Goal: Transaction & Acquisition: Purchase product/service

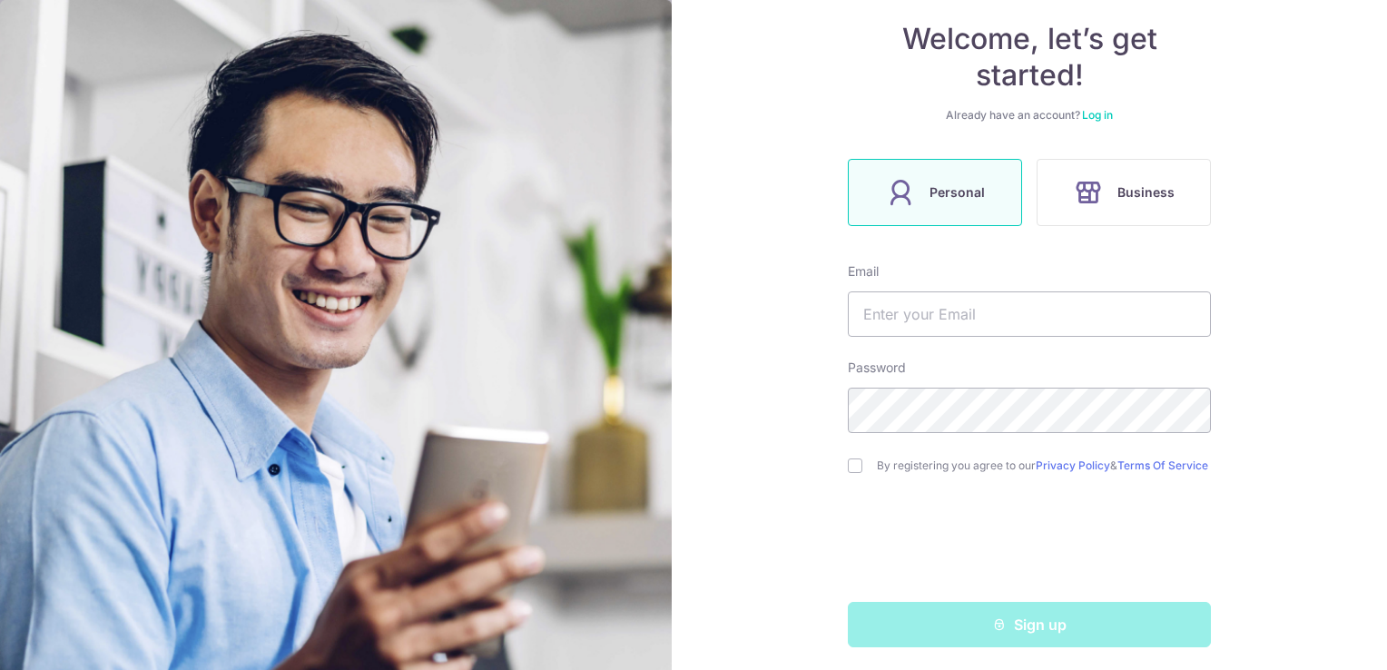
scroll to position [181, 0]
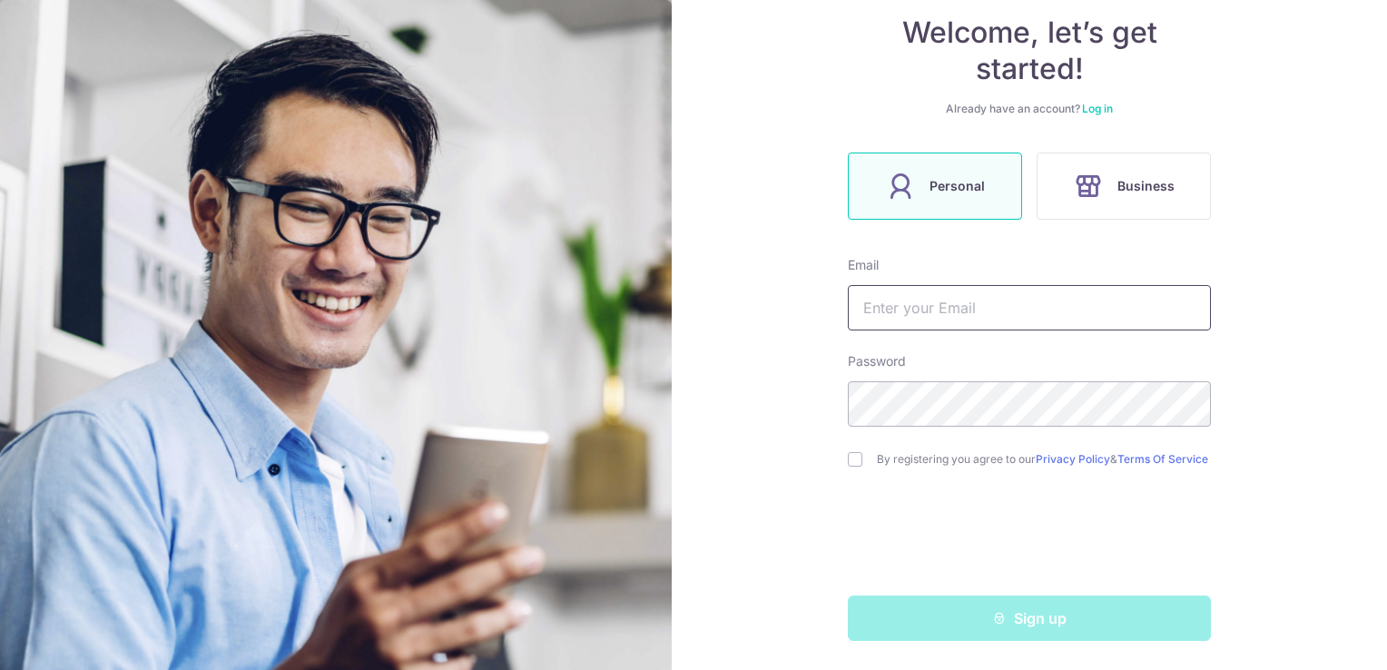
click at [896, 293] on input "text" at bounding box center [1029, 307] width 363 height 45
click at [800, 305] on div "Welcome, let’s get started! Already have an account? Log in Personal Business E…" at bounding box center [1029, 335] width 715 height 670
drag, startPoint x: 800, startPoint y: 305, endPoint x: 932, endPoint y: 296, distance: 131.9
click at [932, 296] on input "text" at bounding box center [1029, 307] width 363 height 45
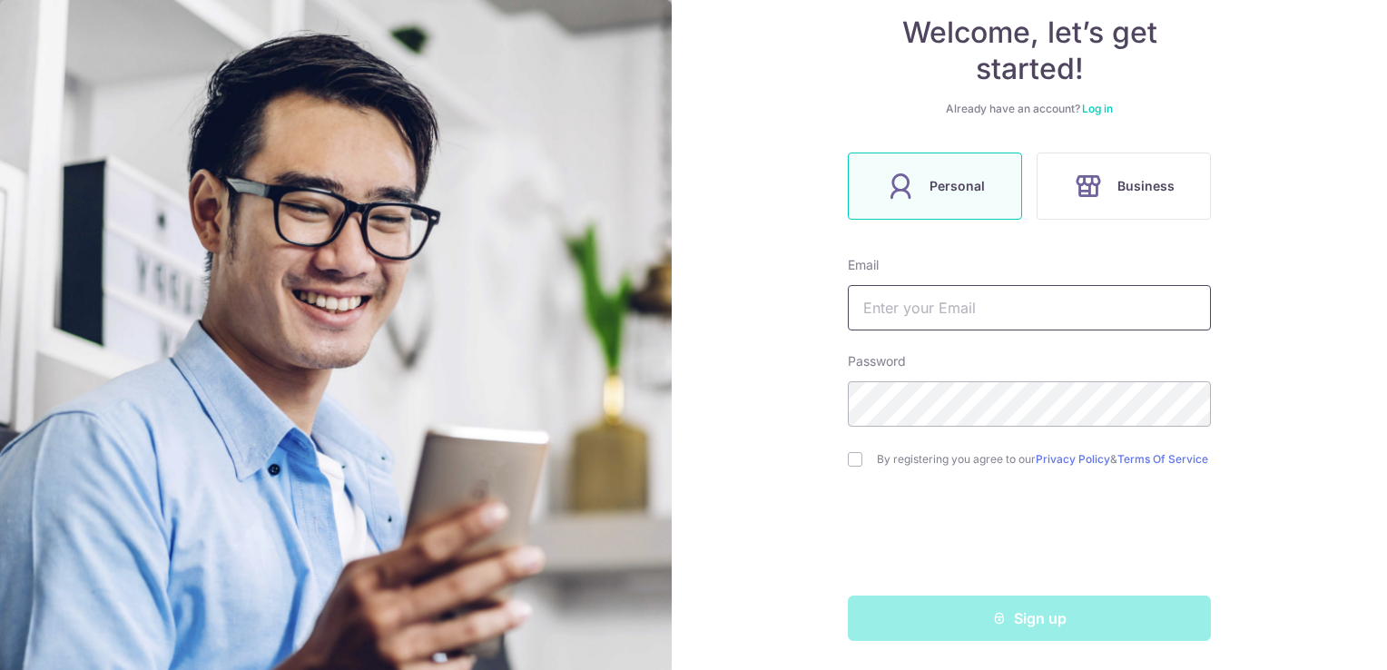
type input "ghimqi@gmail.com"
click at [848, 456] on input "checkbox" at bounding box center [855, 459] width 15 height 15
checkbox input "true"
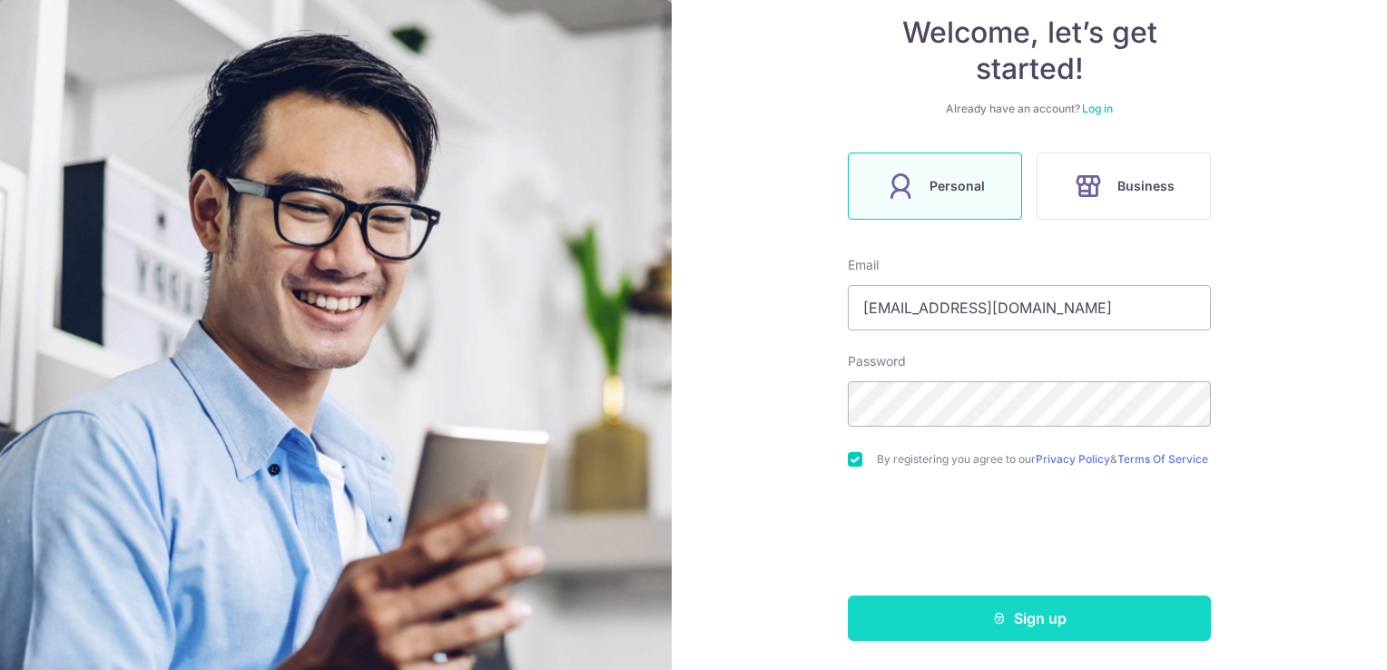
click at [957, 625] on button "Sign up" at bounding box center [1029, 617] width 363 height 45
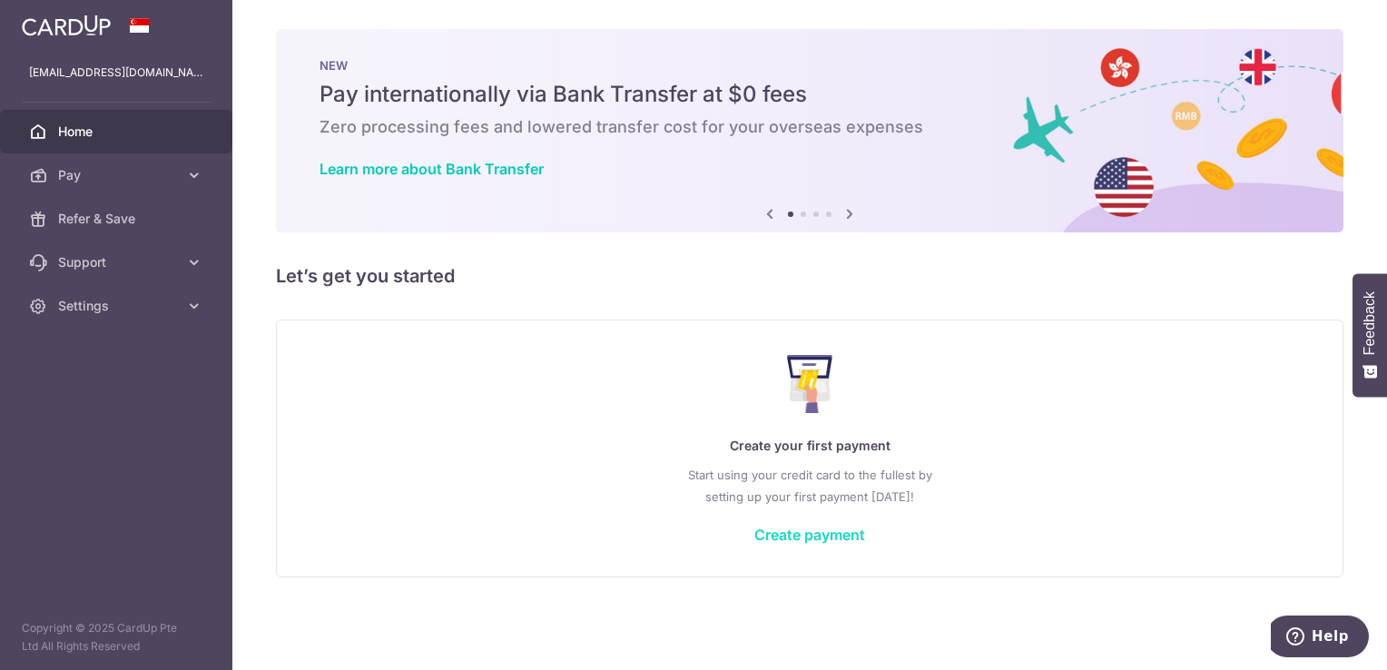
click at [829, 529] on link "Create payment" at bounding box center [809, 534] width 111 height 18
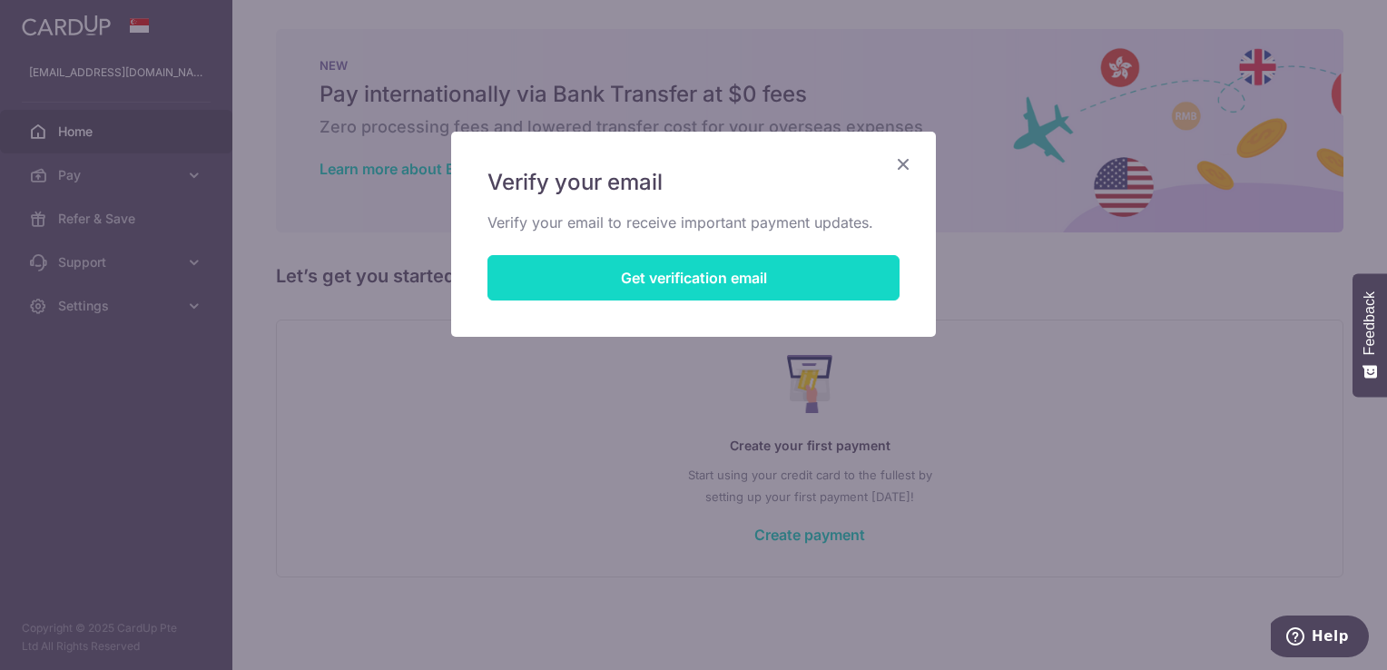
click at [690, 277] on button "Get verification email" at bounding box center [693, 277] width 412 height 45
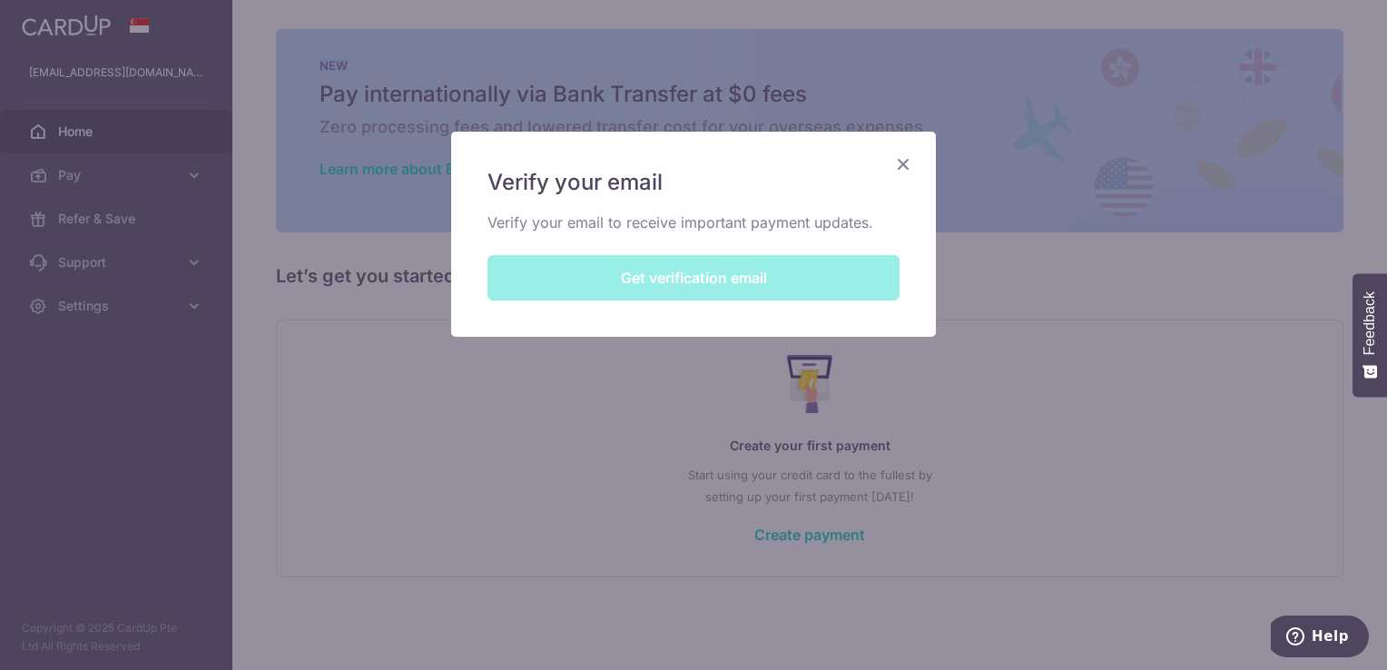
click at [690, 277] on div "Verify your email Verify your email to receive important payment updates. Get v…" at bounding box center [693, 234] width 485 height 205
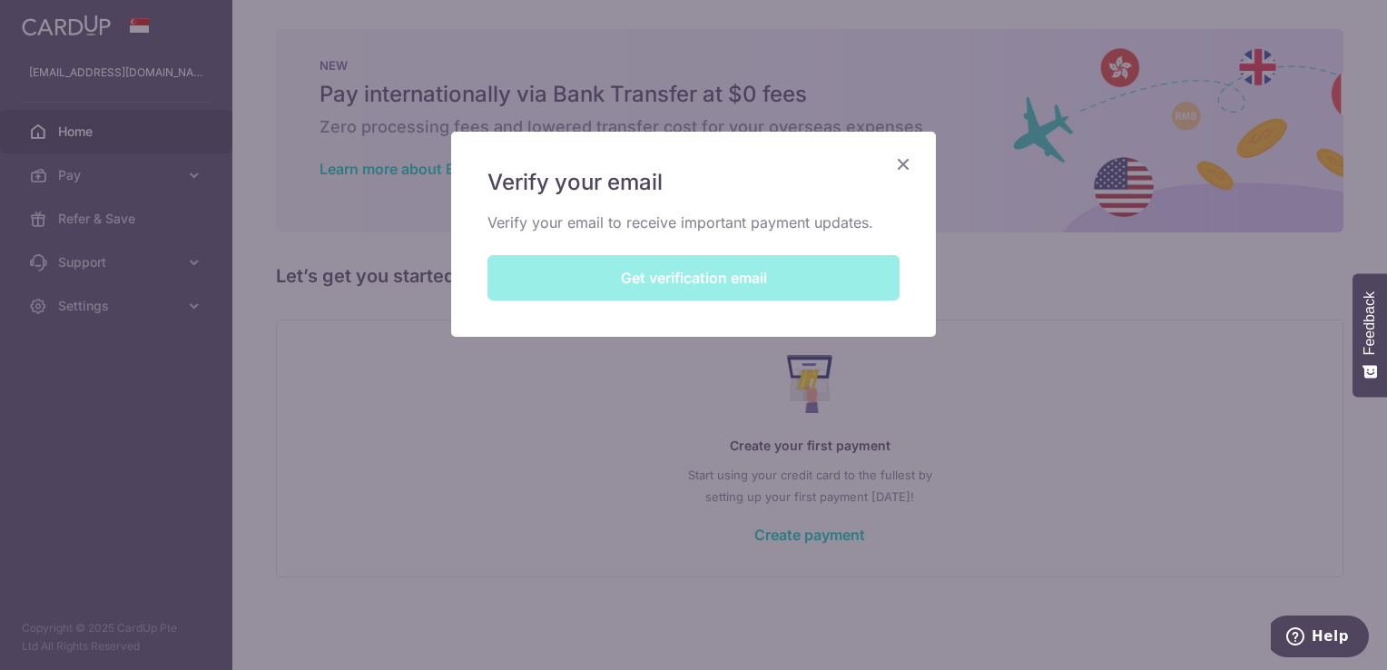
drag, startPoint x: 690, startPoint y: 277, endPoint x: 643, endPoint y: 274, distance: 46.4
click at [643, 274] on div "Verify your email Verify your email to receive important payment updates. Get v…" at bounding box center [693, 234] width 485 height 205
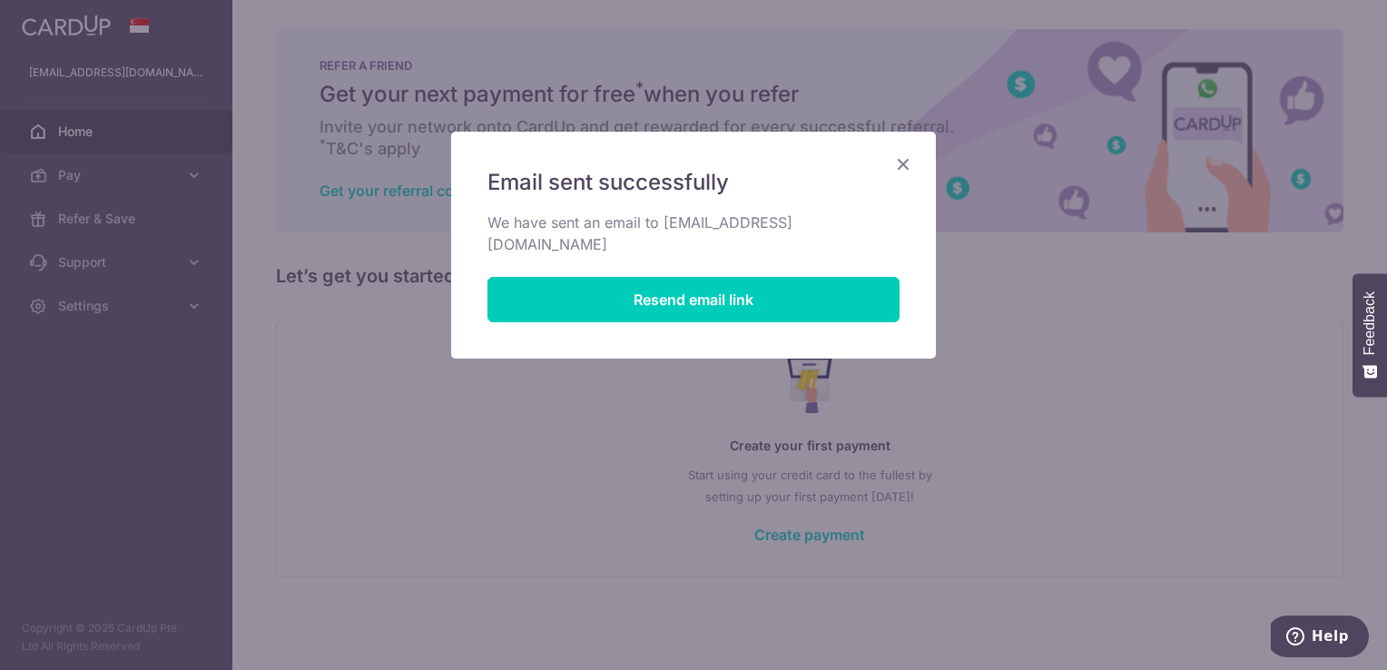
click at [905, 158] on icon "Close" at bounding box center [903, 163] width 22 height 23
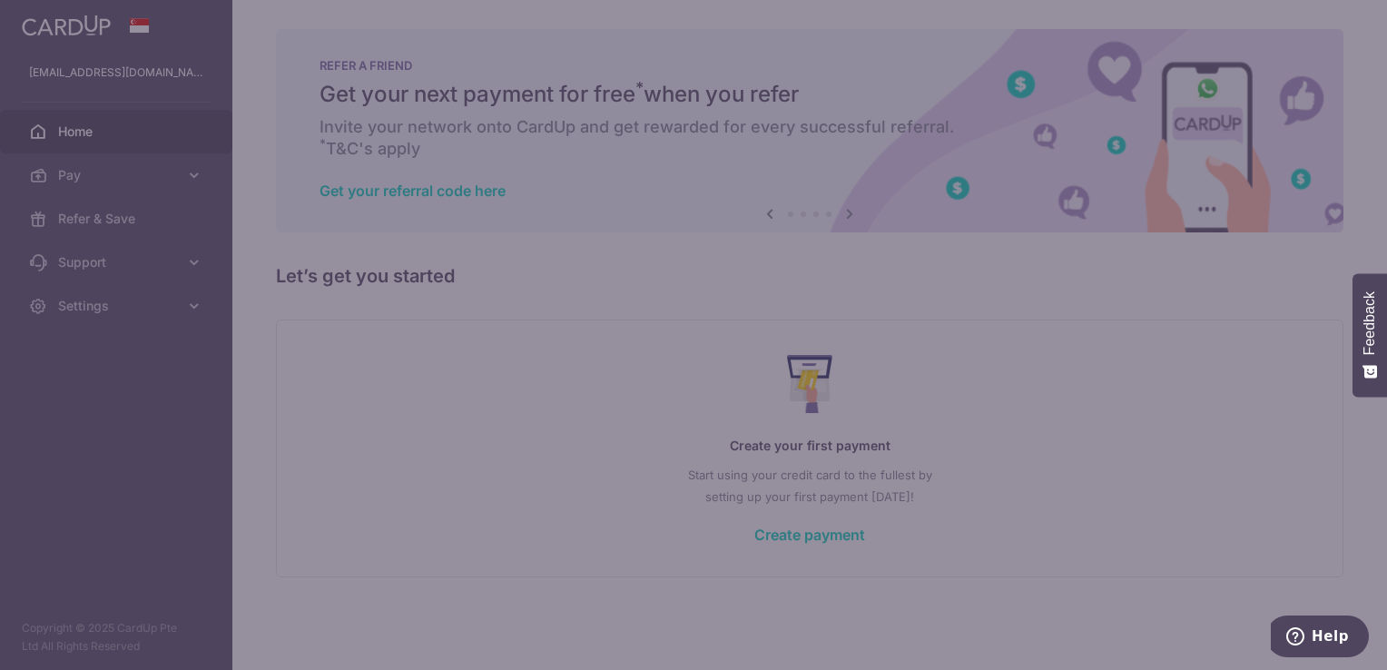
click at [905, 118] on icon "Close" at bounding box center [903, 106] width 22 height 23
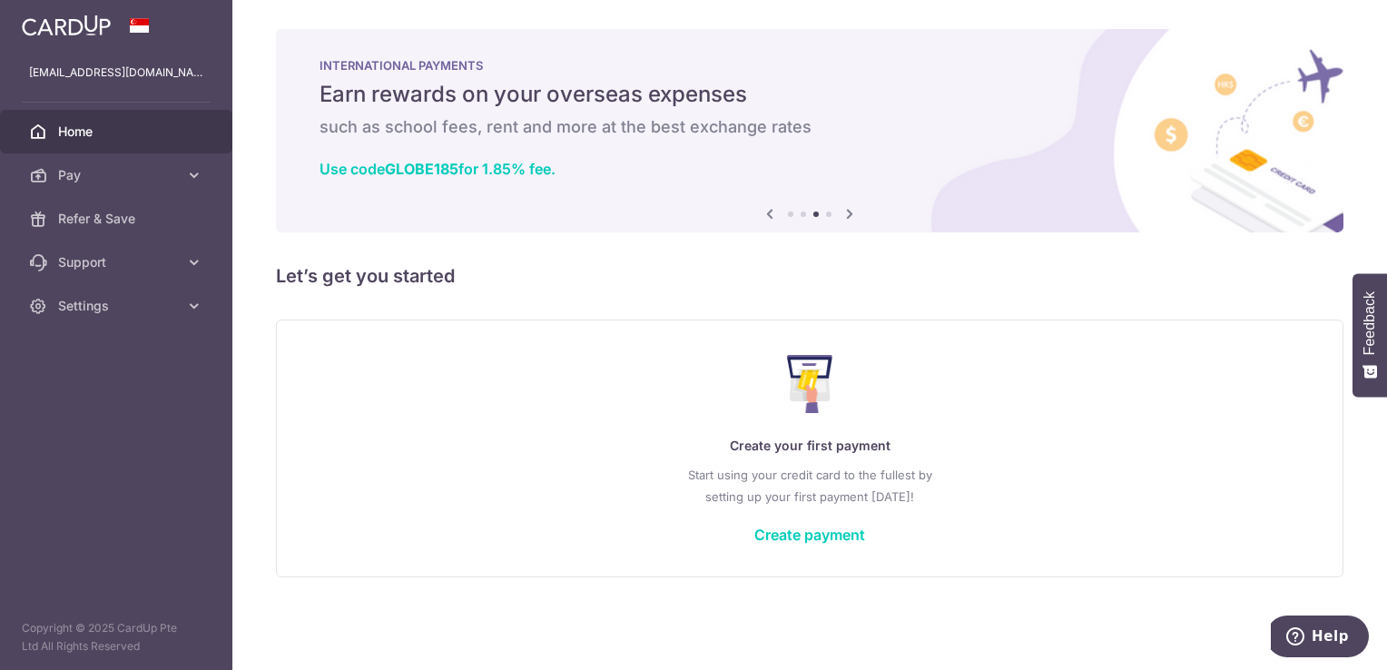
click at [856, 216] on icon at bounding box center [850, 213] width 22 height 23
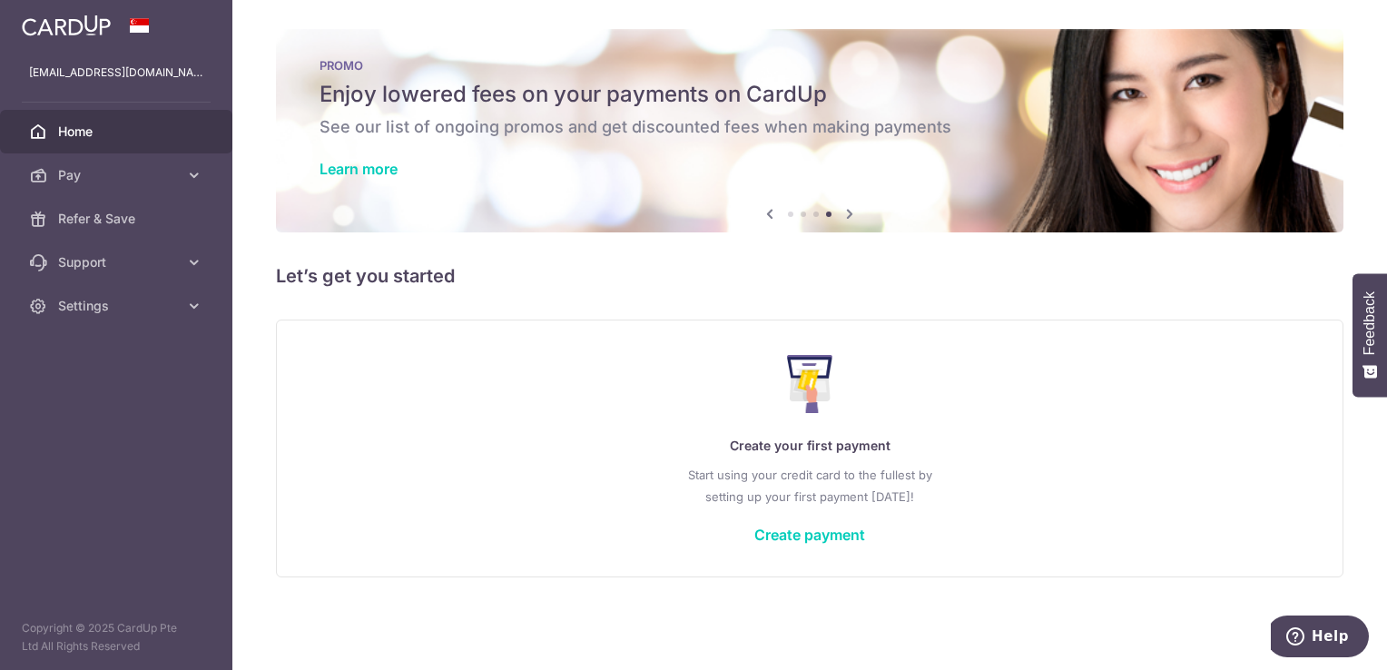
click at [856, 216] on icon at bounding box center [850, 213] width 22 height 23
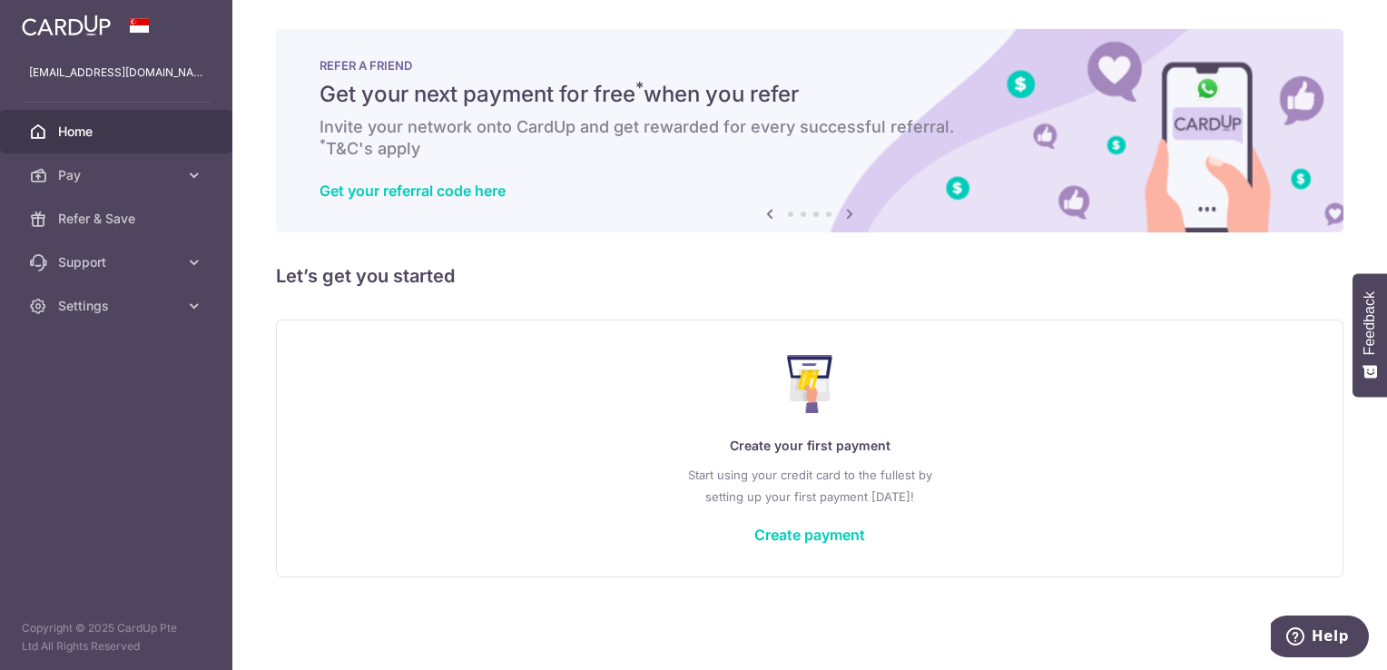
click at [856, 216] on icon at bounding box center [850, 213] width 22 height 23
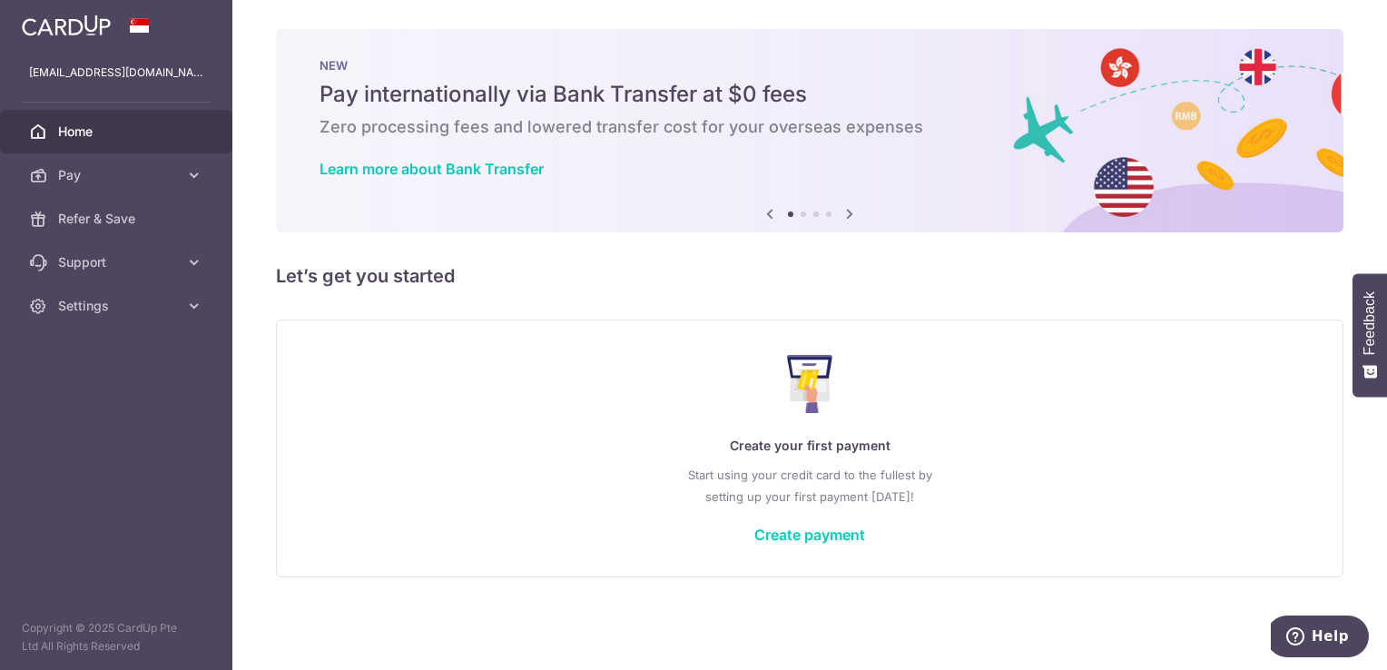
click at [856, 216] on icon at bounding box center [850, 213] width 22 height 23
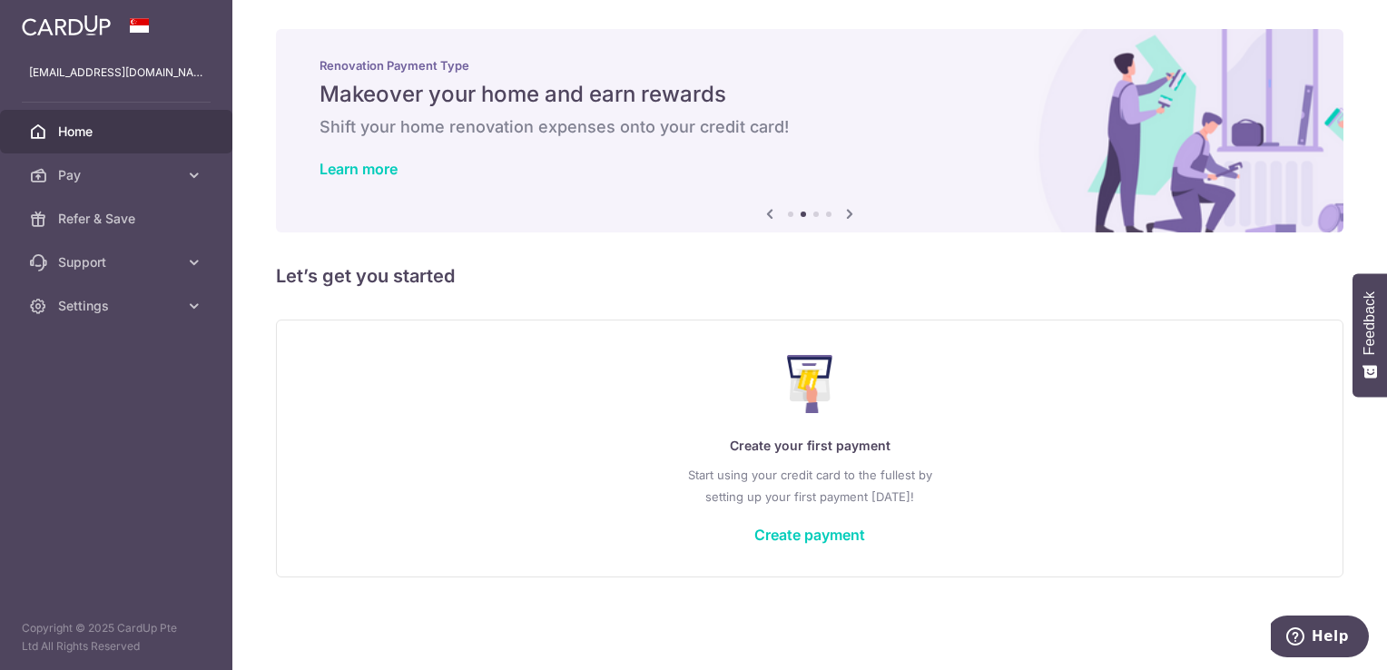
click at [856, 216] on icon at bounding box center [850, 213] width 22 height 23
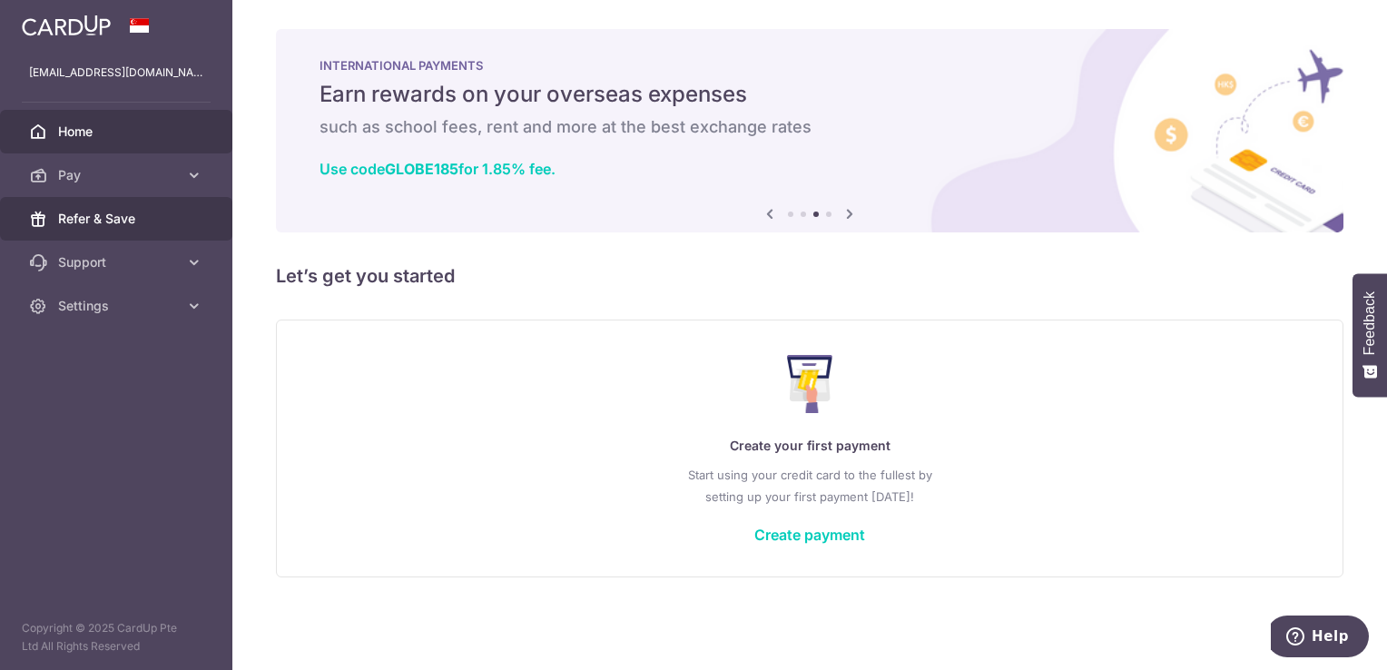
click at [143, 233] on link "Refer & Save" at bounding box center [116, 219] width 232 height 44
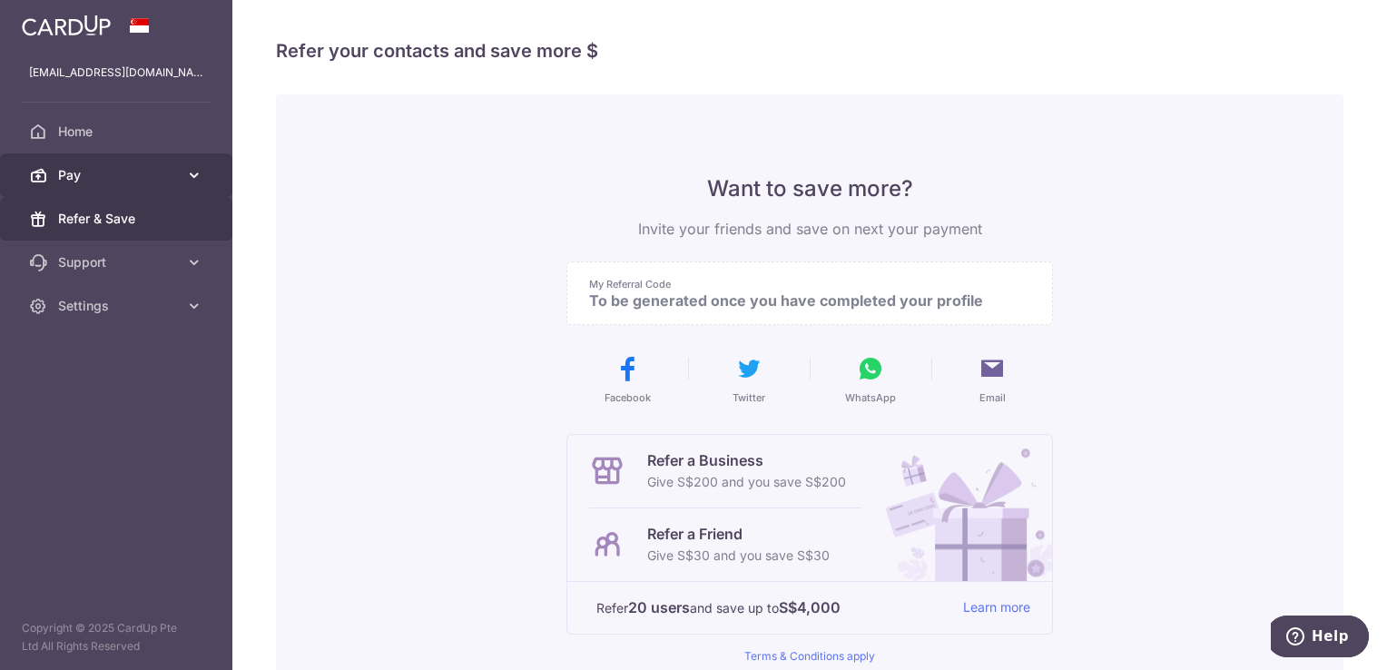
click at [87, 175] on span "Pay" at bounding box center [118, 175] width 120 height 18
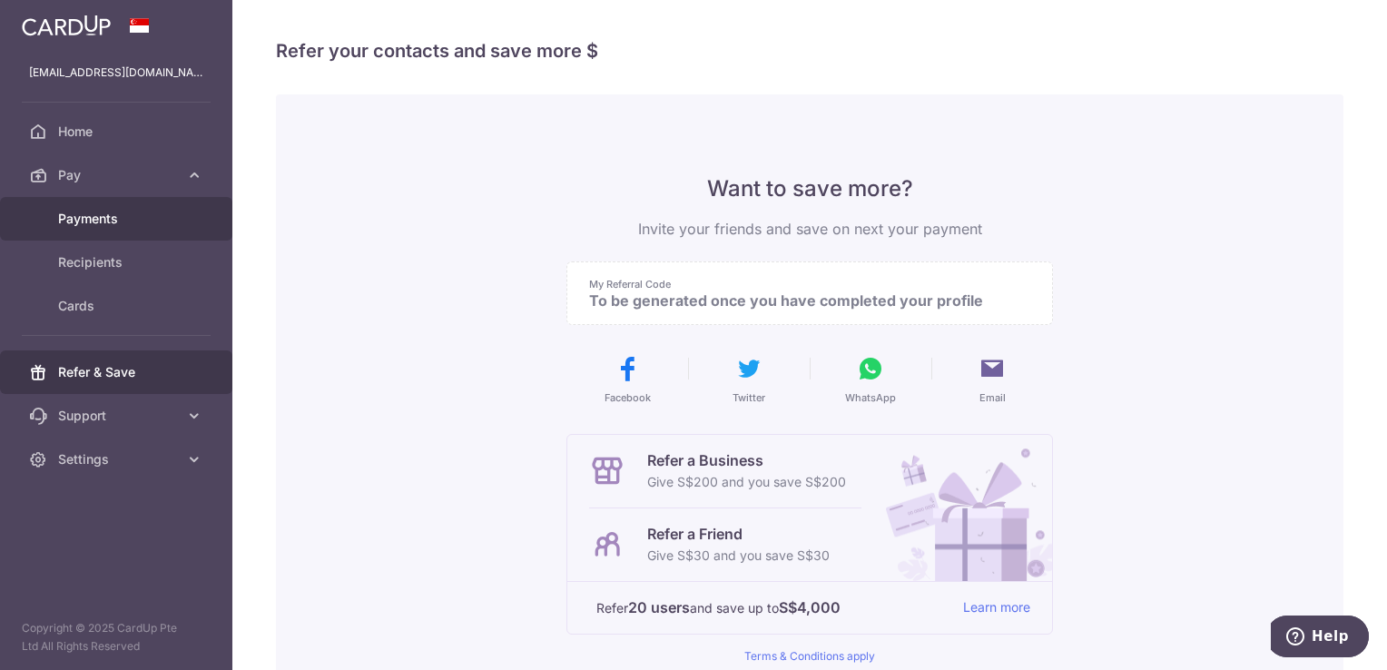
click at [129, 226] on span "Payments" at bounding box center [118, 219] width 120 height 18
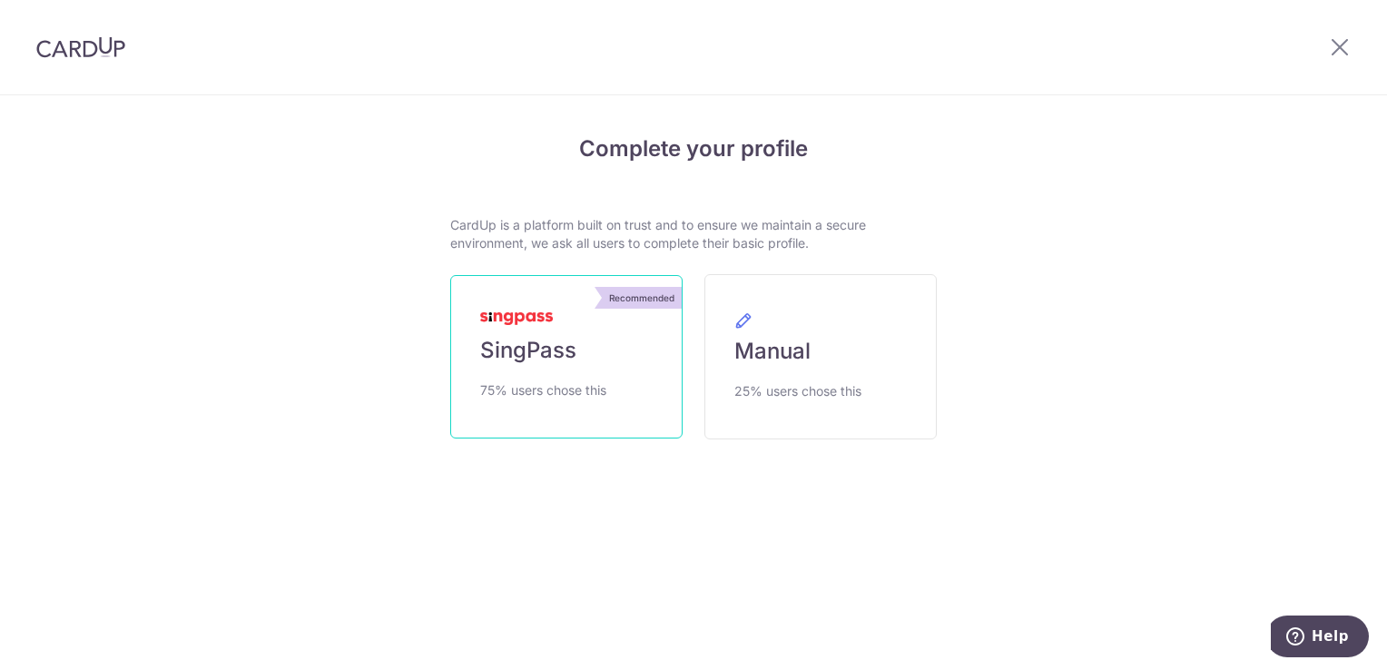
click at [534, 329] on link "Recommended SingPass 75% users chose this" at bounding box center [566, 356] width 232 height 163
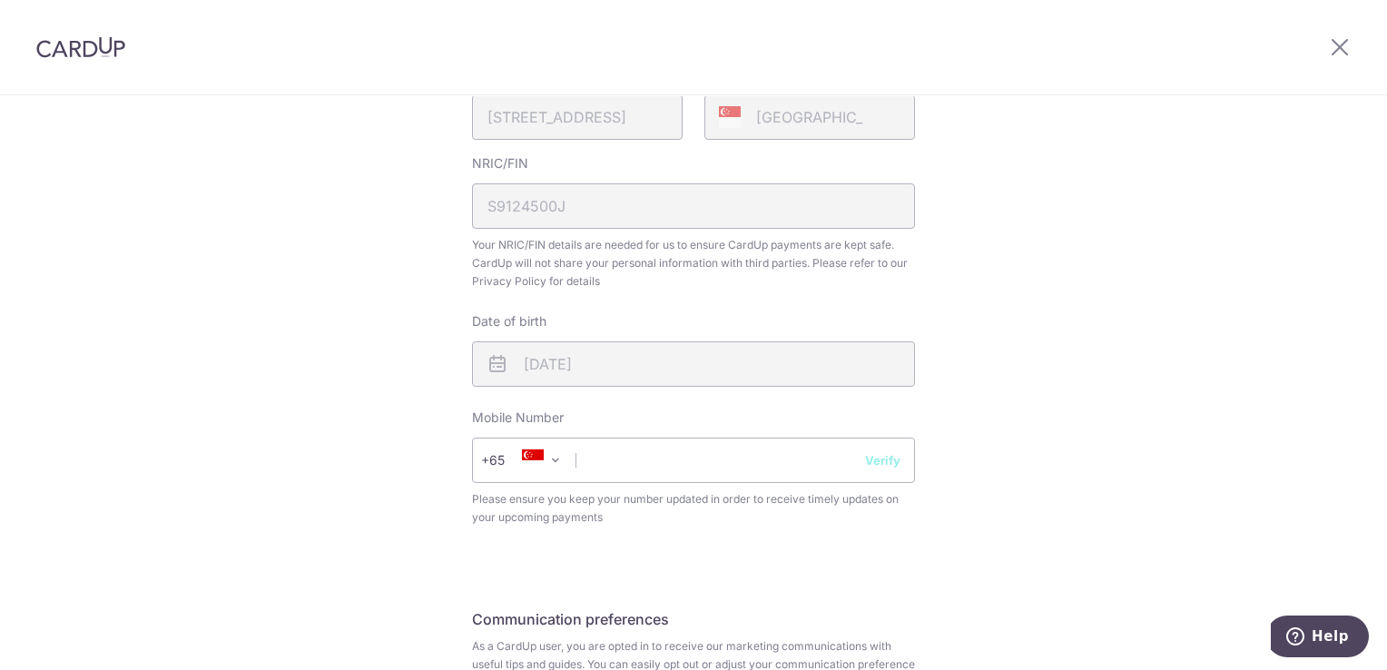
scroll to position [635, 0]
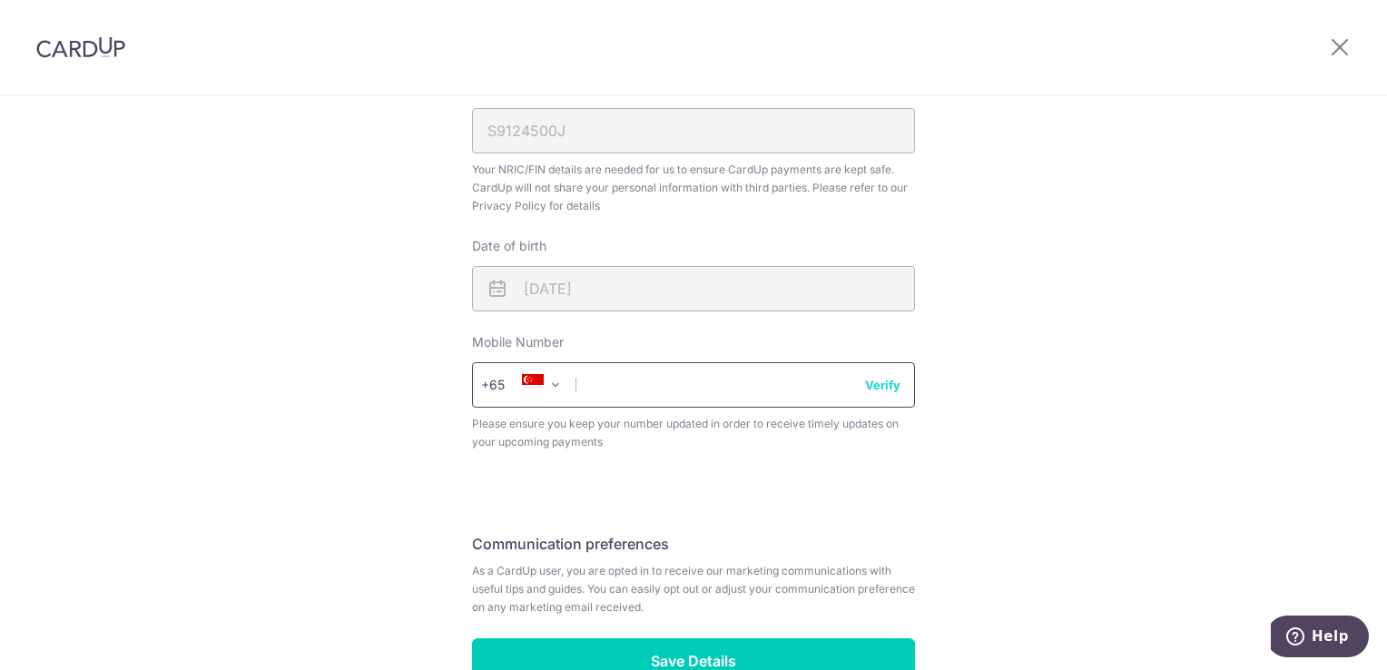
click at [755, 393] on input "text" at bounding box center [693, 384] width 443 height 45
type input "84824207"
select select "65"
click at [549, 386] on span at bounding box center [555, 385] width 22 height 22
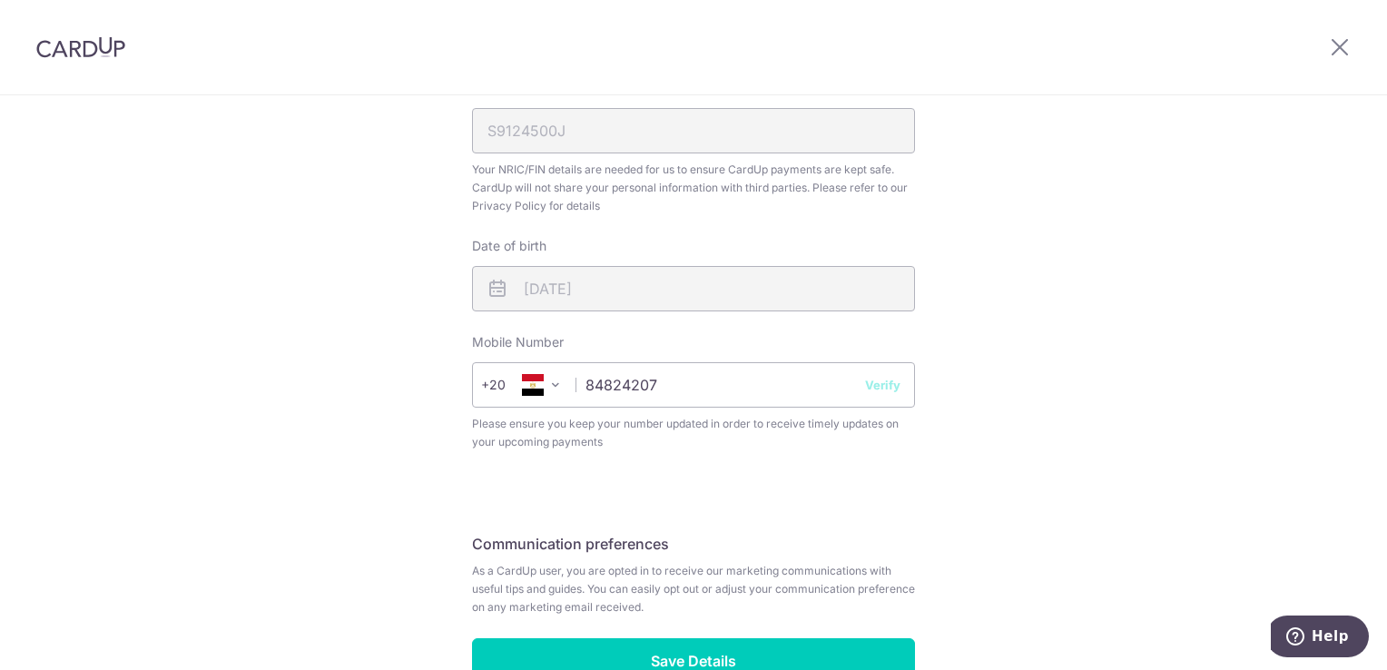
click at [549, 386] on span at bounding box center [555, 385] width 22 height 22
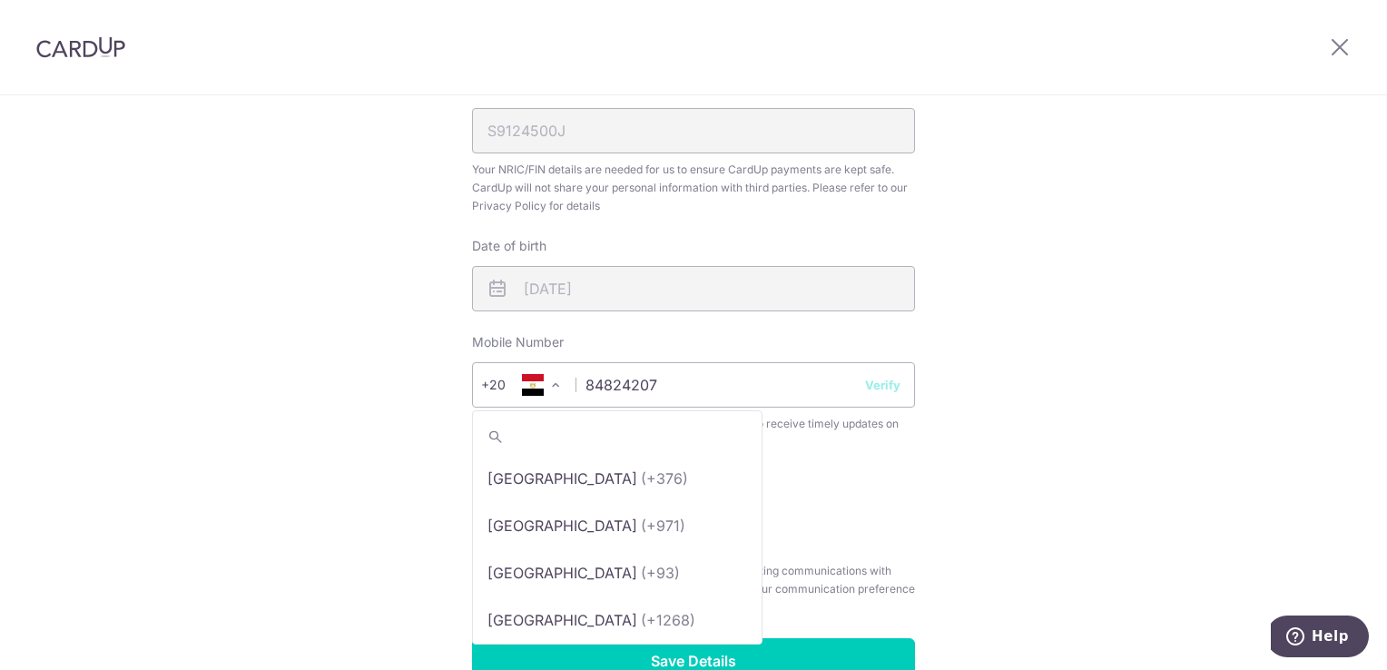
scroll to position [3016, 0]
click at [508, 388] on span "+20" at bounding box center [505, 385] width 49 height 22
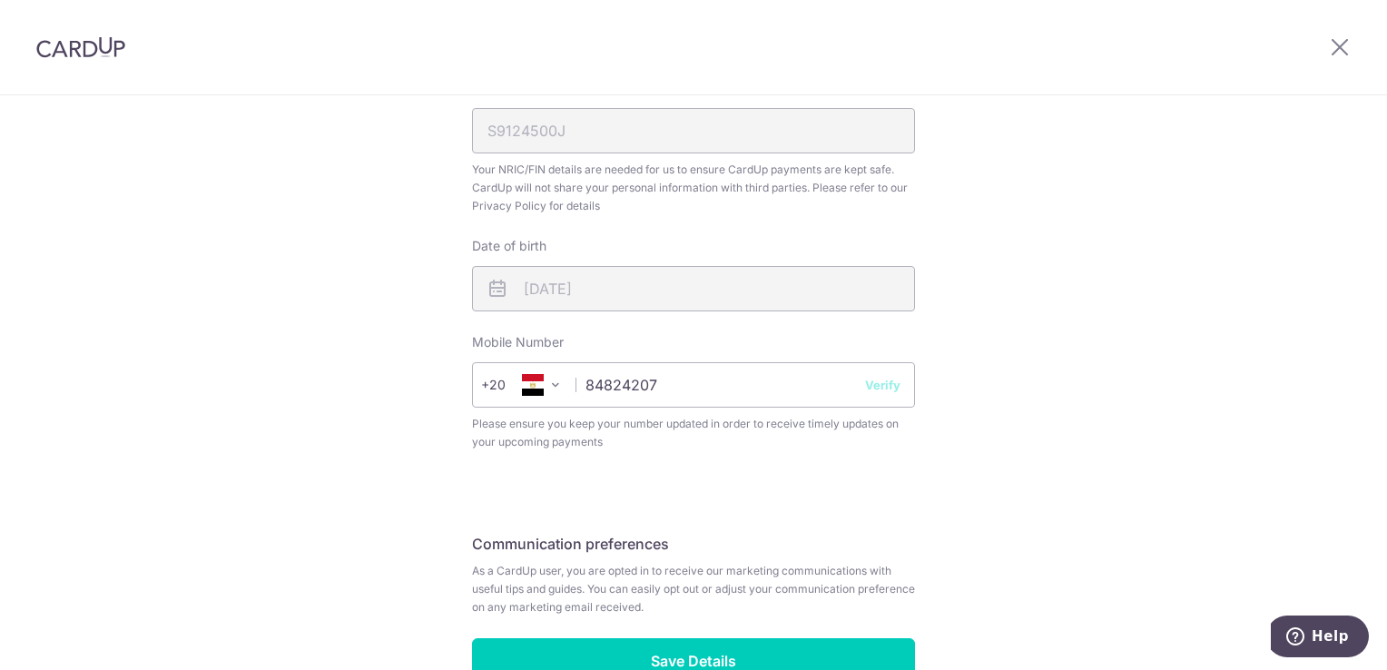
click at [544, 383] on span at bounding box center [555, 385] width 22 height 22
click at [504, 390] on span "+20" at bounding box center [505, 385] width 49 height 22
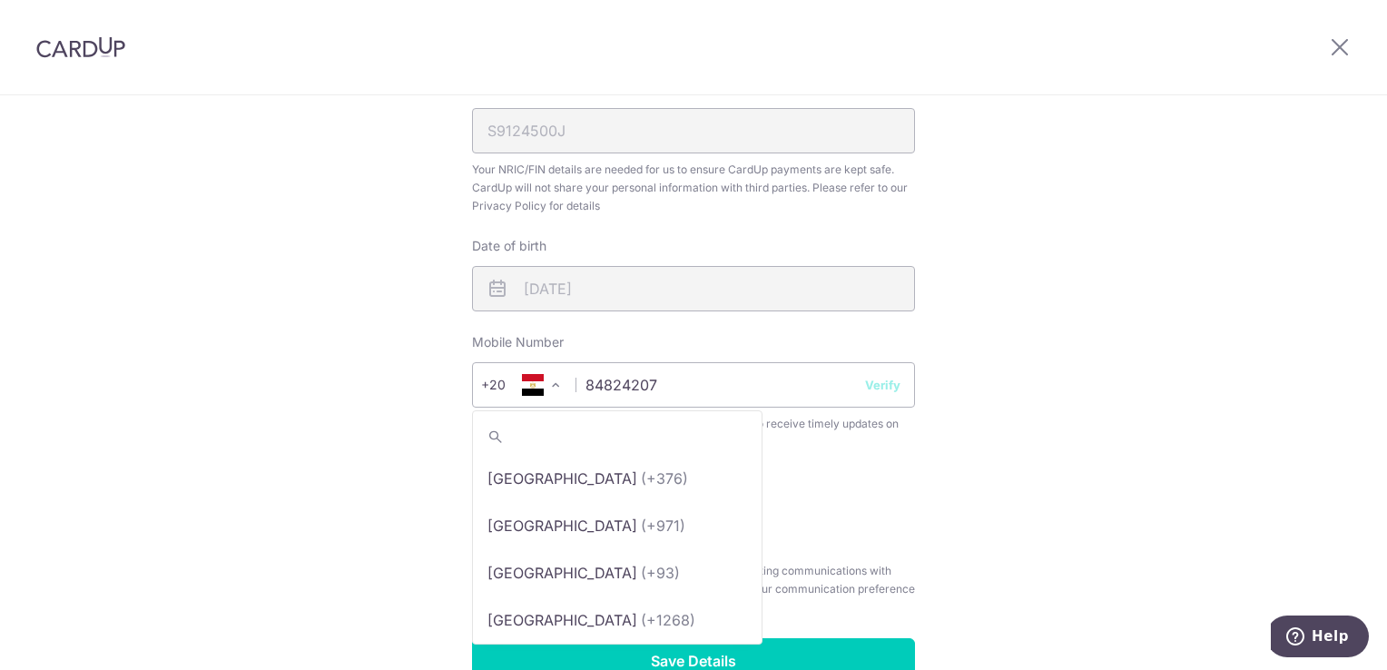
drag, startPoint x: 504, startPoint y: 390, endPoint x: 513, endPoint y: 386, distance: 10.1
click at [504, 390] on span "+20" at bounding box center [505, 385] width 49 height 22
click at [490, 385] on span "+20" at bounding box center [505, 385] width 49 height 22
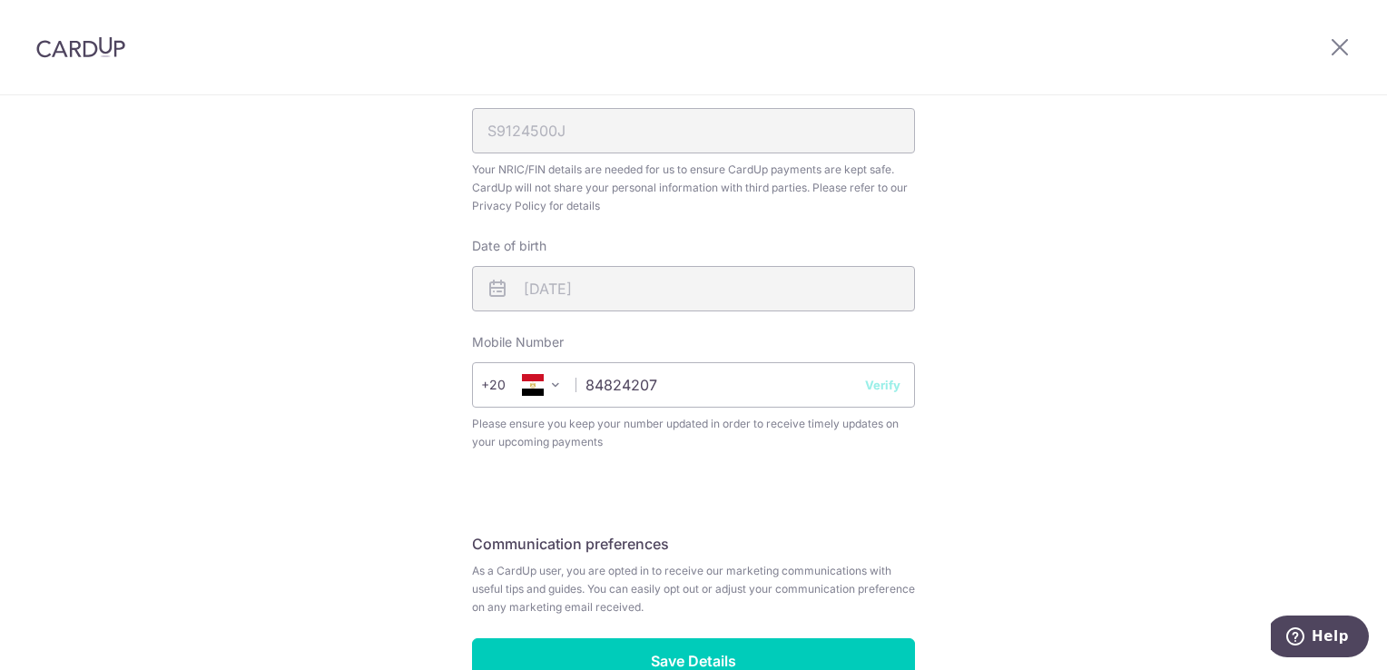
click at [490, 385] on span "+20" at bounding box center [505, 385] width 49 height 22
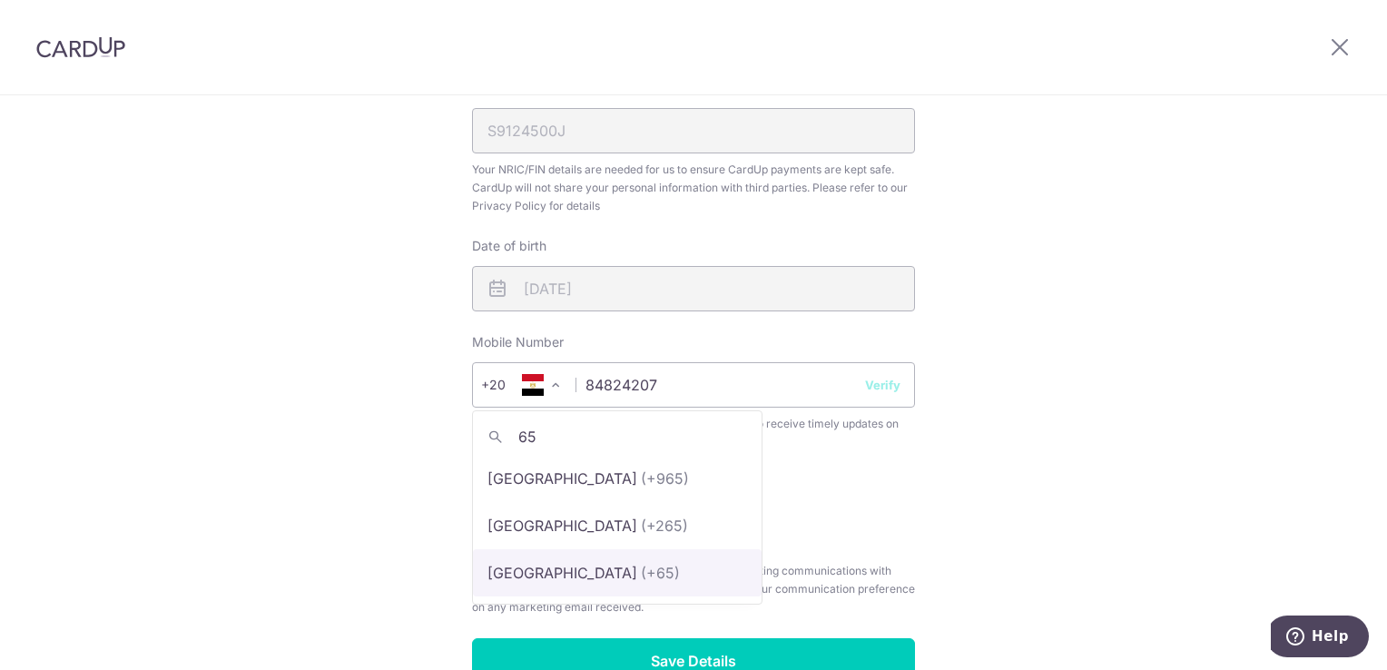
type input "65"
select select "199"
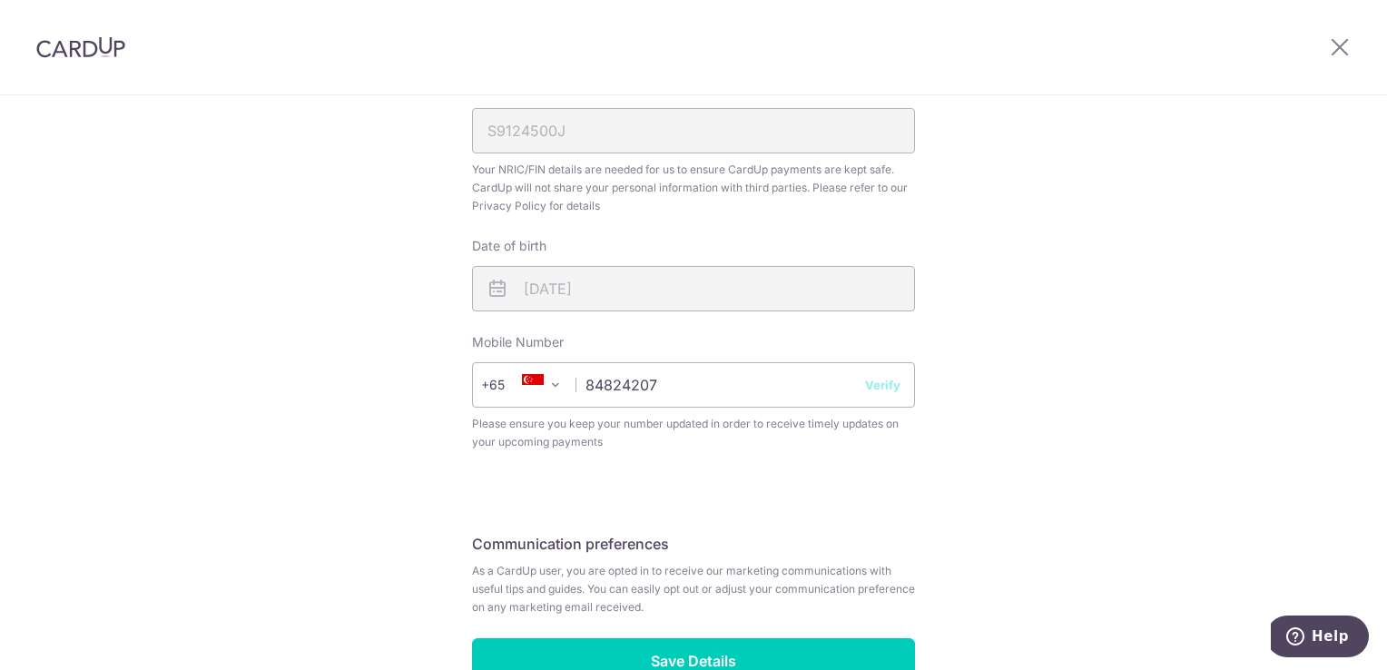
click at [973, 416] on div "Review your details Your Details Please provide your full name as per your NRIC…" at bounding box center [693, 122] width 1387 height 1322
click at [877, 387] on button "Verify" at bounding box center [882, 385] width 35 height 18
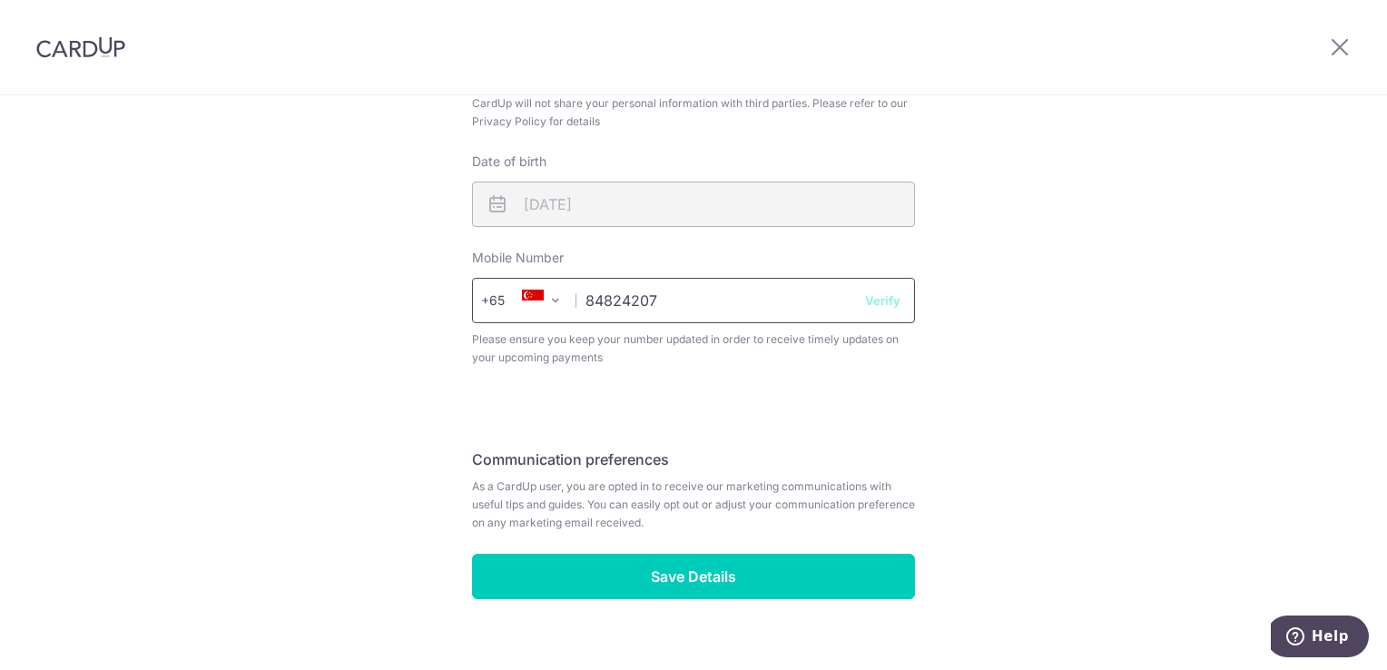
scroll to position [726, 0]
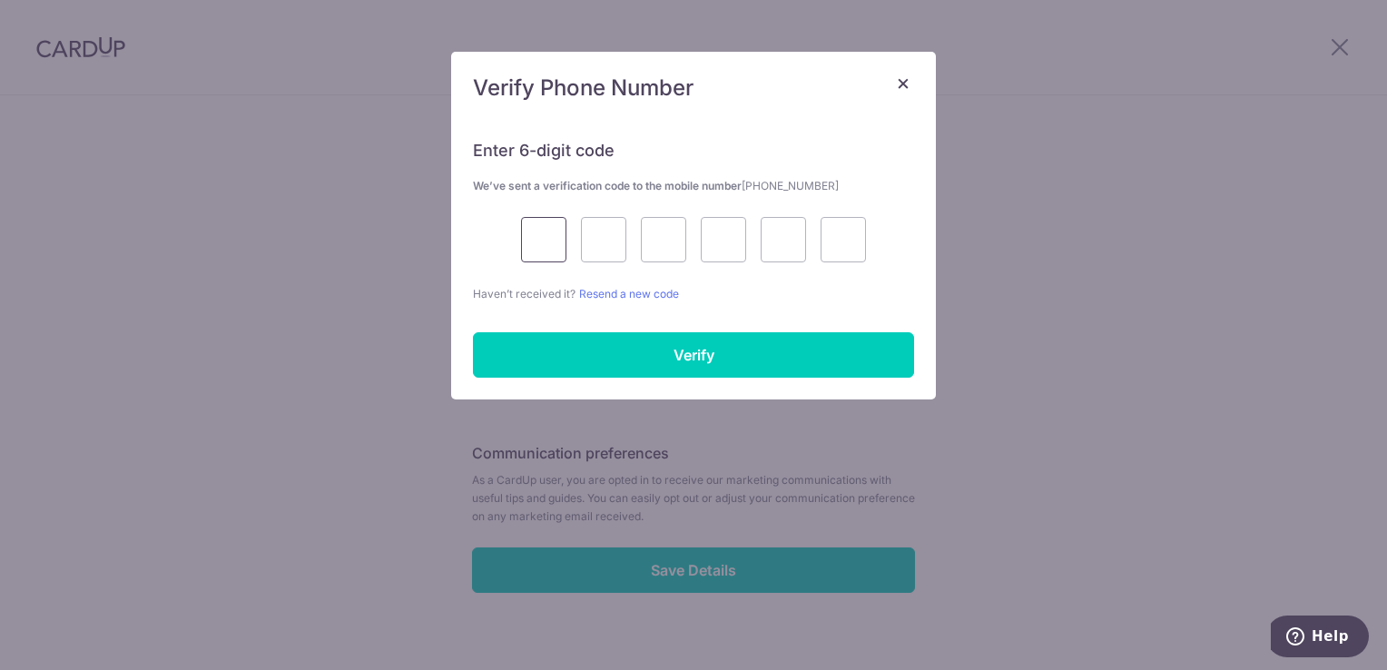
click at [535, 242] on input "text" at bounding box center [543, 239] width 45 height 45
type input "2"
type input "0"
type input "6"
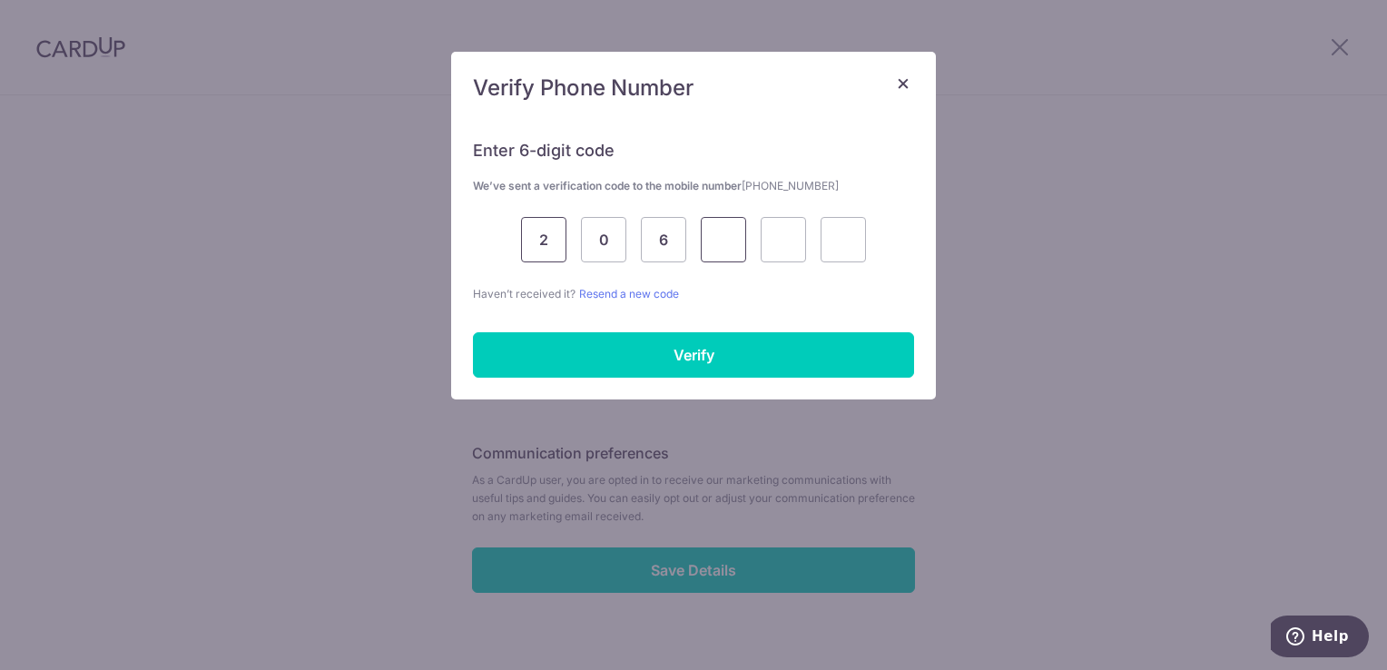
type input "0"
type input "8"
type input "0"
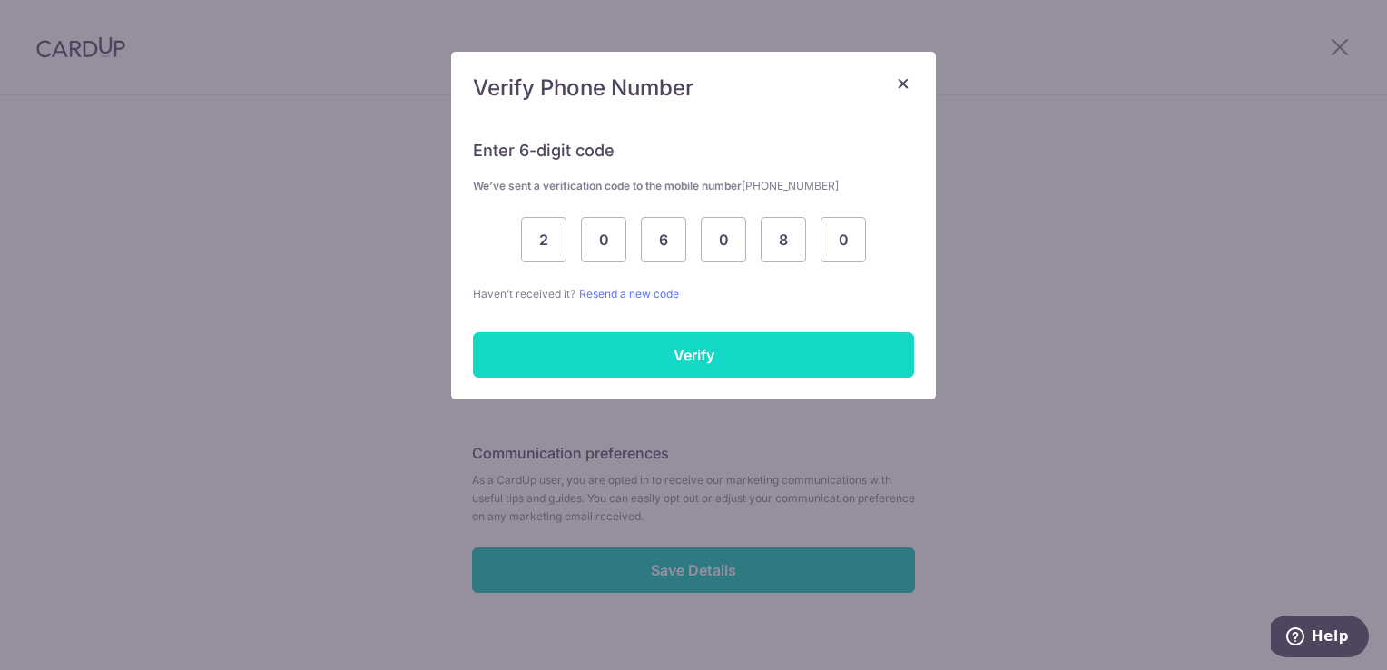
click at [698, 361] on input "Verify" at bounding box center [693, 354] width 441 height 45
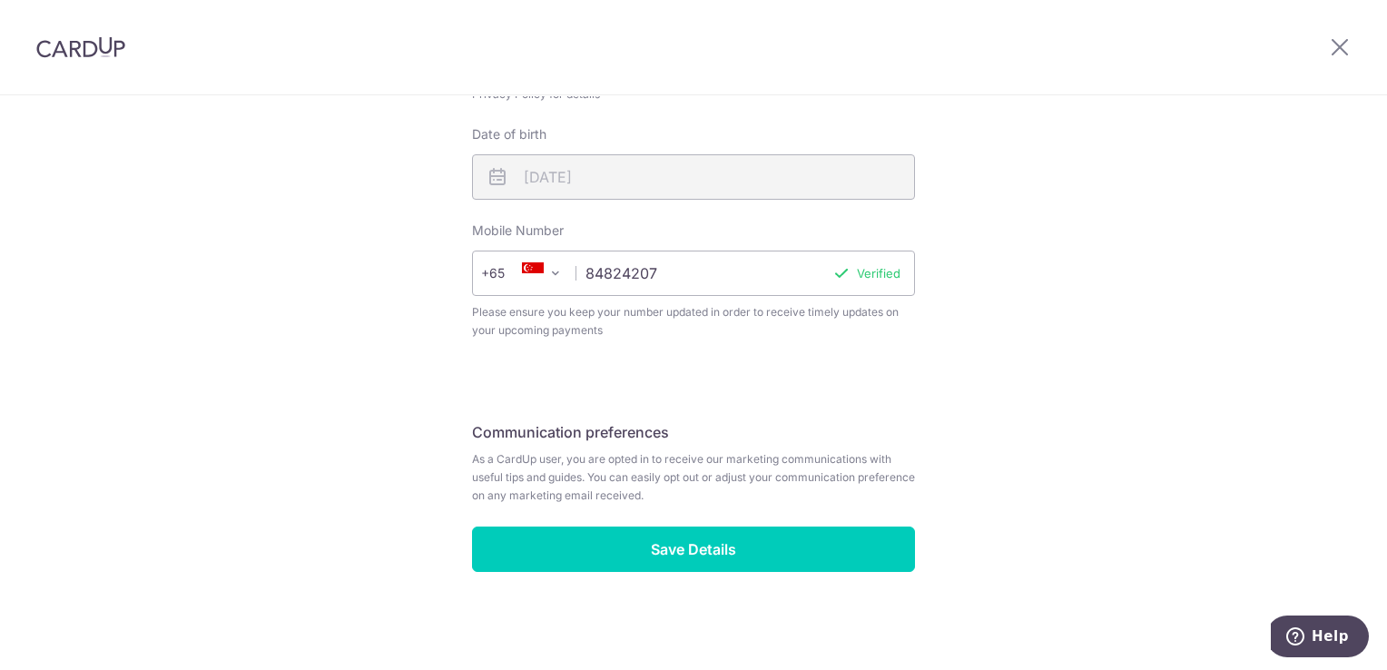
scroll to position [748, 0]
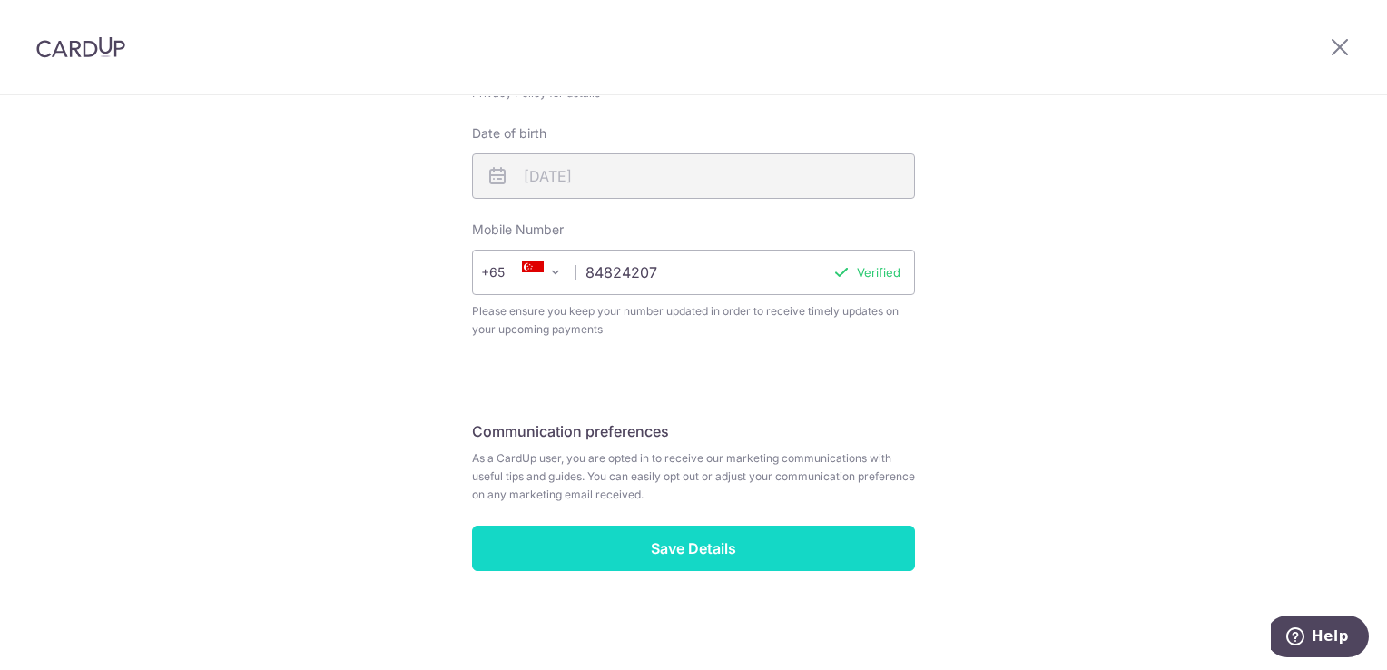
click at [881, 543] on input "Save Details" at bounding box center [693, 547] width 443 height 45
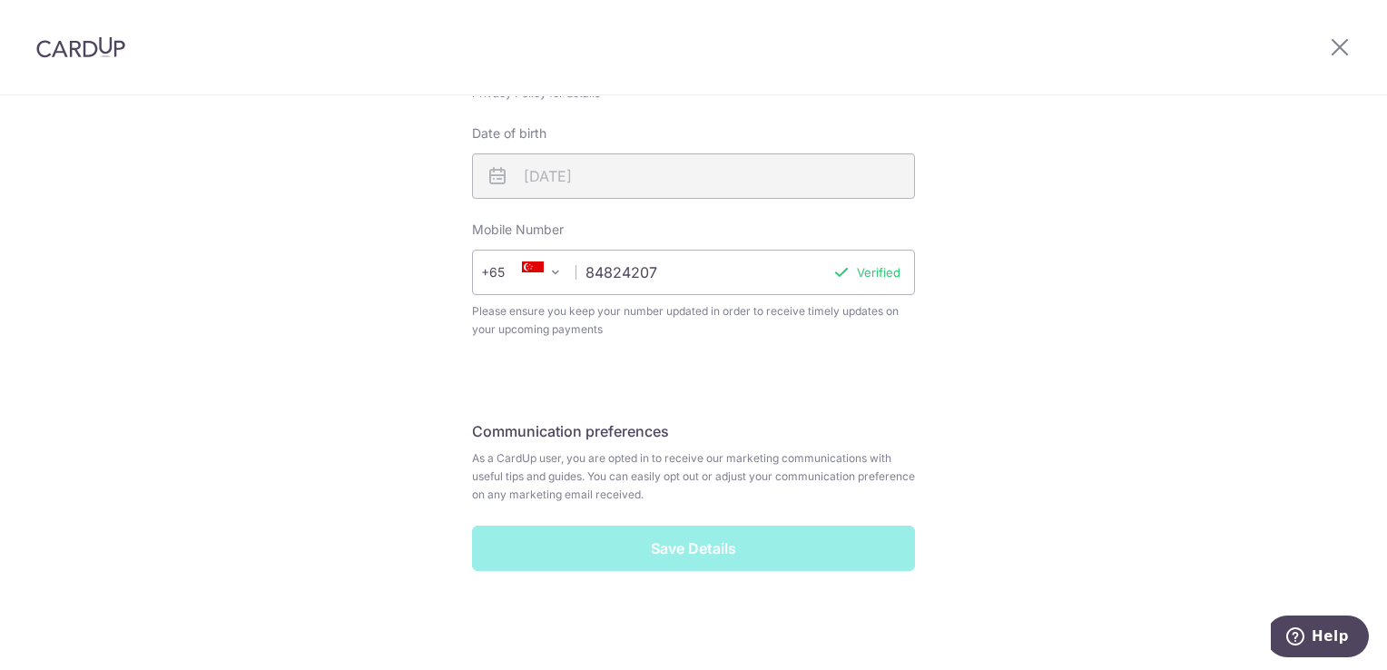
click at [881, 543] on div "Save Details" at bounding box center [693, 547] width 465 height 45
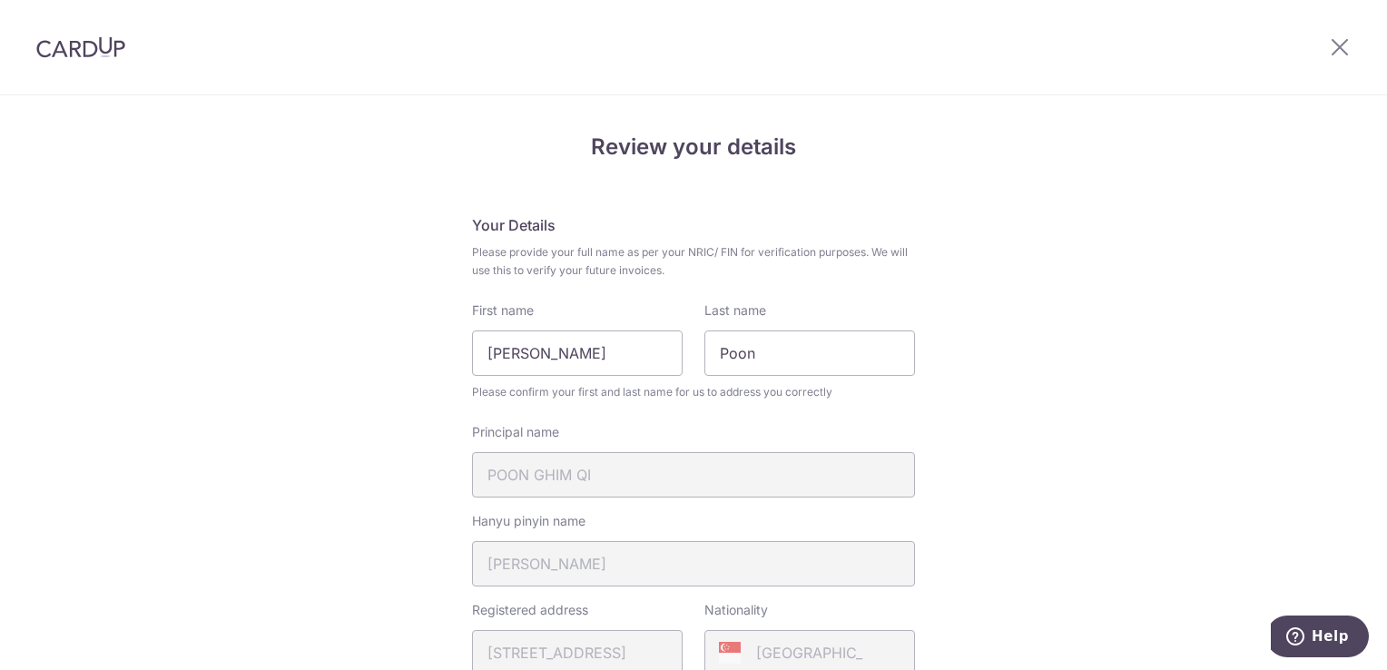
scroll to position [22, 0]
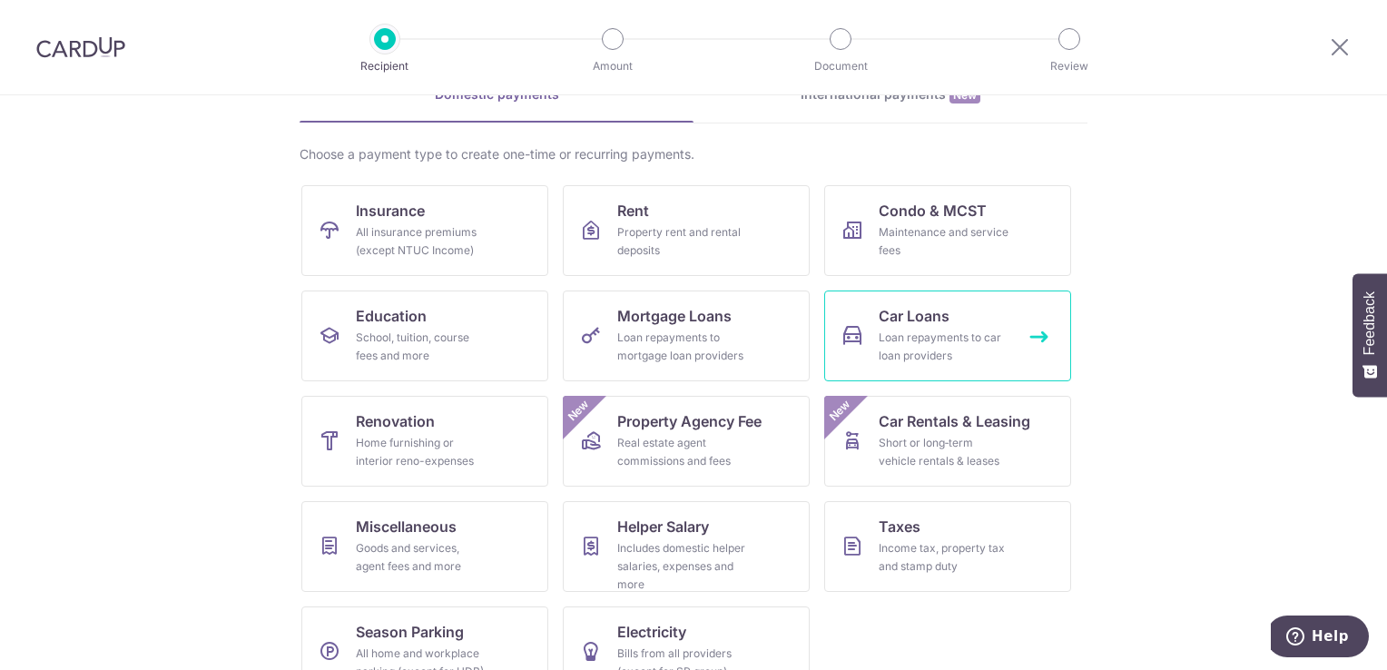
scroll to position [142, 0]
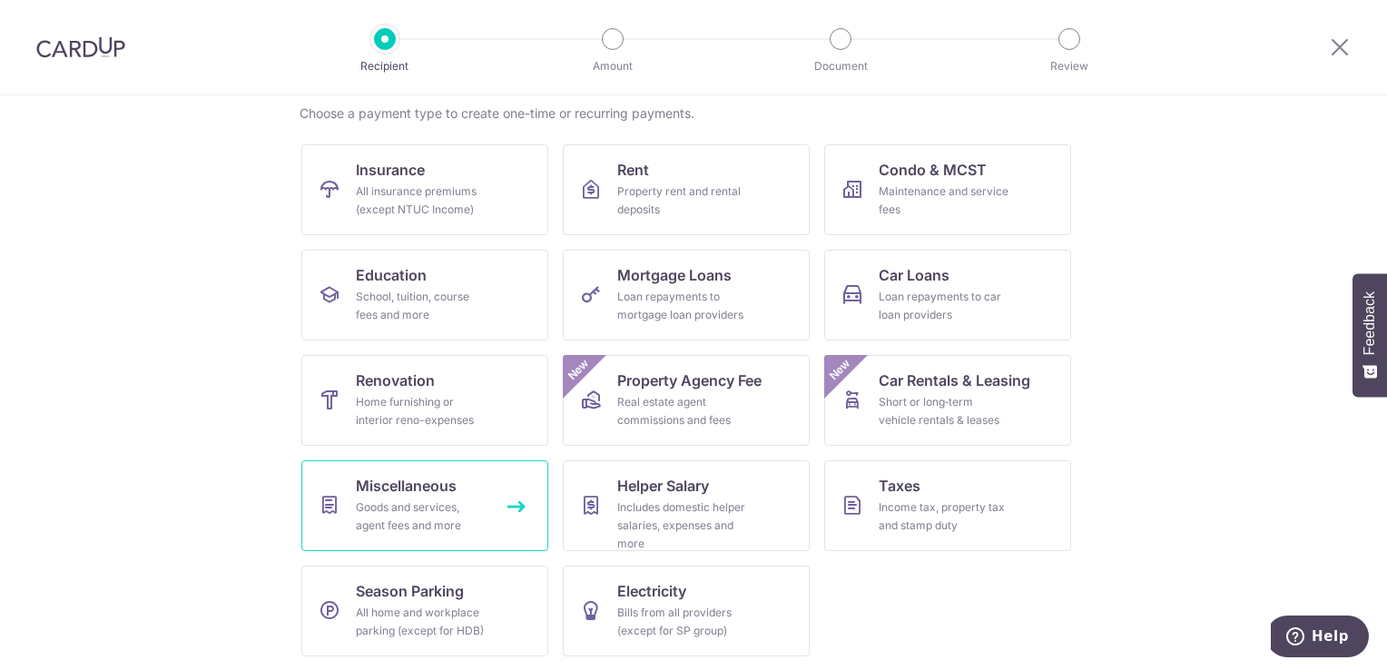
click at [429, 530] on div "Goods and services, agent fees and more" at bounding box center [421, 516] width 131 height 36
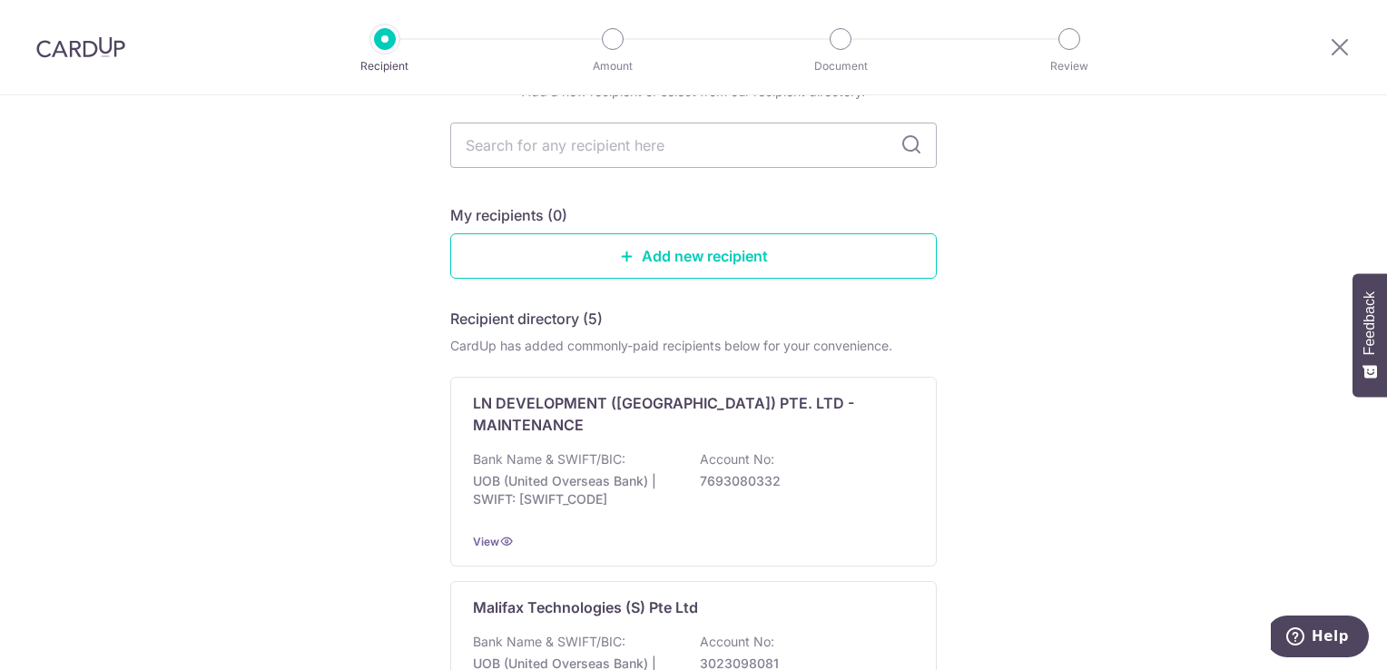
scroll to position [91, 0]
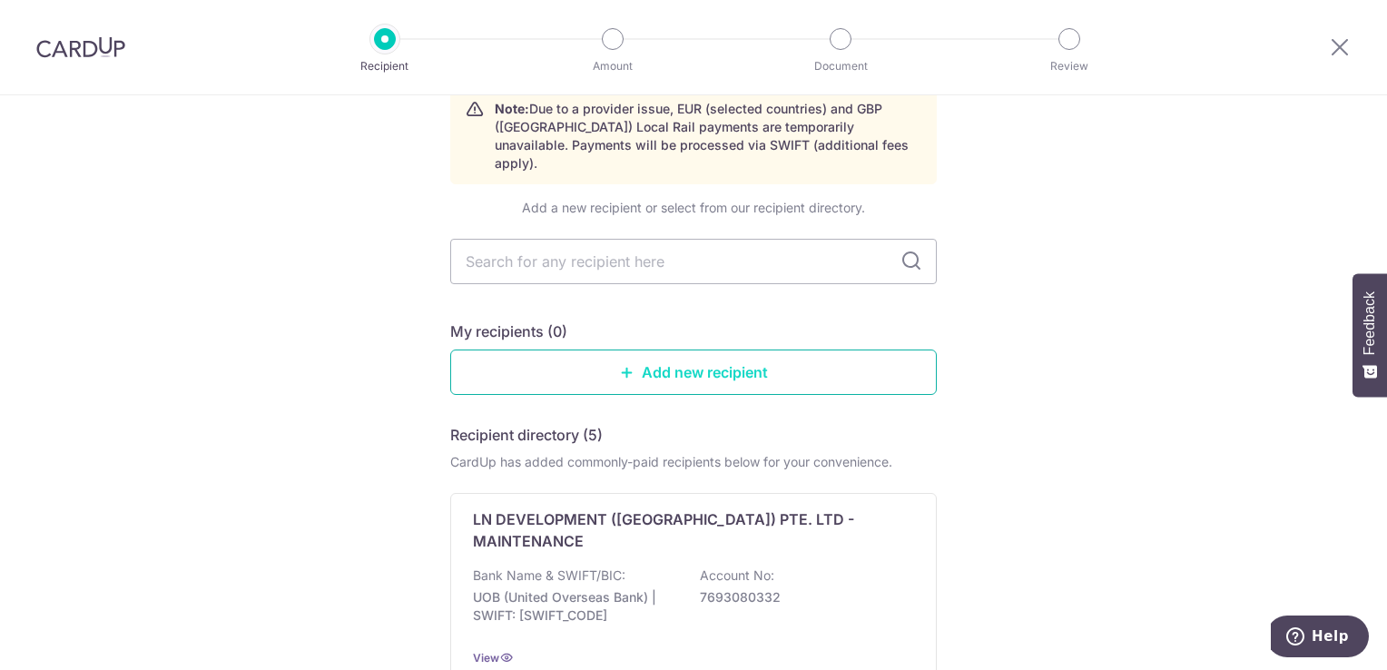
click at [639, 357] on link "Add new recipient" at bounding box center [693, 371] width 486 height 45
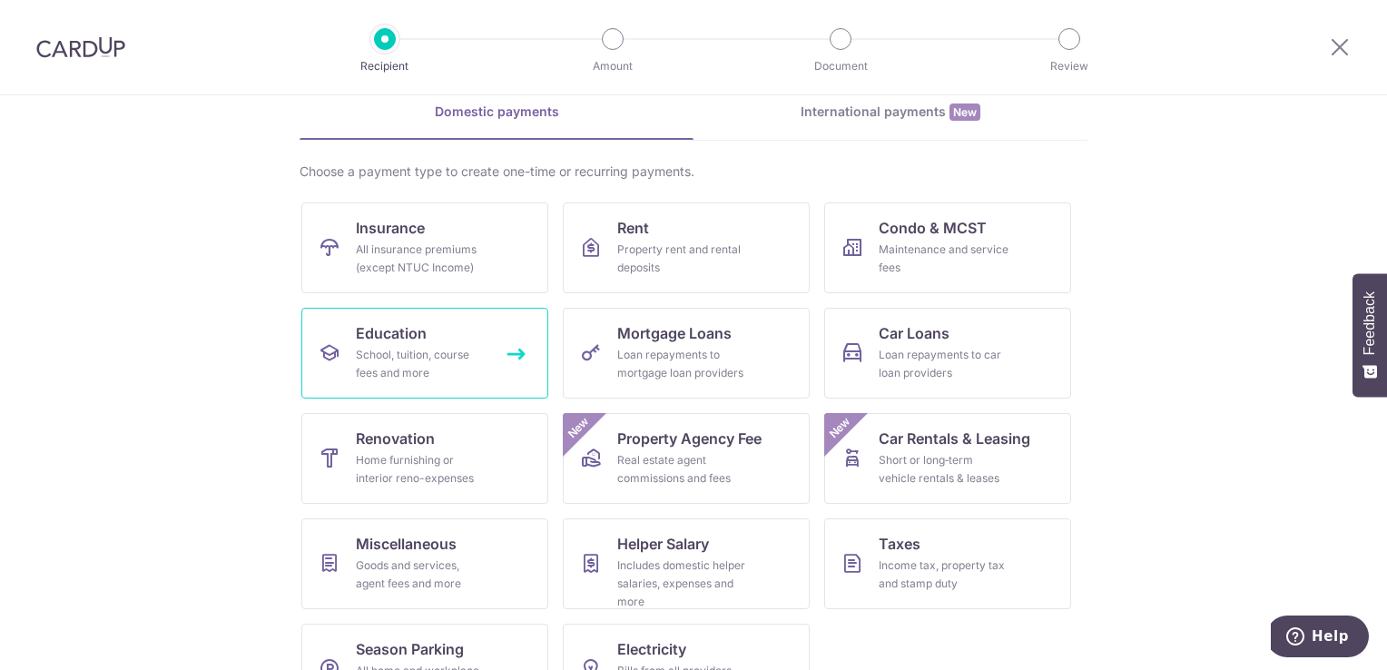
scroll to position [91, 0]
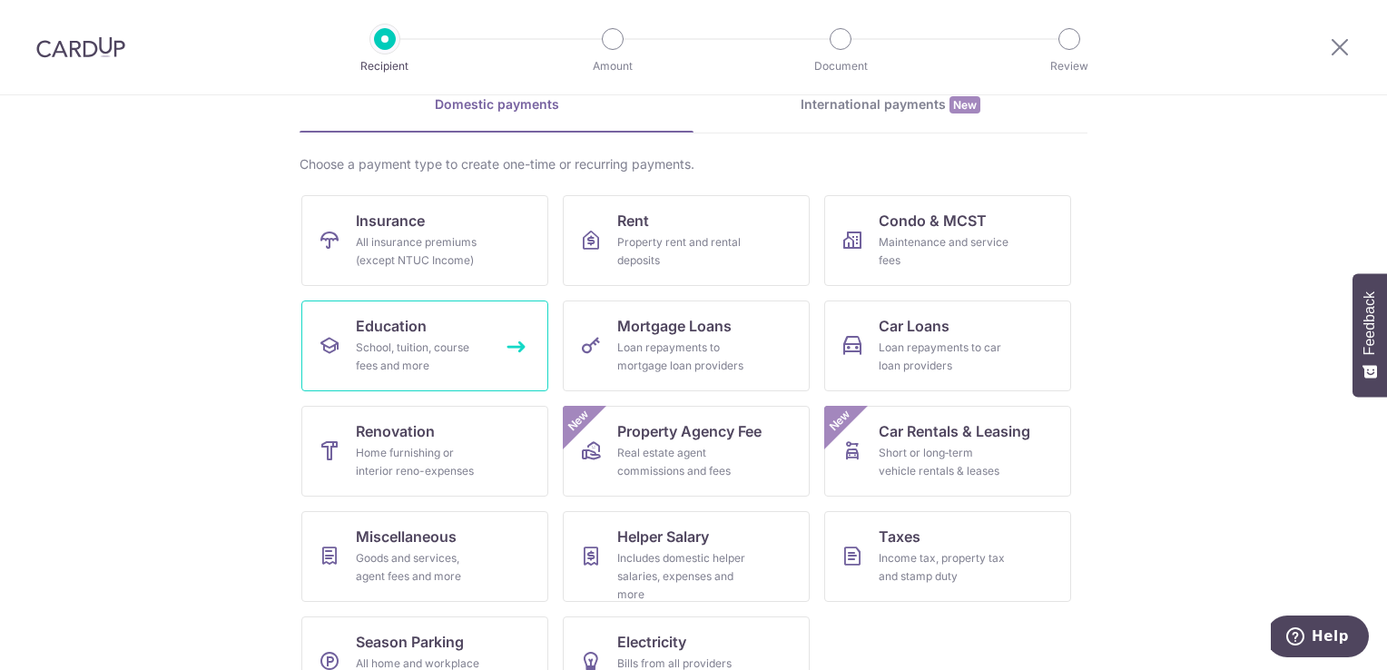
click at [458, 368] on div "School, tuition, course fees and more" at bounding box center [421, 356] width 131 height 36
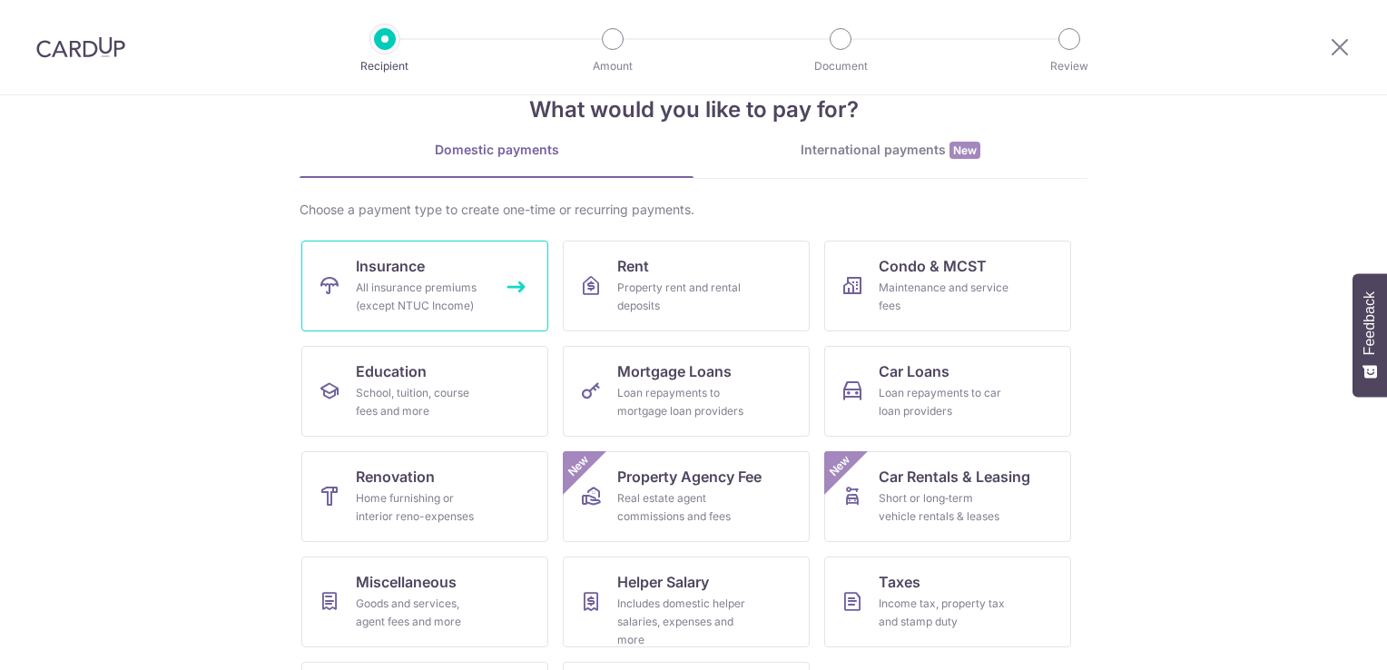
scroll to position [142, 0]
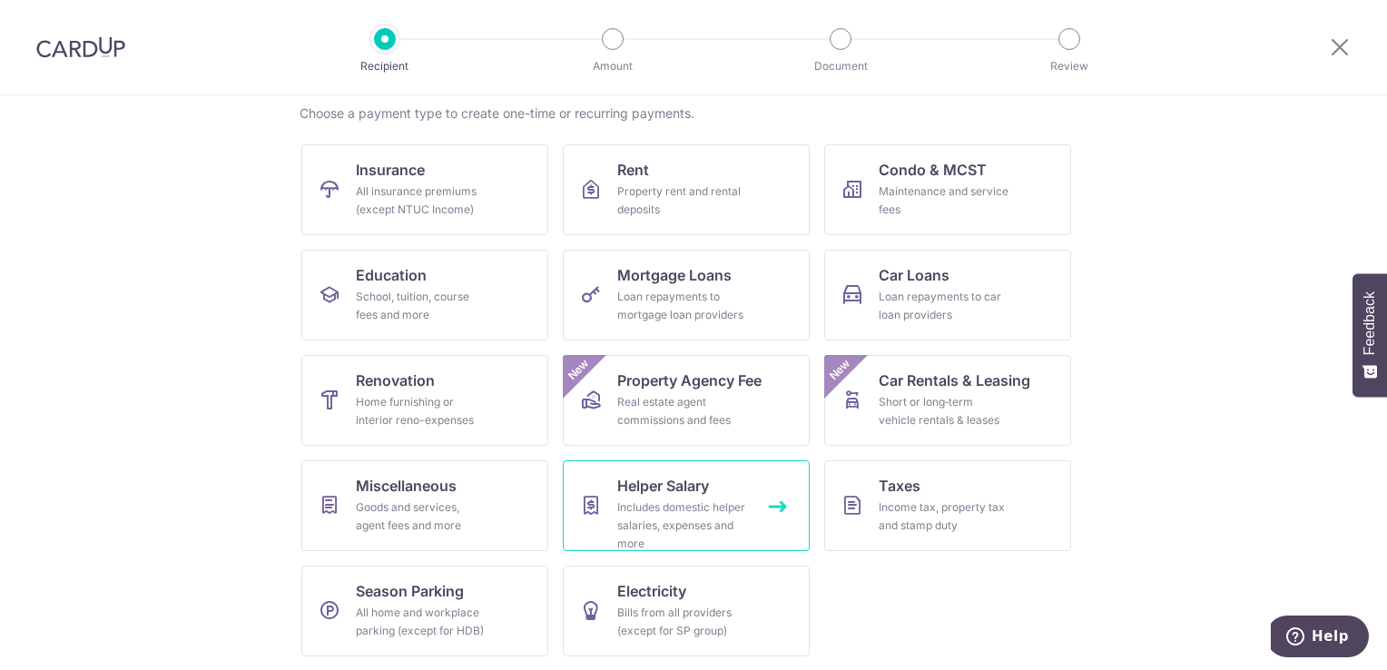
click at [678, 500] on div "Includes domestic helper salaries, expenses and more" at bounding box center [682, 525] width 131 height 54
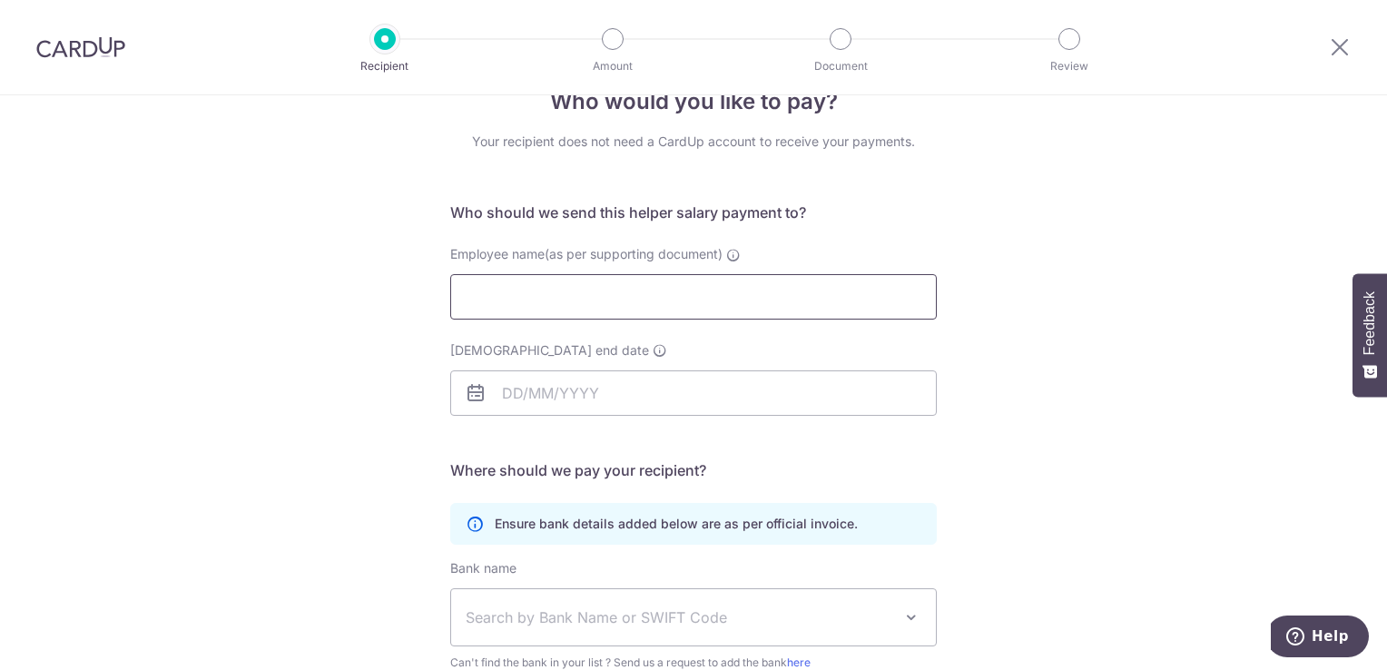
scroll to position [181, 0]
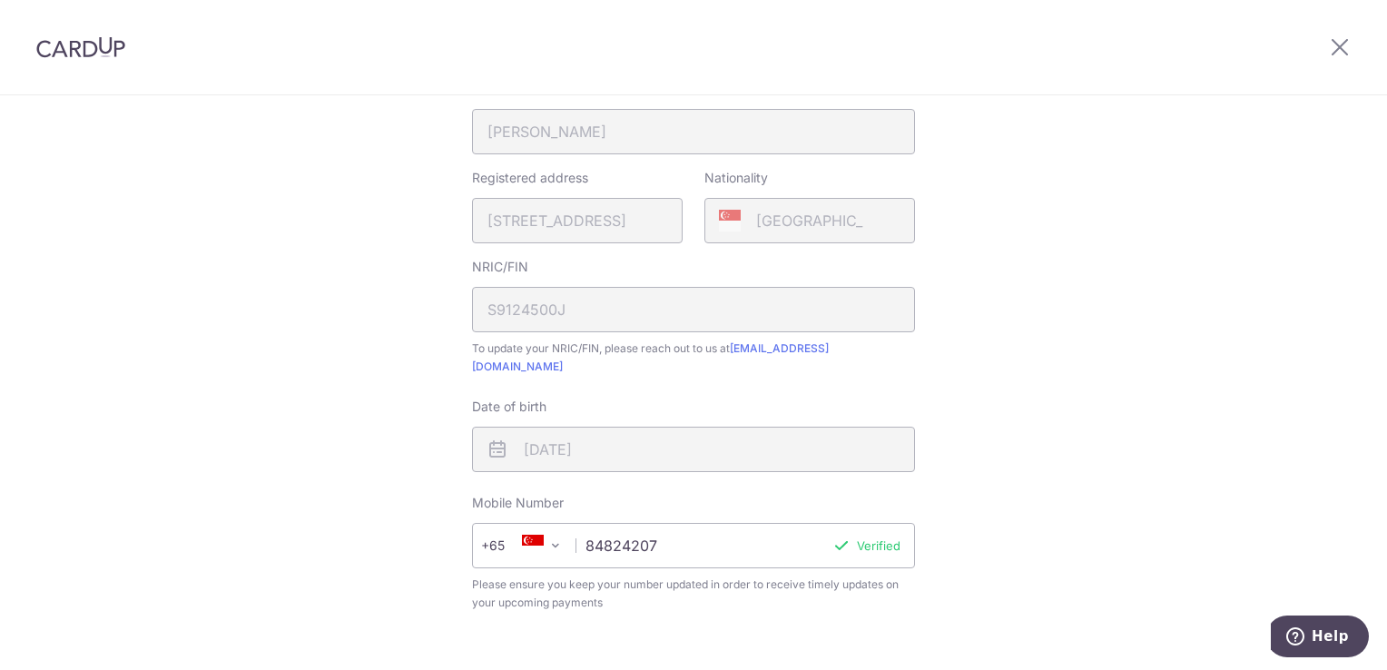
scroll to position [668, 0]
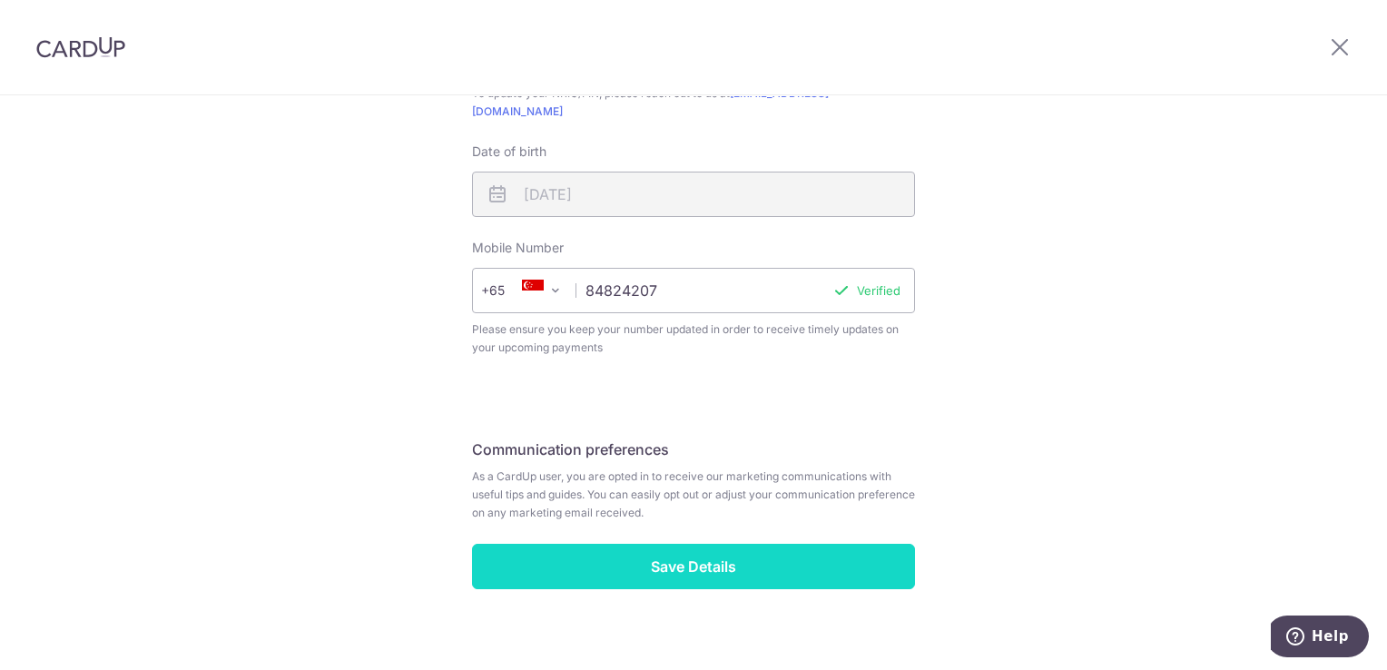
click at [684, 546] on input "Save Details" at bounding box center [693, 566] width 443 height 45
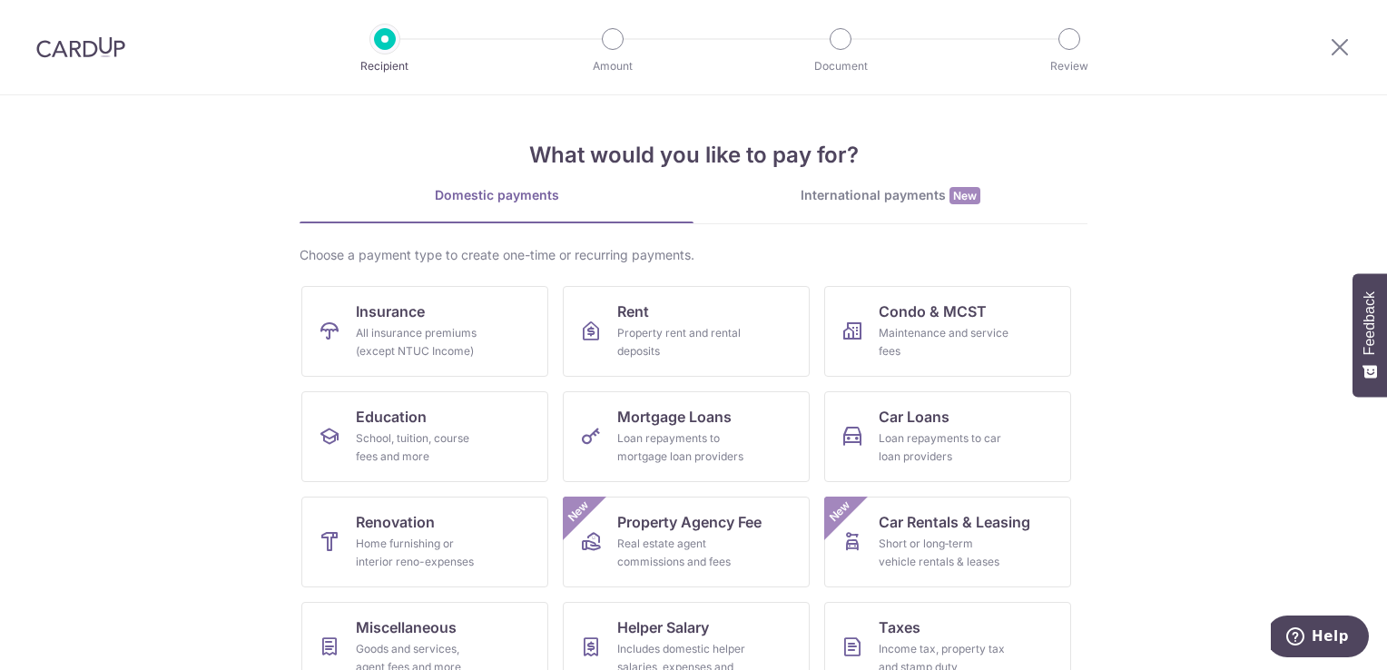
click at [855, 201] on div "International payments New" at bounding box center [890, 195] width 394 height 19
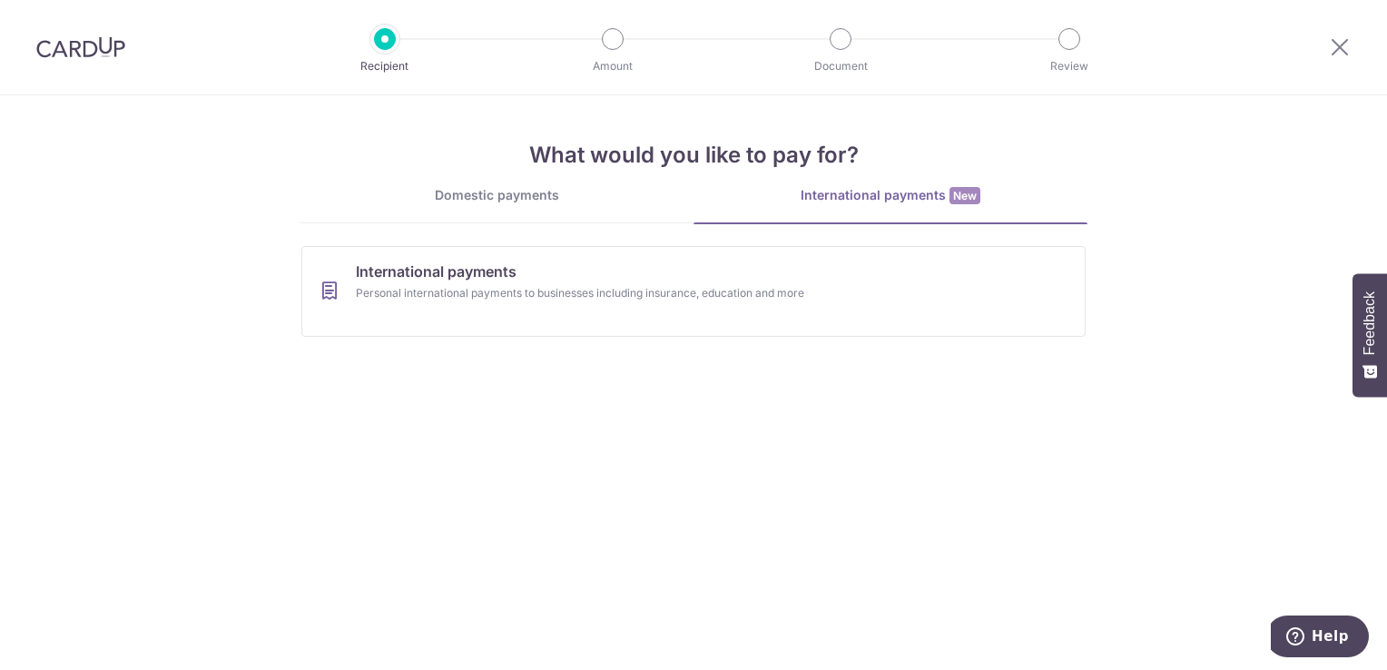
click at [497, 201] on div "Domestic payments" at bounding box center [496, 195] width 394 height 18
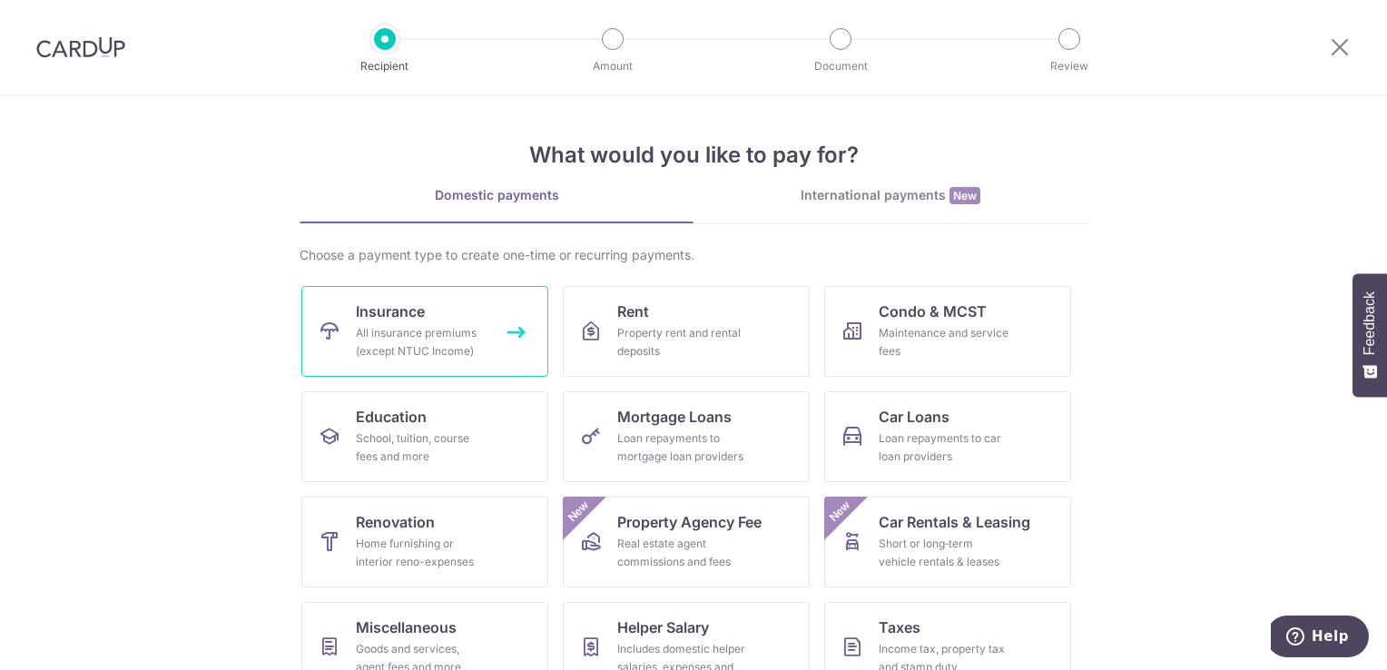
click at [452, 352] on div "All insurance premiums (except NTUC Income)" at bounding box center [421, 342] width 131 height 36
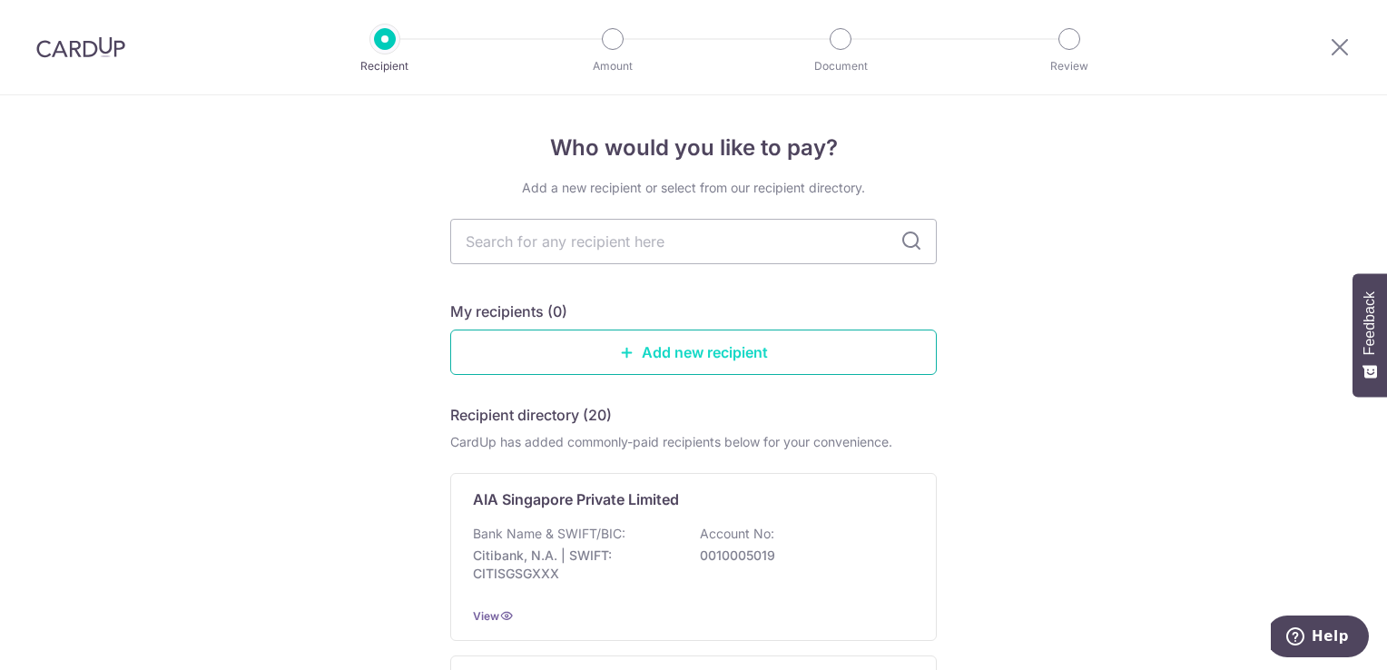
click at [605, 365] on link "Add new recipient" at bounding box center [693, 351] width 486 height 45
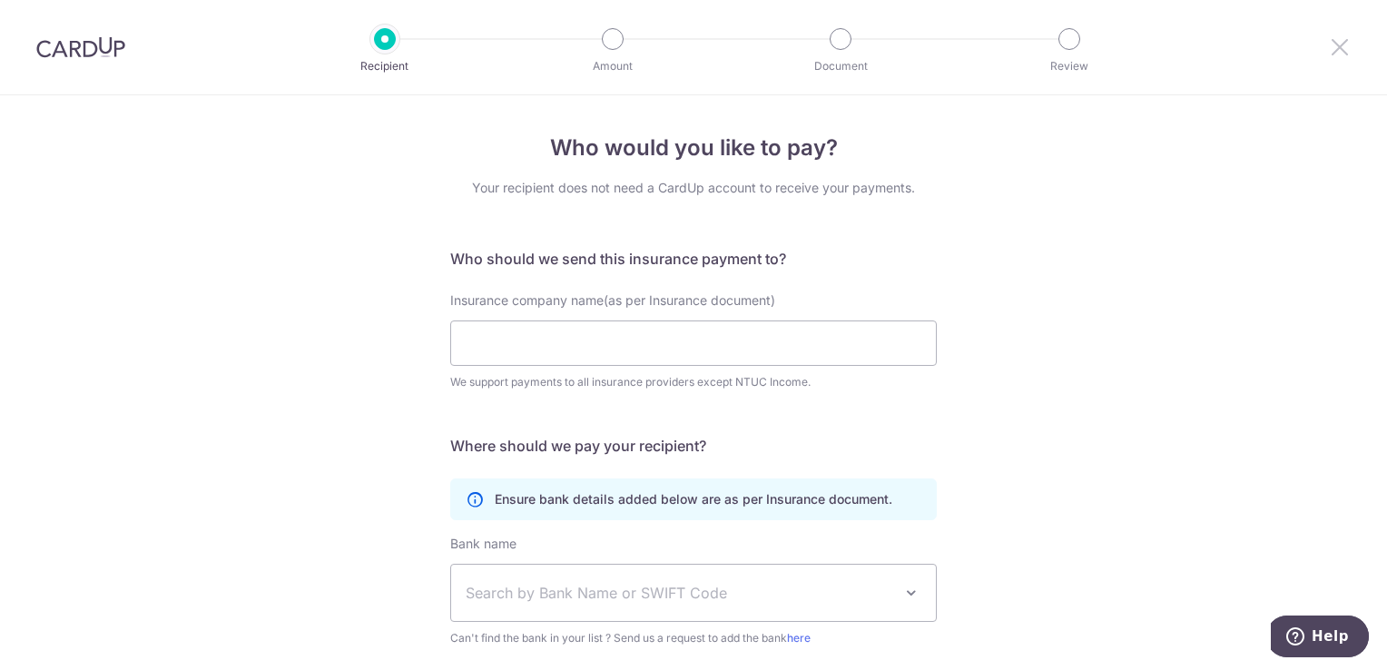
click at [1345, 49] on icon at bounding box center [1340, 46] width 22 height 23
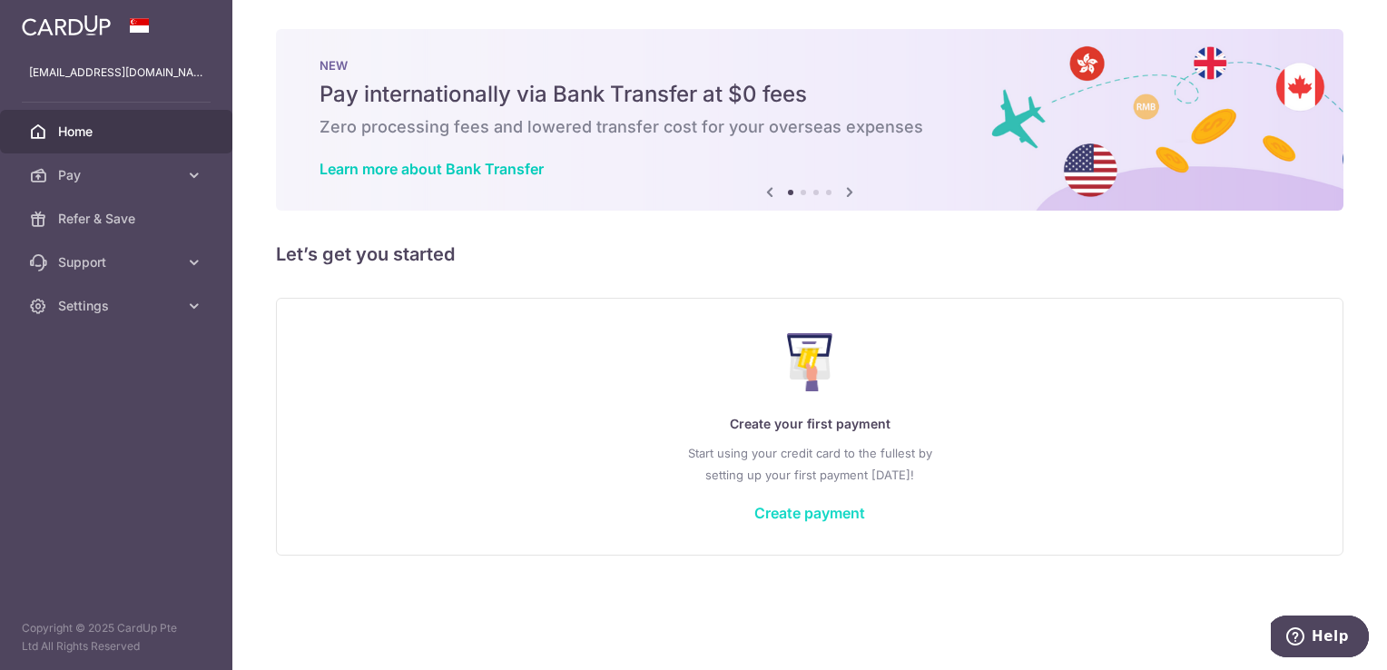
click at [810, 515] on link "Create payment" at bounding box center [809, 513] width 111 height 18
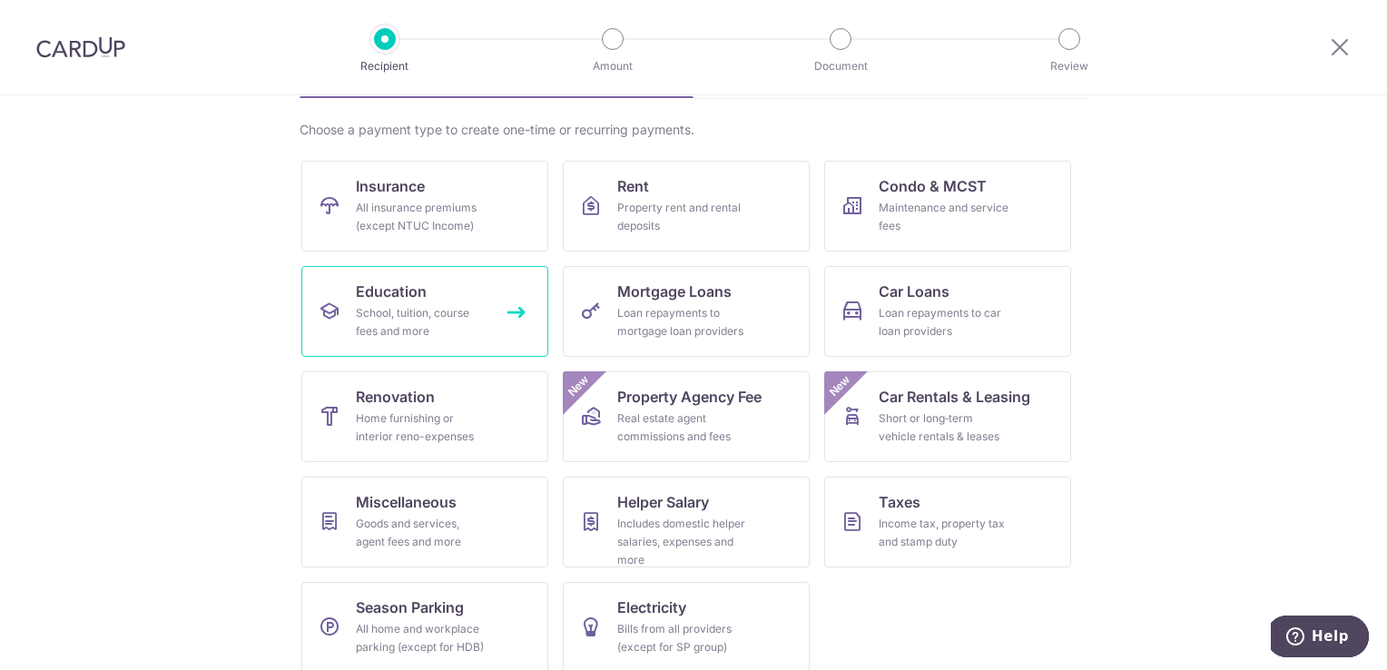
scroll to position [142, 0]
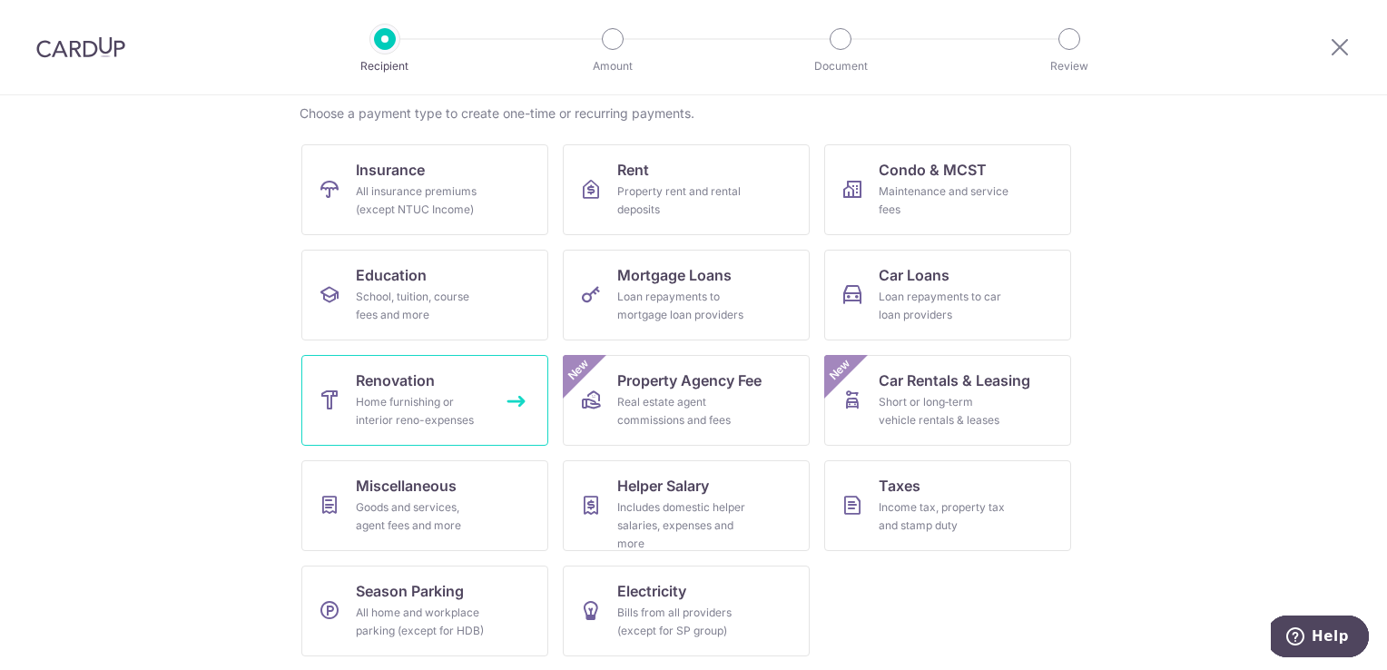
click at [436, 419] on div "Home furnishing or interior reno-expenses" at bounding box center [421, 411] width 131 height 36
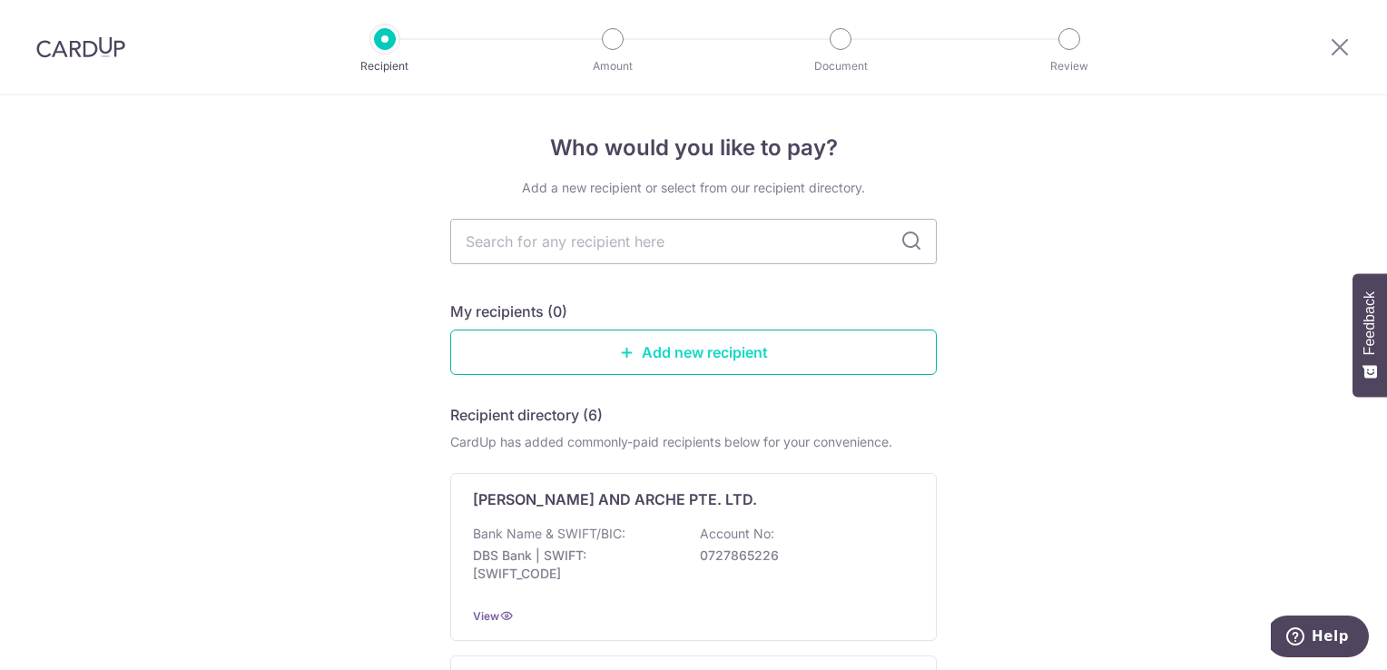
click at [685, 362] on link "Add new recipient" at bounding box center [693, 351] width 486 height 45
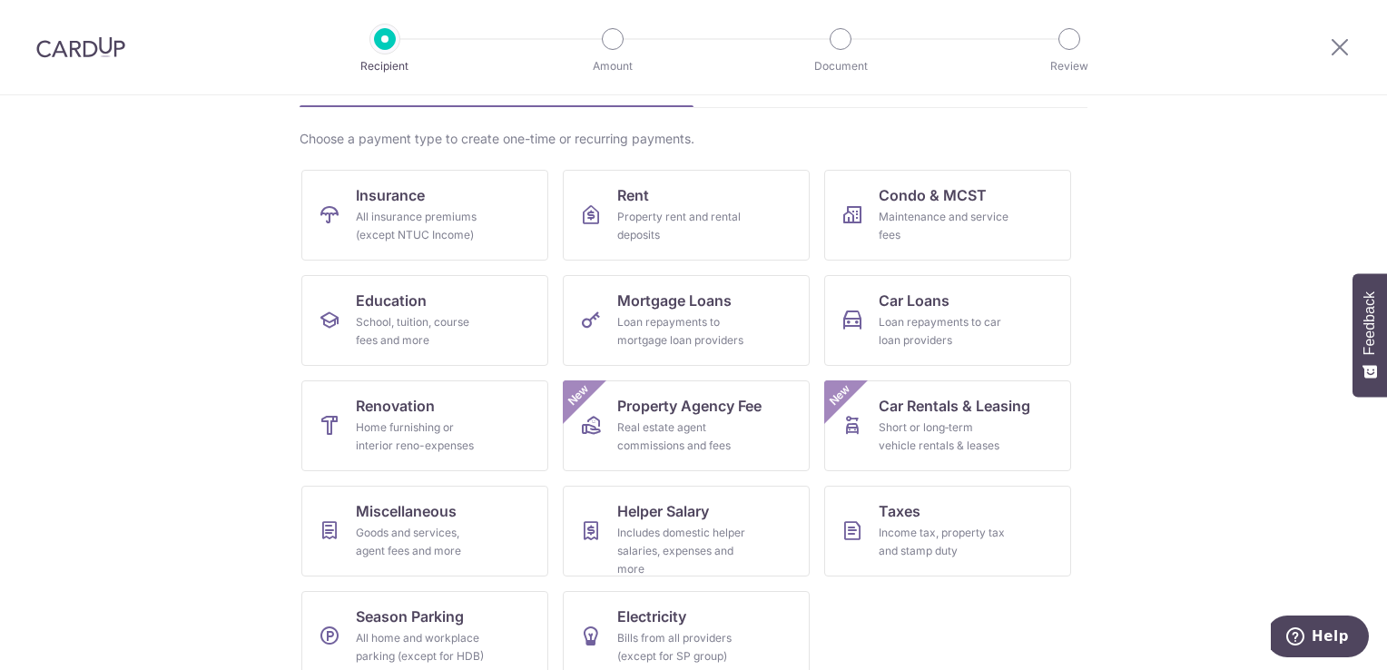
scroll to position [142, 0]
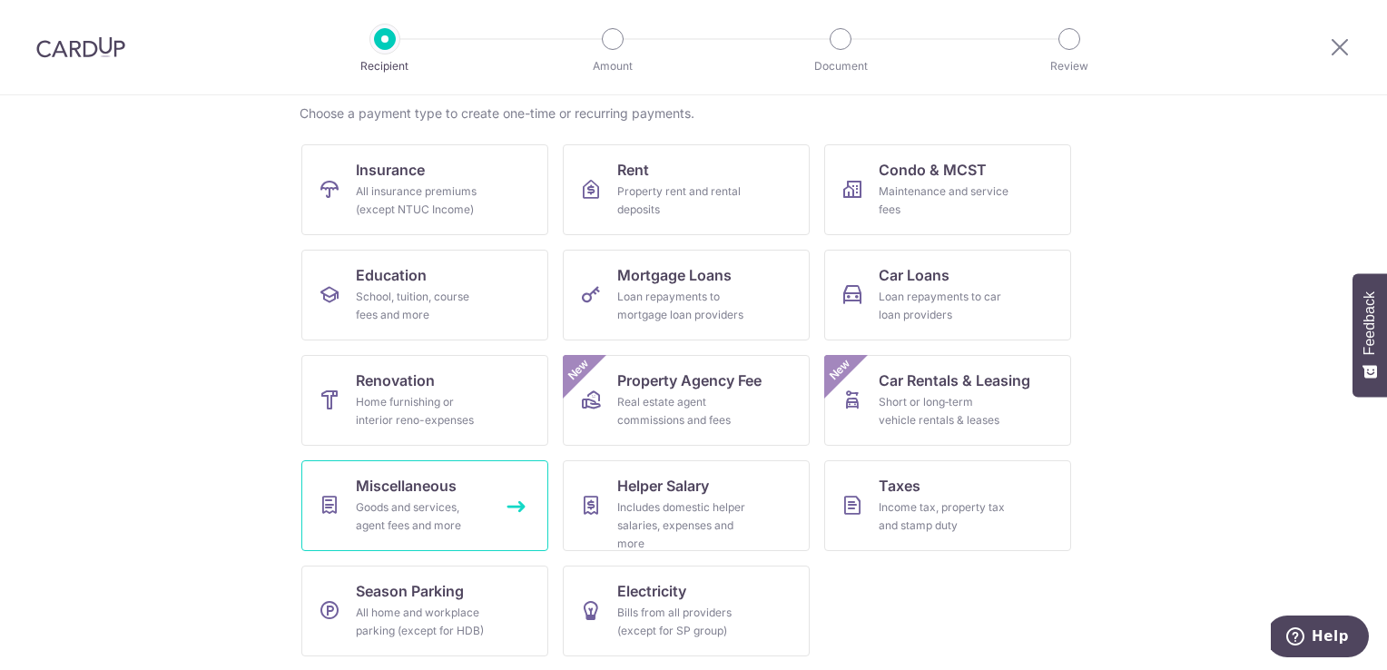
click at [415, 506] on div "Goods and services, agent fees and more" at bounding box center [421, 516] width 131 height 36
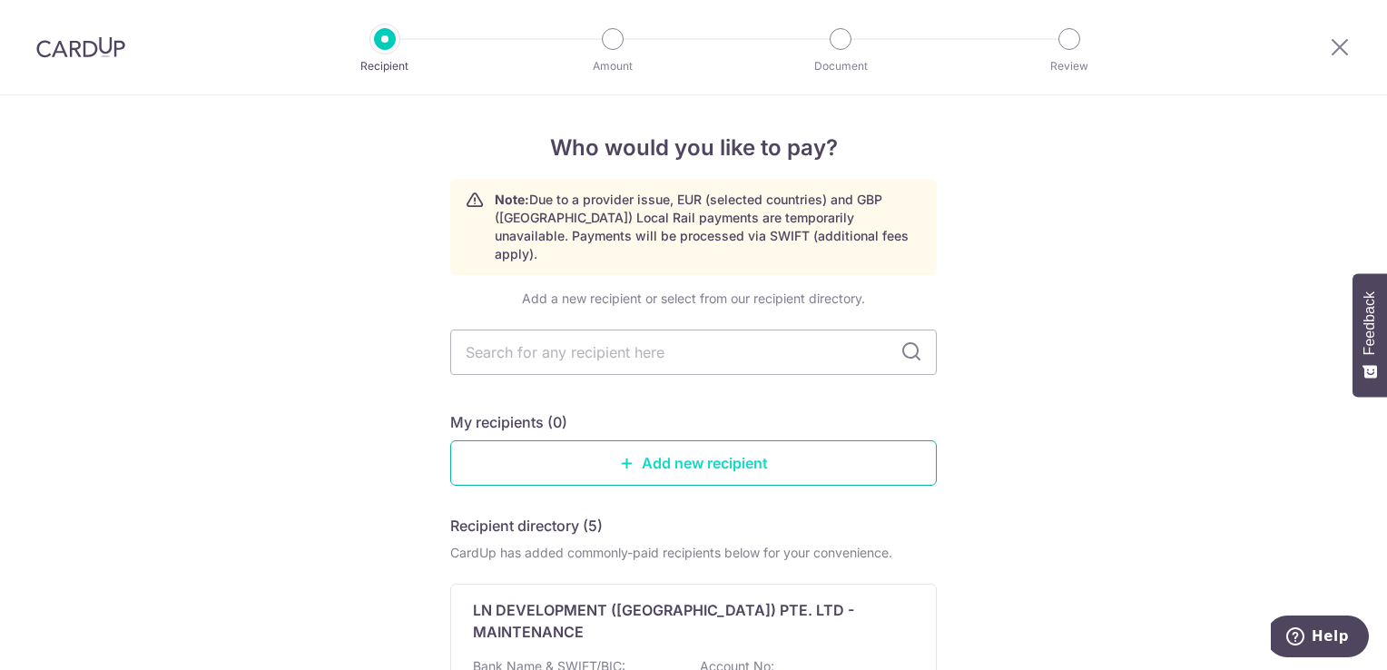
click at [603, 440] on link "Add new recipient" at bounding box center [693, 462] width 486 height 45
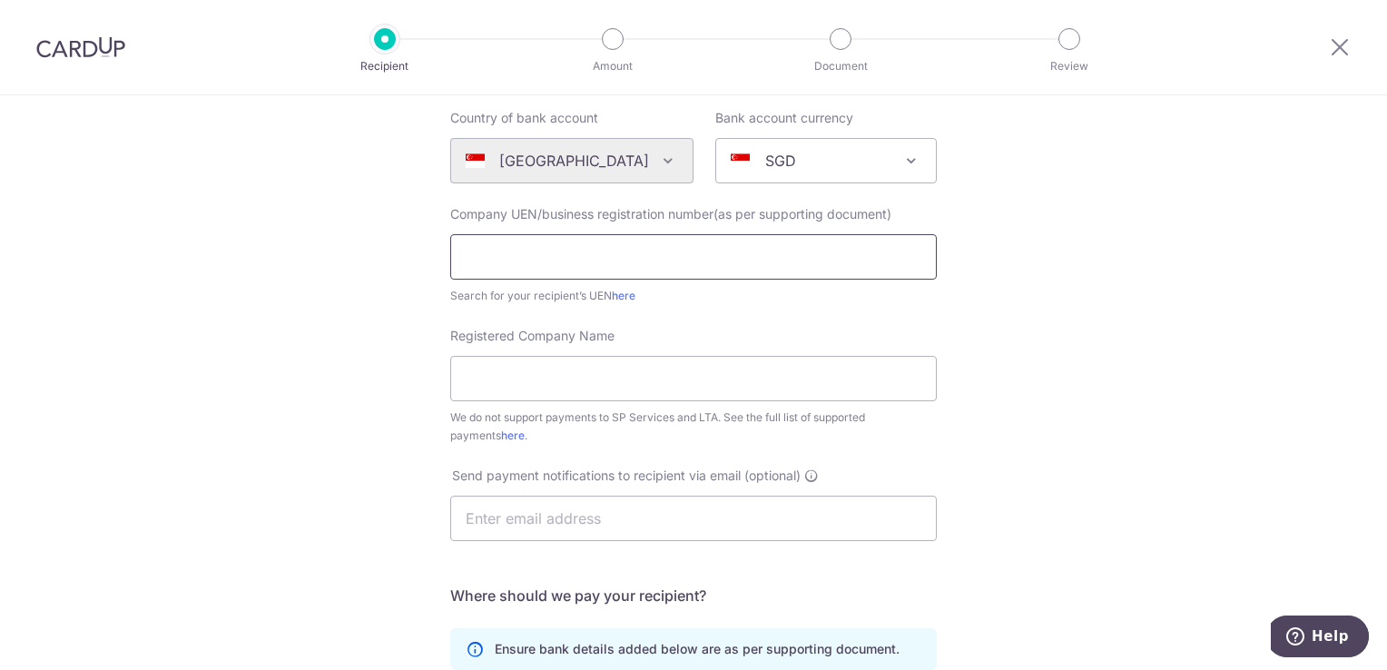
scroll to position [272, 0]
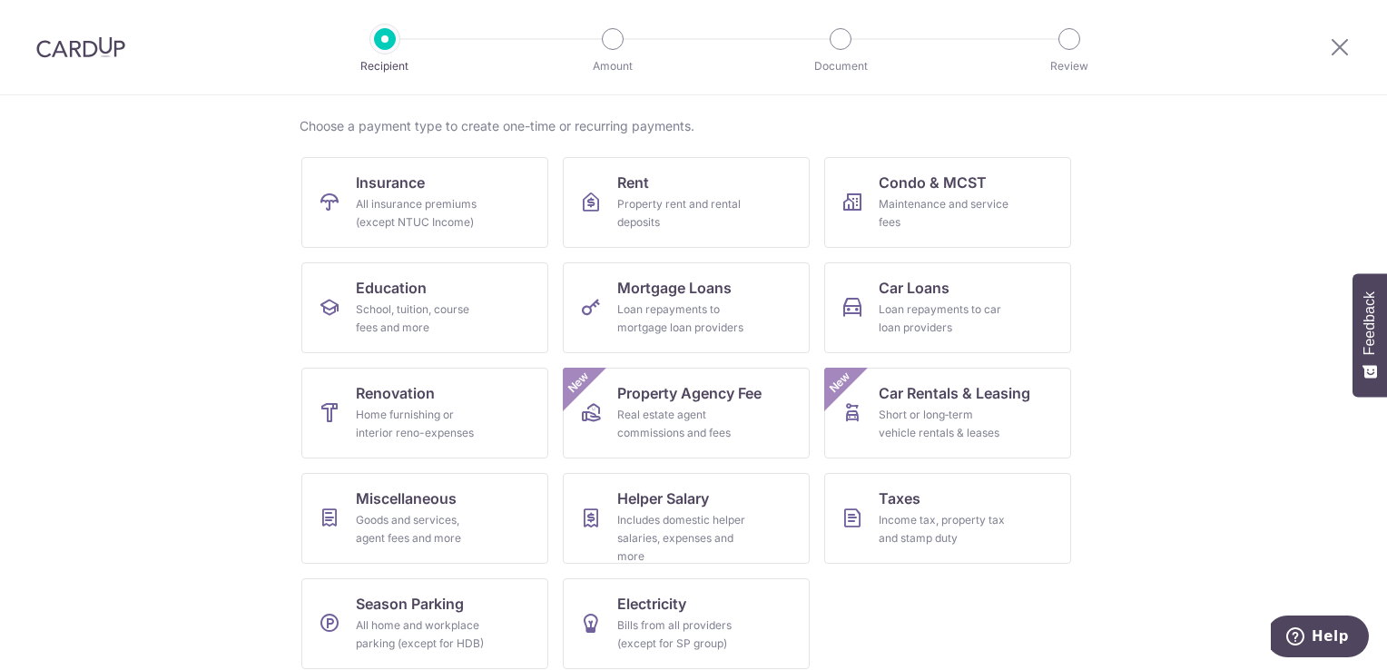
scroll to position [142, 0]
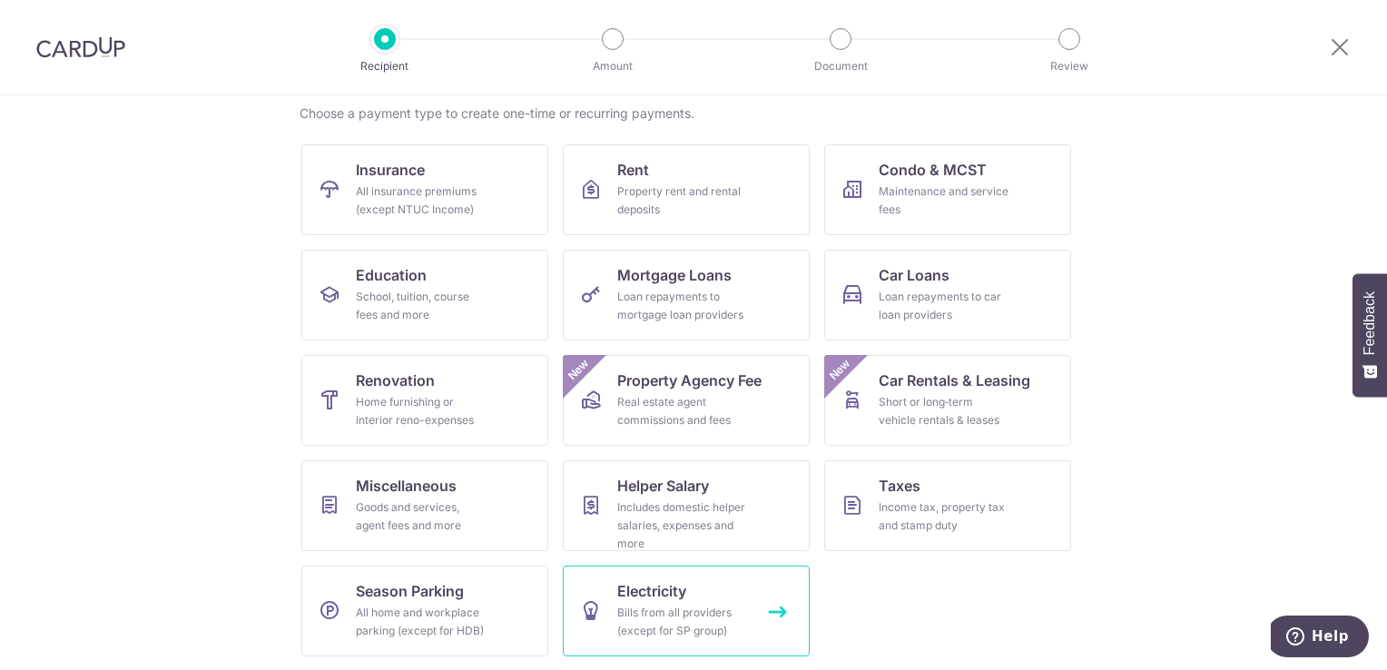
click at [661, 615] on div "Bills from all providers (except for SP group)" at bounding box center [682, 621] width 131 height 36
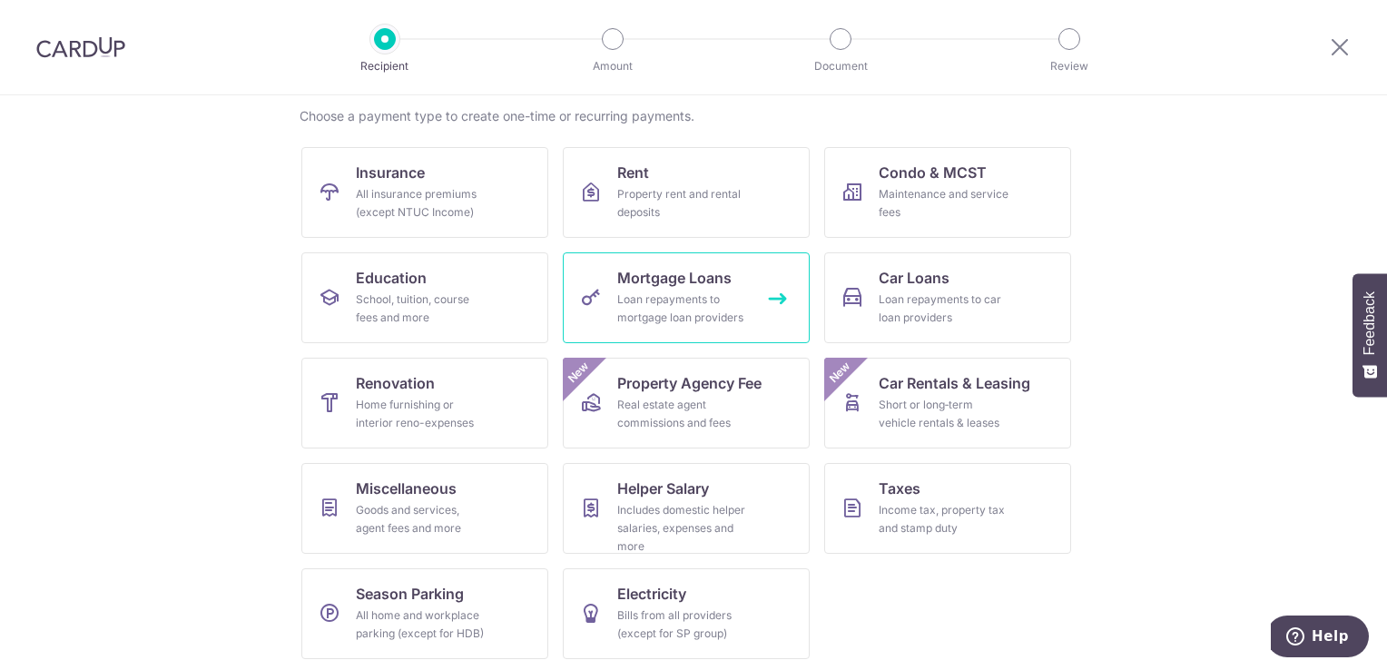
scroll to position [142, 0]
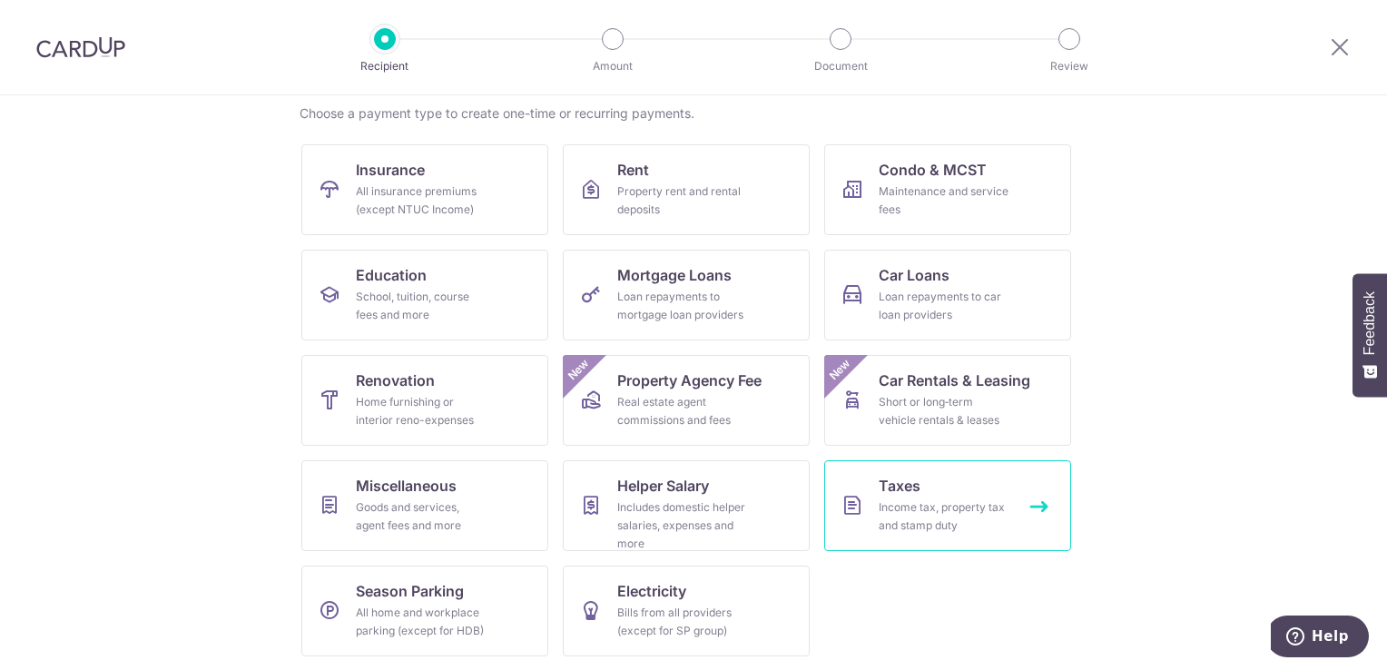
click at [888, 503] on div "Income tax, property tax and stamp duty" at bounding box center [943, 516] width 131 height 36
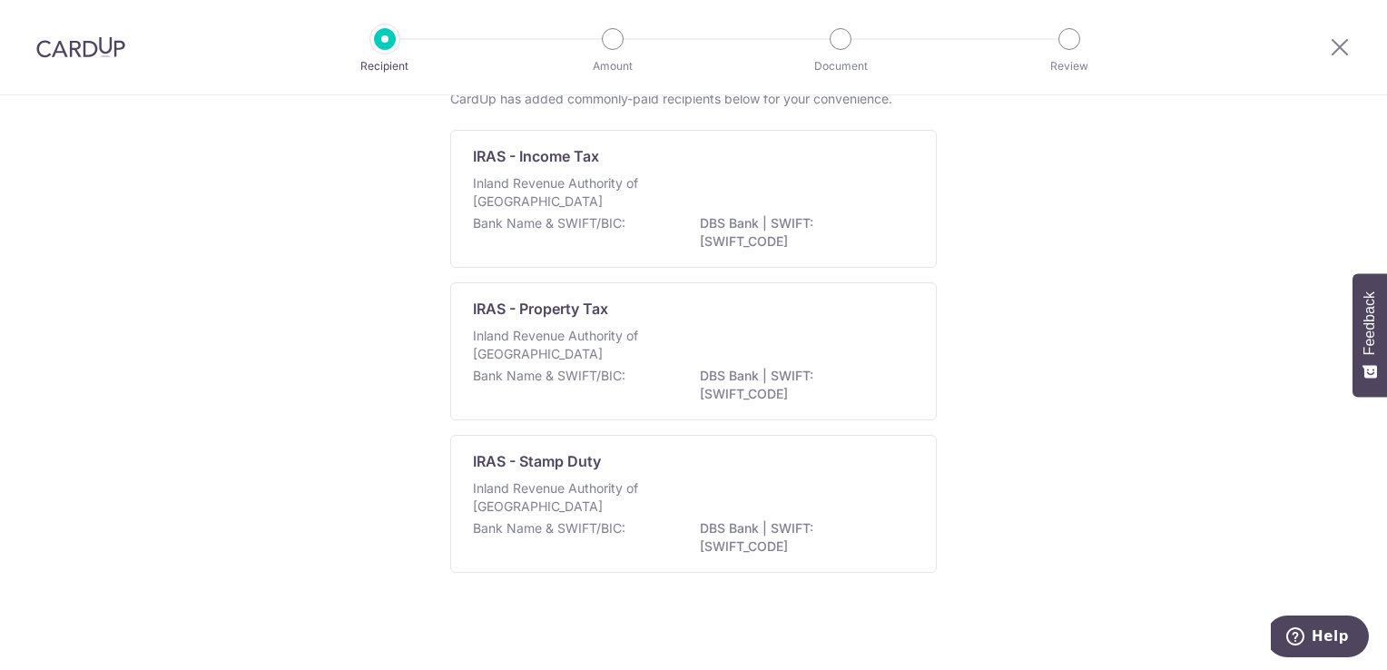
scroll to position [119, 0]
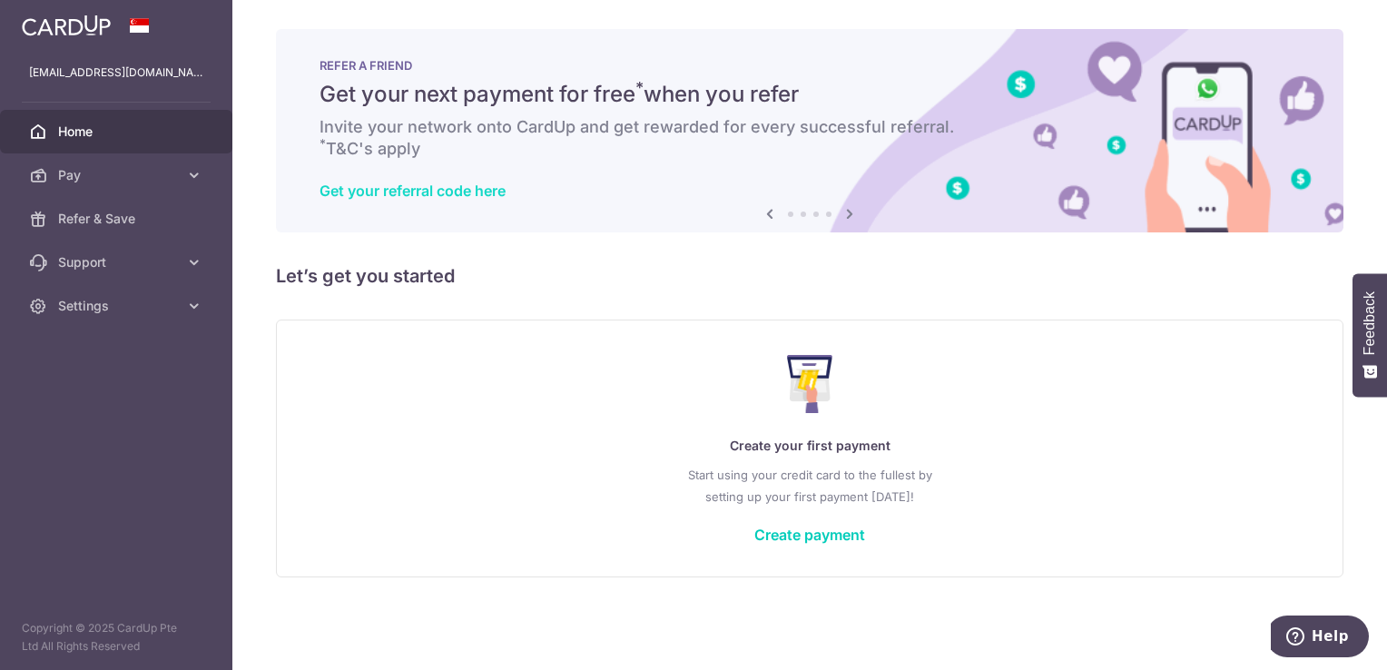
click at [457, 194] on link "Get your referral code here" at bounding box center [412, 190] width 186 height 18
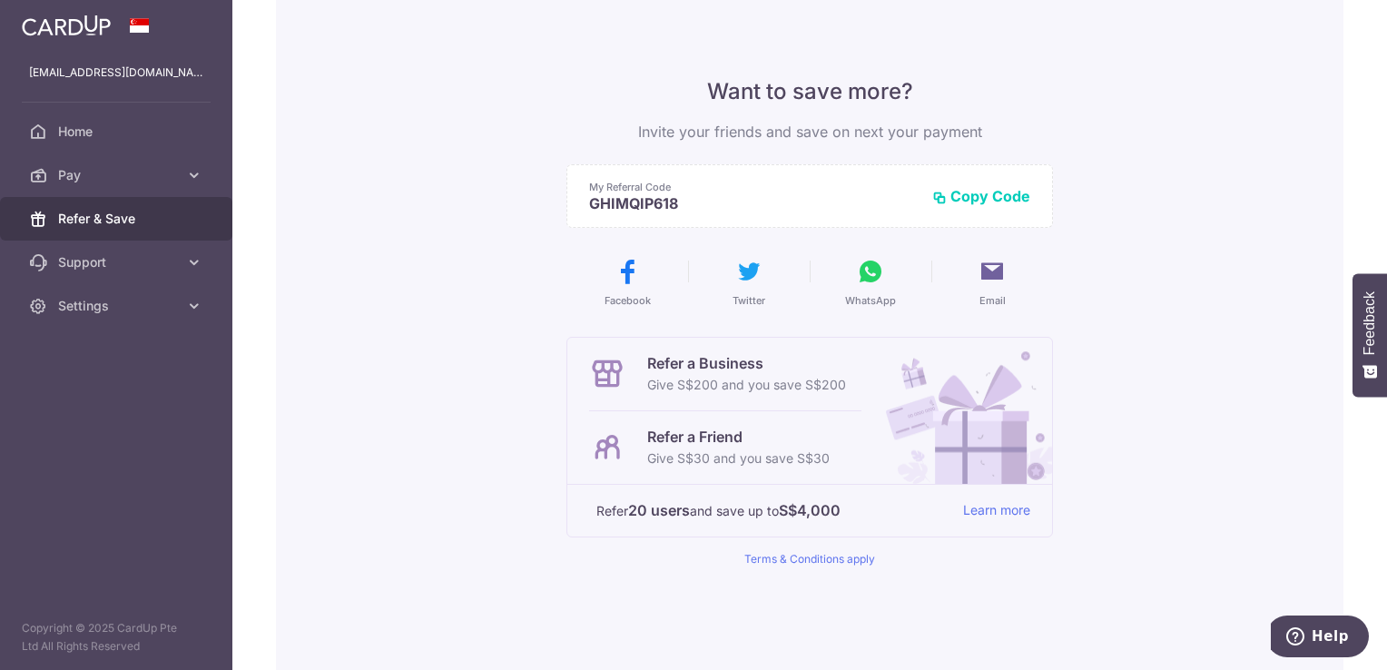
scroll to position [91, 0]
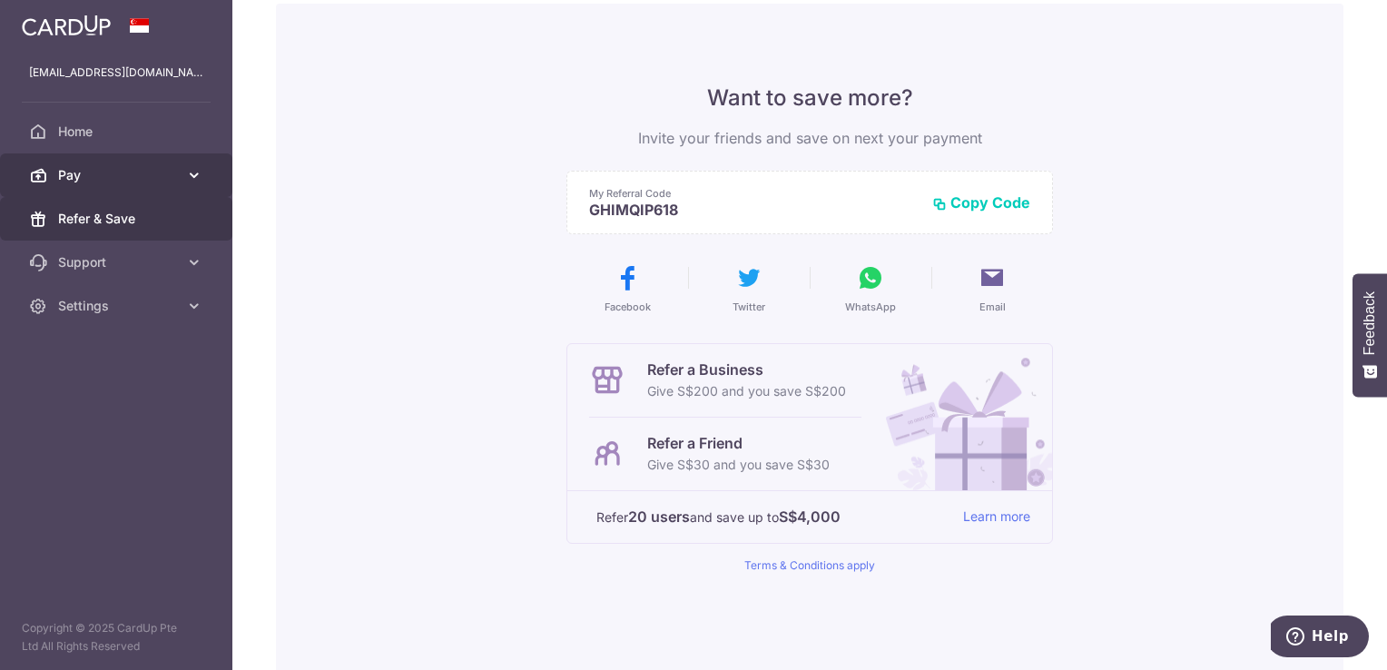
click at [137, 176] on span "Pay" at bounding box center [118, 175] width 120 height 18
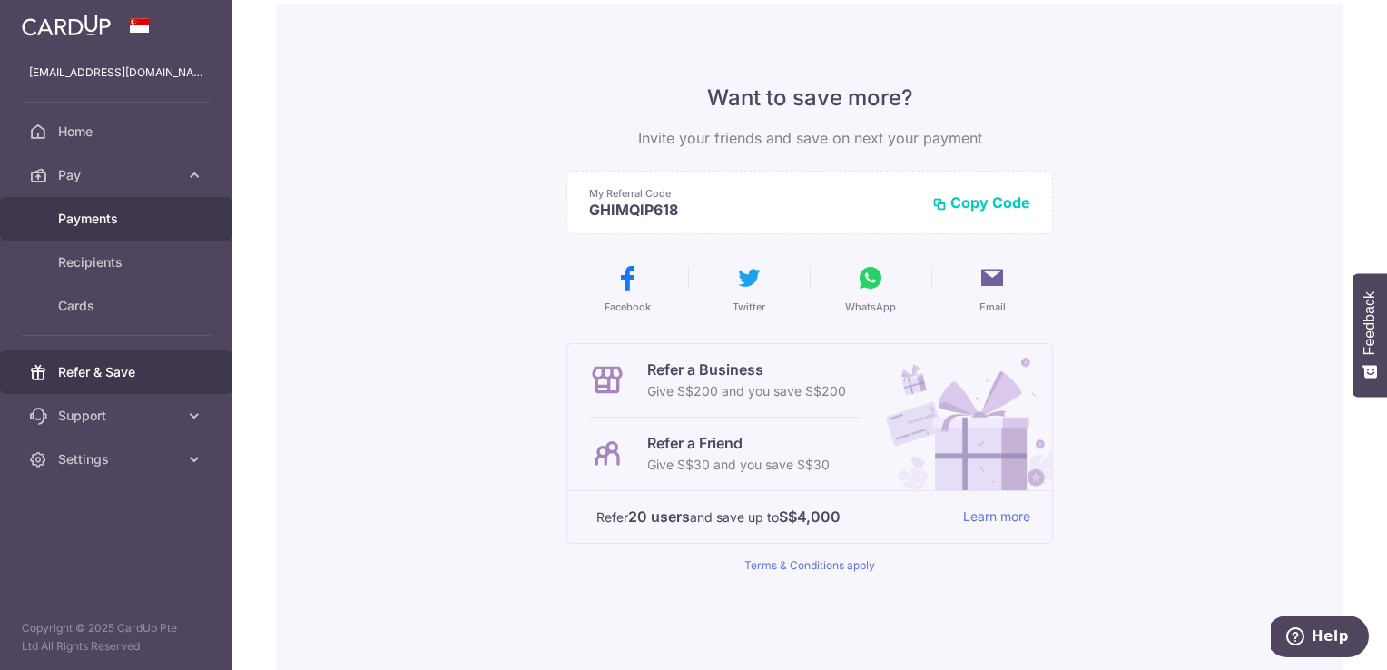
click at [144, 224] on span "Payments" at bounding box center [118, 219] width 120 height 18
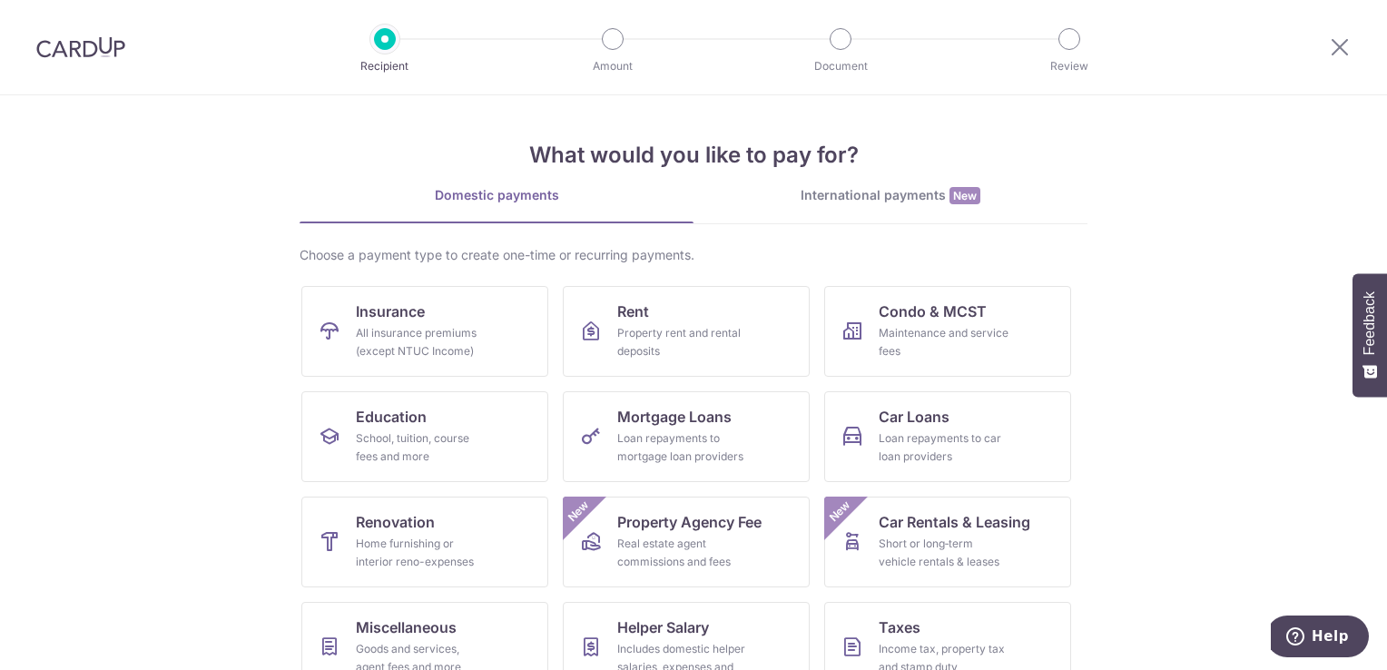
click at [84, 52] on img at bounding box center [80, 47] width 89 height 22
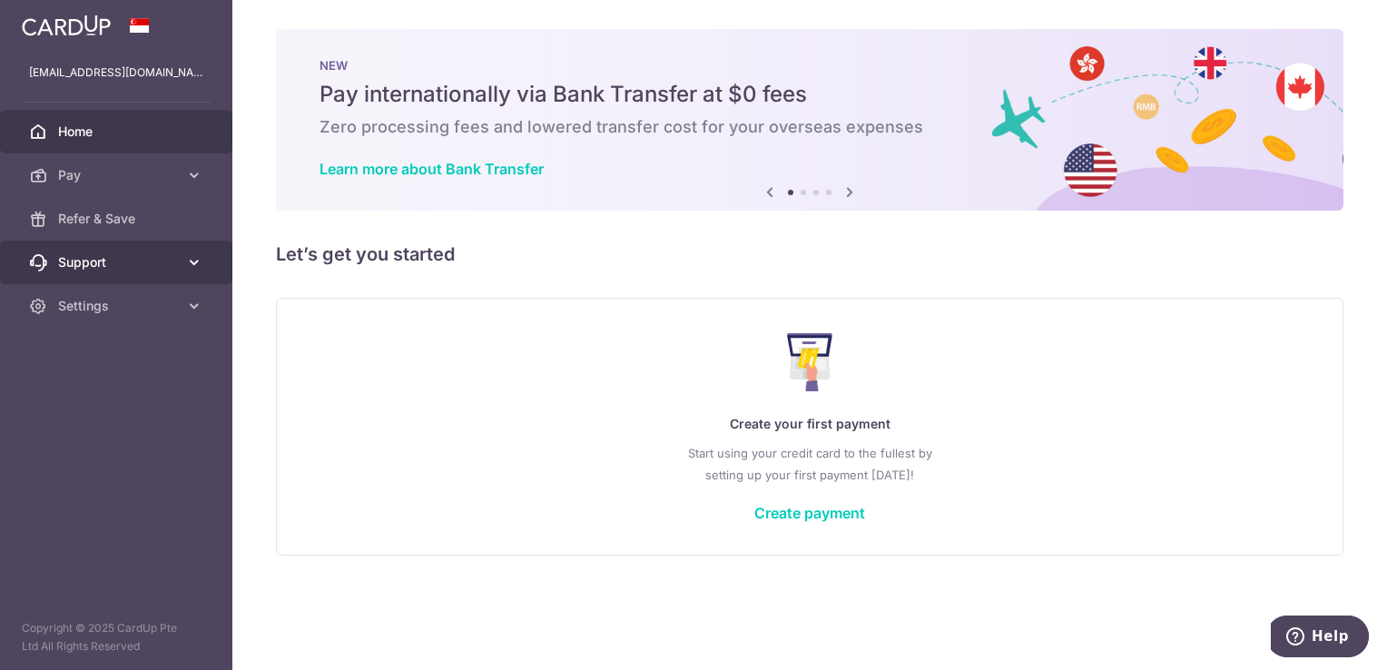
click at [165, 268] on span "Support" at bounding box center [118, 262] width 120 height 18
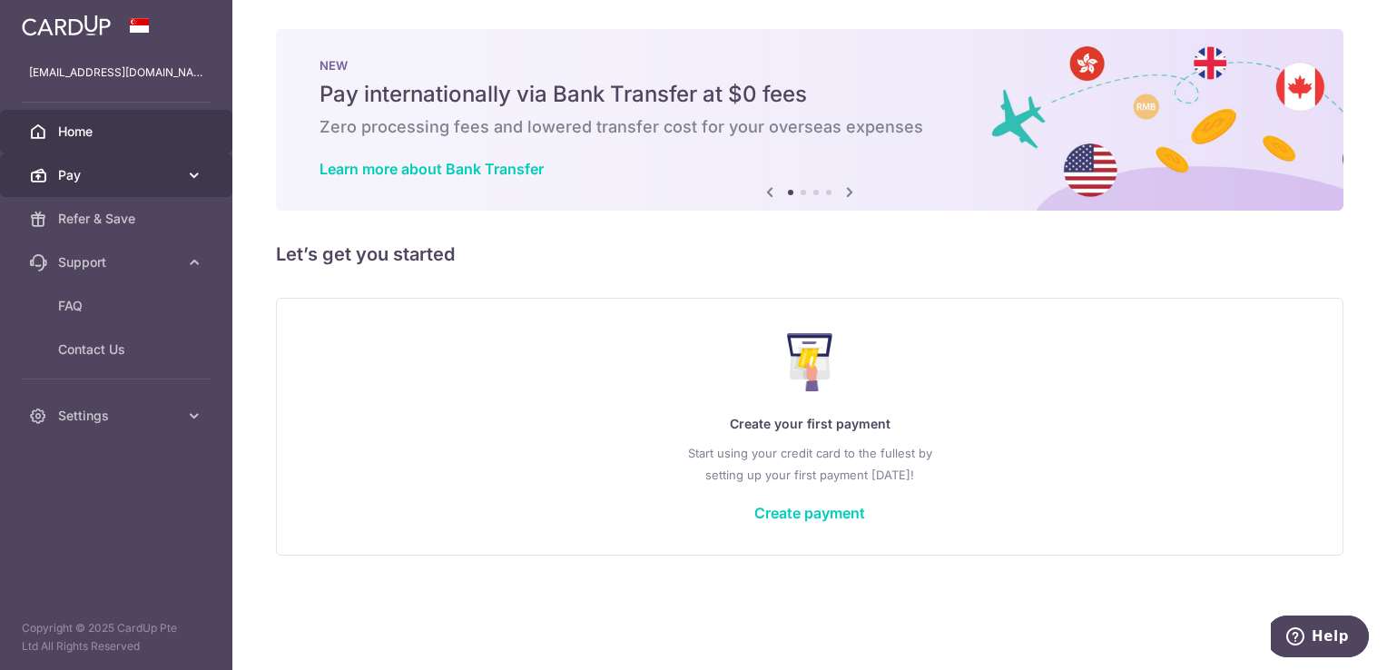
click at [175, 180] on span "Pay" at bounding box center [118, 175] width 120 height 18
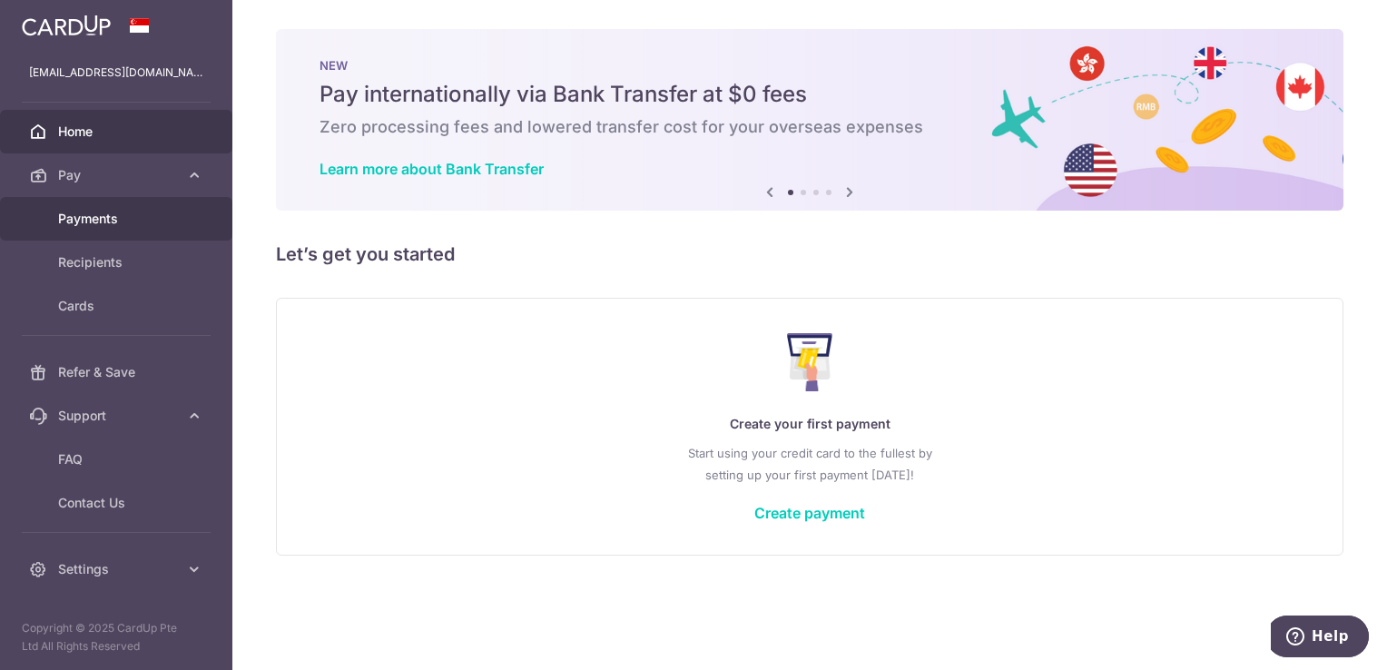
click at [142, 218] on span "Payments" at bounding box center [118, 219] width 120 height 18
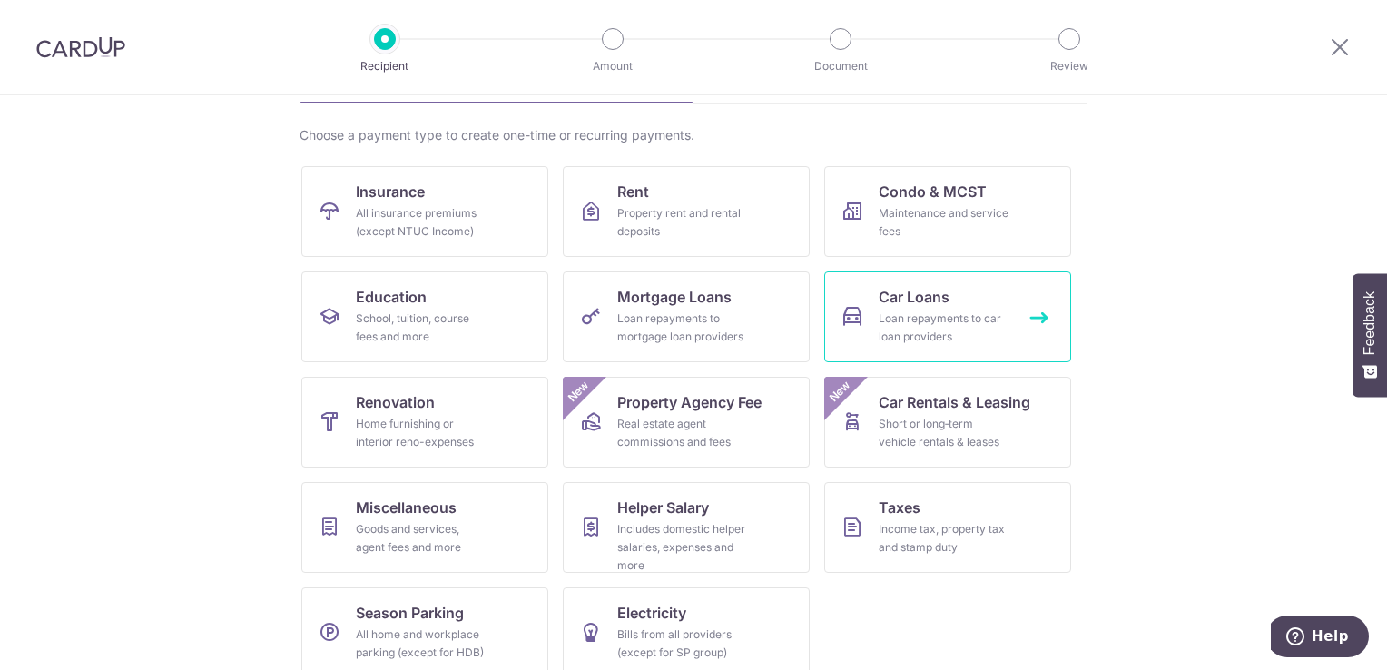
scroll to position [142, 0]
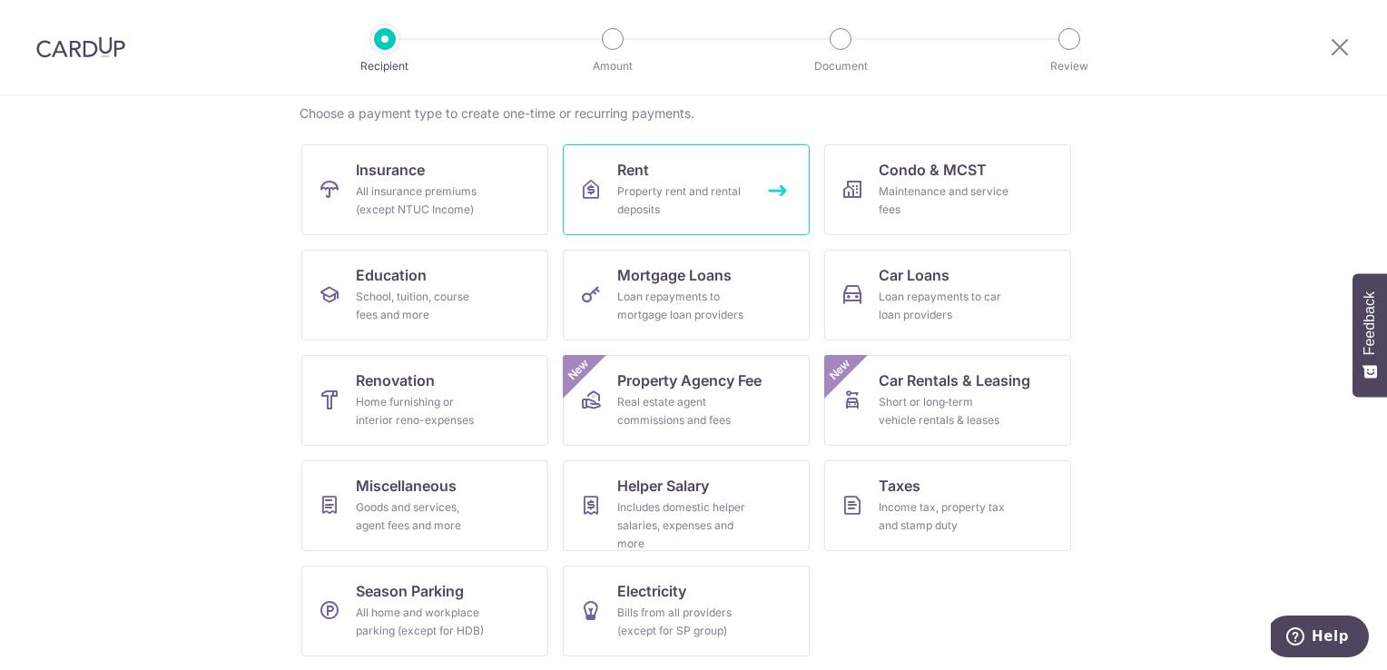
click at [690, 199] on div "Property rent and rental deposits" at bounding box center [682, 200] width 131 height 36
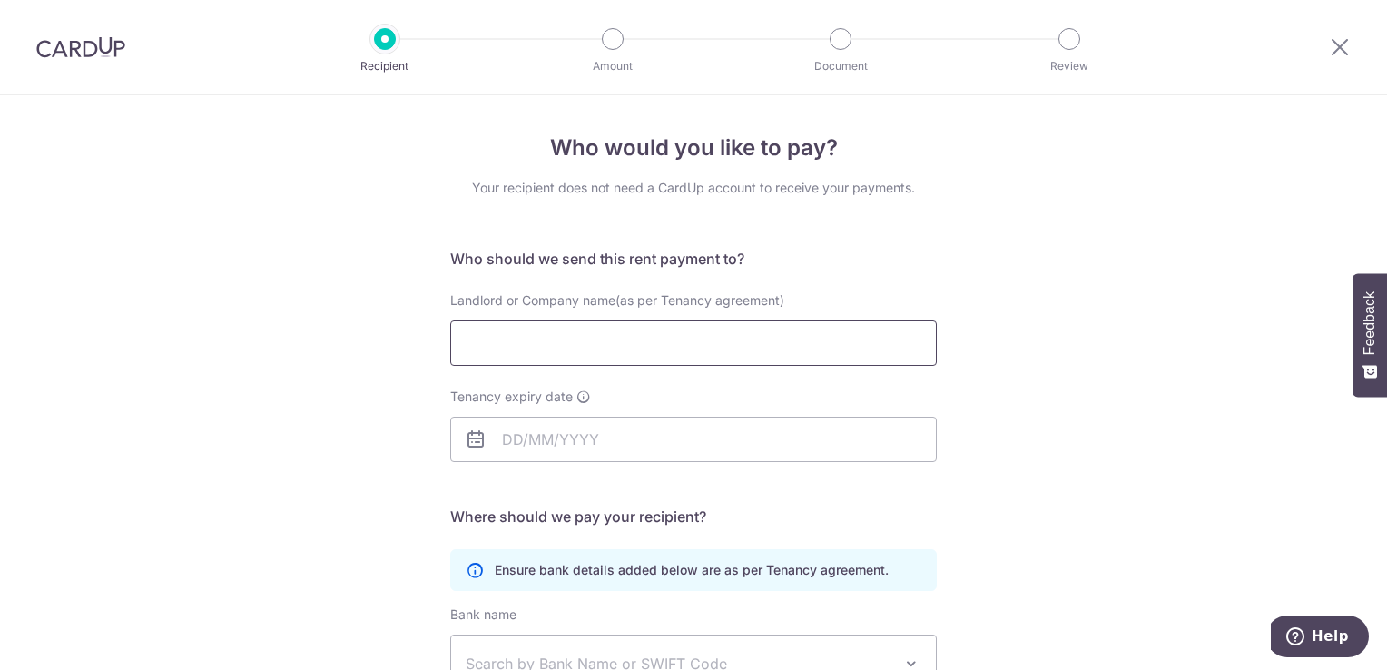
click at [526, 336] on input "Landlord or Company name(as per Tenancy agreement)" at bounding box center [693, 342] width 486 height 45
click at [563, 339] on input "Landlord or Company name(as per Tenancy agreement)" at bounding box center [693, 342] width 486 height 45
type input "Poon Ghim Qi"
click at [527, 456] on input "Tenancy expiry date" at bounding box center [693, 439] width 486 height 45
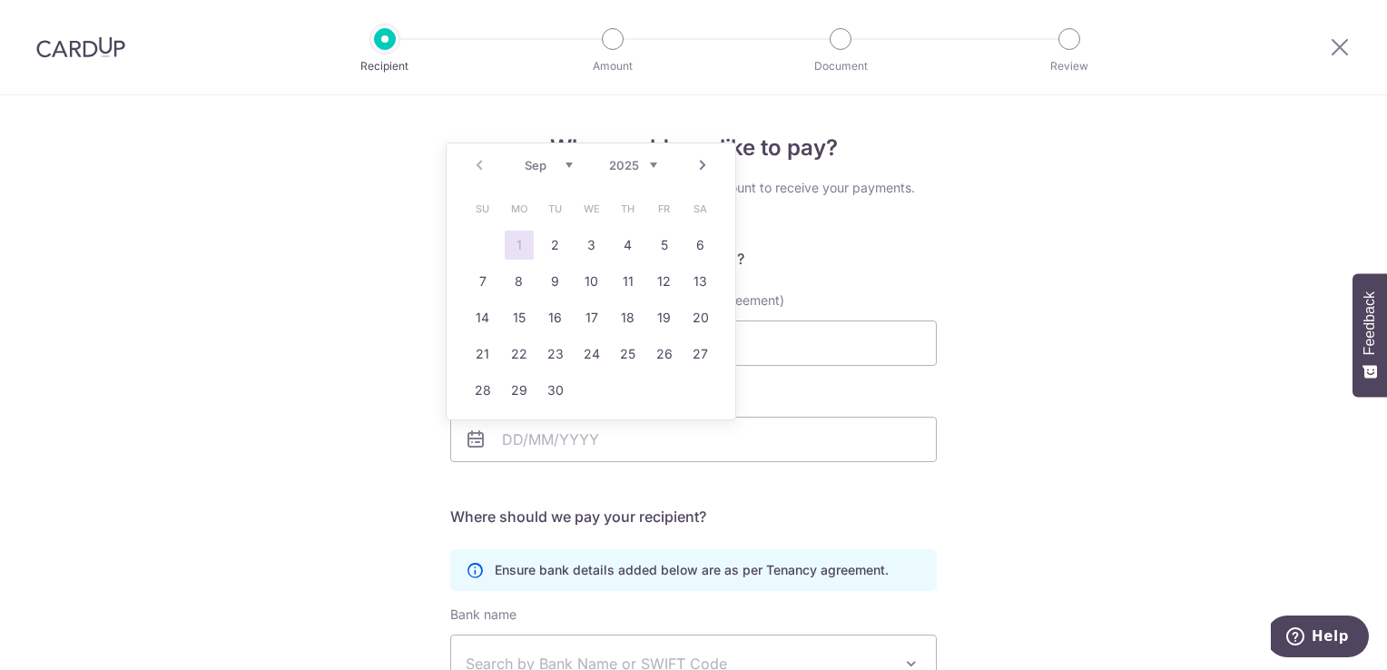
click at [299, 344] on div "Who would you like to pay? Your recipient does not need a CardUp account to rec…" at bounding box center [693, 527] width 1387 height 864
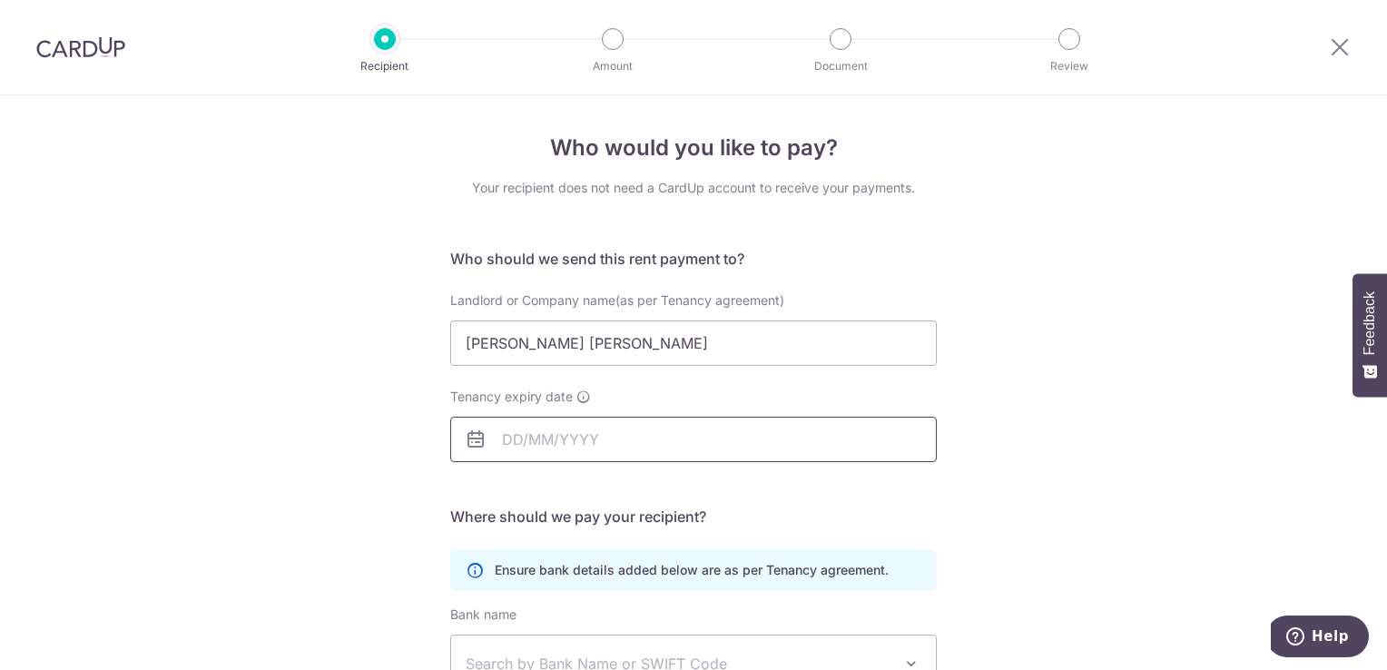
click at [497, 449] on input "Tenancy expiry date" at bounding box center [693, 439] width 486 height 45
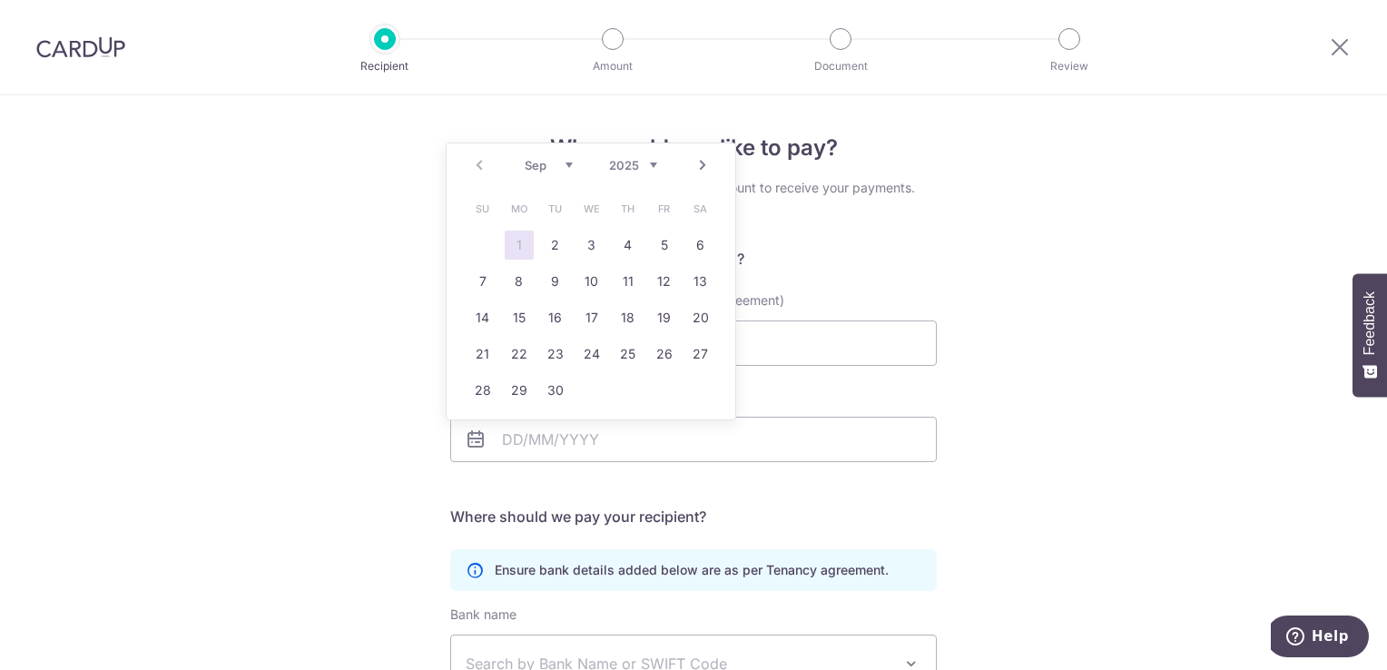
click at [702, 172] on link "Next" at bounding box center [703, 165] width 22 height 22
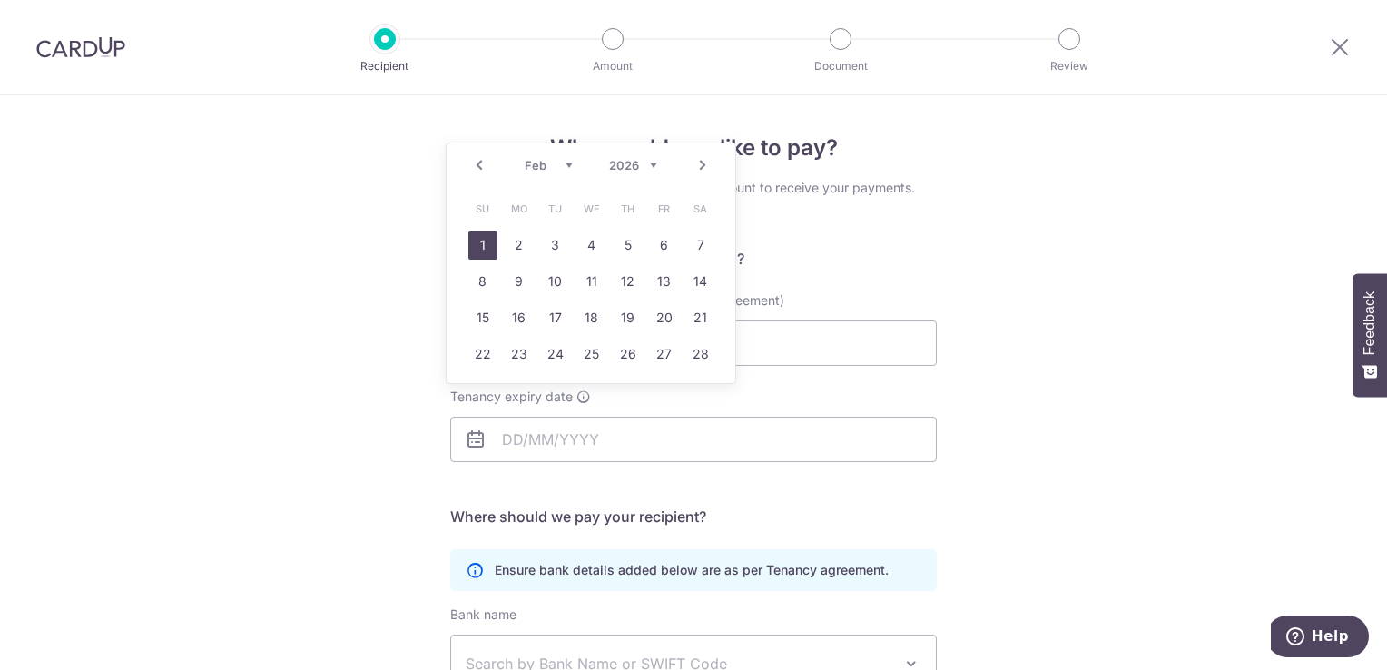
click at [487, 249] on link "1" at bounding box center [482, 245] width 29 height 29
type input "01/02/2026"
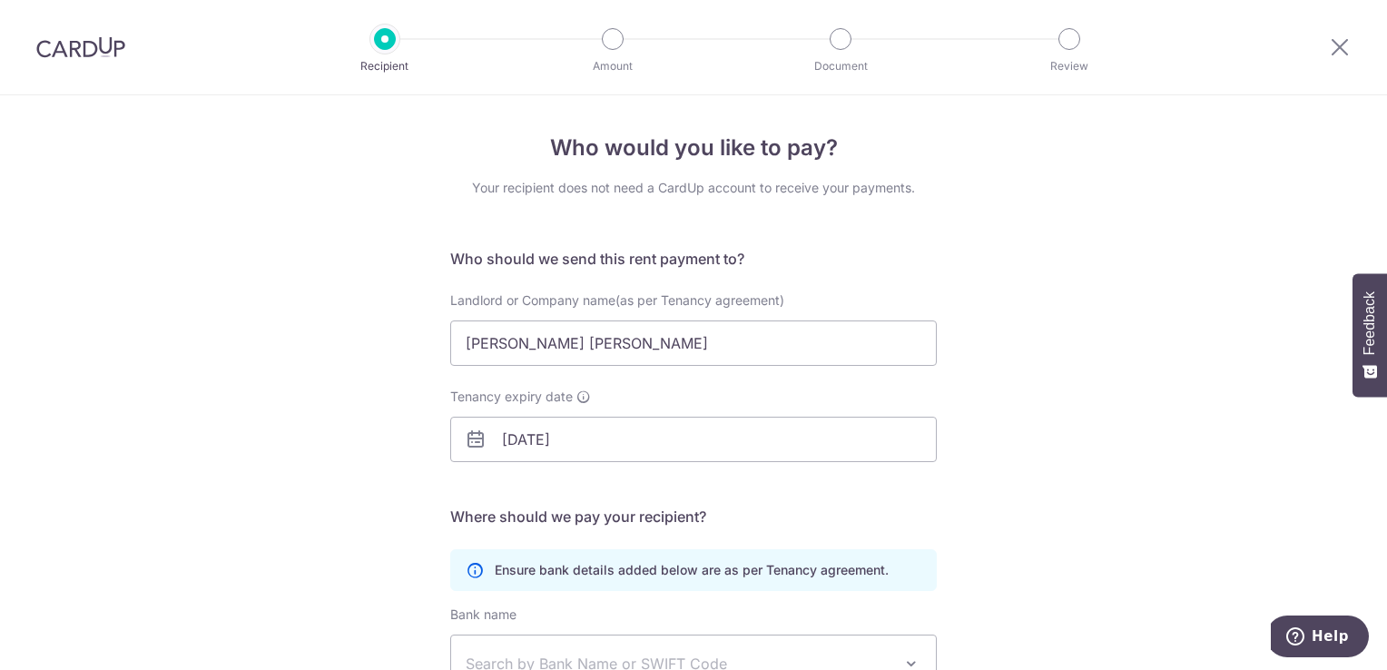
click at [319, 326] on div "Who would you like to pay? Your recipient does not need a CardUp account to rec…" at bounding box center [693, 527] width 1387 height 864
click at [340, 407] on div "Who would you like to pay? Your recipient does not need a CardUp account to rec…" at bounding box center [693, 527] width 1387 height 864
drag, startPoint x: 340, startPoint y: 407, endPoint x: 341, endPoint y: 499, distance: 91.7
click at [341, 499] on div "Who would you like to pay? Your recipient does not need a CardUp account to rec…" at bounding box center [693, 527] width 1387 height 864
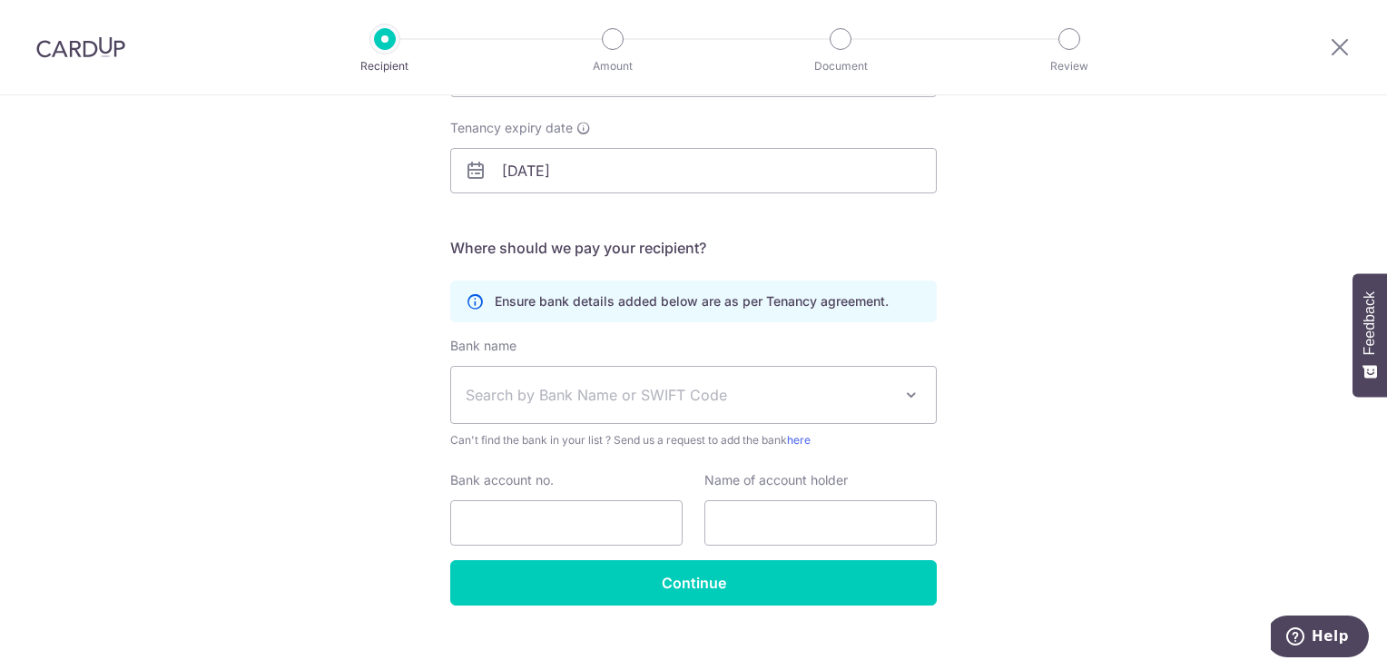
scroll to position [288, 0]
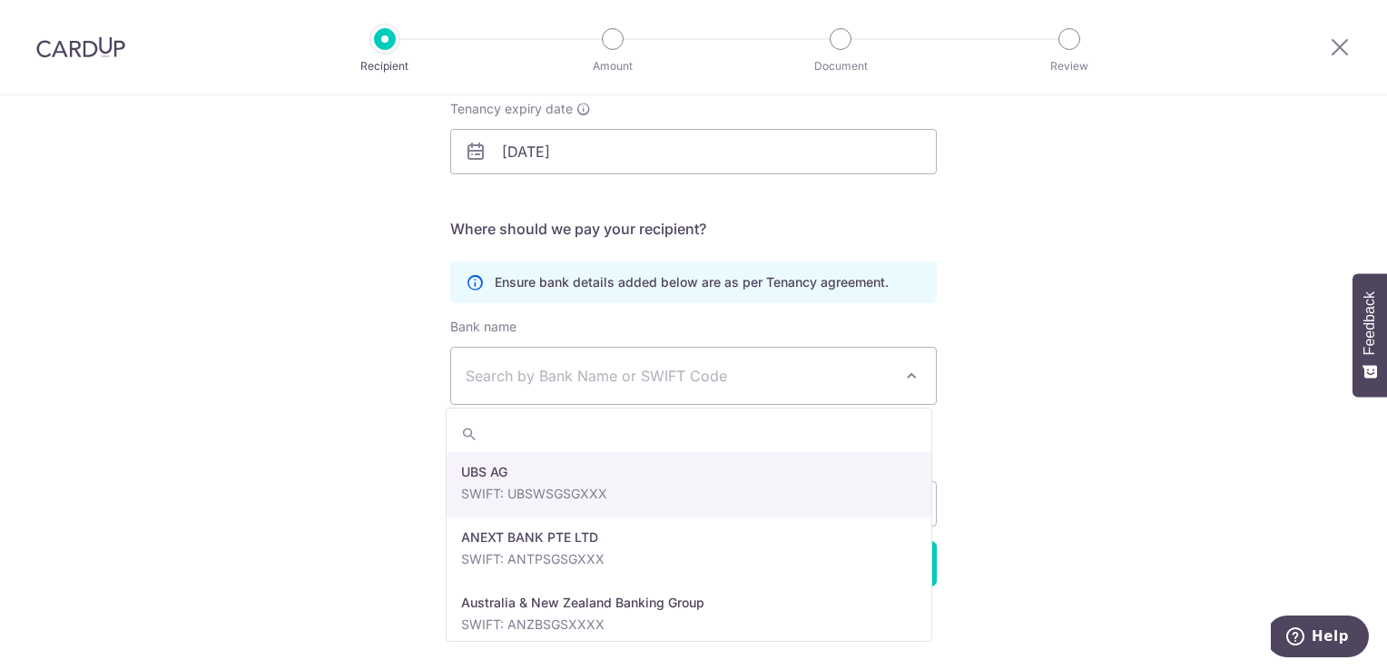
click at [690, 366] on span "Search by Bank Name or SWIFT Code" at bounding box center [679, 376] width 427 height 22
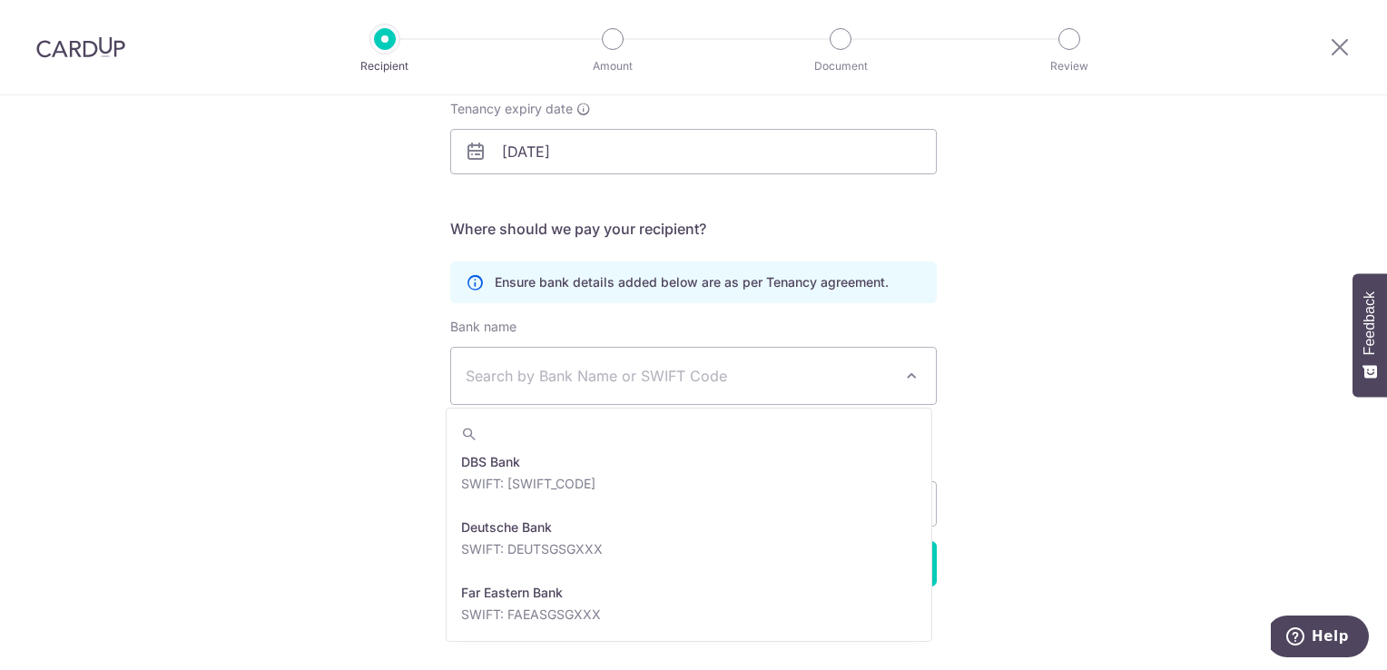
scroll to position [1724, 0]
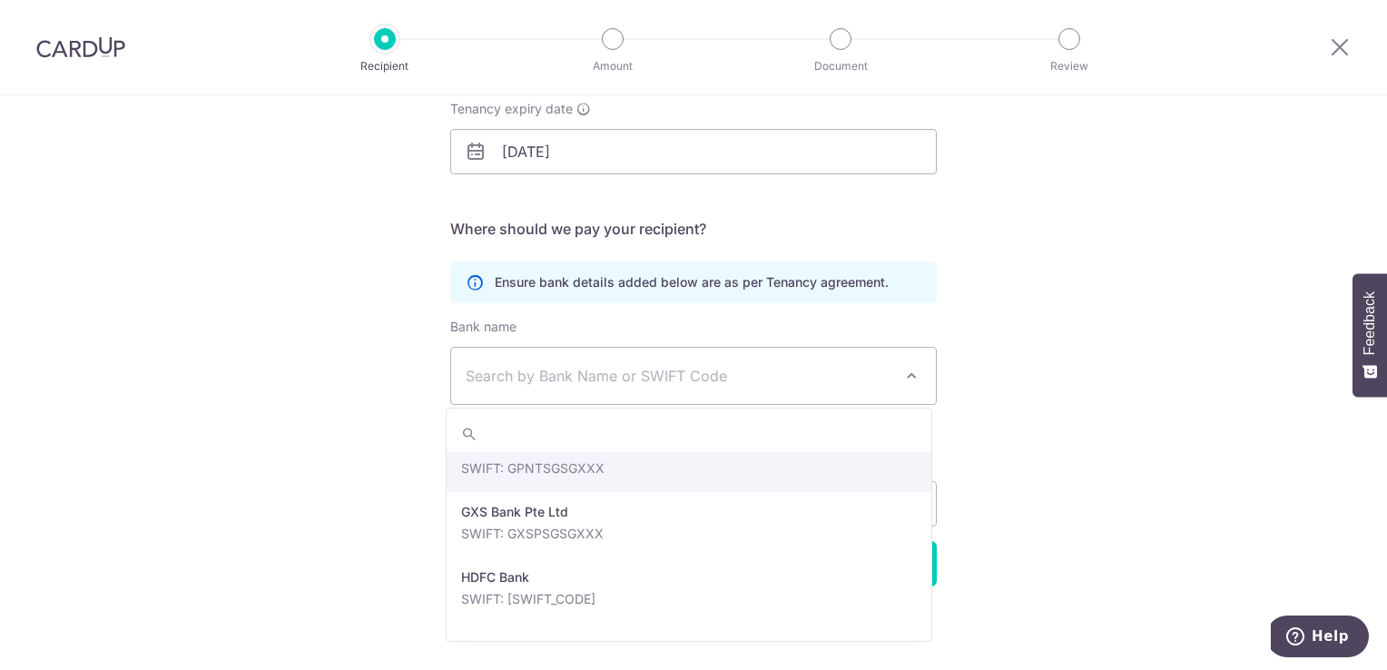
click at [637, 368] on span "Search by Bank Name or SWIFT Code" at bounding box center [679, 376] width 427 height 22
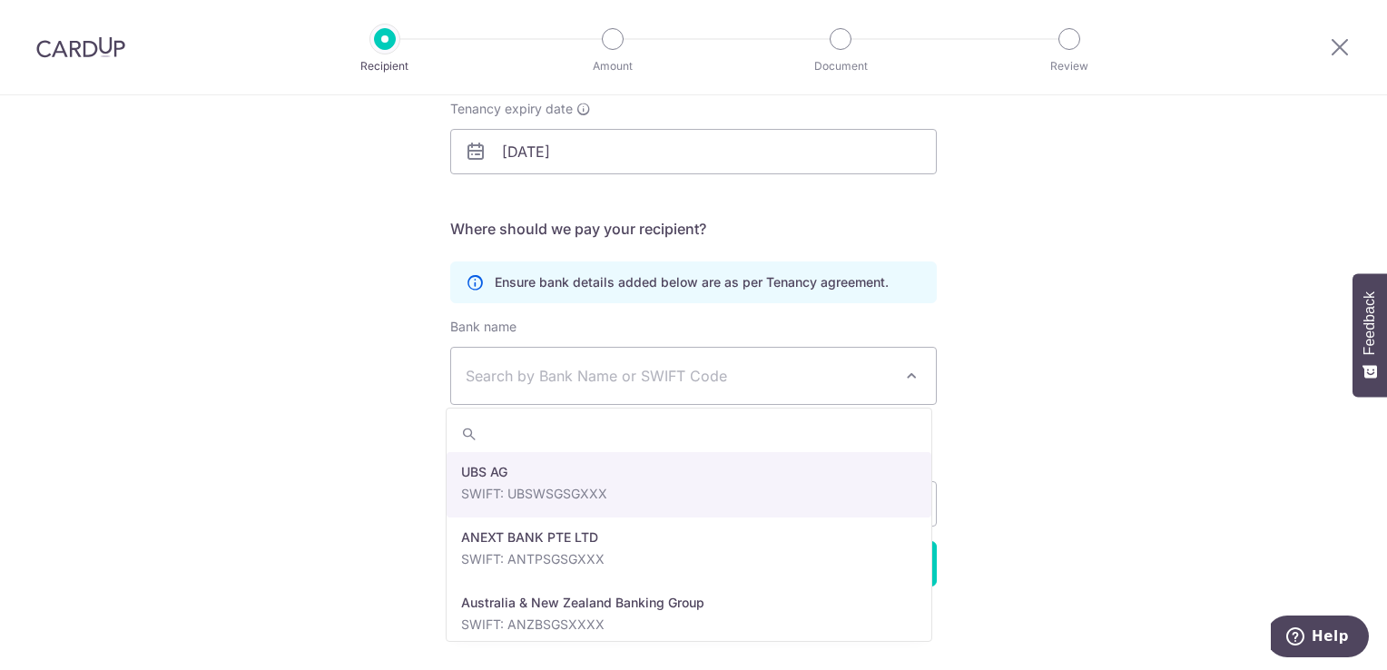
click at [722, 383] on span "Search by Bank Name or SWIFT Code" at bounding box center [679, 376] width 427 height 22
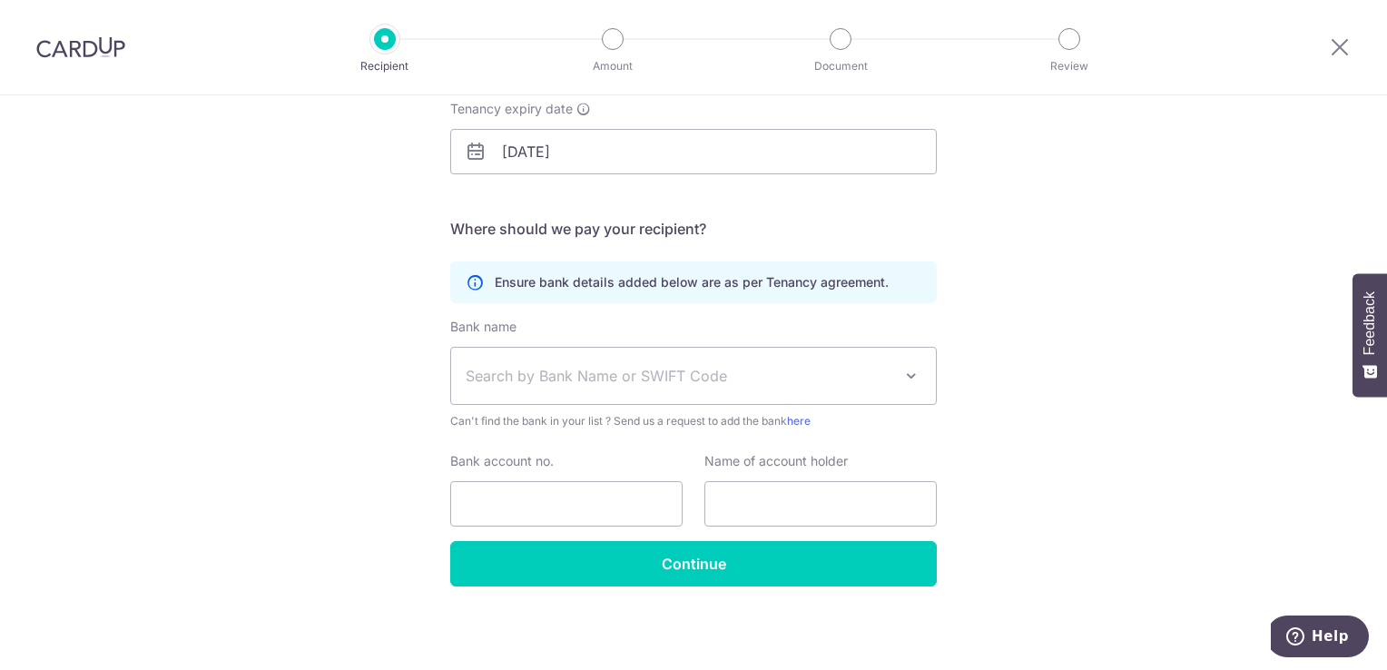
click at [721, 381] on span "Search by Bank Name or SWIFT Code" at bounding box center [679, 376] width 427 height 22
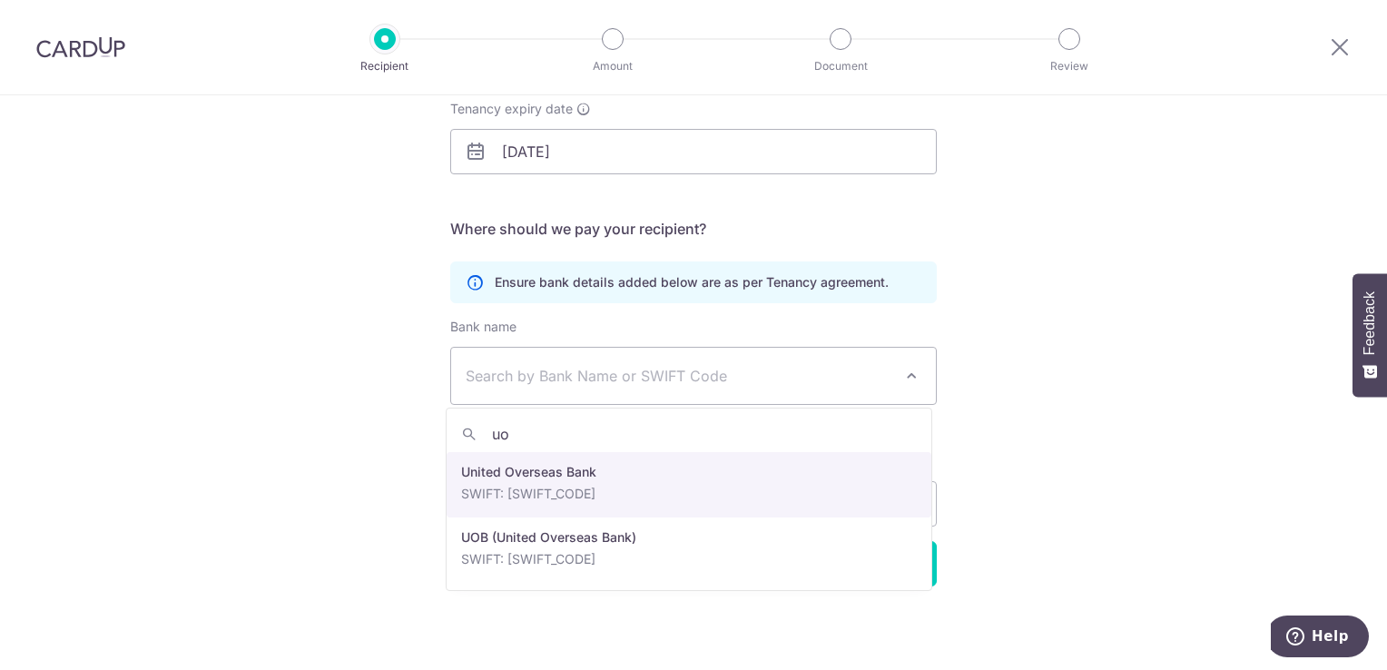
type input "uo"
select select "23668"
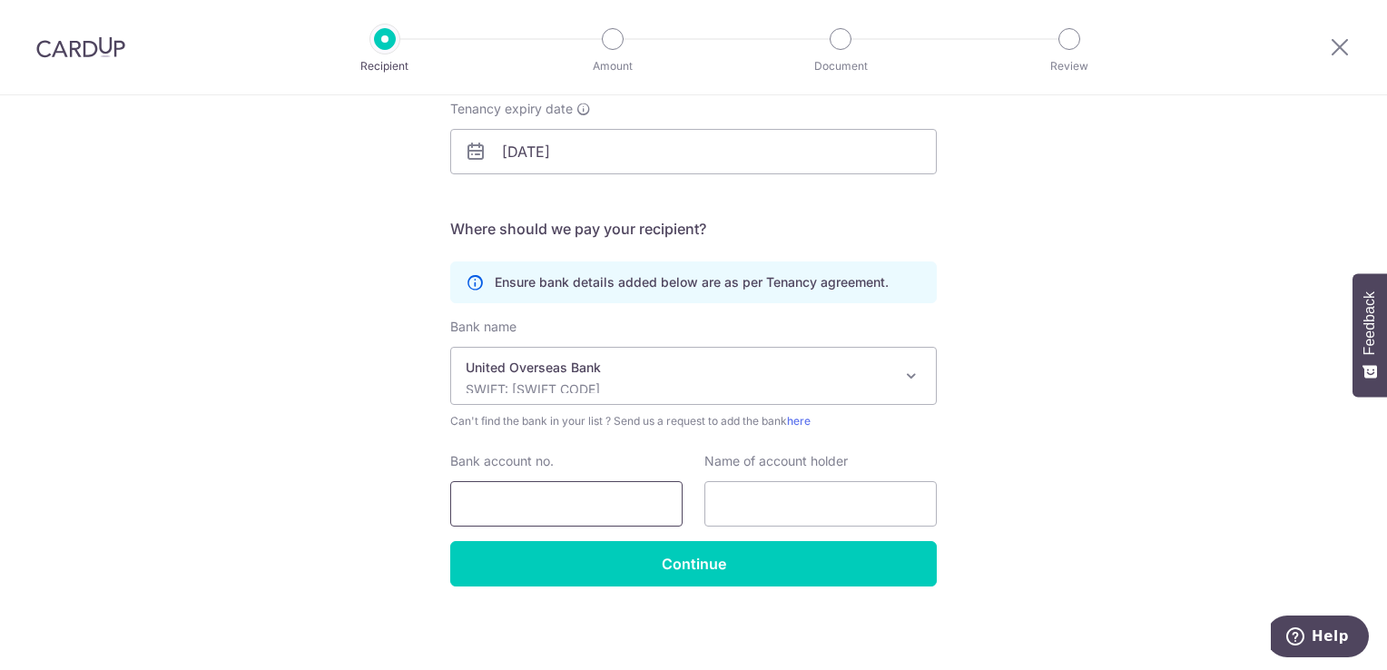
click at [616, 492] on input "Bank account no." at bounding box center [566, 503] width 232 height 45
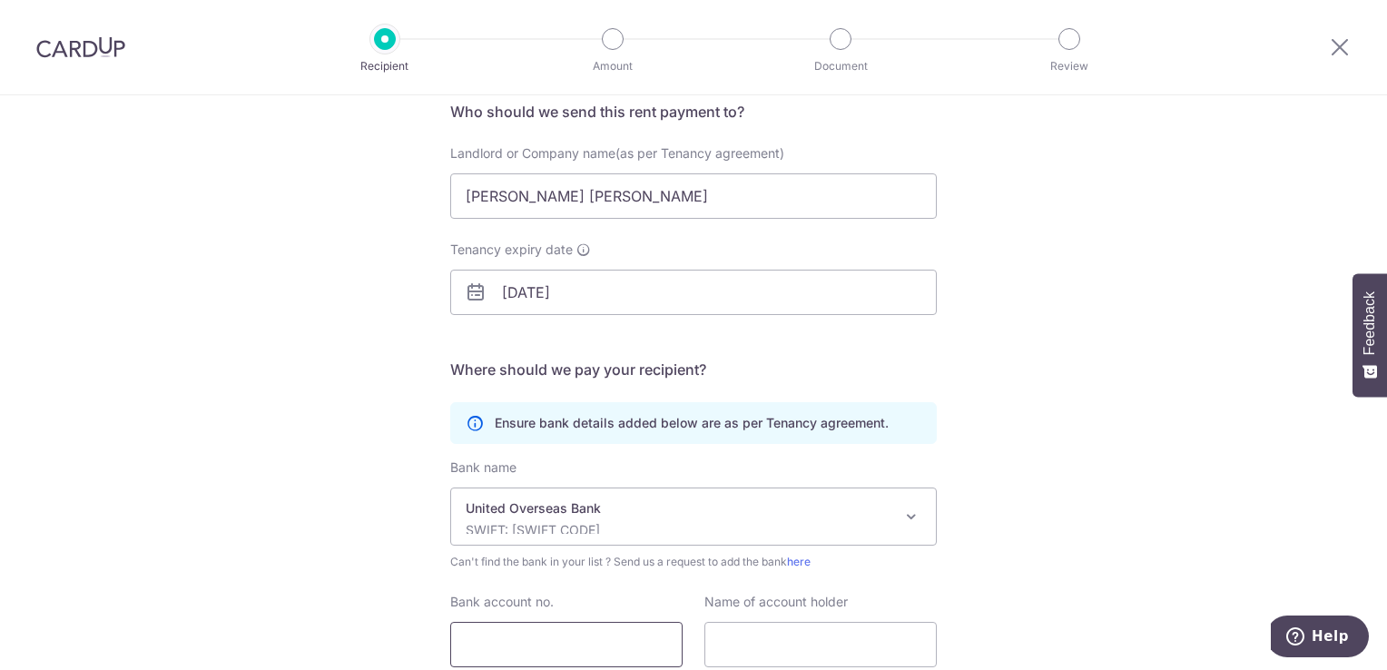
scroll to position [106, 0]
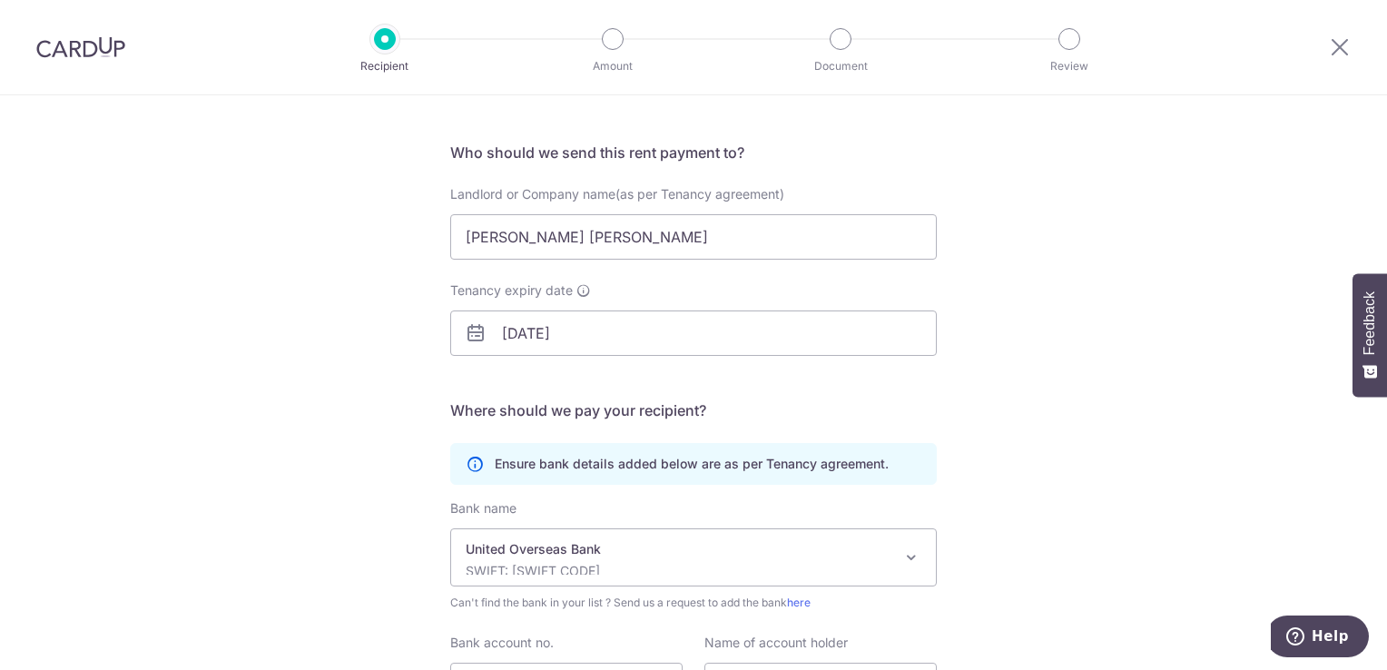
click at [1023, 373] on div "Who would you like to pay? Your recipient does not need a CardUp account to rec…" at bounding box center [693, 421] width 1387 height 864
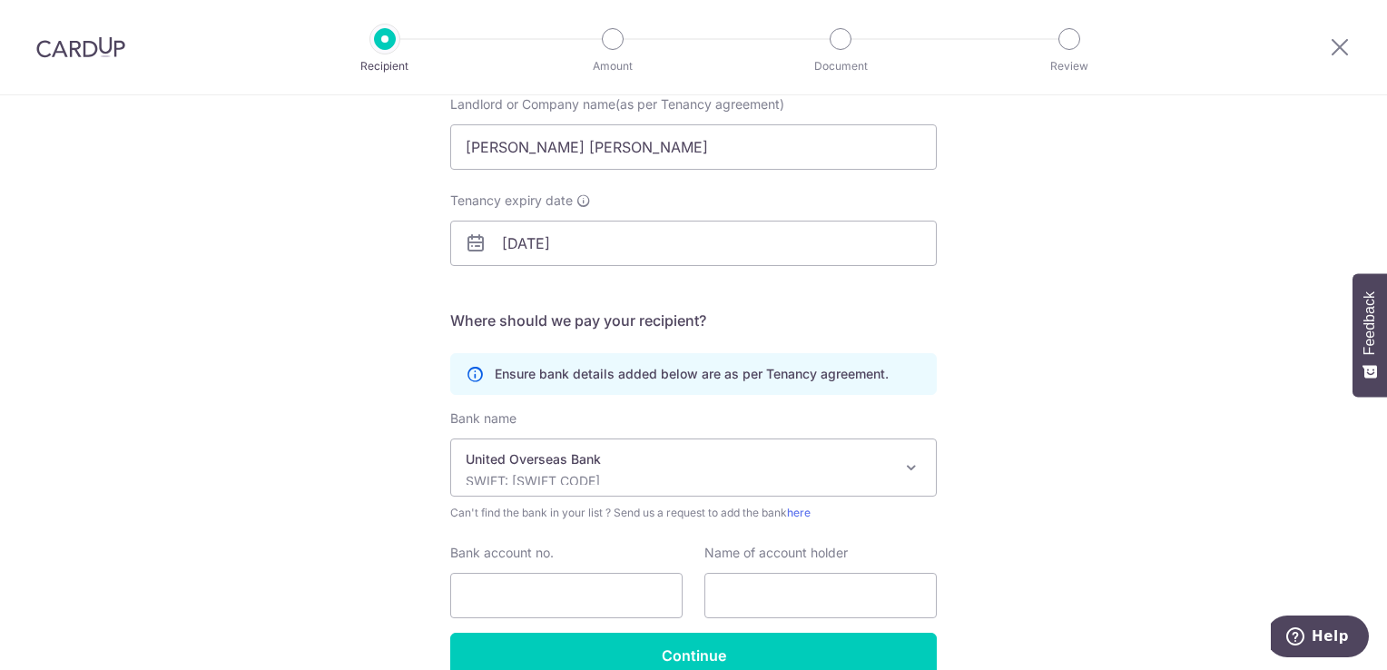
scroll to position [197, 0]
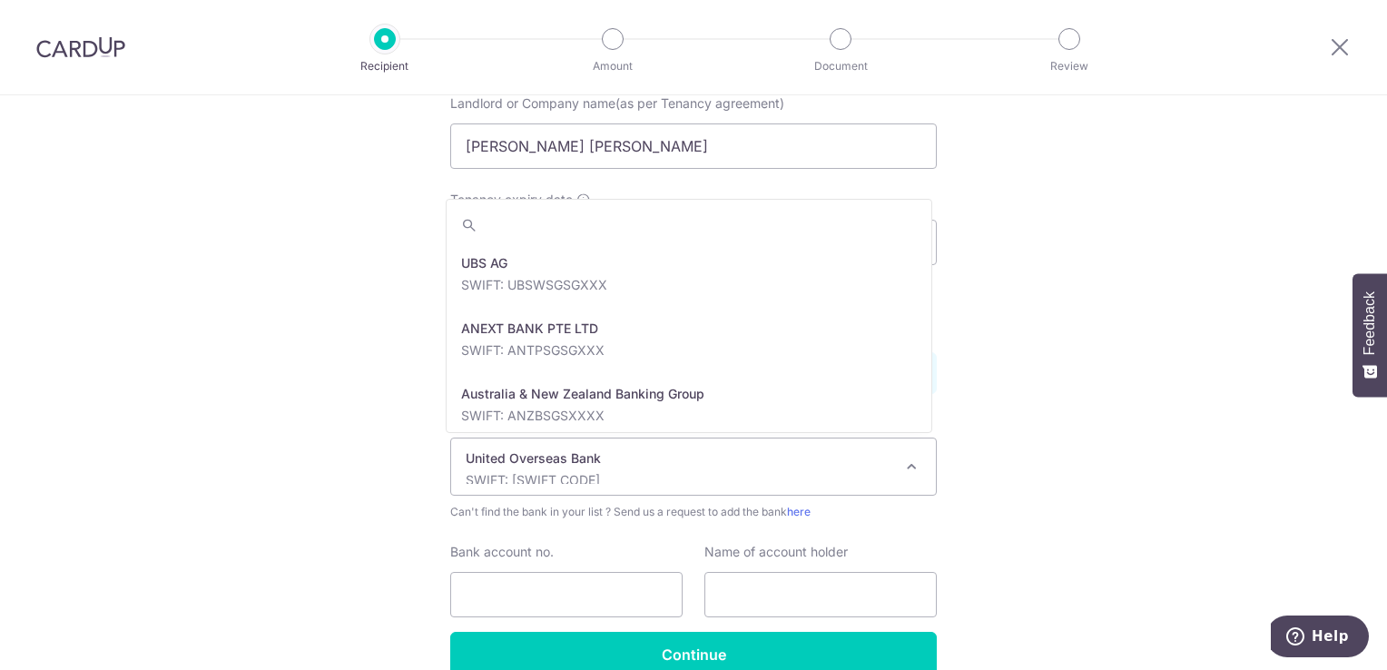
click at [915, 462] on span at bounding box center [911, 467] width 22 height 22
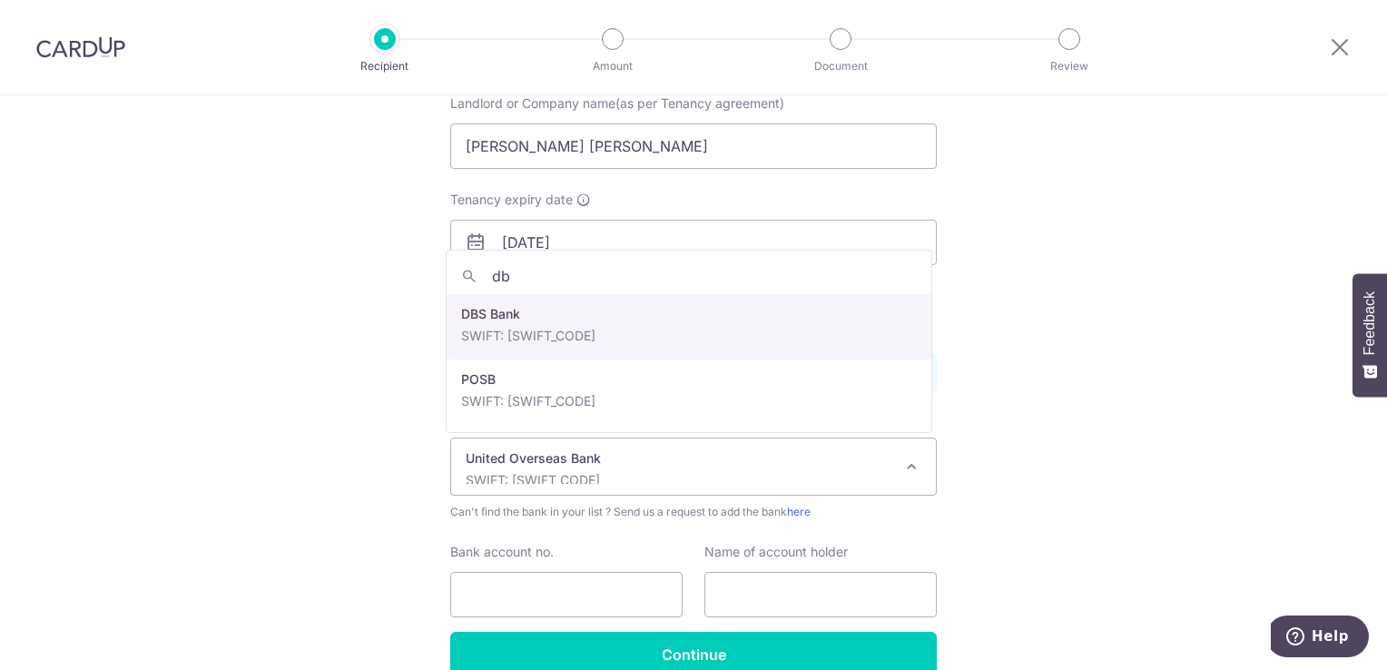
scroll to position [0, 0]
type input "dbs"
select select "6"
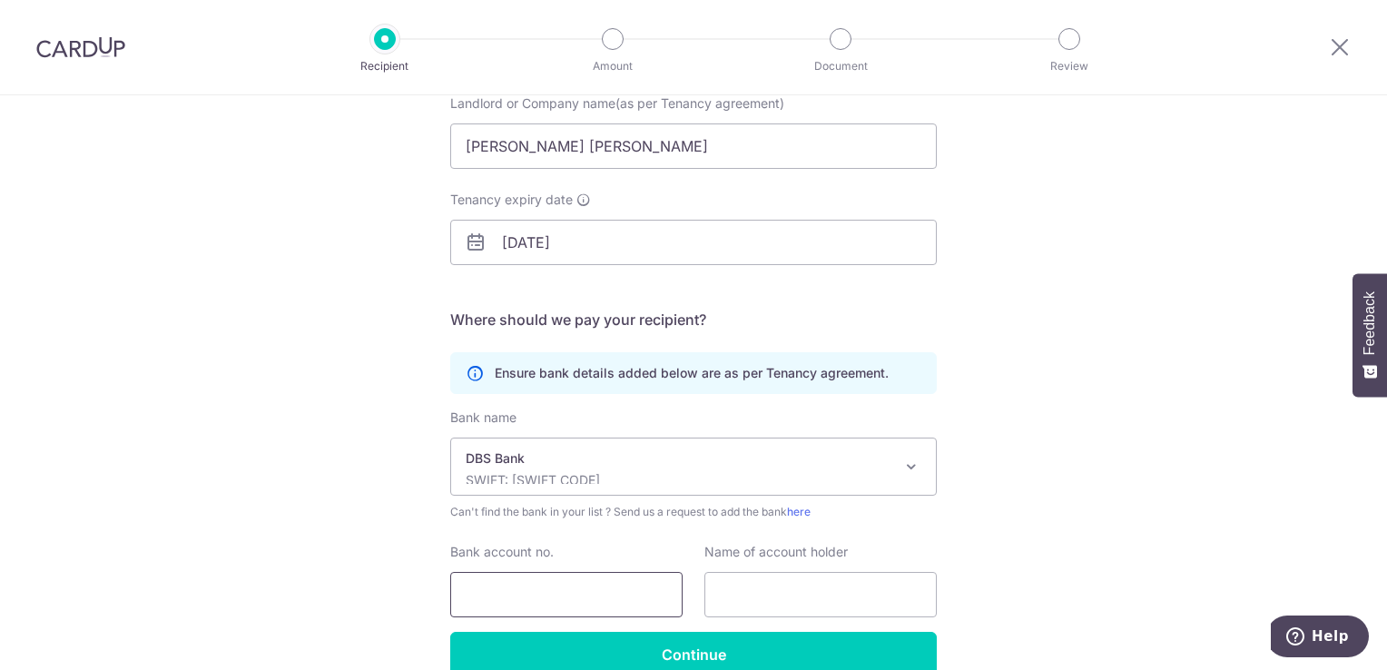
click at [559, 593] on input "Bank account no." at bounding box center [566, 594] width 232 height 45
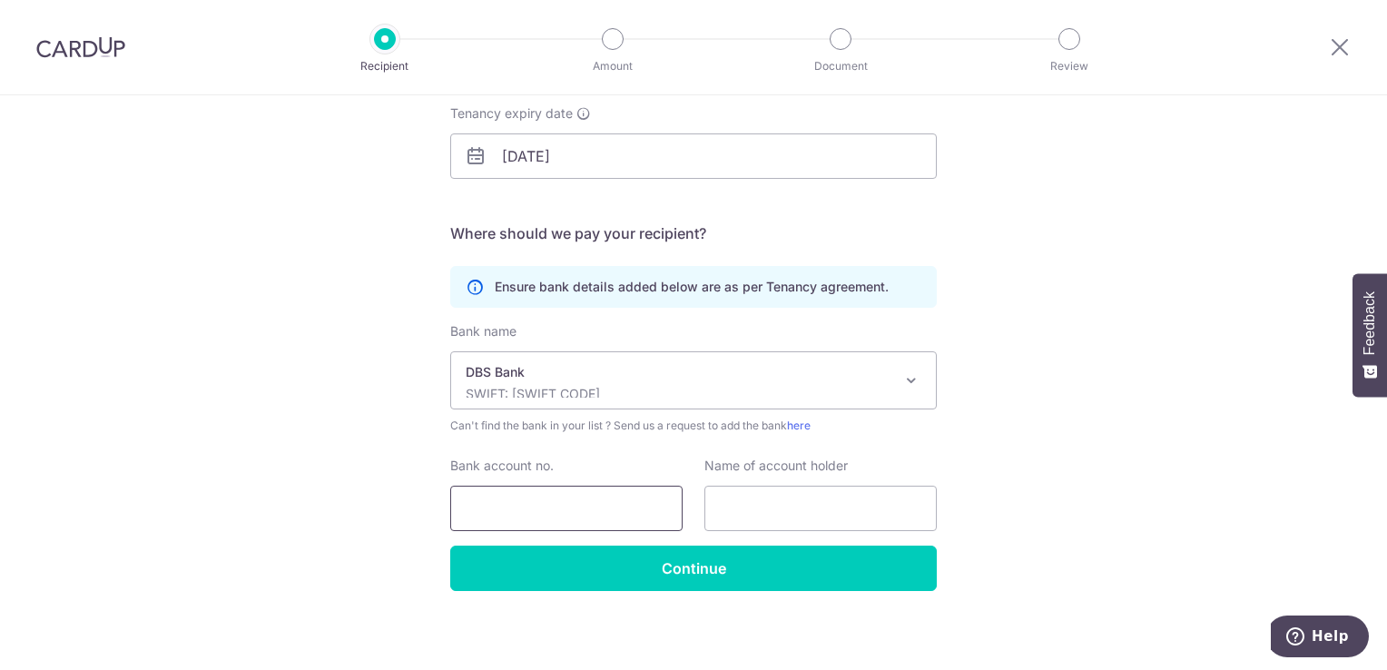
scroll to position [288, 0]
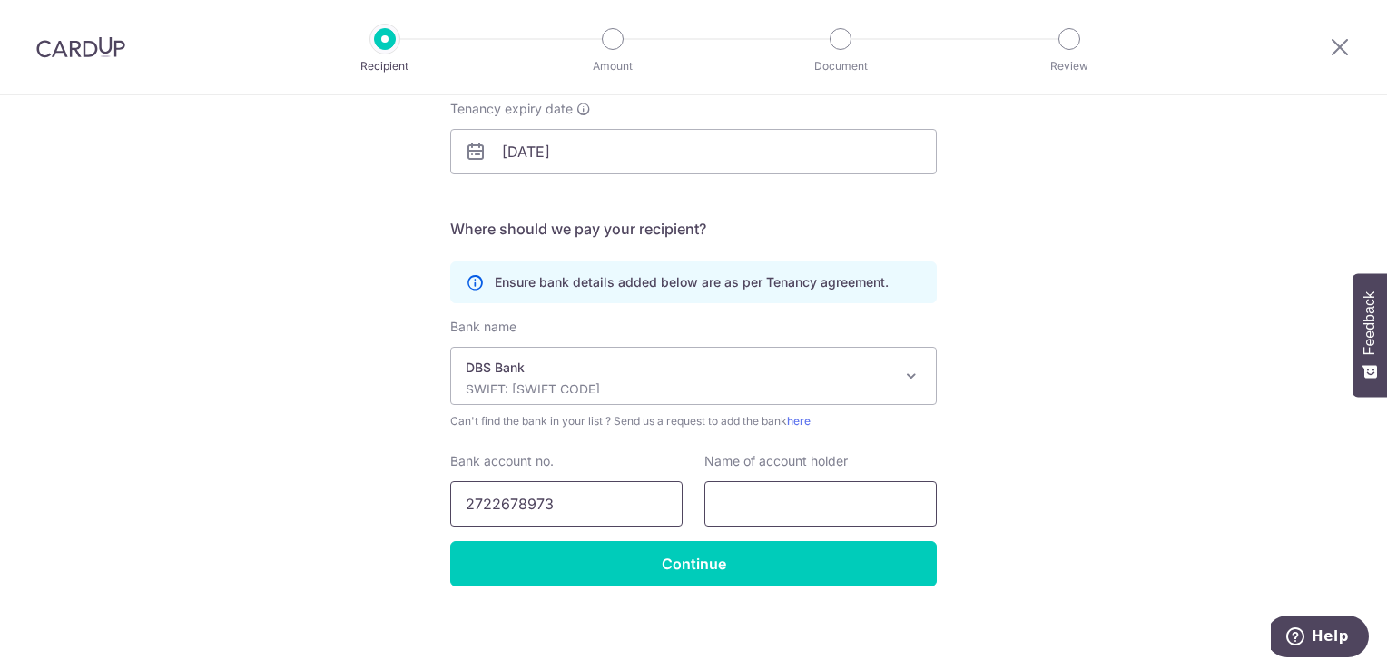
type input "2722678973"
click at [822, 504] on input "text" at bounding box center [820, 503] width 232 height 45
type input "POON GHIM QI"
click at [1108, 427] on div "Who would you like to pay? Your recipient does not need a CardUp account to rec…" at bounding box center [693, 240] width 1387 height 864
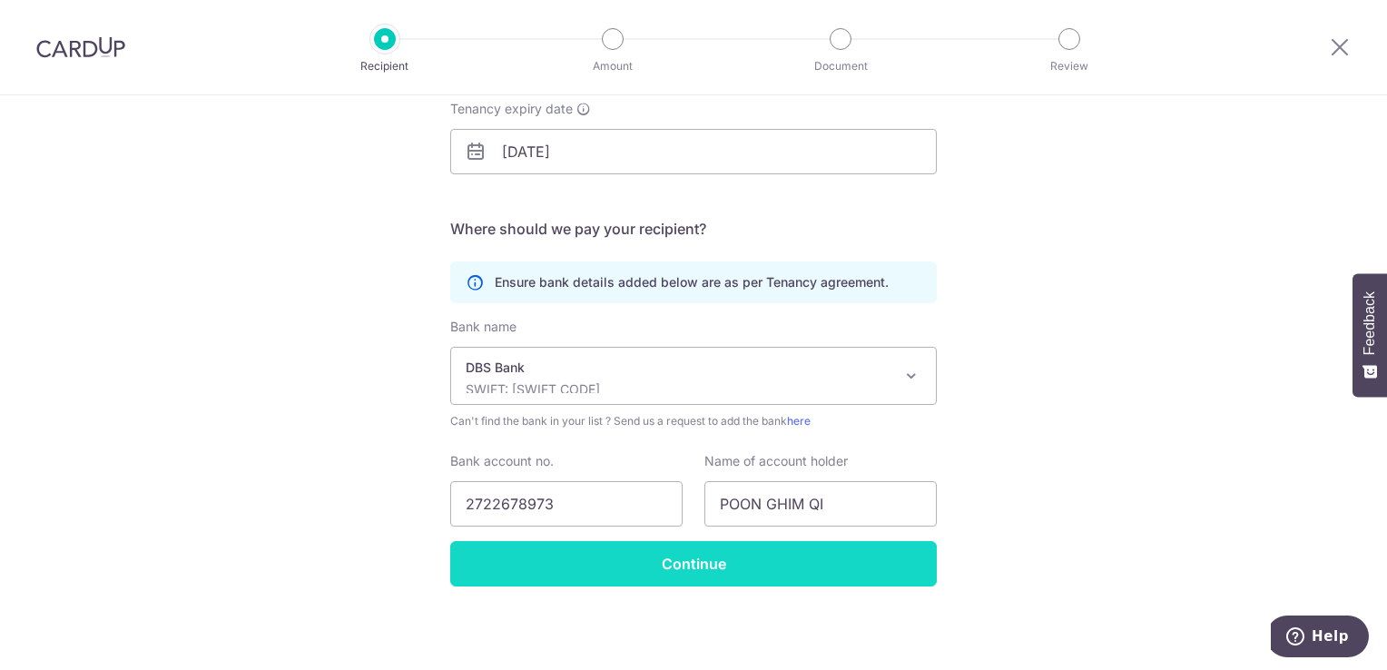
click at [864, 558] on input "Continue" at bounding box center [693, 563] width 486 height 45
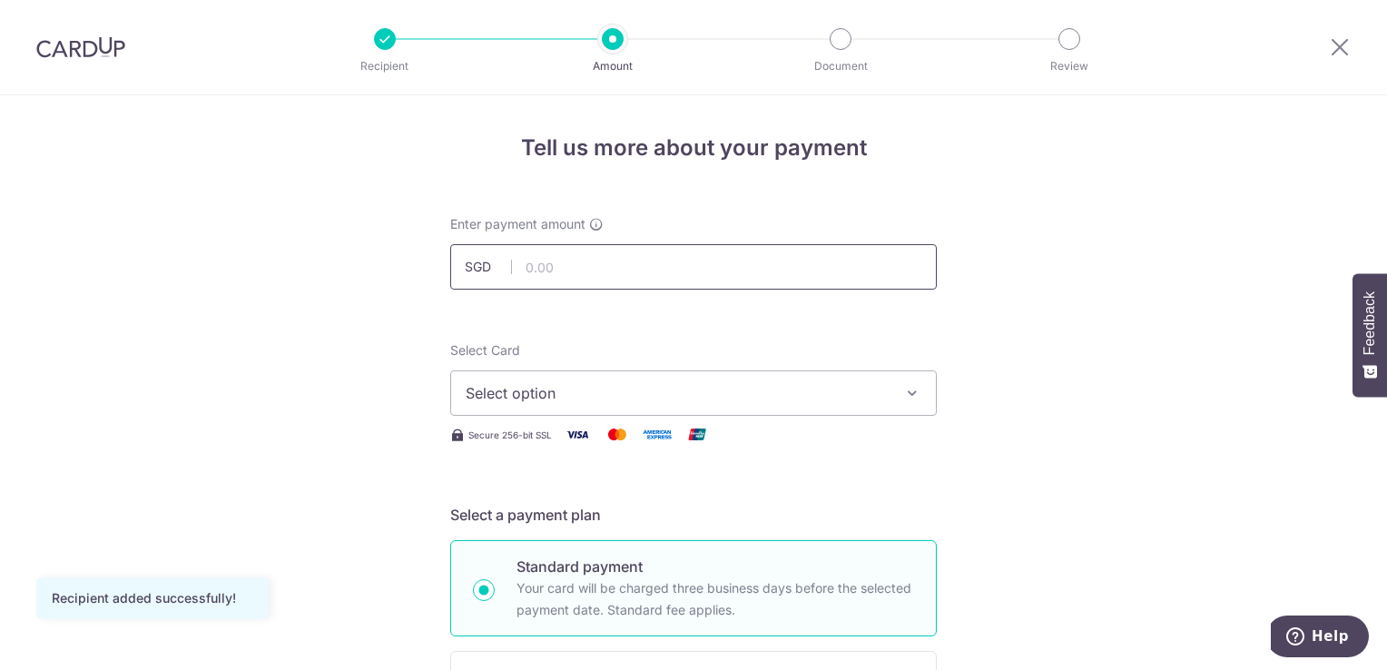
click at [759, 263] on input "text" at bounding box center [693, 266] width 486 height 45
type input "1,000.00"
click at [766, 387] on span "Select option" at bounding box center [677, 393] width 423 height 22
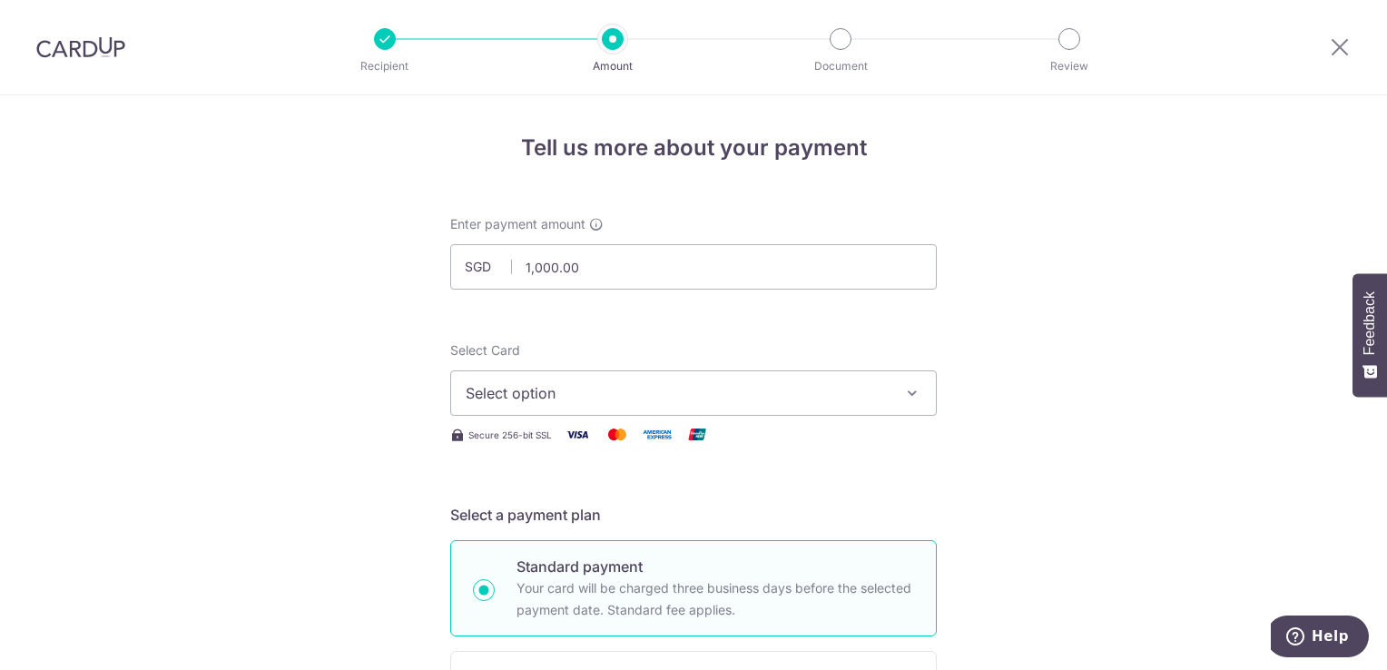
click at [766, 387] on span "Select option" at bounding box center [677, 393] width 423 height 22
click at [777, 454] on link "Add credit card" at bounding box center [693, 443] width 485 height 33
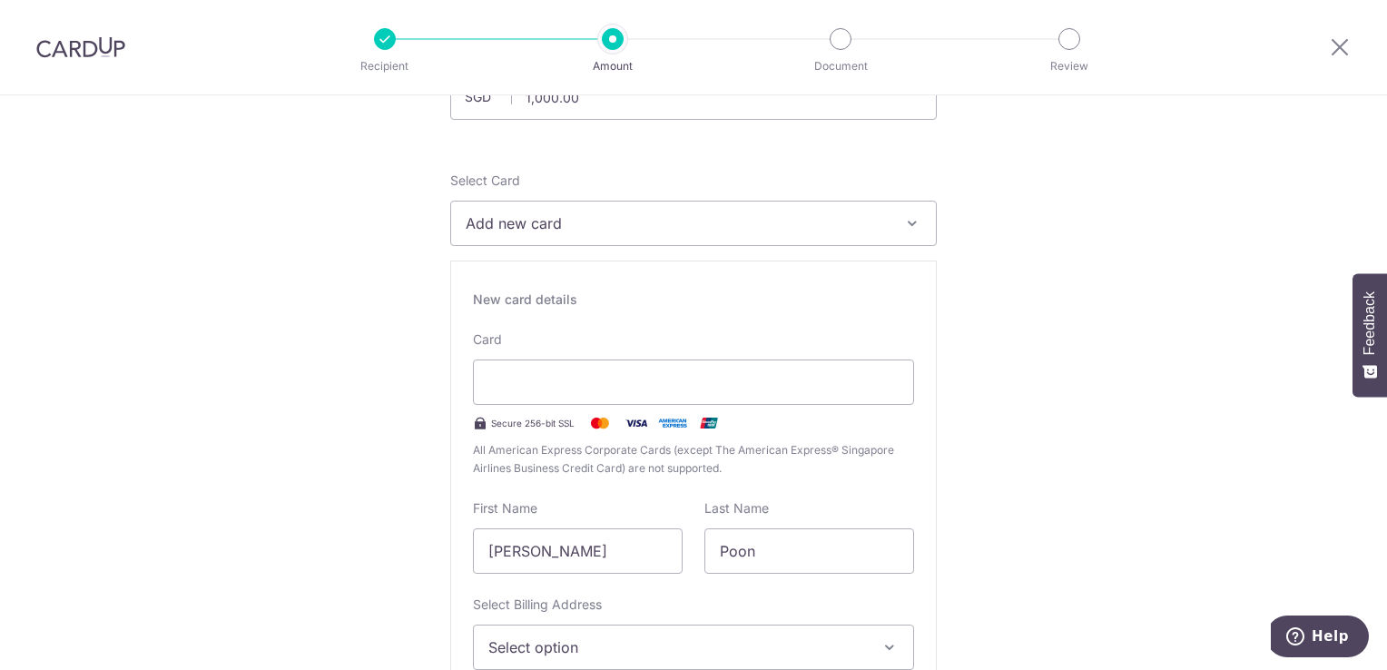
scroll to position [181, 0]
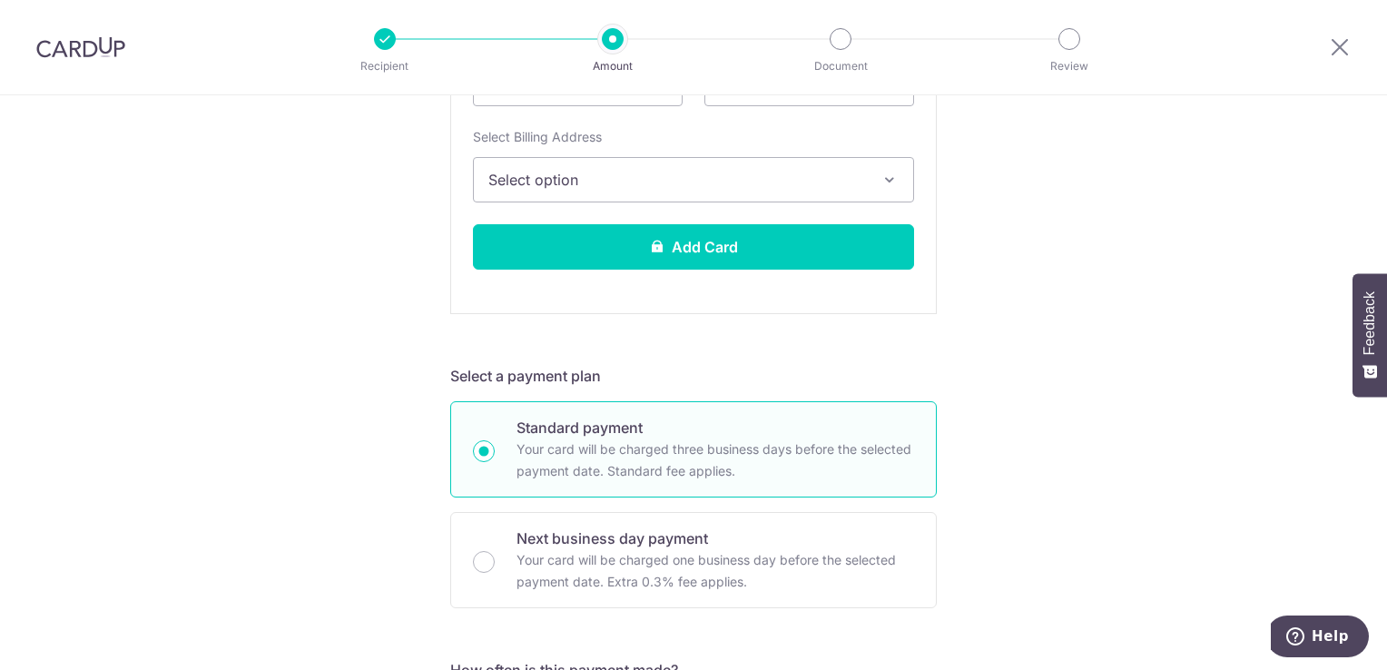
scroll to position [635, 0]
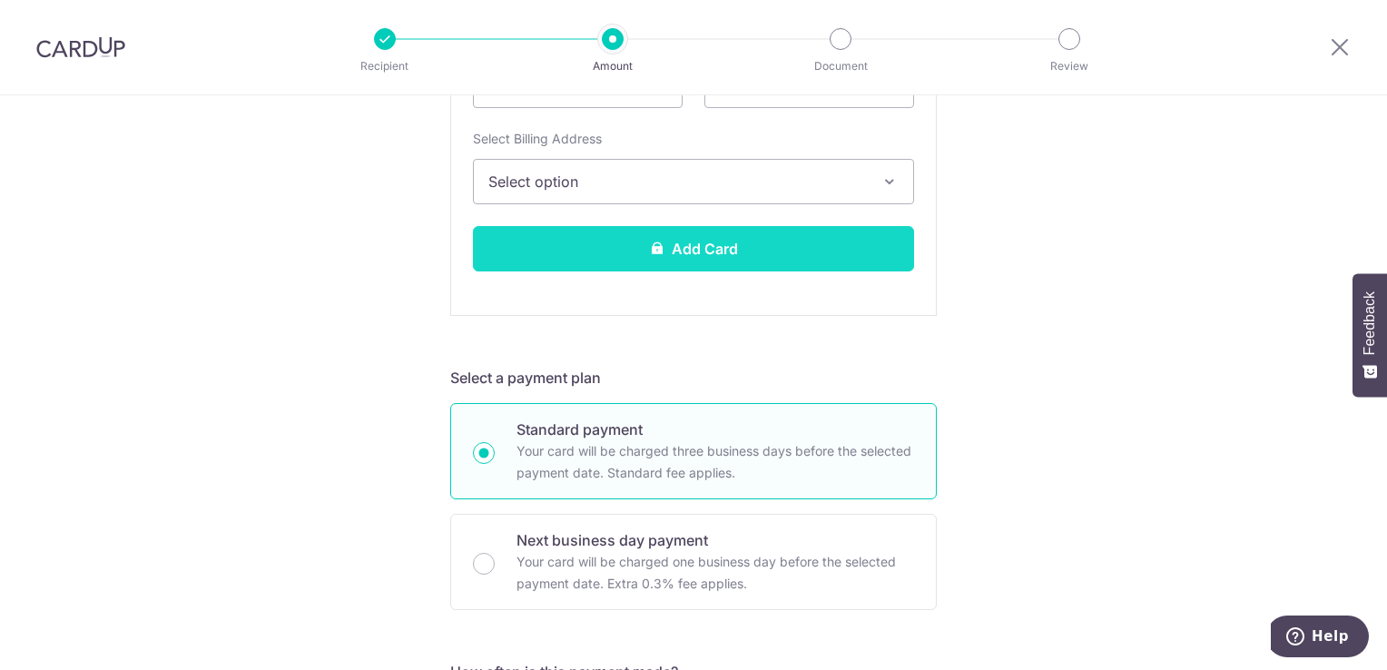
click at [866, 253] on button "Add Card" at bounding box center [693, 248] width 441 height 45
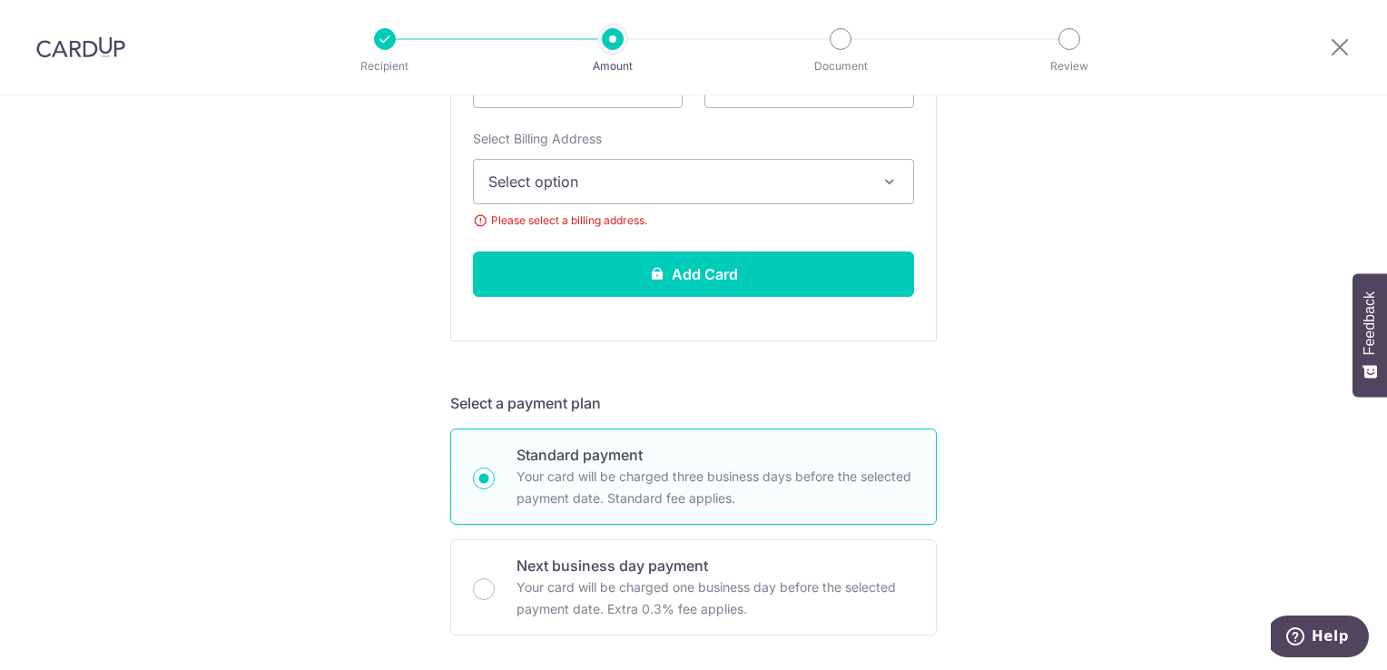
click at [870, 180] on button "Select option" at bounding box center [693, 181] width 441 height 45
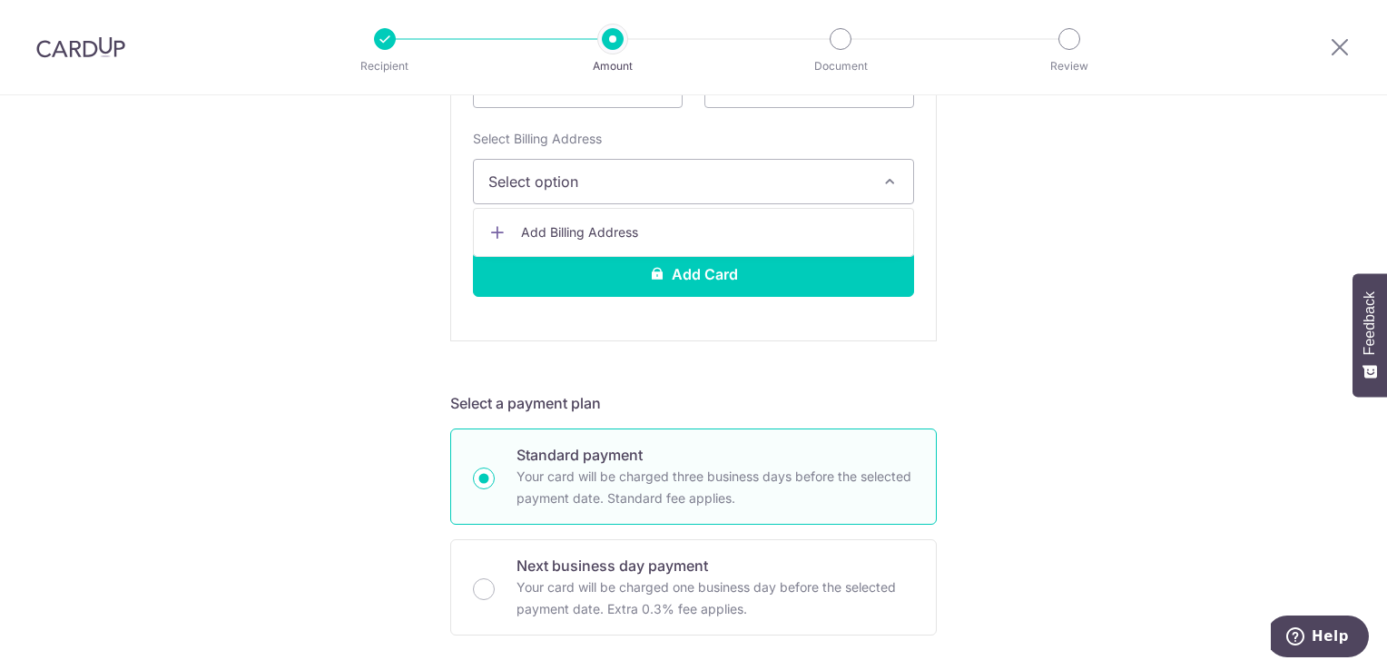
click at [854, 227] on span "Add Billing Address" at bounding box center [710, 232] width 378 height 18
click at [854, 227] on body "Recipient Amount Document Review Tell us more about your payment Enter payment …" at bounding box center [693, 335] width 1387 height 670
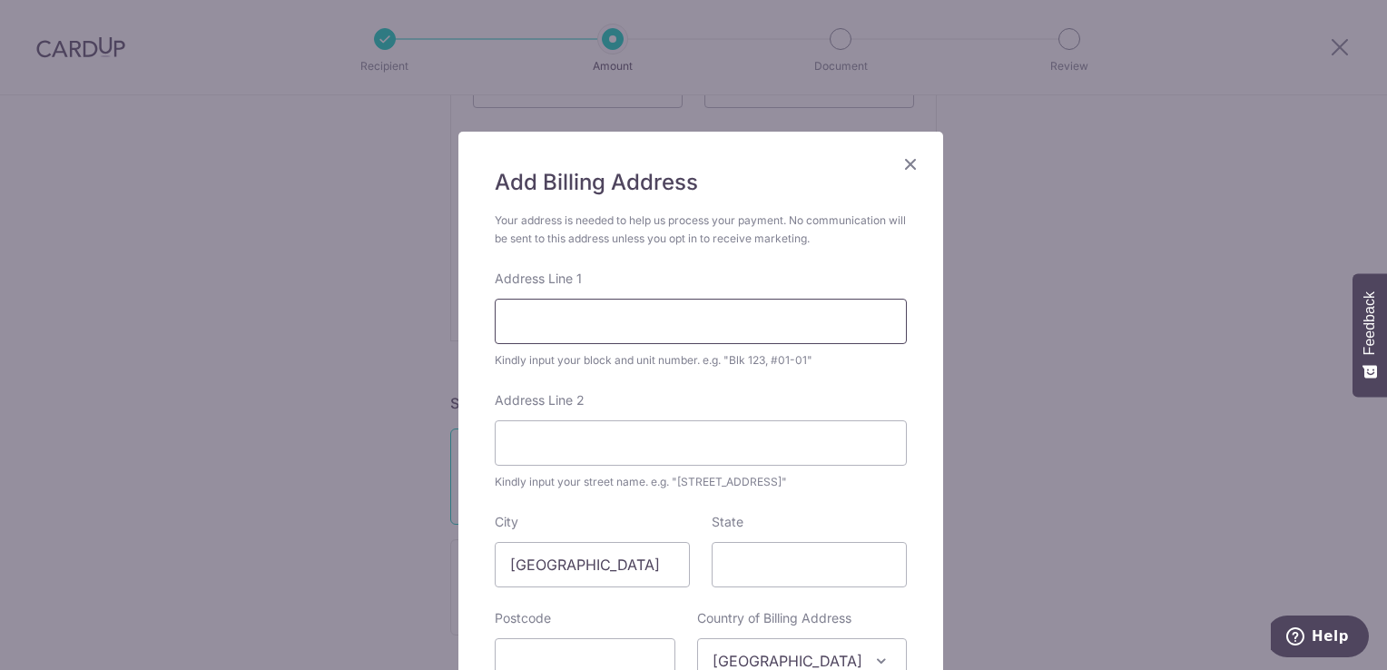
click at [720, 310] on input "Address Line 1" at bounding box center [701, 321] width 412 height 45
click at [1020, 331] on div "Add Billing Address Your address is needed to help us process your payment. No …" at bounding box center [693, 335] width 1387 height 670
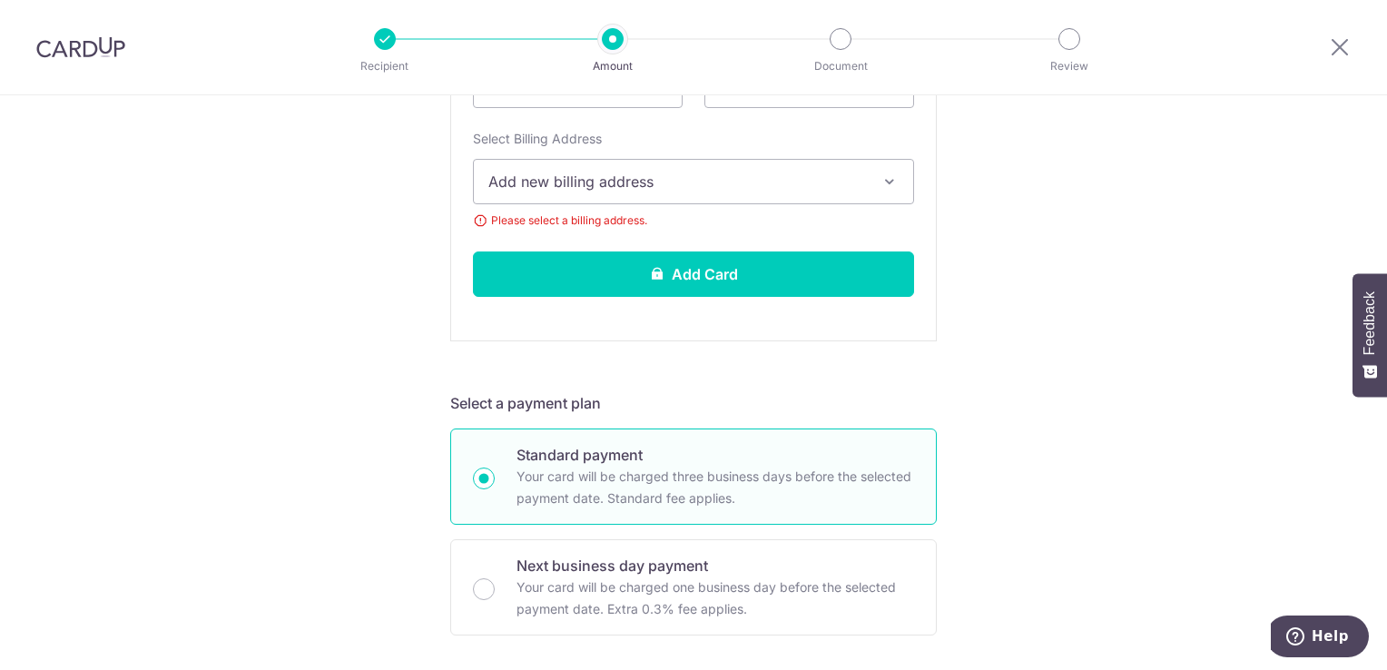
click at [744, 167] on button "Add new billing address" at bounding box center [693, 181] width 441 height 45
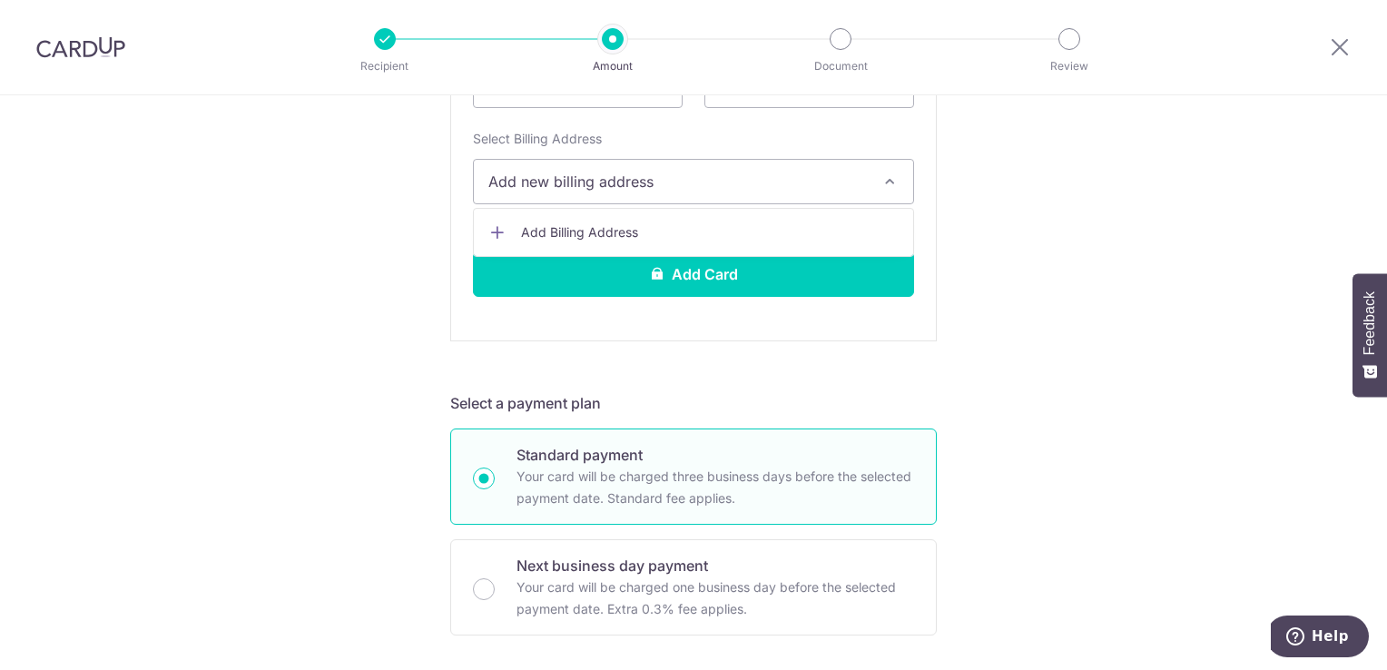
click at [700, 221] on link "Add Billing Address" at bounding box center [693, 232] width 439 height 33
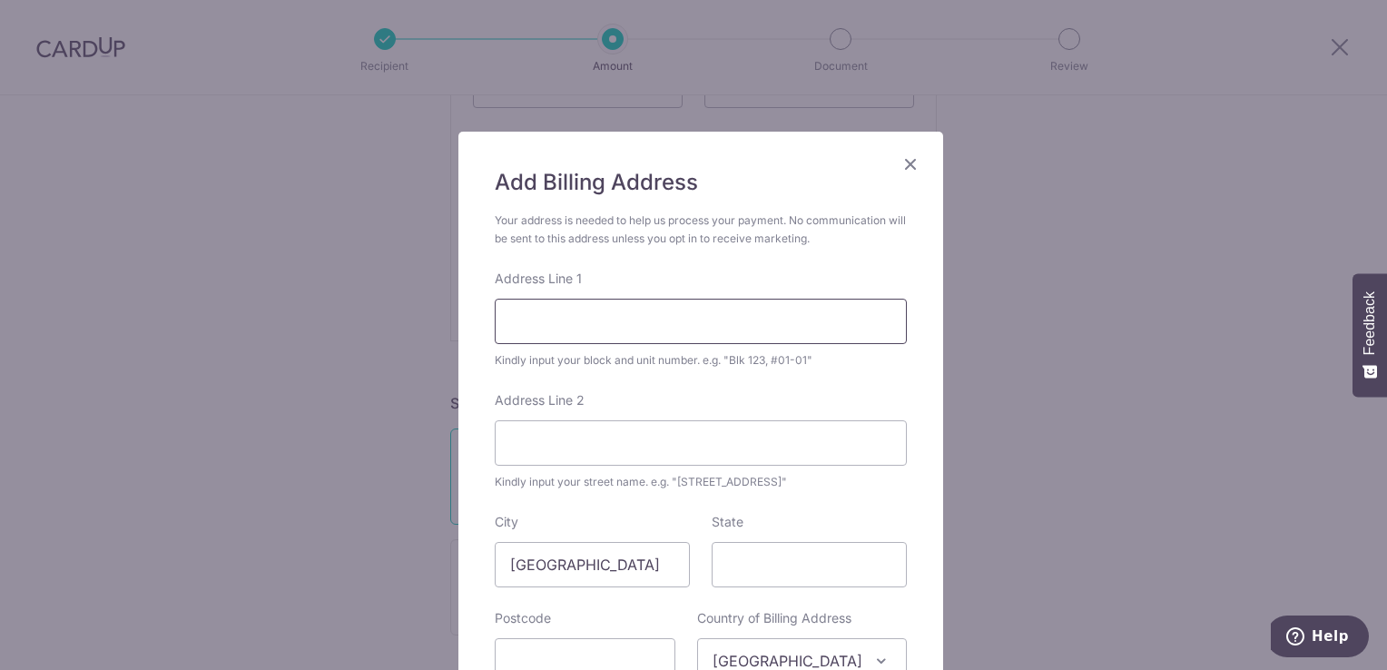
click at [643, 324] on input "Address Line 1" at bounding box center [701, 321] width 412 height 45
click at [645, 324] on input "Address Line 1" at bounding box center [701, 321] width 412 height 45
click at [678, 446] on input "Address Line 2" at bounding box center [701, 442] width 412 height 45
drag, startPoint x: 566, startPoint y: 319, endPoint x: 658, endPoint y: 328, distance: 92.1
click at [658, 328] on input "BLK 320 Ubi Avenue 1 #06-533 S400320" at bounding box center [701, 321] width 412 height 45
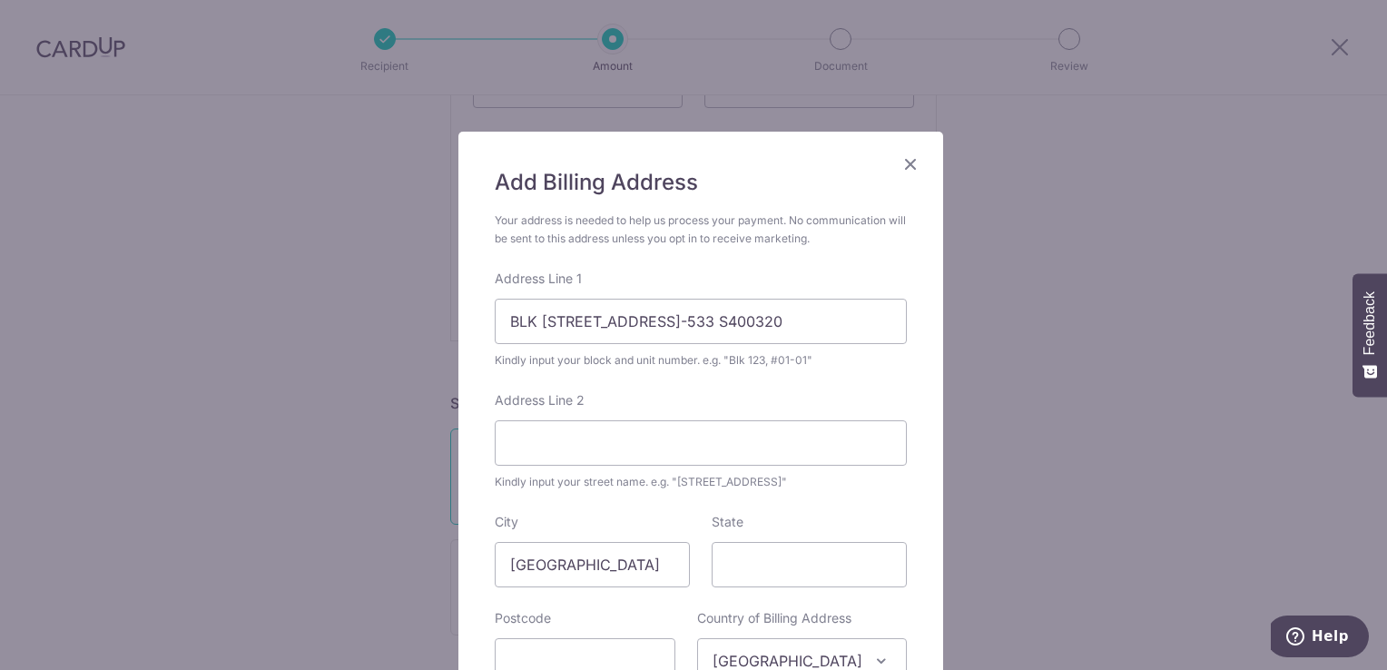
click at [926, 403] on div "Add Billing Address Your address is needed to help us process your payment. No …" at bounding box center [700, 459] width 485 height 655
drag, startPoint x: 566, startPoint y: 321, endPoint x: 654, endPoint y: 321, distance: 88.0
click at [654, 321] on input "BLK 320 Ubi Avenue 1 #06-533 S400320" at bounding box center [701, 321] width 412 height 45
type input "BLK 320 #06-533 S400320"
click at [624, 420] on input "Address Line 2" at bounding box center [701, 442] width 412 height 45
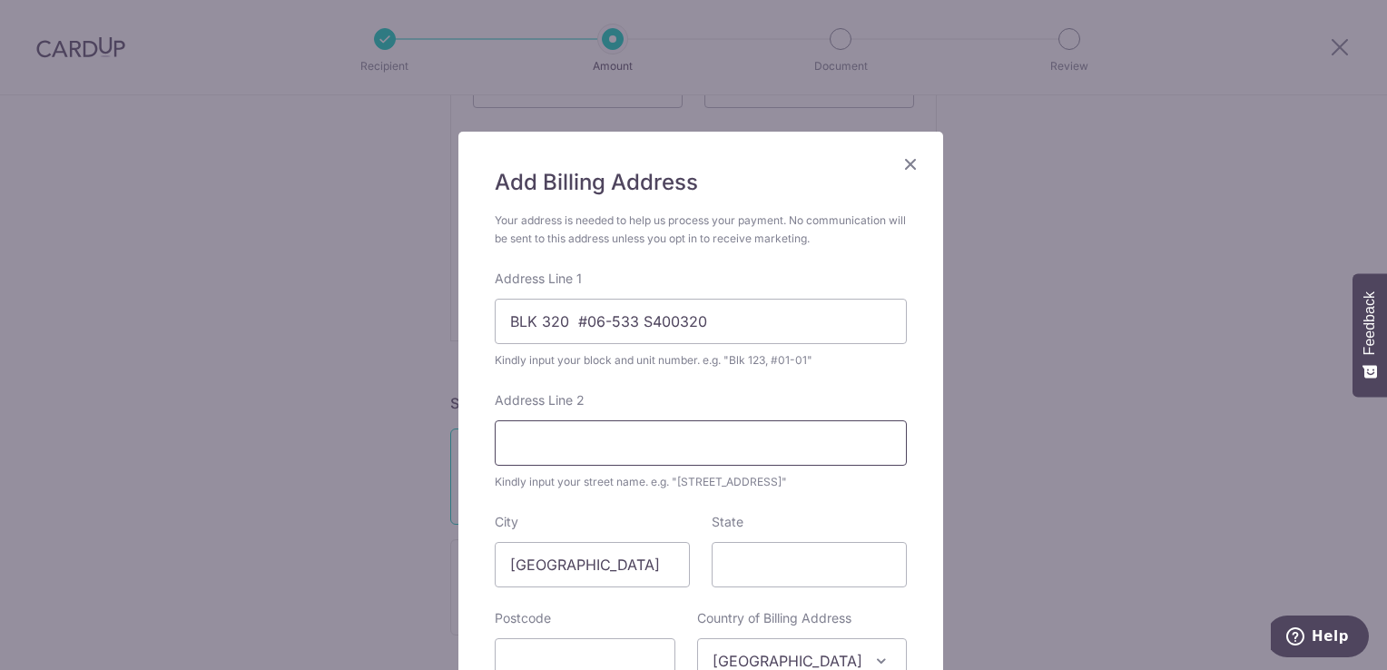
paste input "Ubi Avenue 1"
type input "Ubi Avenue 1"
drag, startPoint x: 712, startPoint y: 317, endPoint x: 642, endPoint y: 321, distance: 70.0
click at [642, 321] on input "BLK 320 #06-533 S400320" at bounding box center [701, 321] width 412 height 45
drag, startPoint x: 722, startPoint y: 322, endPoint x: 635, endPoint y: 329, distance: 87.3
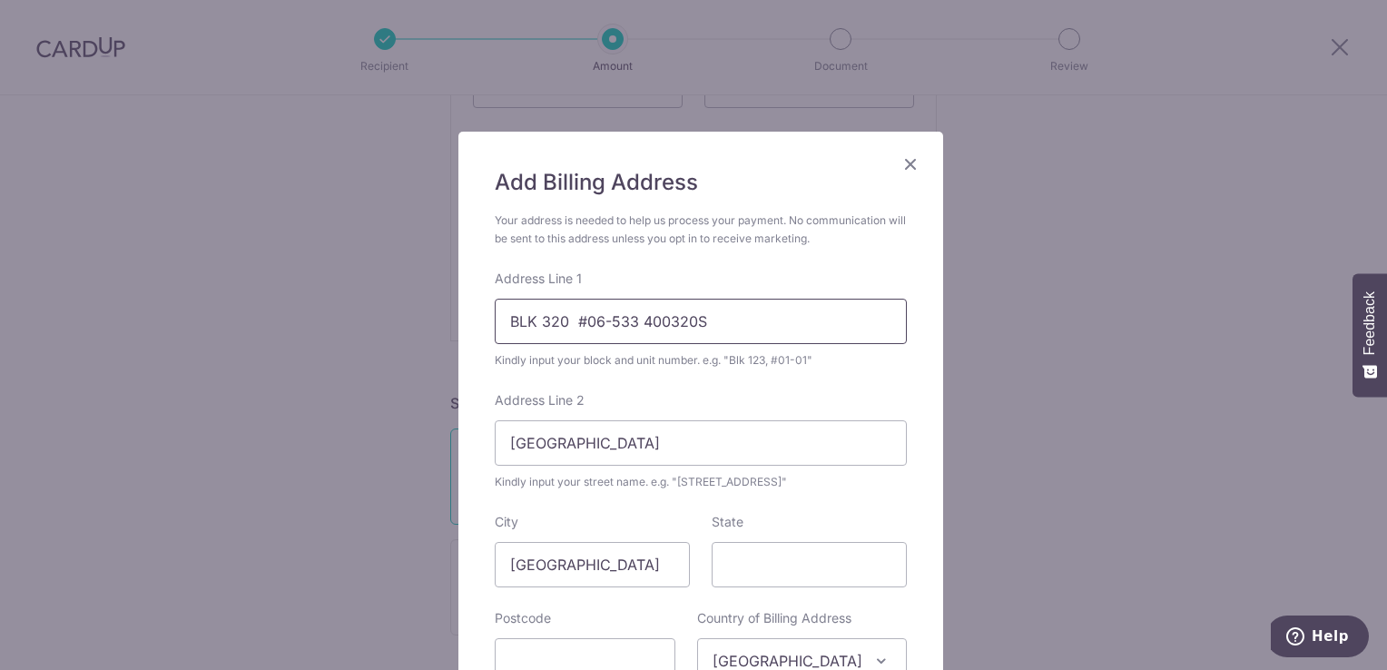
click at [635, 329] on input "BLK 320 #06-533 400320S" at bounding box center [701, 321] width 412 height 45
type input "BLK 320, #06-533"
click at [923, 401] on div "Add Billing Address Your address is needed to help us process your payment. No …" at bounding box center [700, 459] width 485 height 655
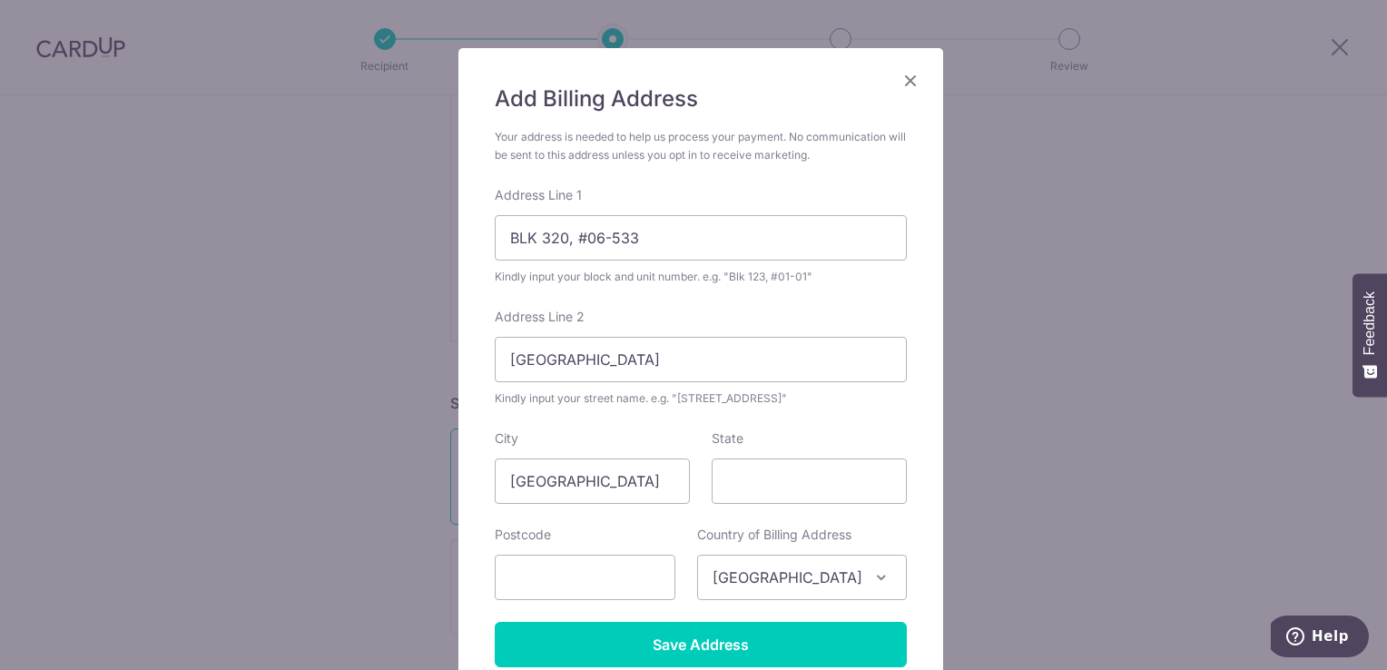
scroll to position [91, 0]
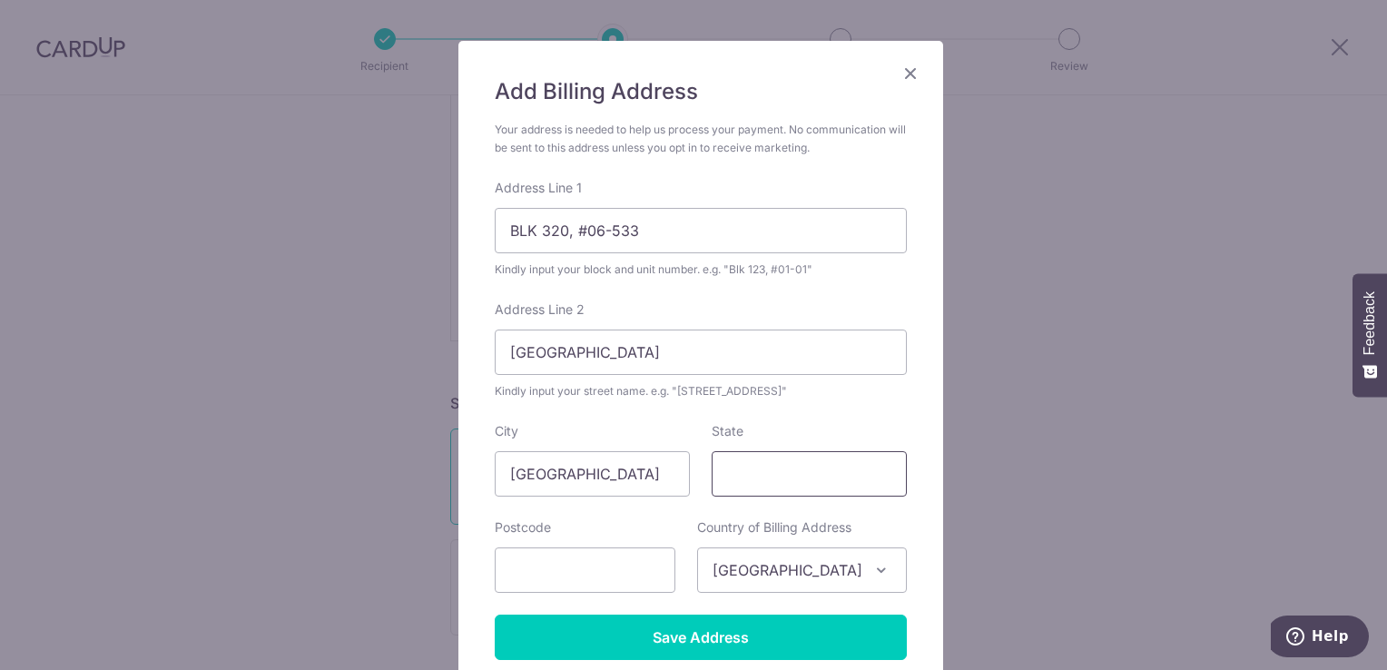
click at [736, 475] on input "State" at bounding box center [808, 473] width 195 height 45
type input "[GEOGRAPHIC_DATA]"
click at [557, 575] on input "text" at bounding box center [585, 569] width 181 height 45
type input "400320"
click at [995, 510] on div "Add Billing Address Your address is needed to help us process your payment. No …" at bounding box center [693, 335] width 1387 height 670
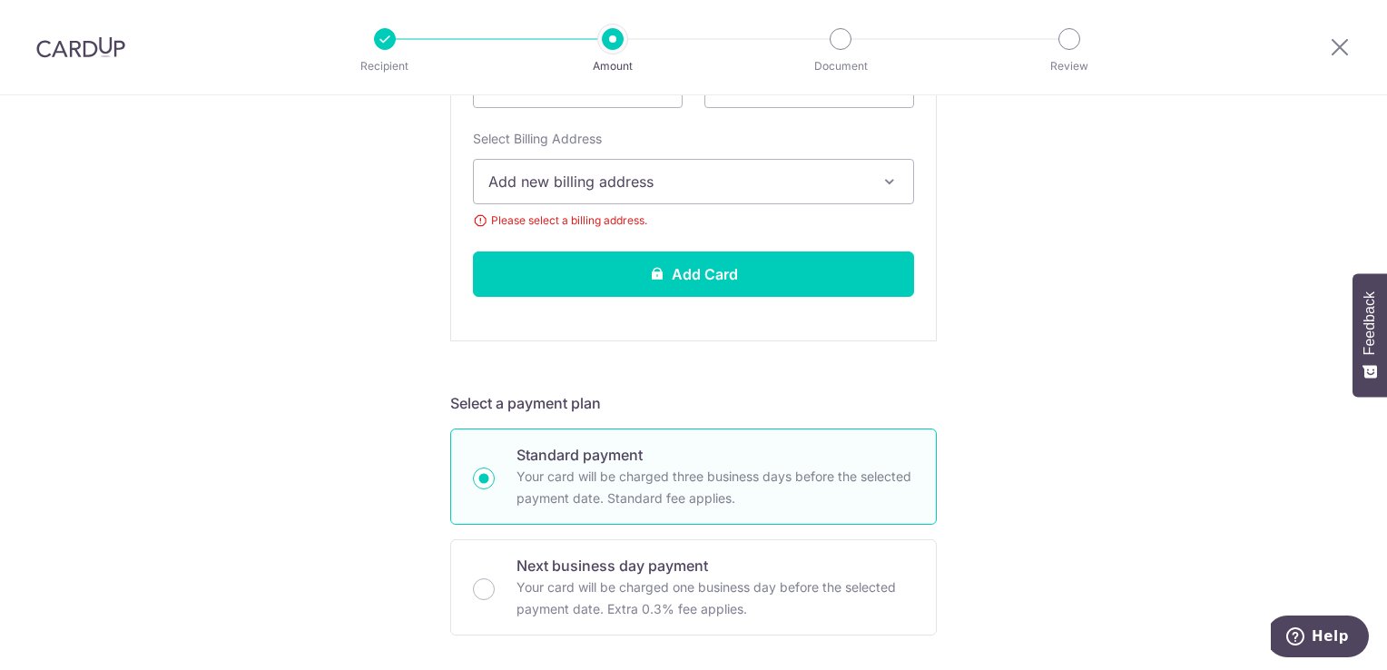
click at [801, 183] on span "Add new billing address" at bounding box center [677, 182] width 378 height 22
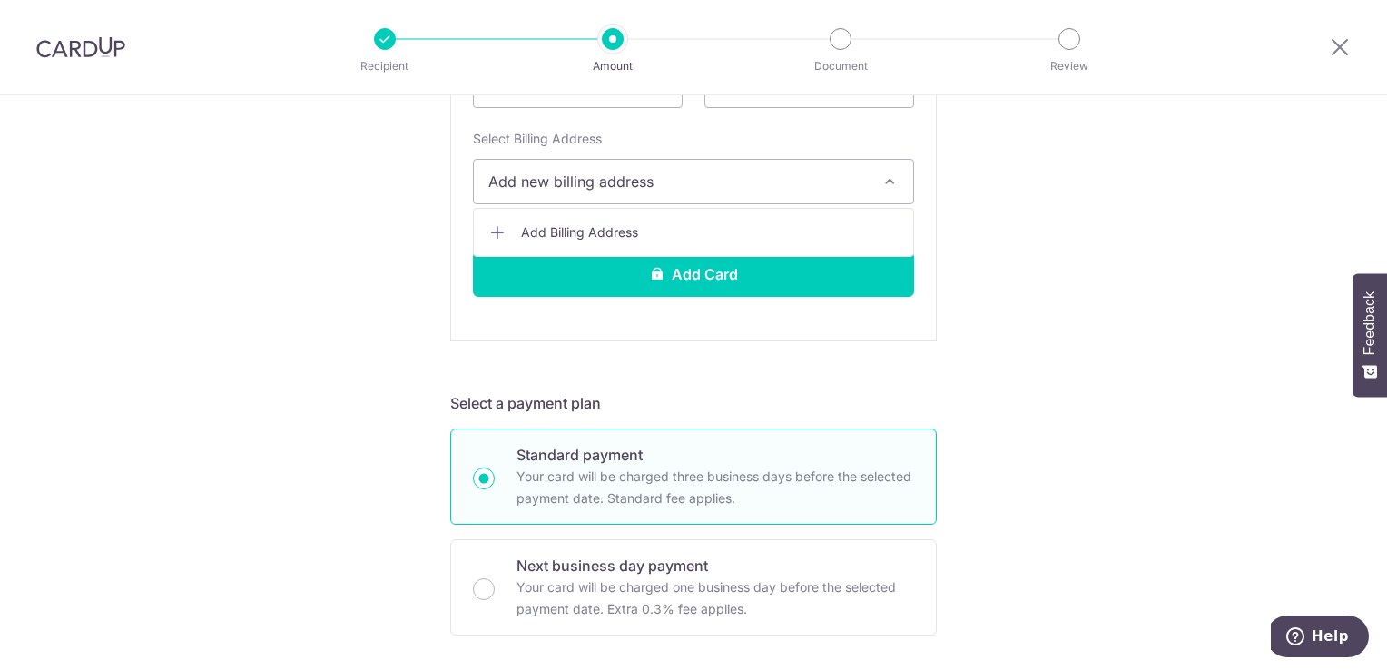
click at [791, 228] on span "Add Billing Address" at bounding box center [710, 232] width 378 height 18
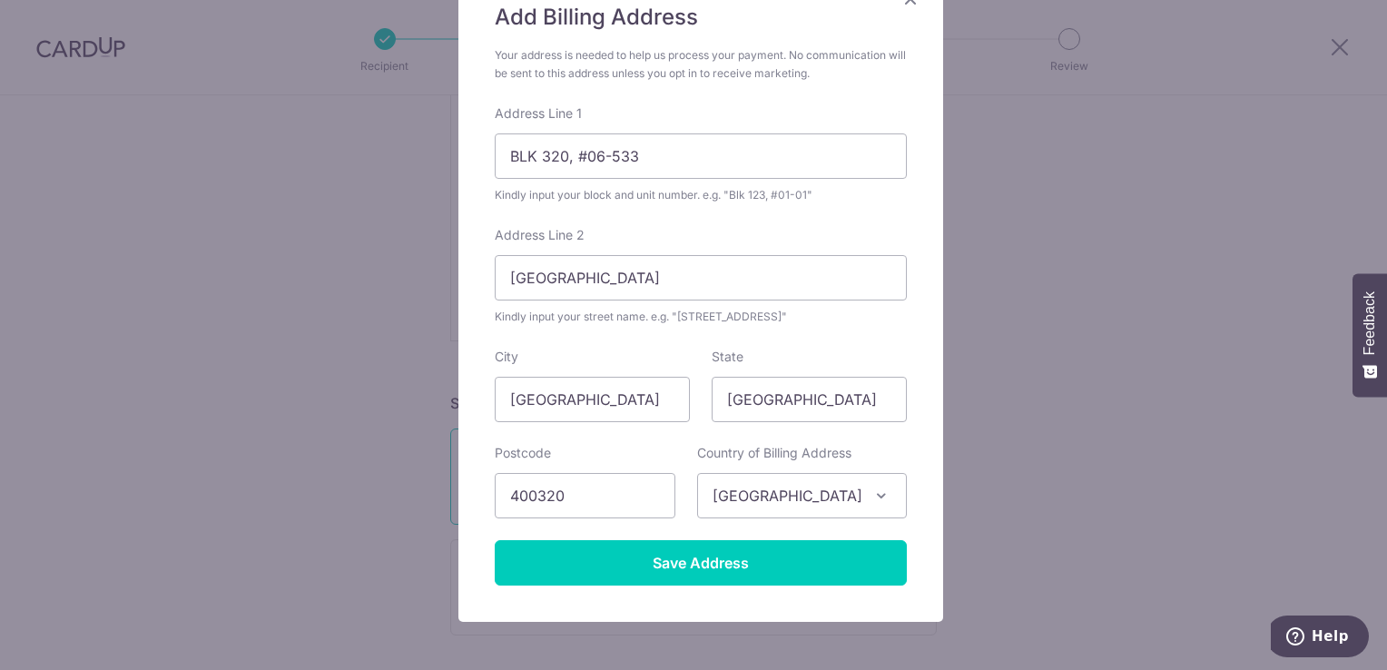
scroll to position [181, 0]
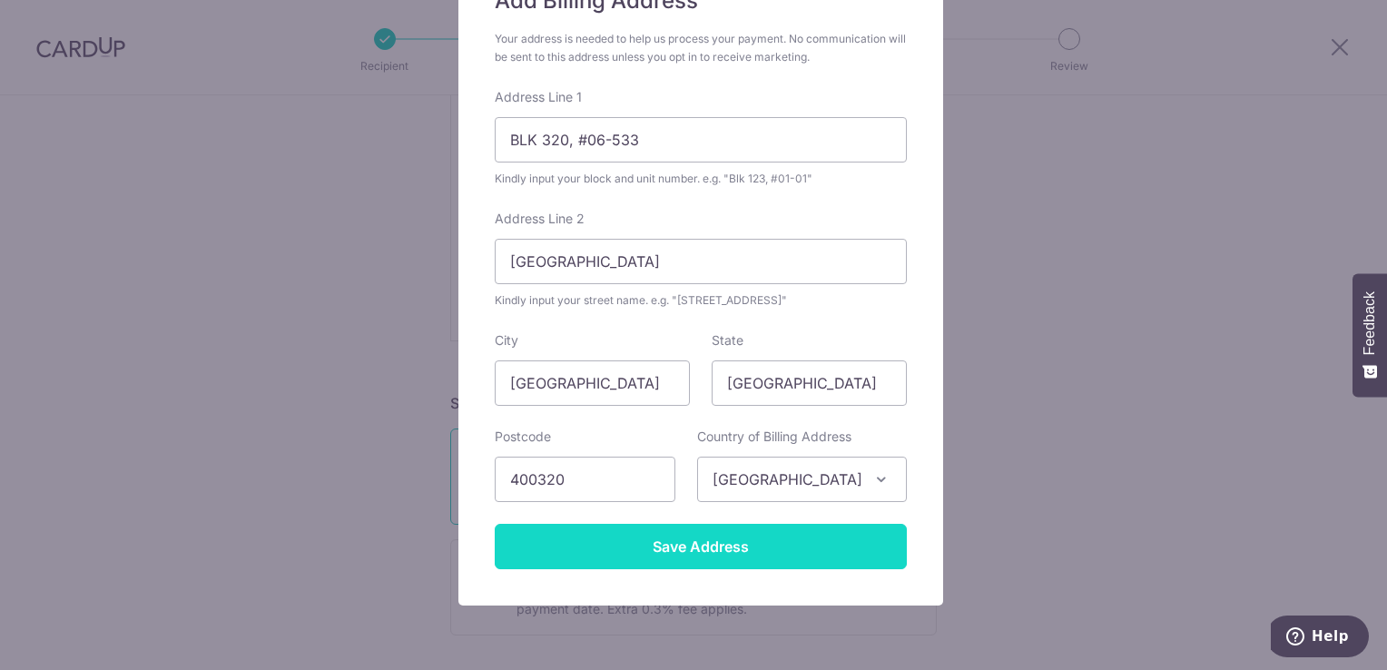
click at [804, 532] on input "Save Address" at bounding box center [701, 546] width 412 height 45
click at [804, 532] on div "Save Address" at bounding box center [701, 546] width 434 height 45
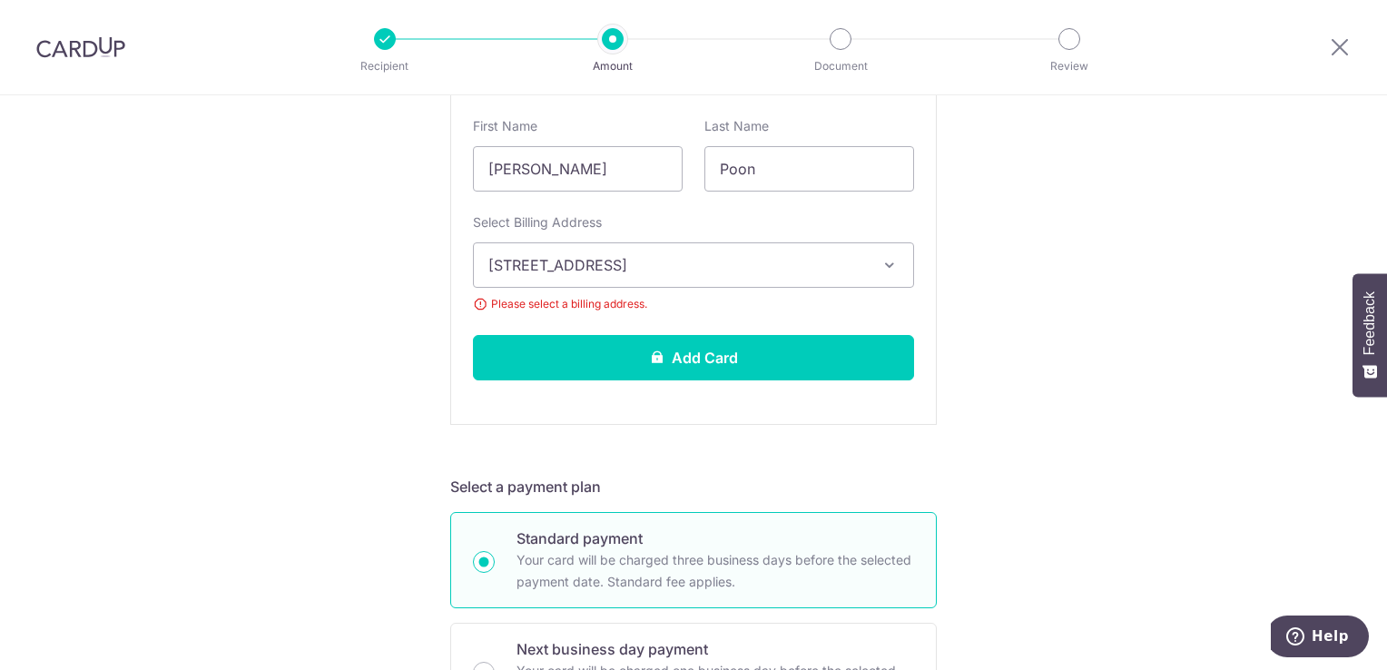
scroll to position [544, 0]
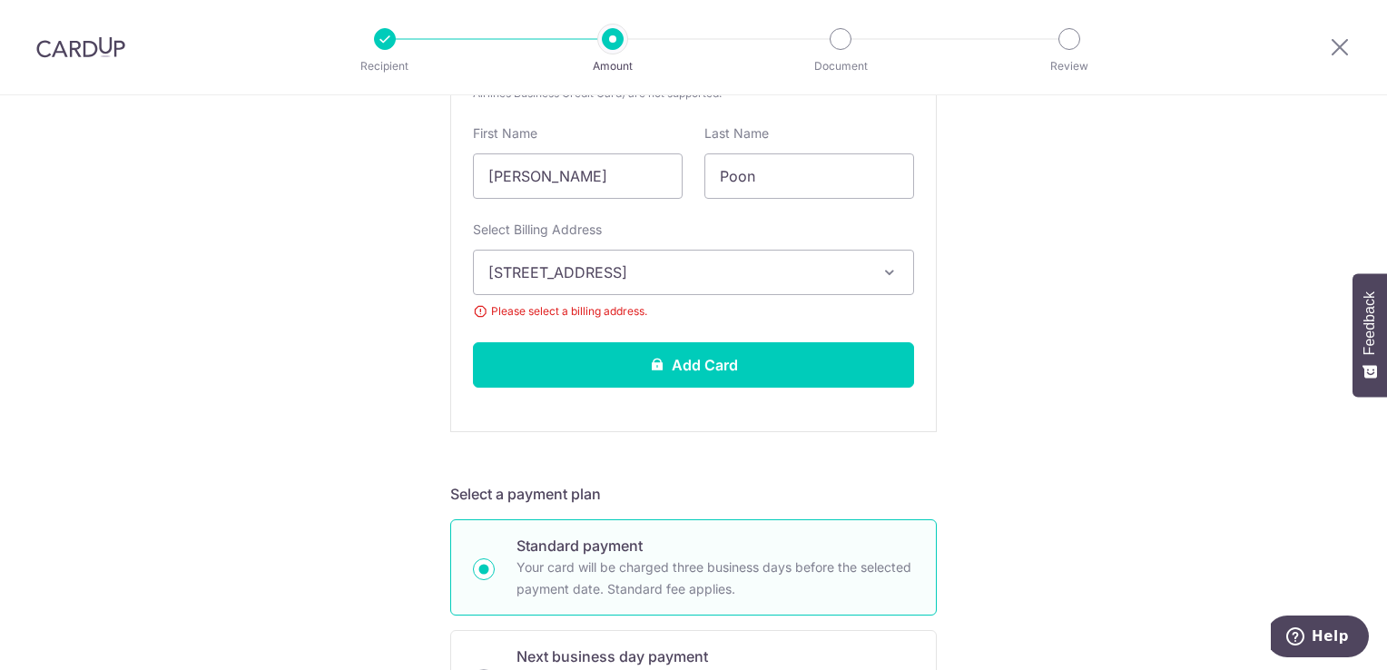
click at [604, 311] on span "Please select a billing address." at bounding box center [693, 311] width 441 height 18
drag, startPoint x: 604, startPoint y: 311, endPoint x: 574, endPoint y: 267, distance: 54.1
click at [574, 267] on span "[STREET_ADDRESS]" at bounding box center [677, 272] width 378 height 22
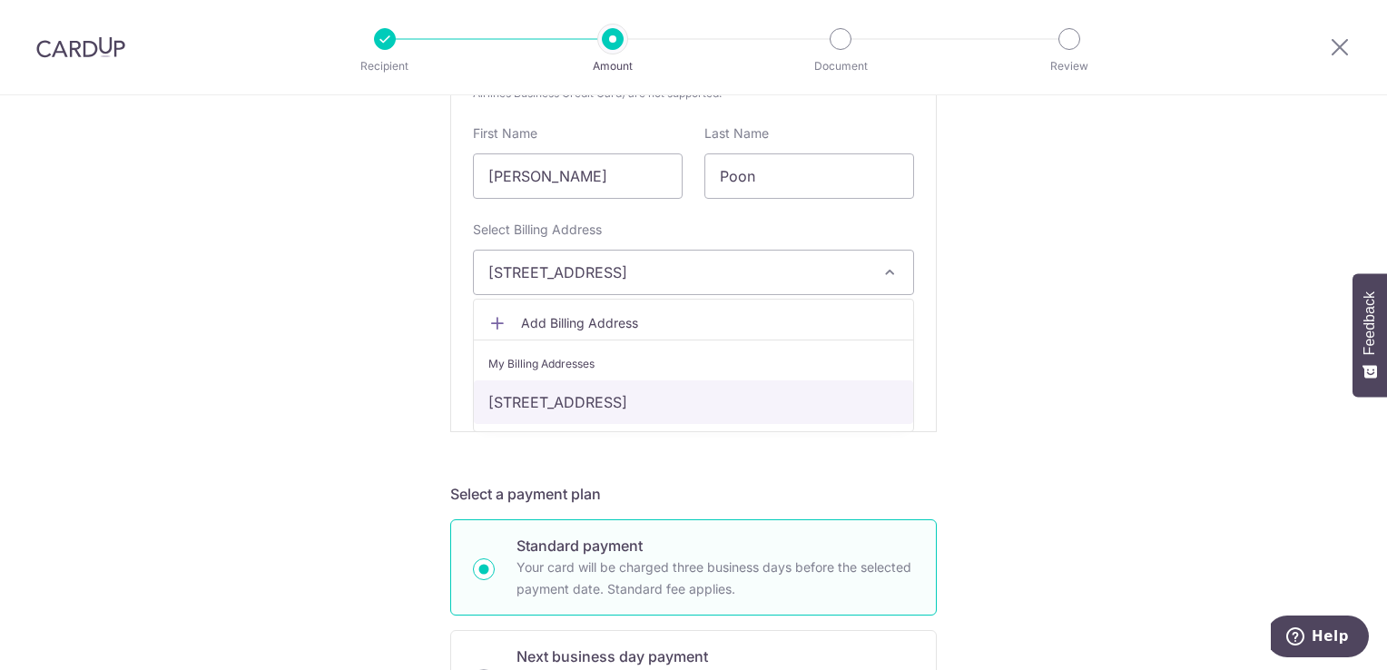
click at [595, 398] on link "[STREET_ADDRESS]" at bounding box center [693, 402] width 439 height 44
click at [595, 398] on div "New card details Card Secure 256-bit SSL All American Express Corporate Cards (…" at bounding box center [693, 159] width 486 height 546
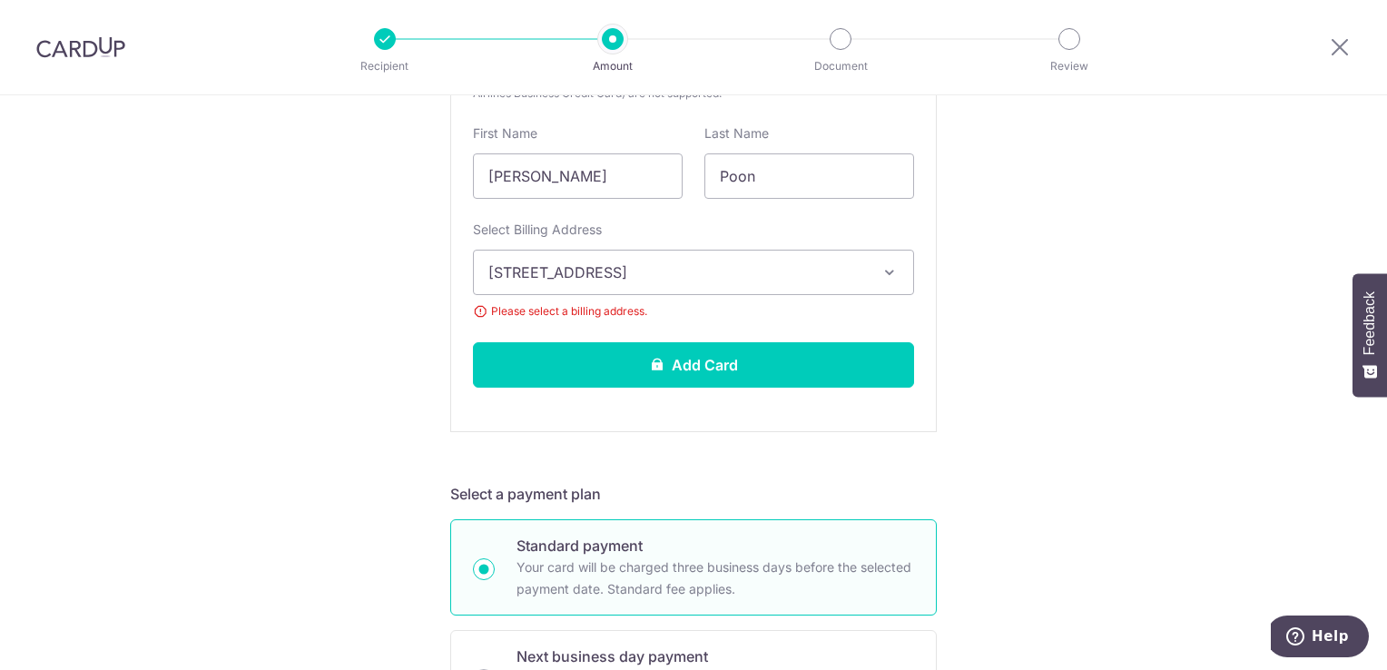
drag, startPoint x: 595, startPoint y: 398, endPoint x: 958, endPoint y: 297, distance: 377.0
click at [958, 297] on div "Tell us more about your payment Enter payment amount SGD 1,000.00 1000.00 Recip…" at bounding box center [693, 633] width 1387 height 2165
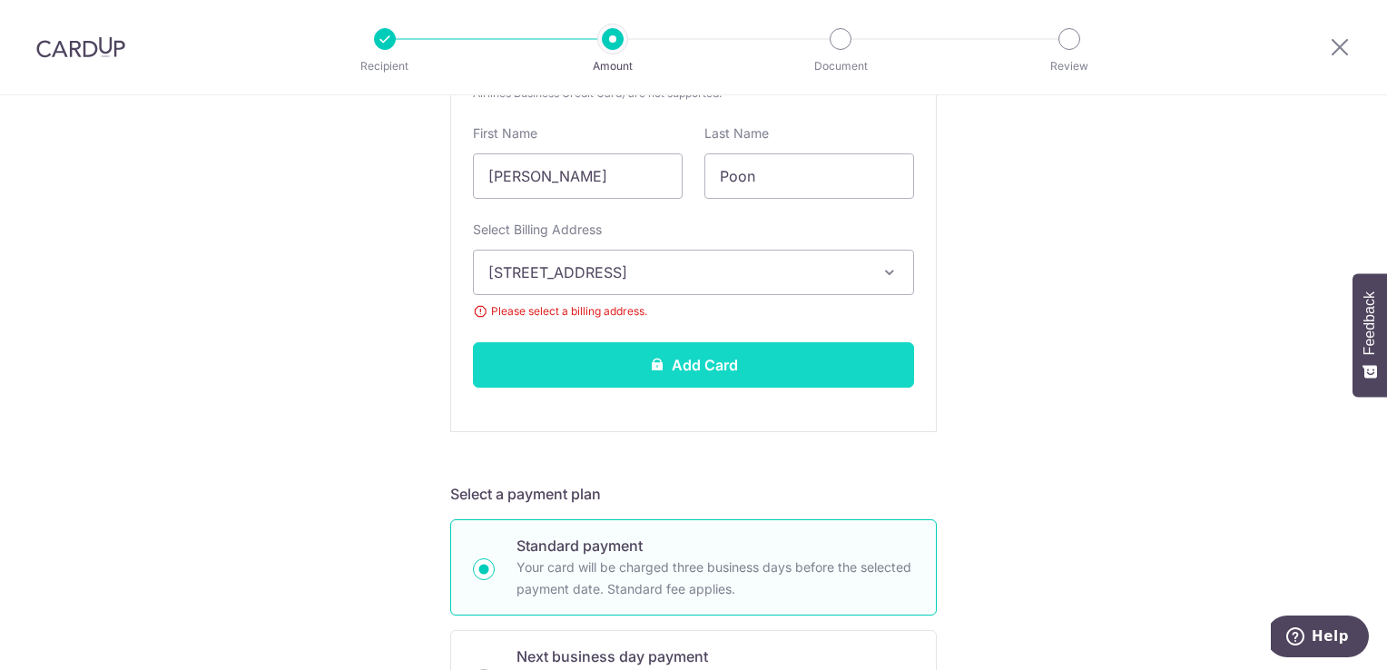
click at [790, 357] on button "Add Card" at bounding box center [693, 364] width 441 height 45
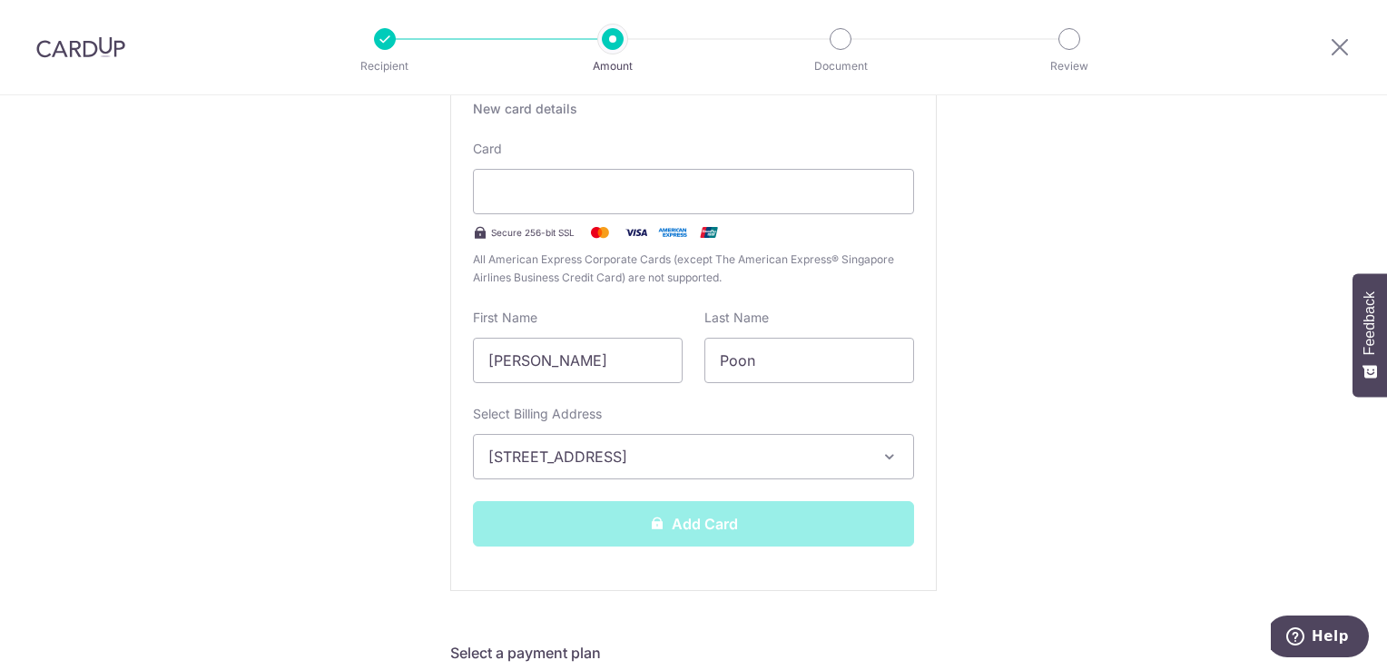
scroll to position [363, 0]
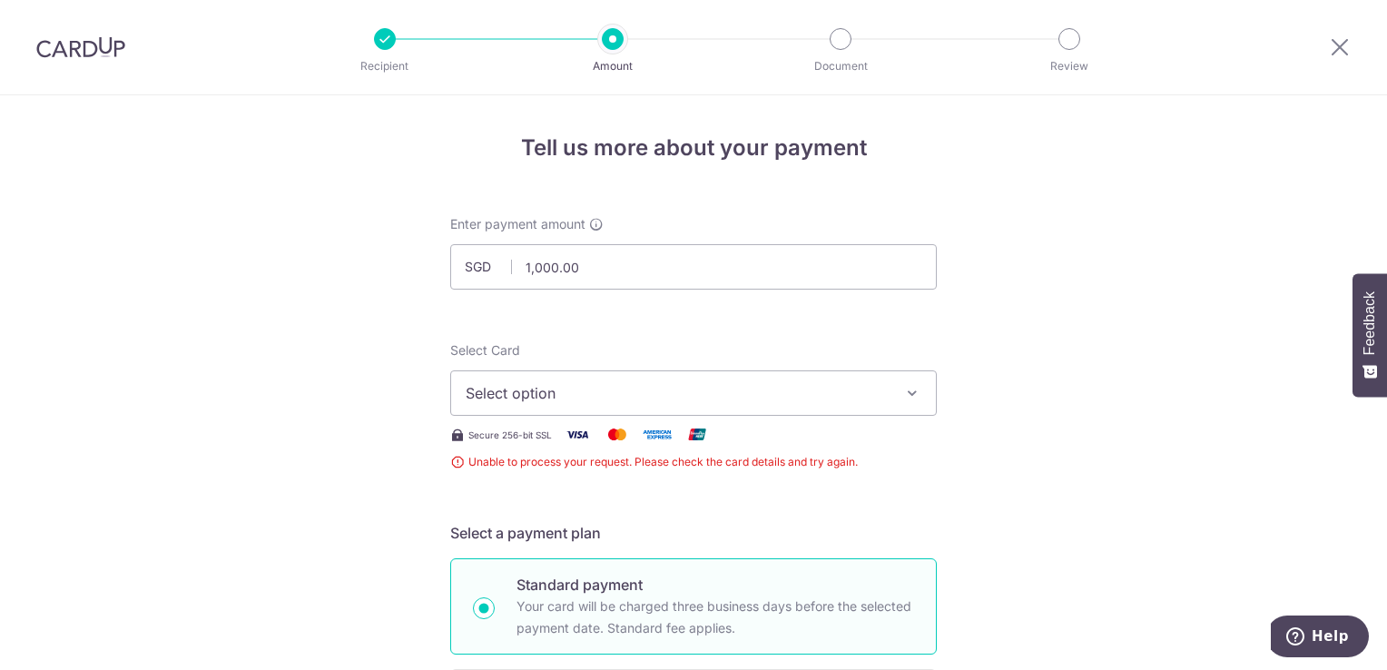
click at [773, 387] on span "Select option" at bounding box center [677, 393] width 423 height 22
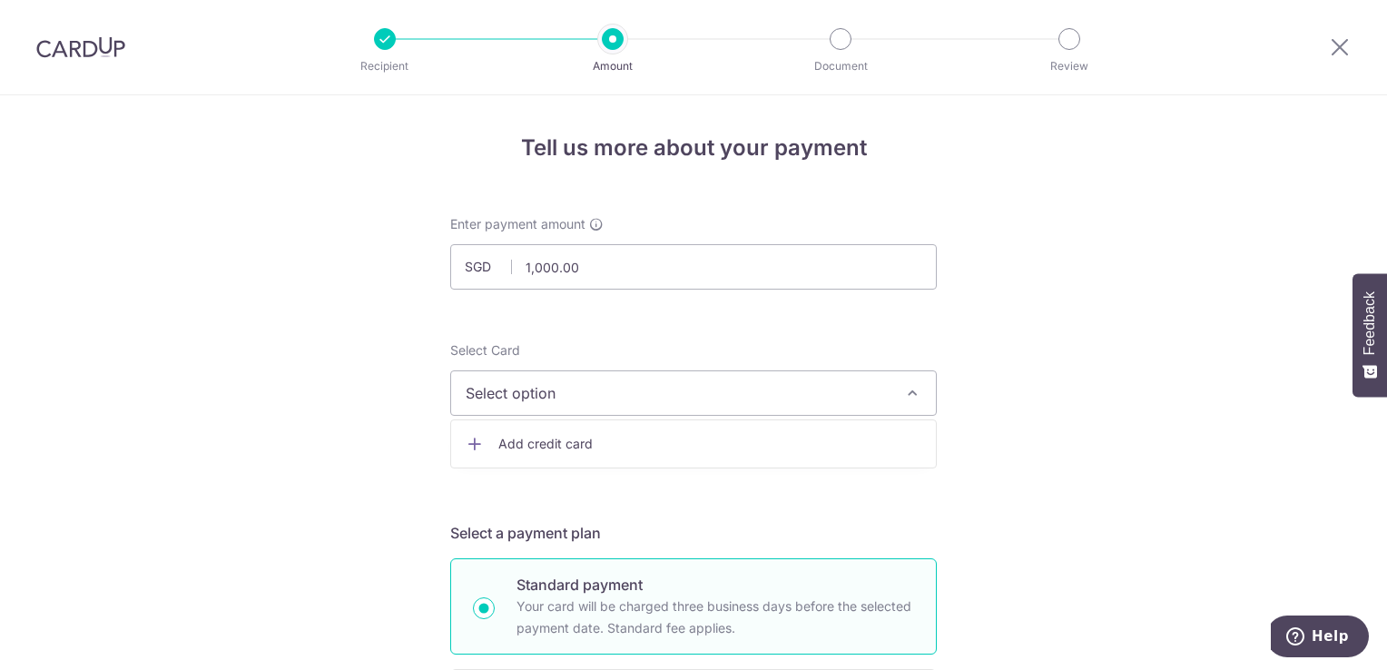
click at [755, 445] on span "Add credit card" at bounding box center [709, 444] width 423 height 18
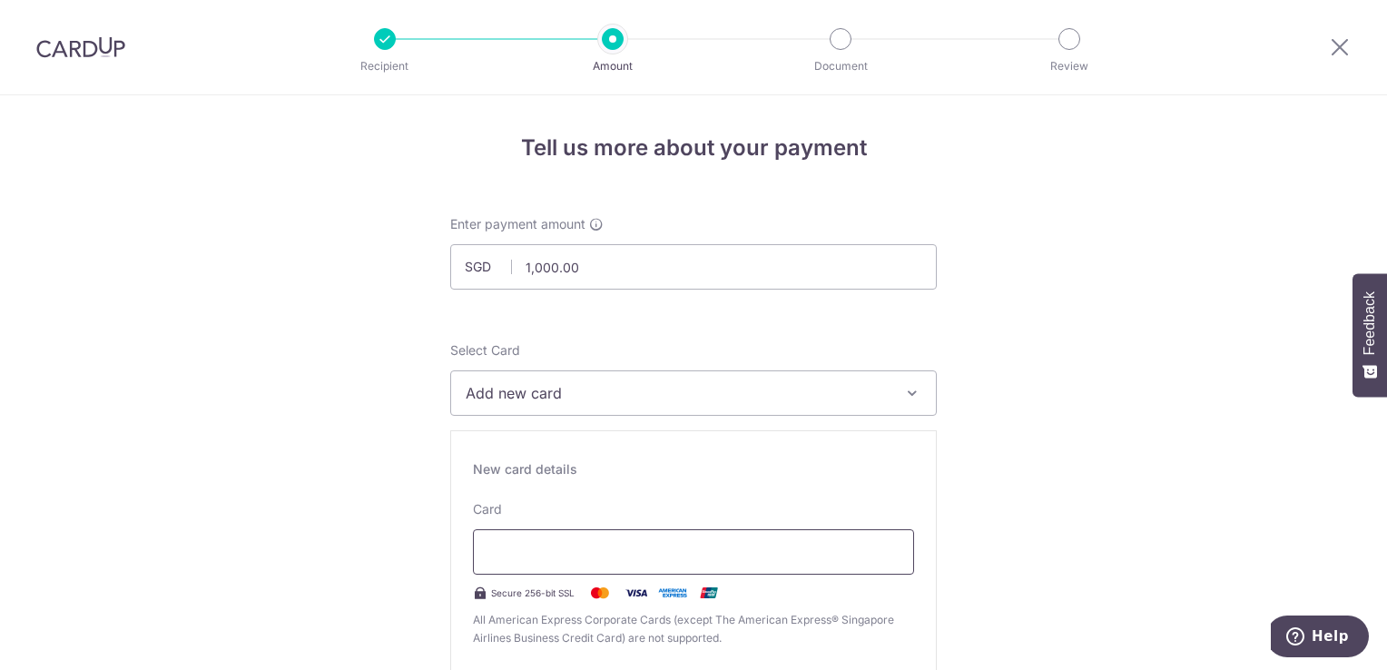
click at [610, 535] on div at bounding box center [693, 551] width 441 height 45
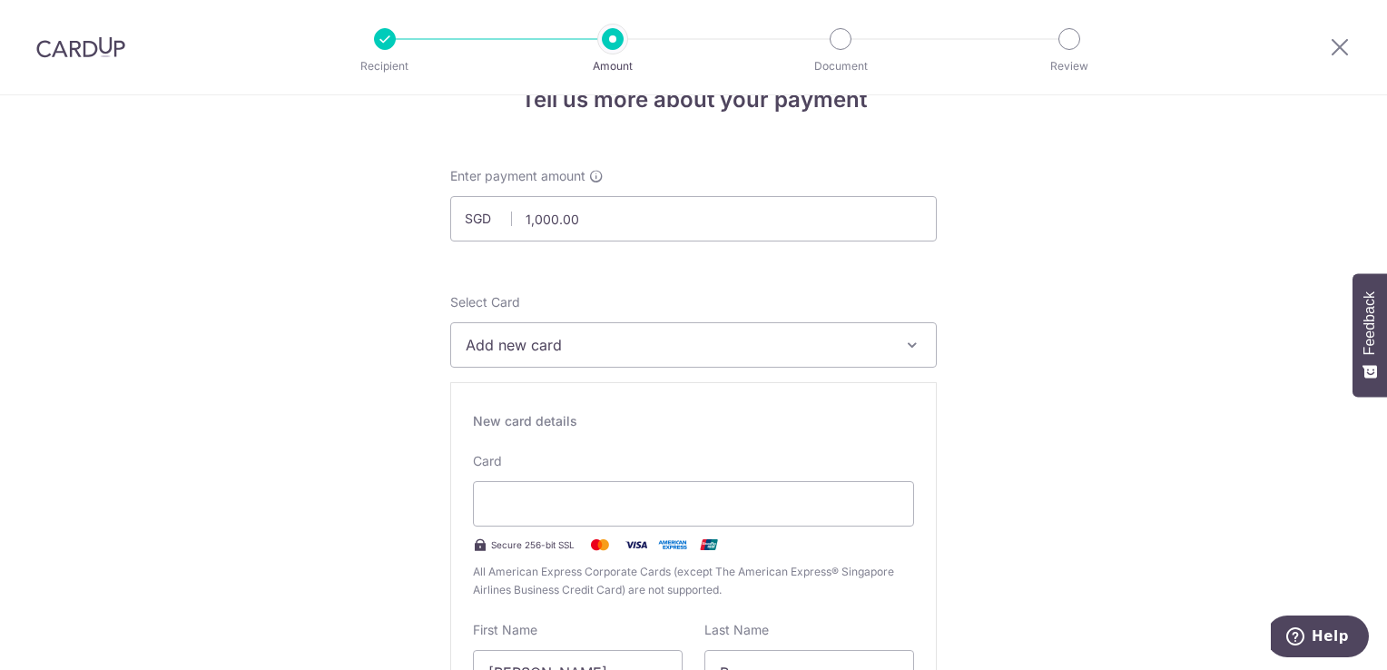
scroll to position [181, 0]
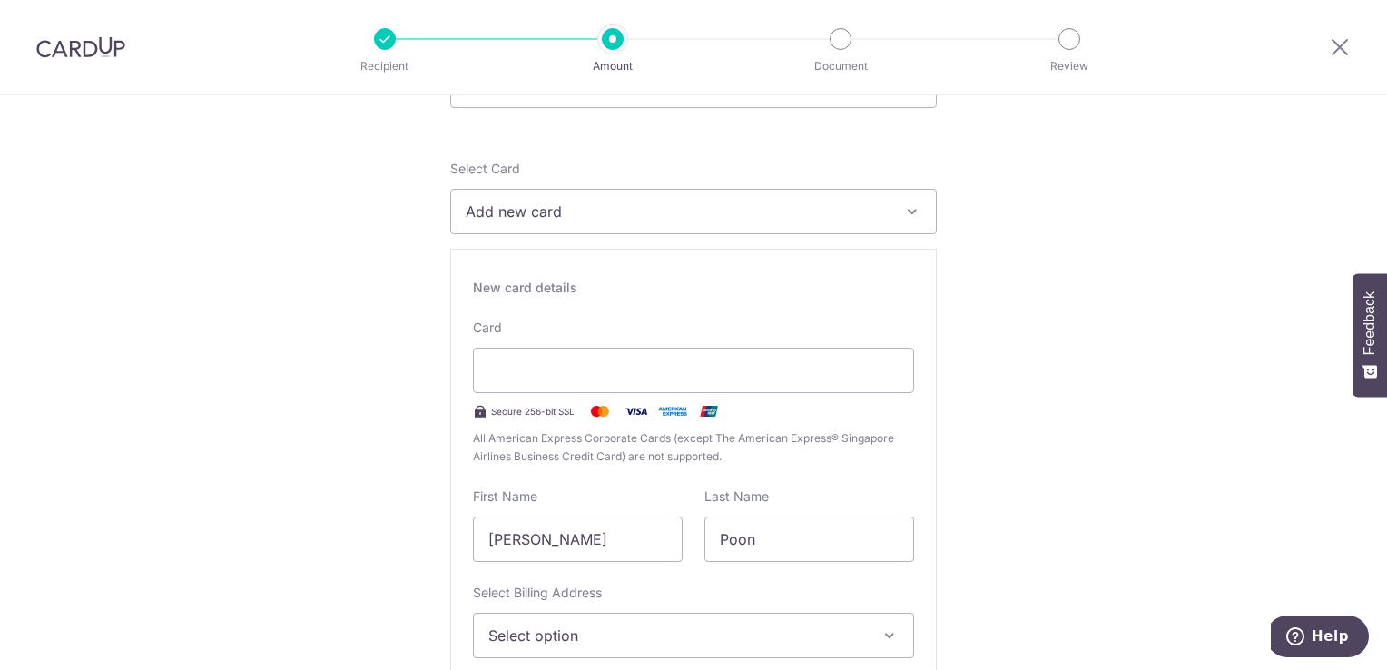
click at [518, 332] on div "Card Secure 256-bit SSL All American Express Corporate Cards (except The Americ…" at bounding box center [693, 392] width 441 height 147
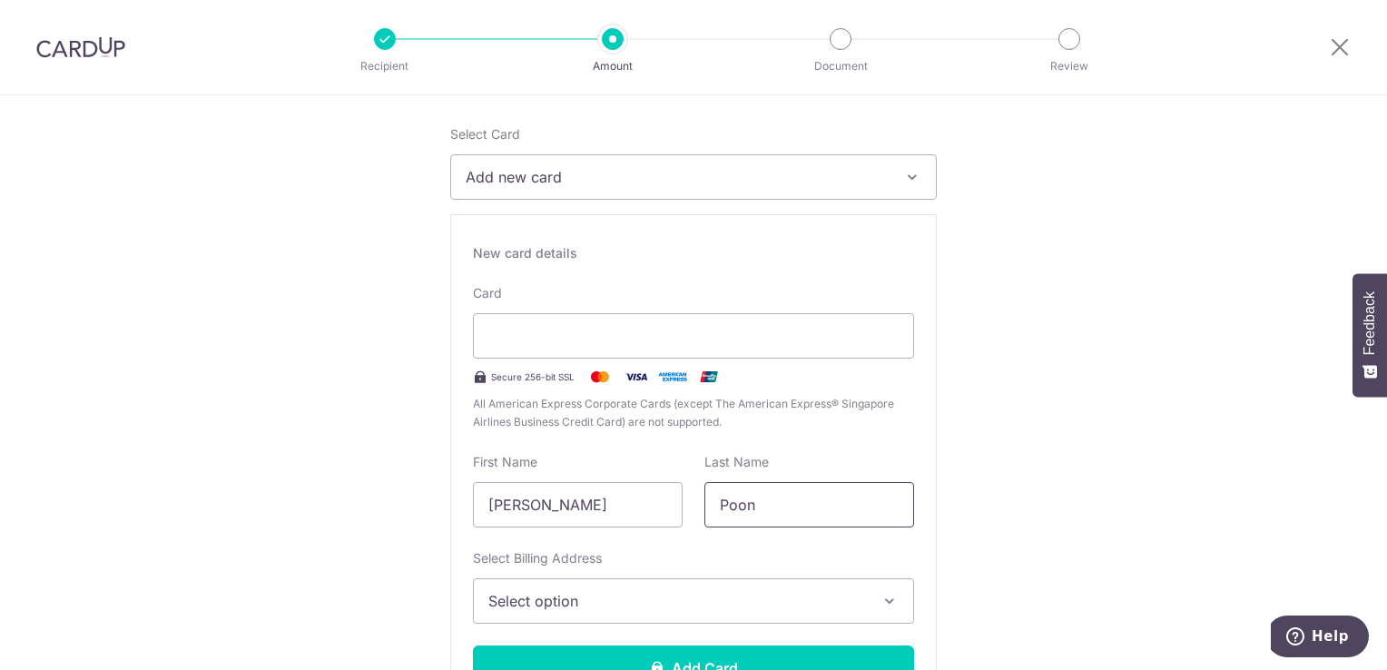
scroll to position [363, 0]
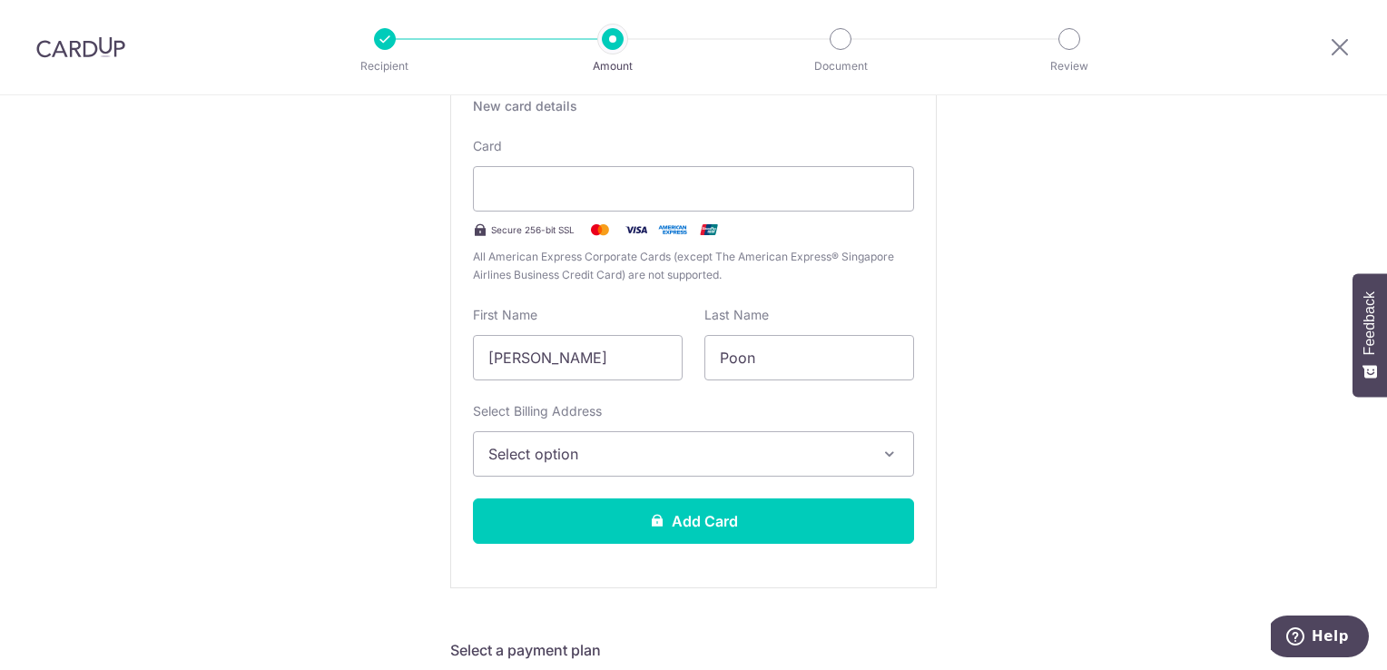
click at [868, 449] on button "Select option" at bounding box center [693, 453] width 441 height 45
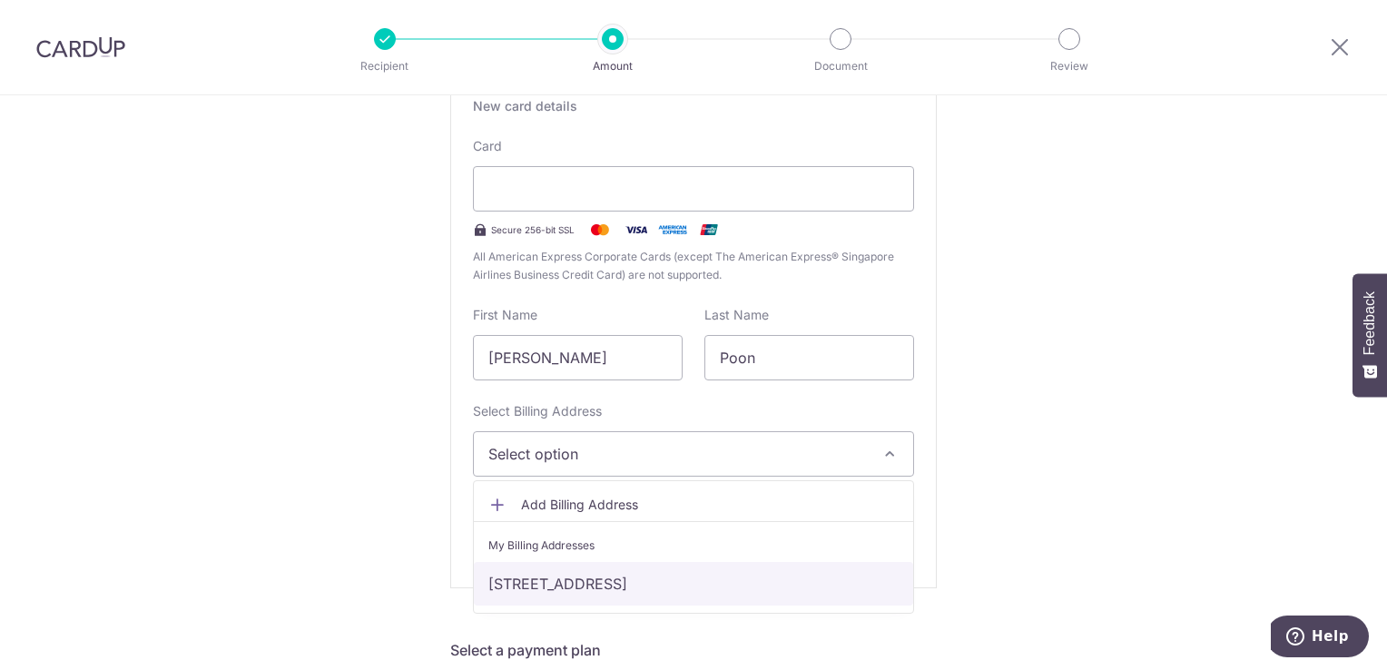
click at [821, 575] on link "[STREET_ADDRESS]" at bounding box center [693, 584] width 439 height 44
click at [821, 575] on div "New card details Your card number is invalid. Card Secure 256-bit SSL All Ameri…" at bounding box center [693, 327] width 486 height 521
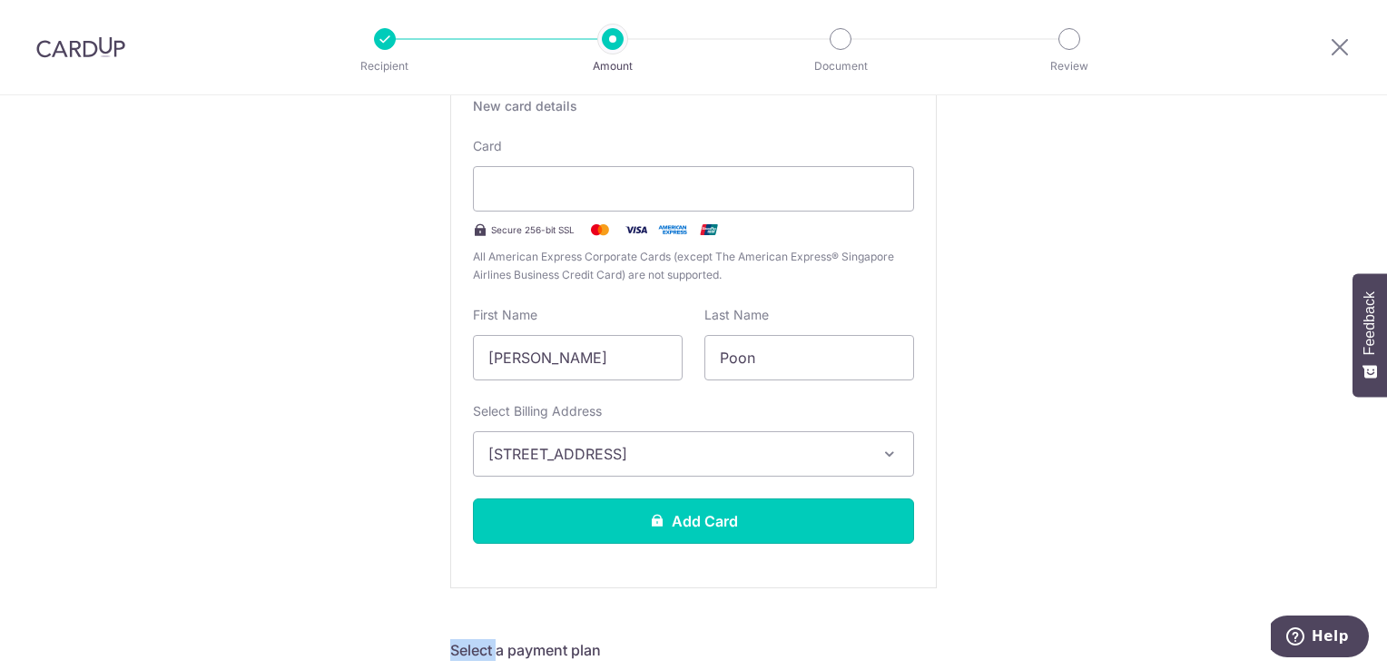
drag, startPoint x: 821, startPoint y: 575, endPoint x: 741, endPoint y: 532, distance: 91.0
click at [741, 533] on button "Add Card" at bounding box center [693, 520] width 441 height 45
click at [741, 532] on div "Add Card" at bounding box center [693, 520] width 463 height 45
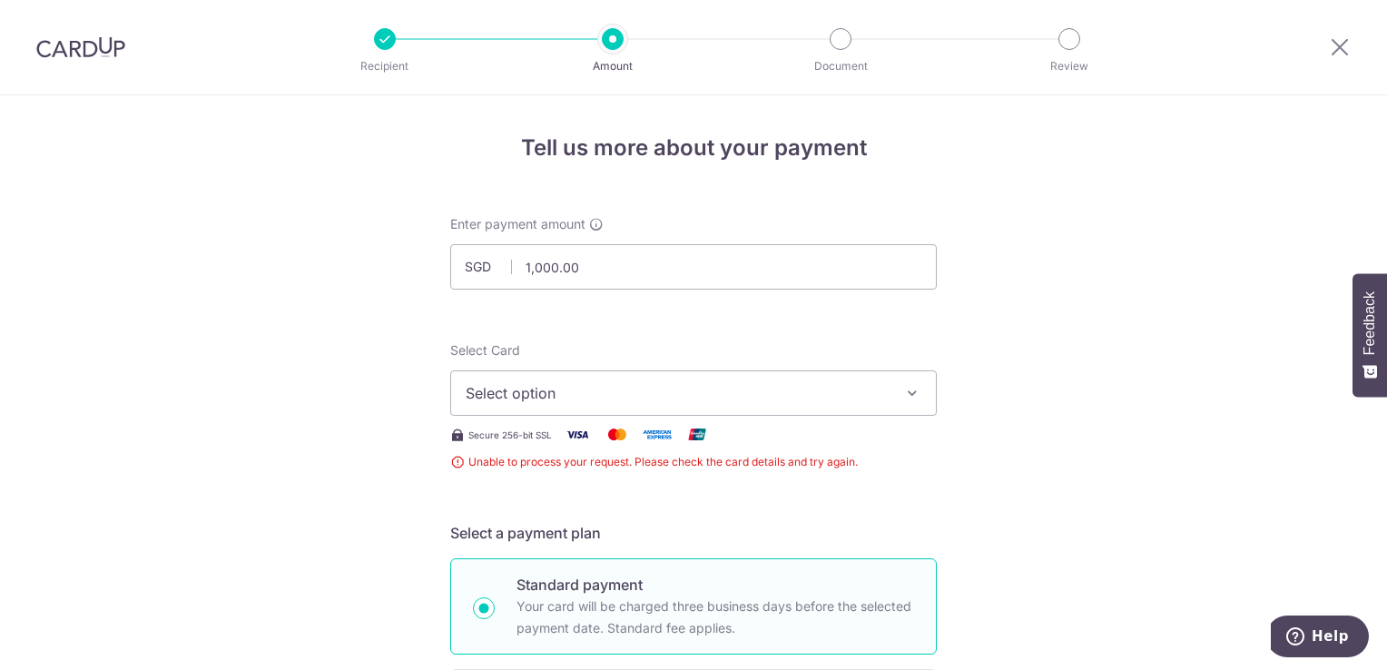
click at [903, 387] on icon "button" at bounding box center [912, 393] width 18 height 18
click at [892, 394] on button "Select option" at bounding box center [693, 392] width 486 height 45
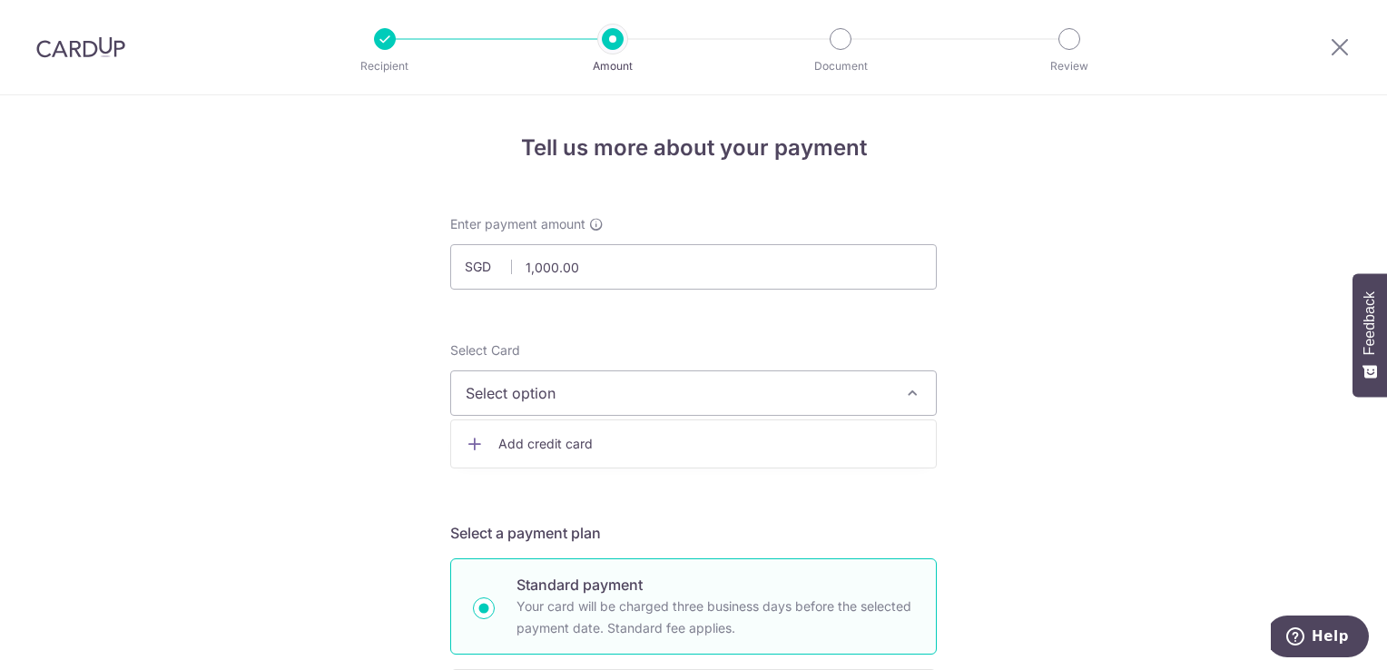
click at [849, 456] on link "Add credit card" at bounding box center [693, 443] width 485 height 33
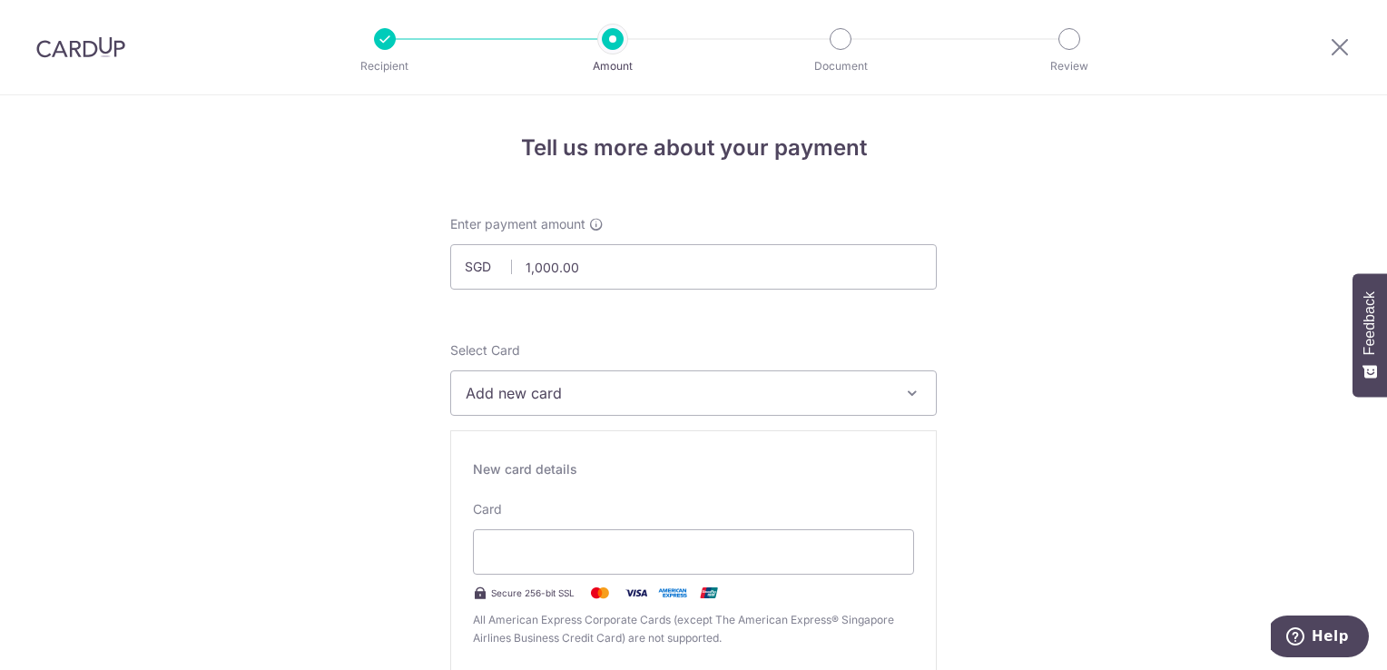
click at [511, 475] on div "New card details" at bounding box center [693, 469] width 441 height 18
click at [538, 472] on div "New card details" at bounding box center [693, 469] width 441 height 18
drag, startPoint x: 538, startPoint y: 472, endPoint x: 544, endPoint y: 517, distance: 45.8
click at [544, 517] on div "Card Secure 256-bit SSL All American Express Corporate Cards (except The Americ…" at bounding box center [693, 573] width 441 height 147
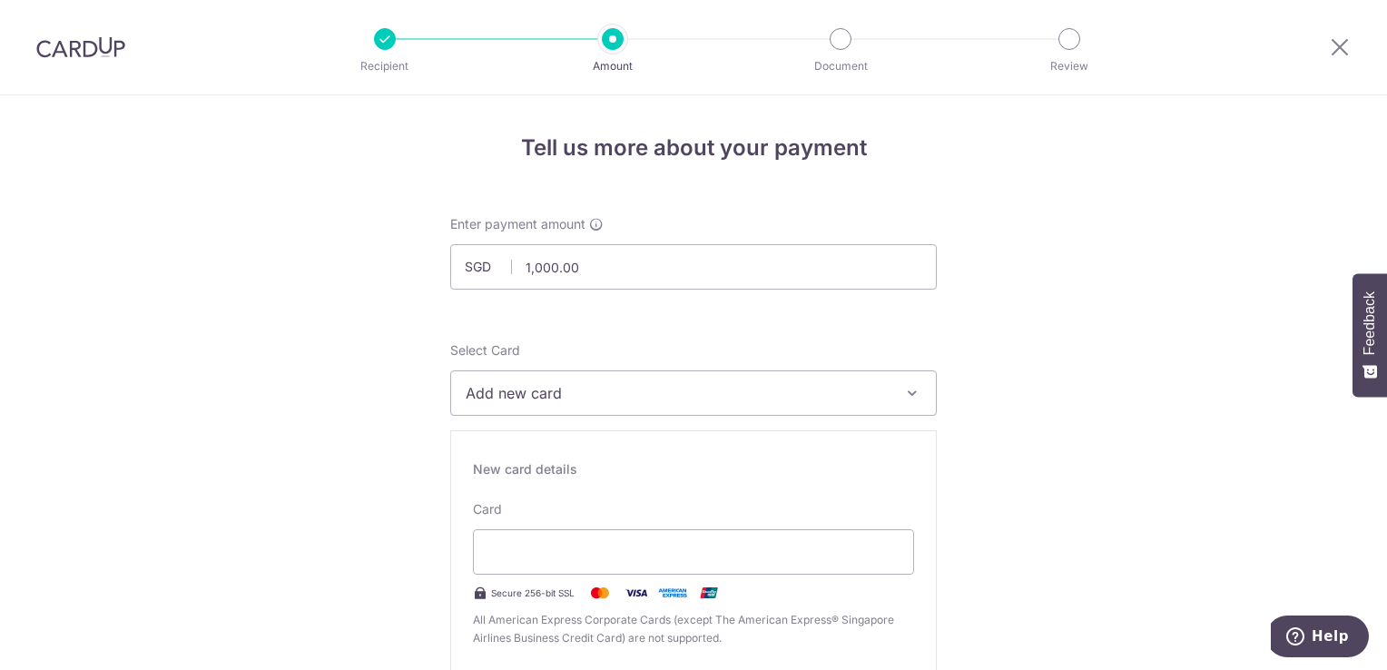
click at [523, 500] on div "Card Secure 256-bit SSL All American Express Corporate Cards (except The Americ…" at bounding box center [693, 573] width 441 height 147
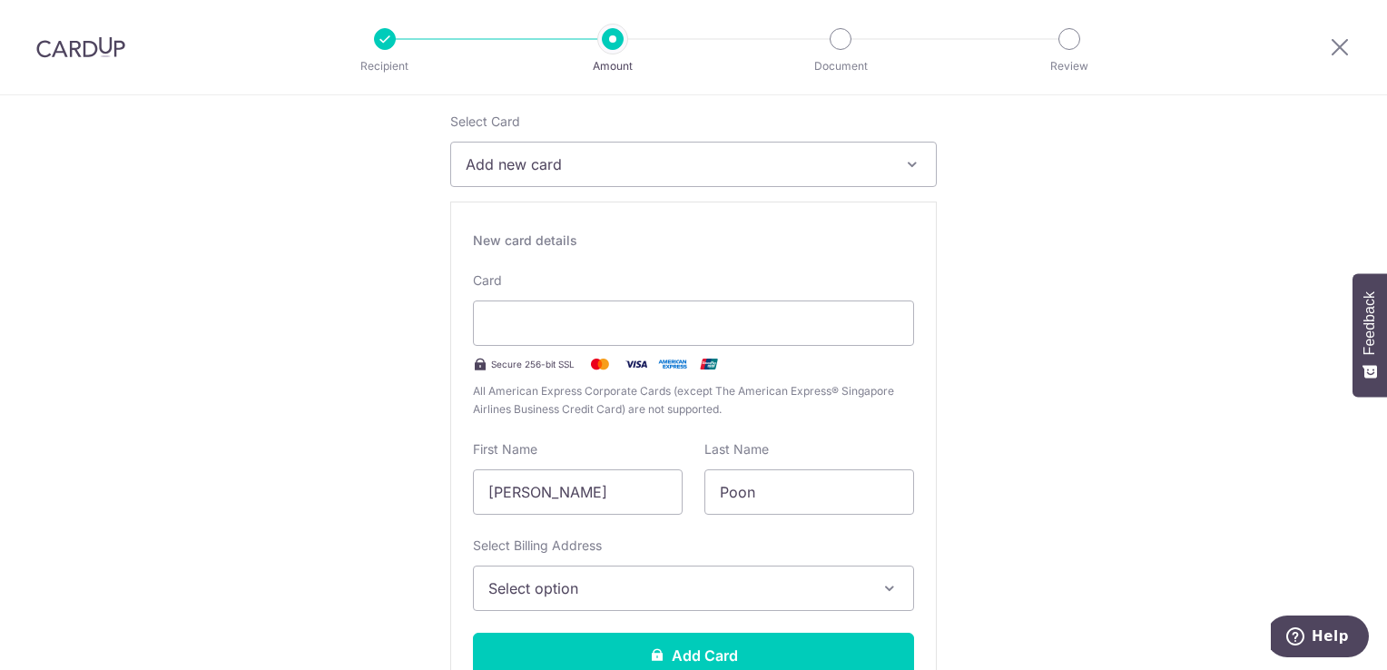
scroll to position [272, 0]
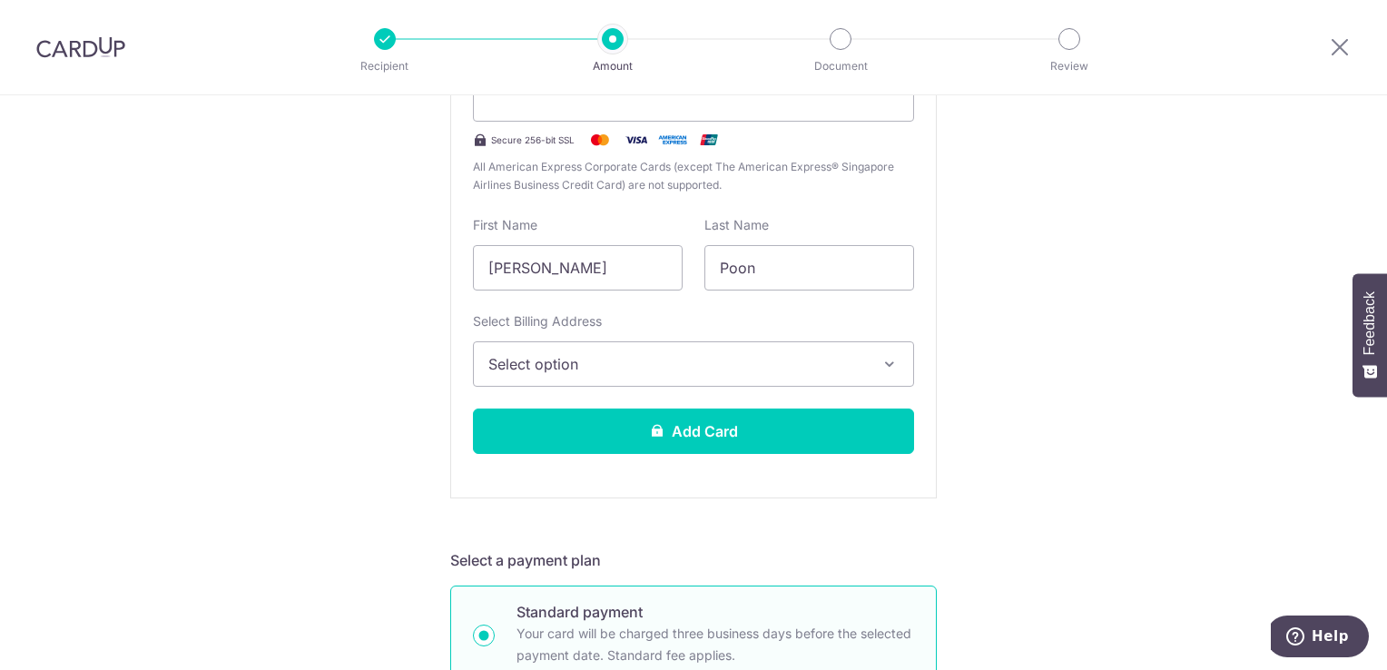
scroll to position [454, 0]
click at [858, 368] on span "Select option" at bounding box center [677, 363] width 378 height 22
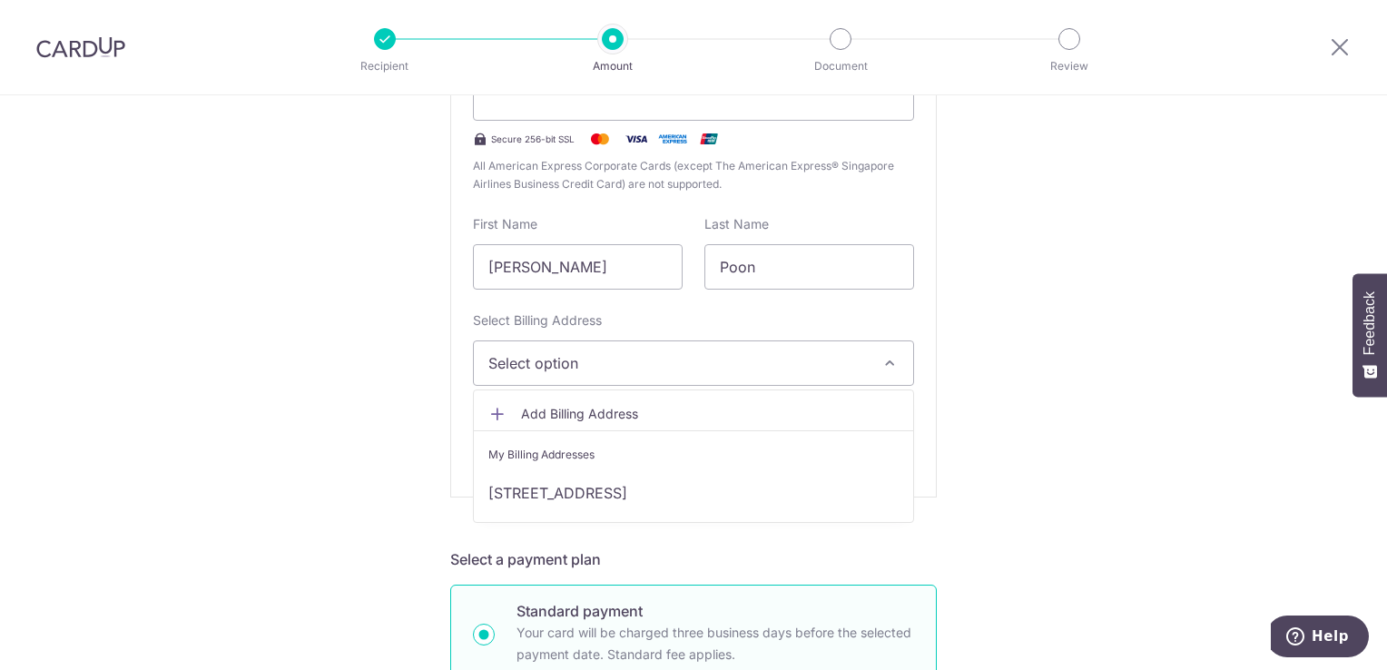
click at [858, 368] on span "Select option" at bounding box center [677, 363] width 378 height 22
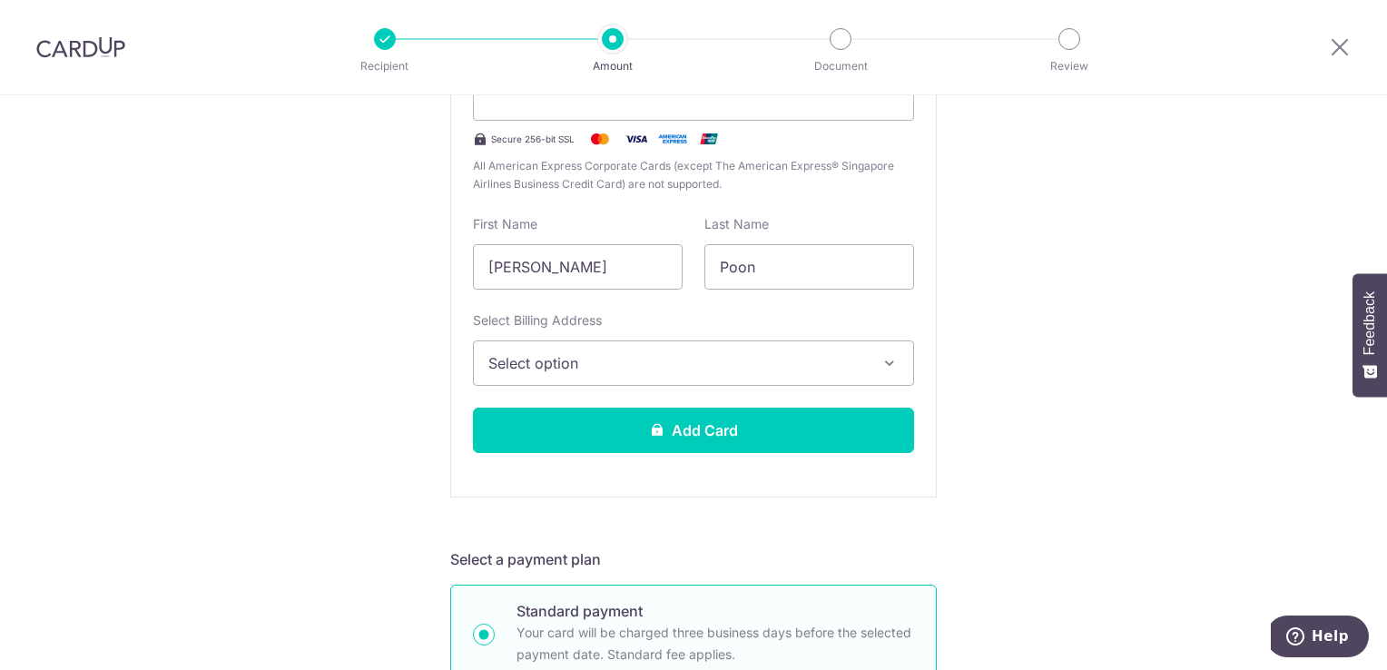
click at [858, 368] on span "Select option" at bounding box center [677, 363] width 378 height 22
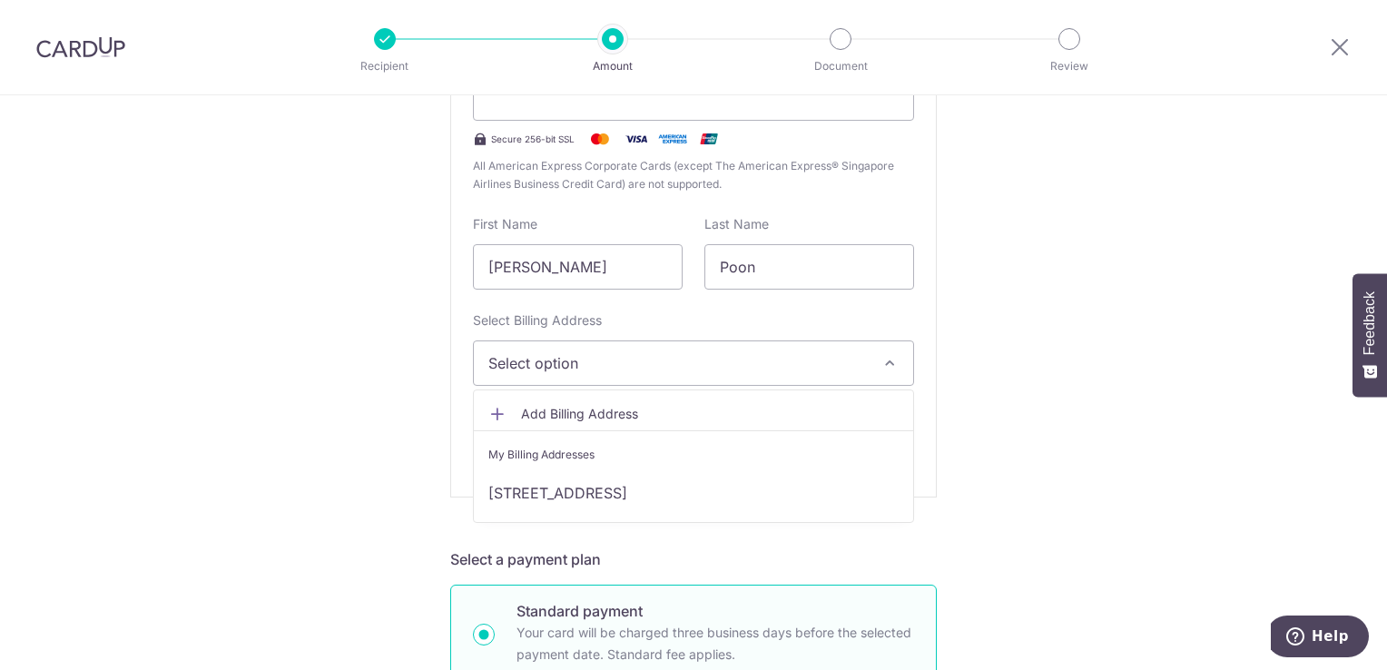
click at [652, 413] on span "Add Billing Address" at bounding box center [710, 414] width 378 height 18
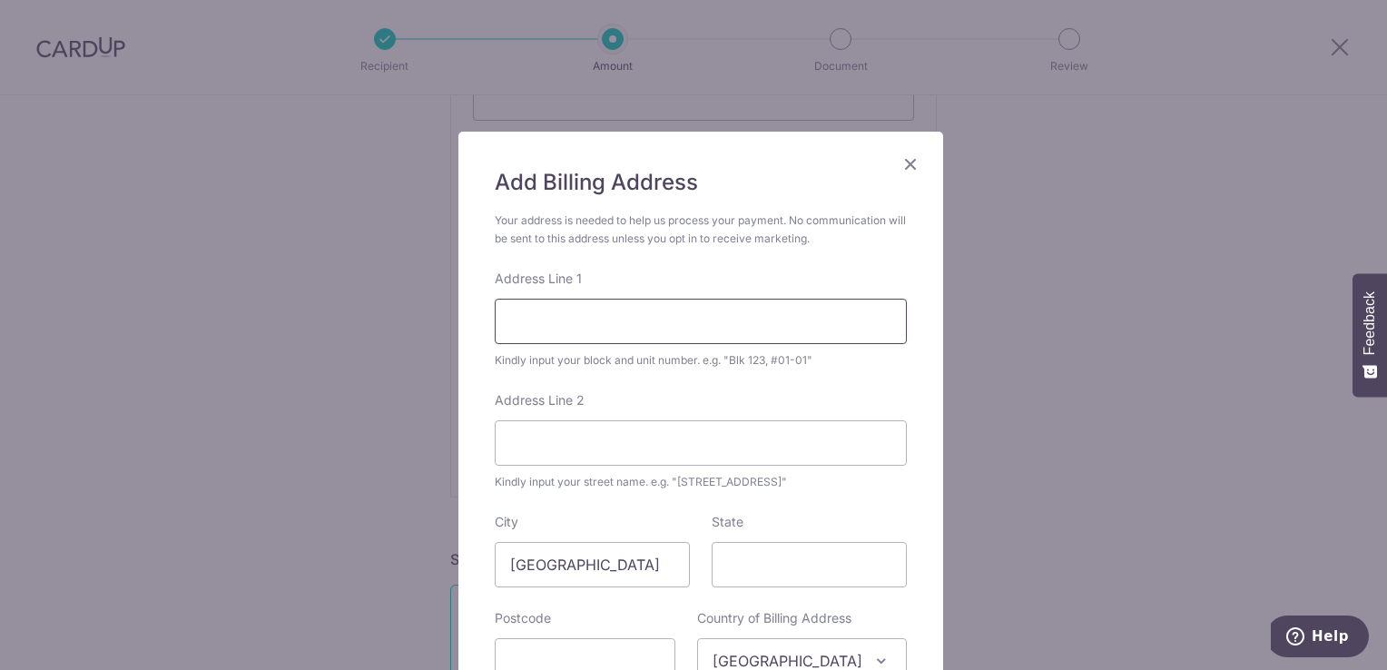
click at [617, 315] on input "Address Line 1" at bounding box center [701, 321] width 412 height 45
click at [1035, 358] on div "Add Billing Address Your address is needed to help us process your payment. No …" at bounding box center [693, 335] width 1387 height 670
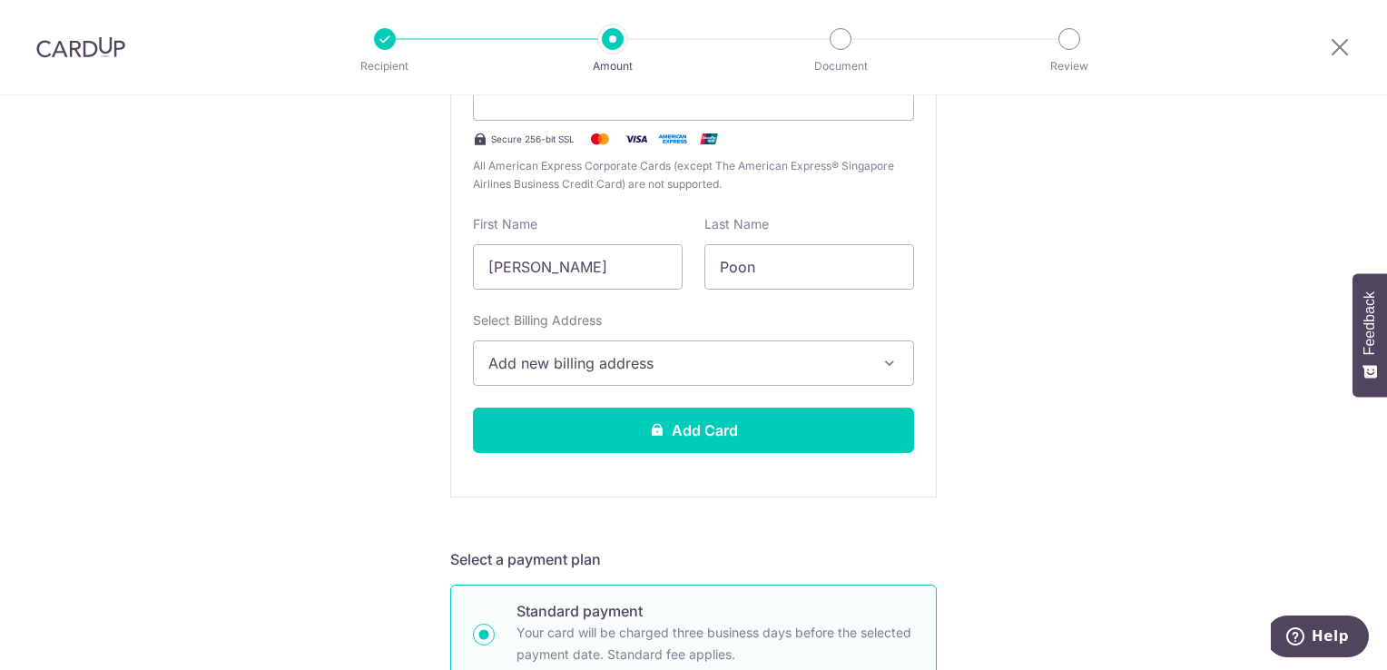
click at [726, 358] on span "Add new billing address" at bounding box center [677, 363] width 378 height 22
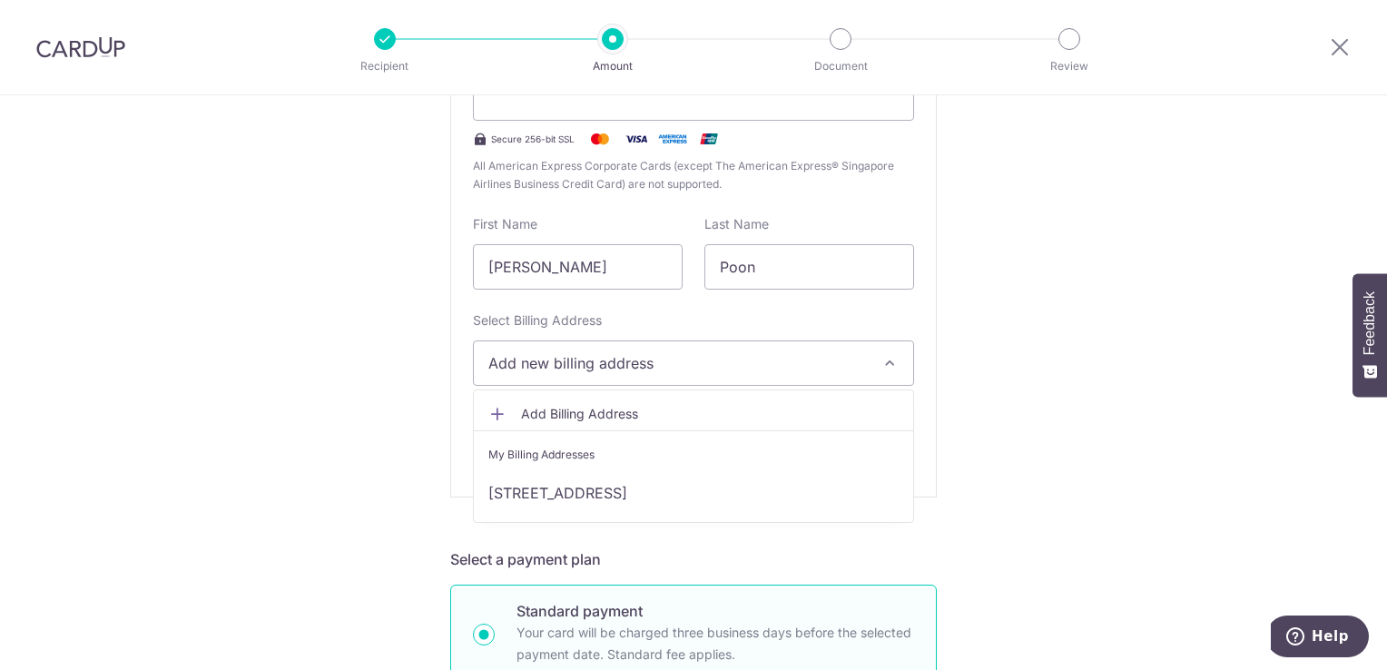
click at [667, 414] on span "Add Billing Address" at bounding box center [710, 414] width 378 height 18
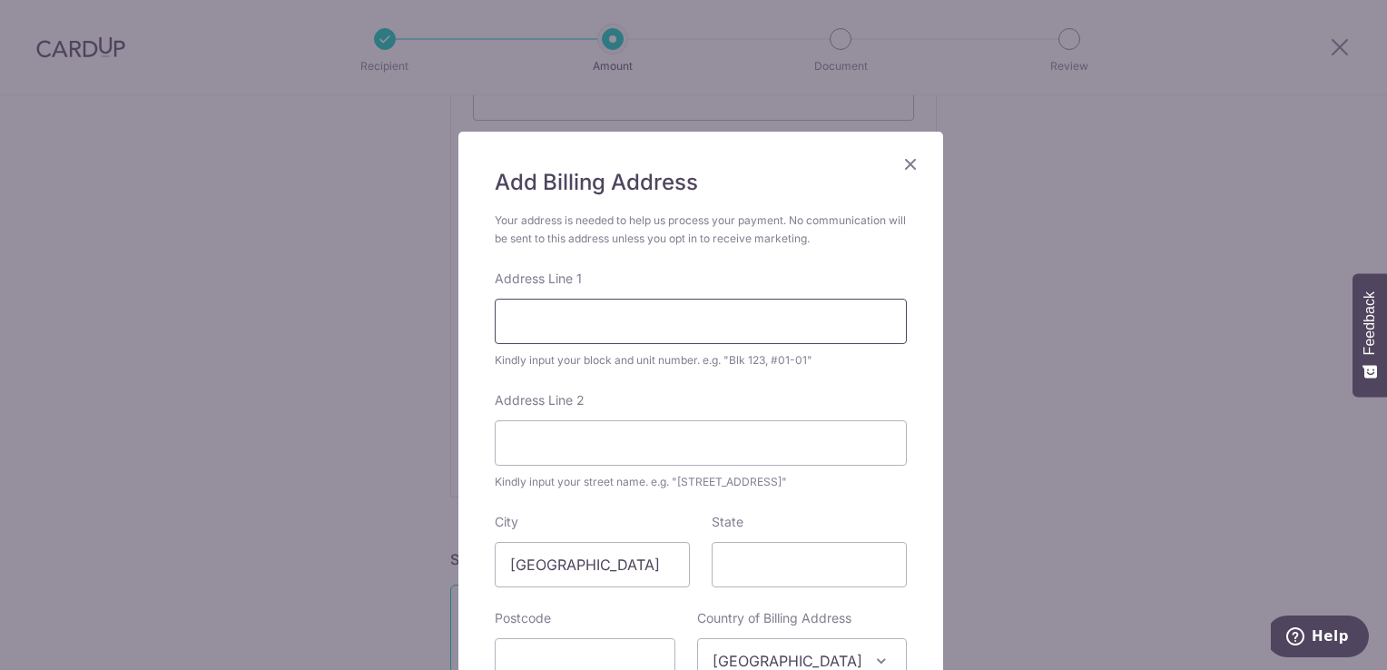
click at [628, 318] on input "Address Line 1" at bounding box center [701, 321] width 412 height 45
type input "BLK 320, #06-533"
type input "Ubi Avenue 1"
type input "[GEOGRAPHIC_DATA]"
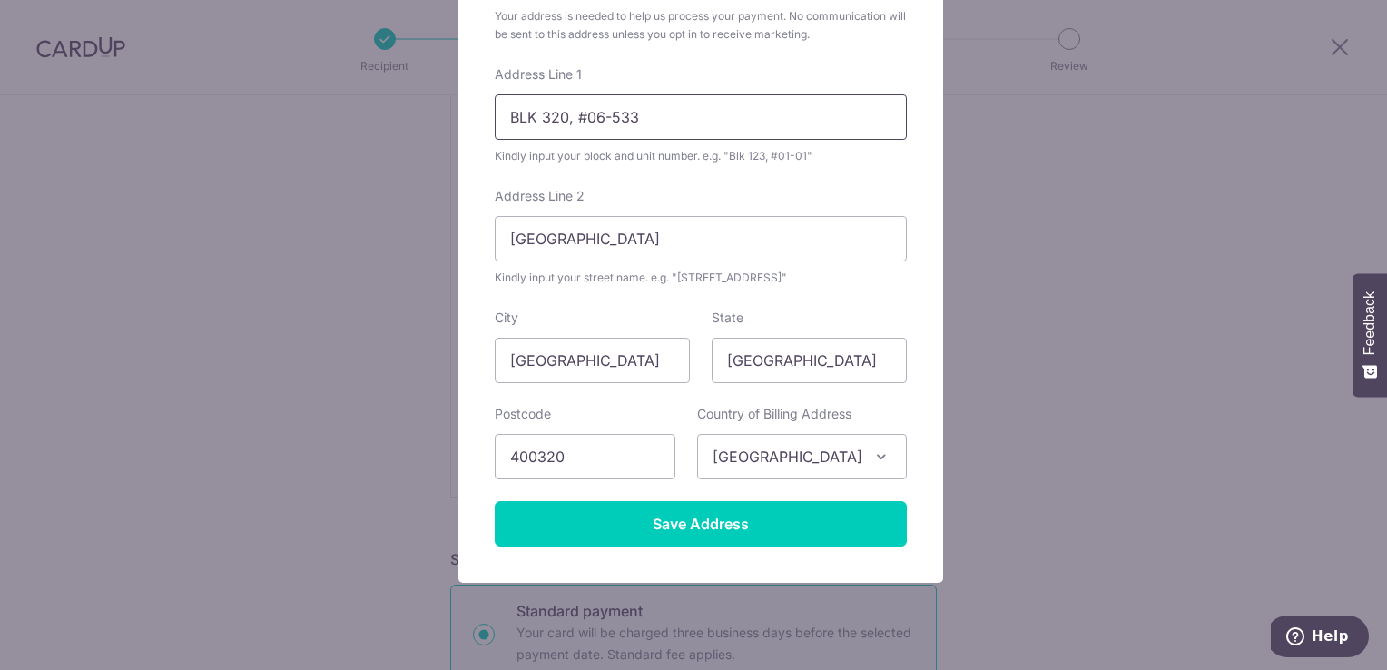
scroll to position [247, 0]
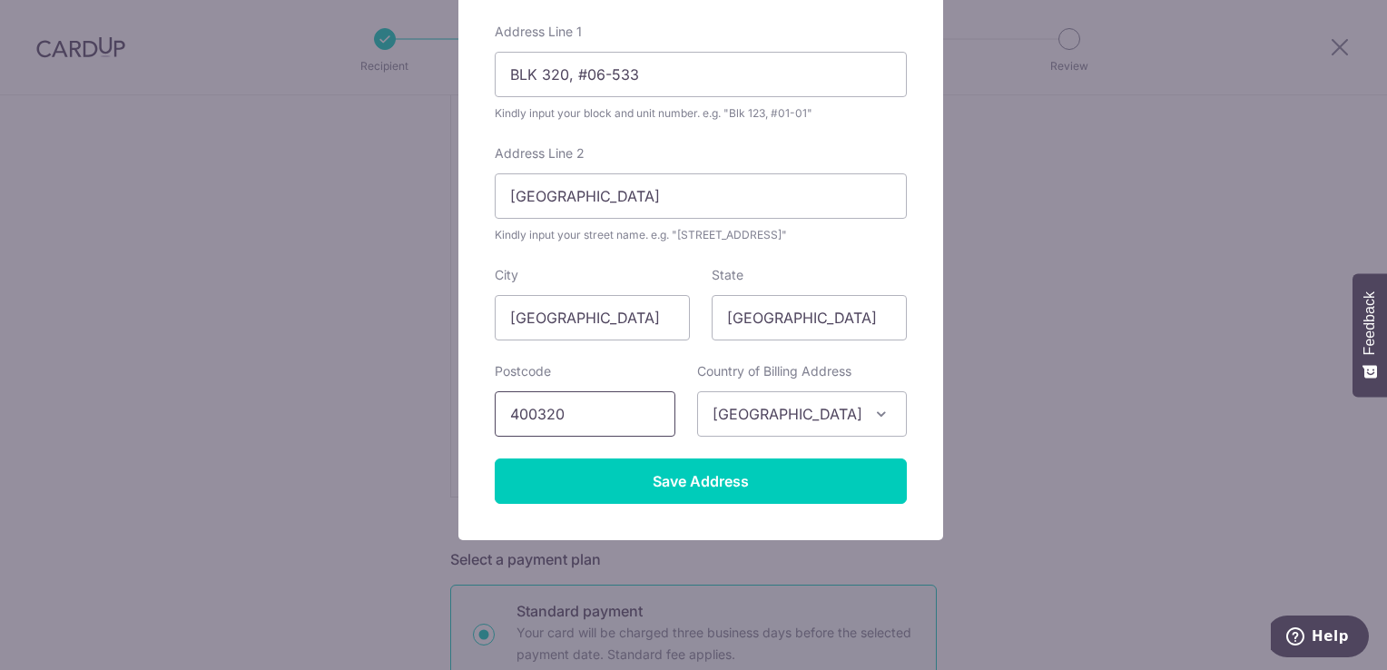
click at [504, 419] on input "400320" at bounding box center [585, 413] width 181 height 45
type input "S400320"
click at [1010, 347] on div "Add Billing Address Your address is needed to help us process your payment. No …" at bounding box center [693, 335] width 1387 height 670
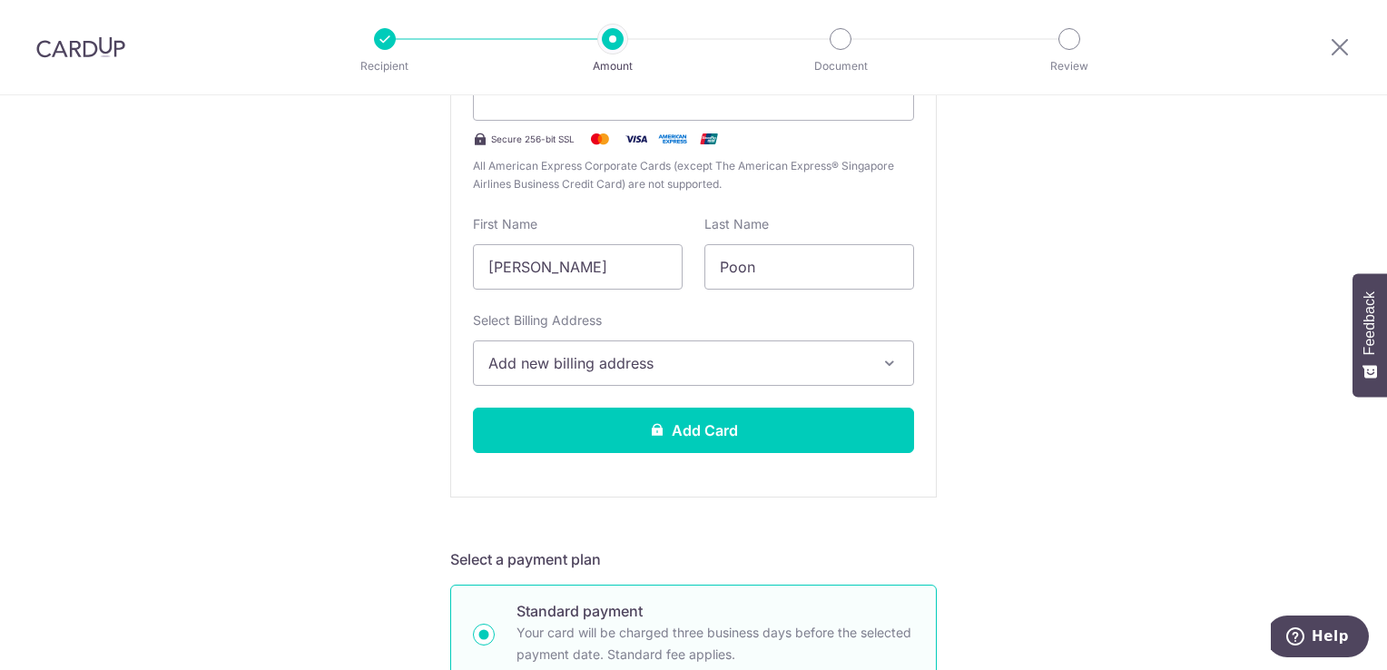
click at [728, 356] on span "Add new billing address" at bounding box center [677, 363] width 378 height 22
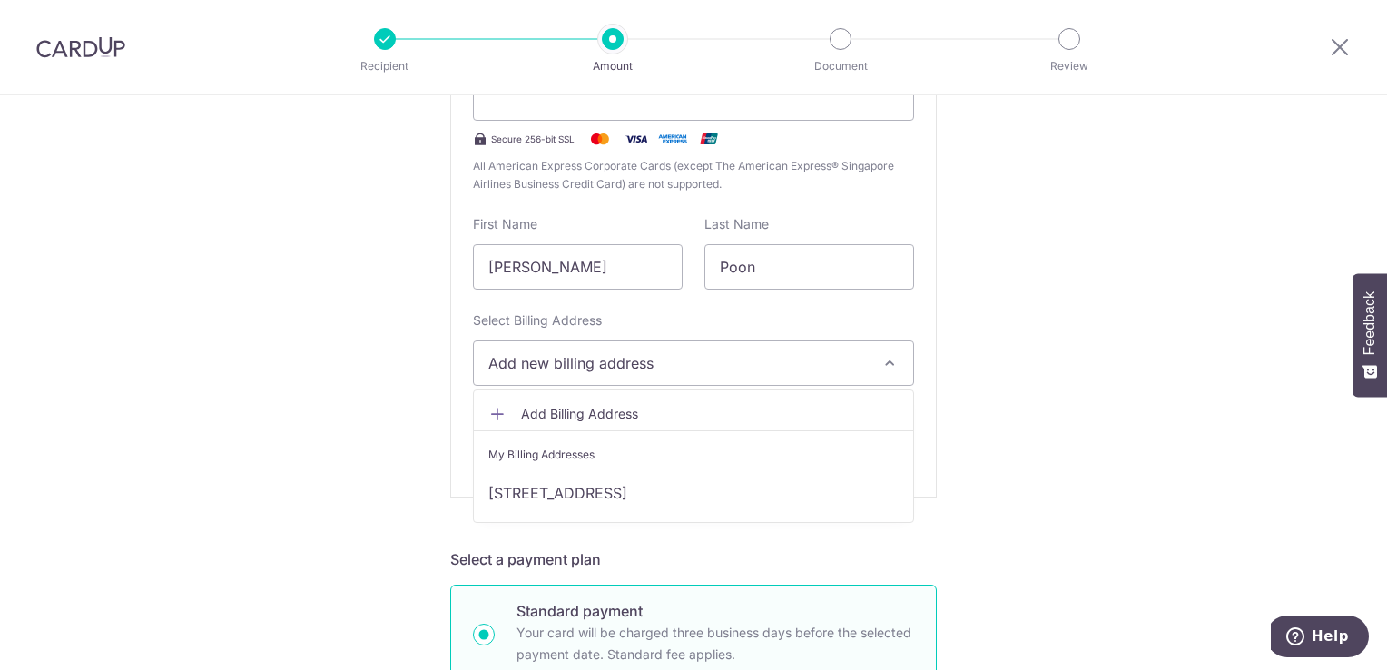
click at [661, 410] on span "Add Billing Address" at bounding box center [710, 414] width 378 height 18
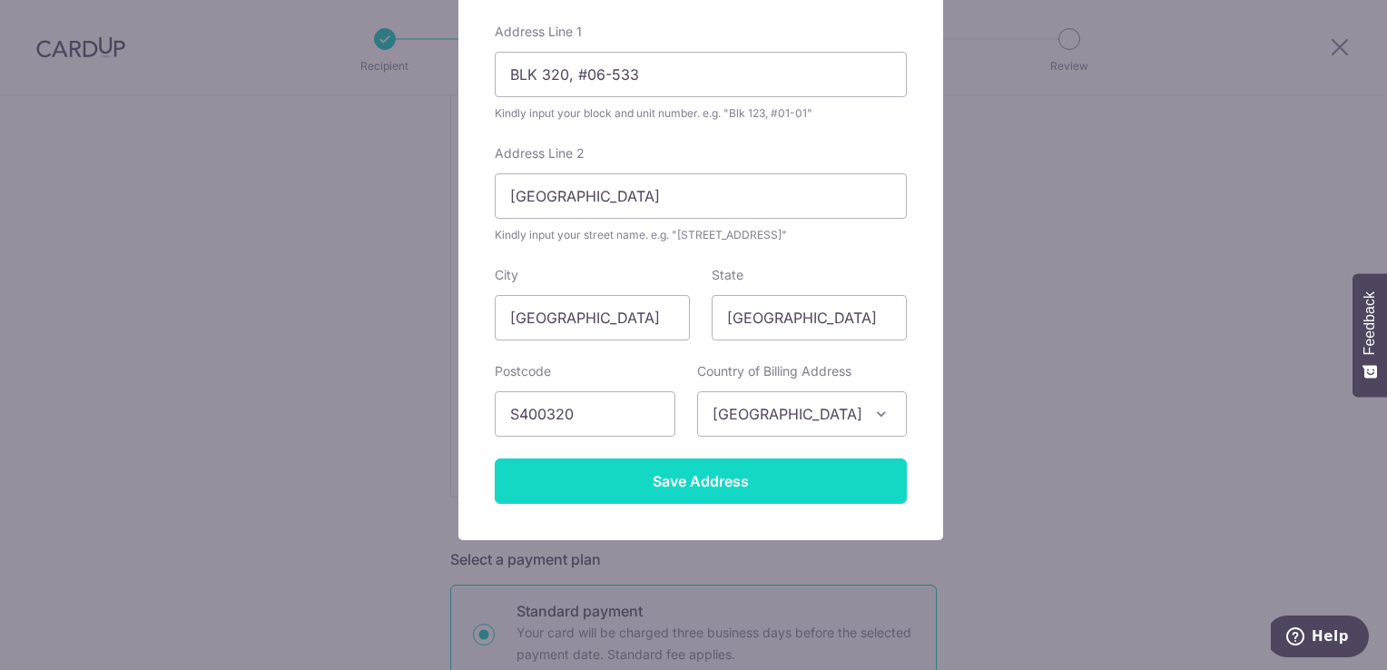
click at [653, 481] on input "Save Address" at bounding box center [701, 480] width 412 height 45
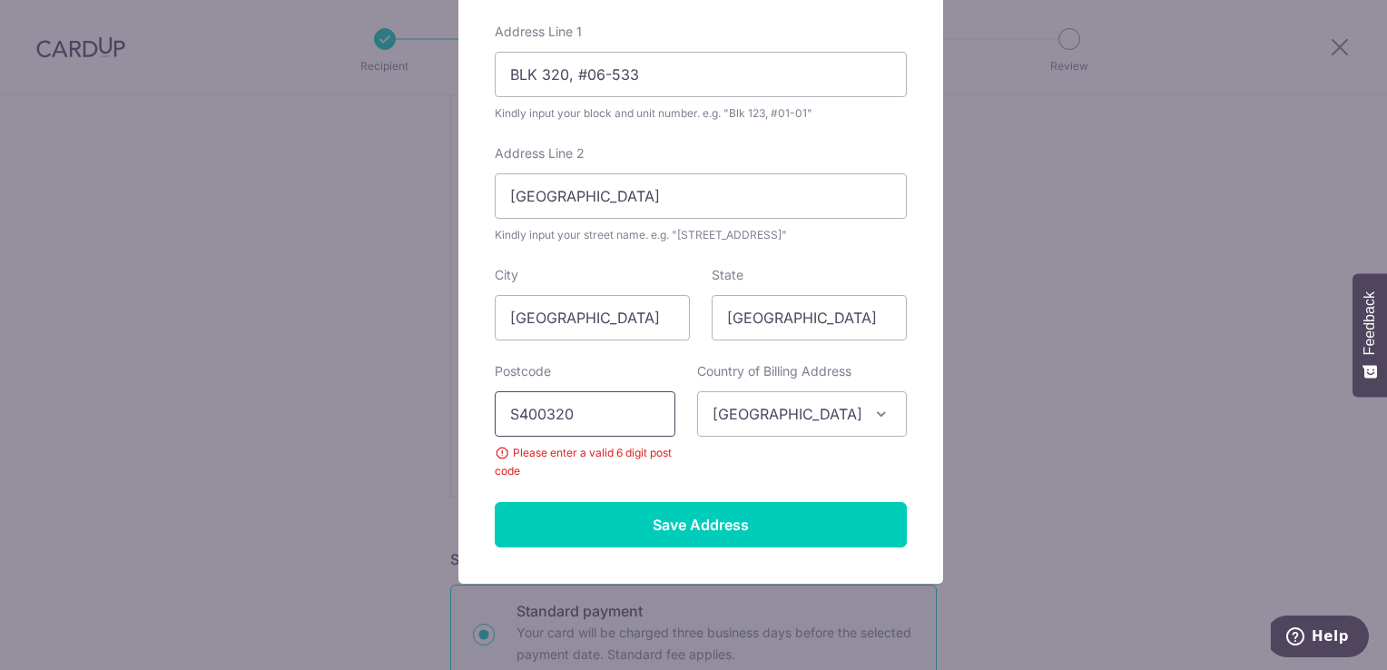
click at [508, 420] on input "S400320" at bounding box center [585, 413] width 181 height 45
drag, startPoint x: 508, startPoint y: 419, endPoint x: 493, endPoint y: 418, distance: 15.5
click at [495, 418] on input "S400320" at bounding box center [585, 413] width 181 height 45
click at [505, 418] on input "S400320" at bounding box center [585, 413] width 181 height 45
click at [516, 416] on input "S400320" at bounding box center [585, 413] width 181 height 45
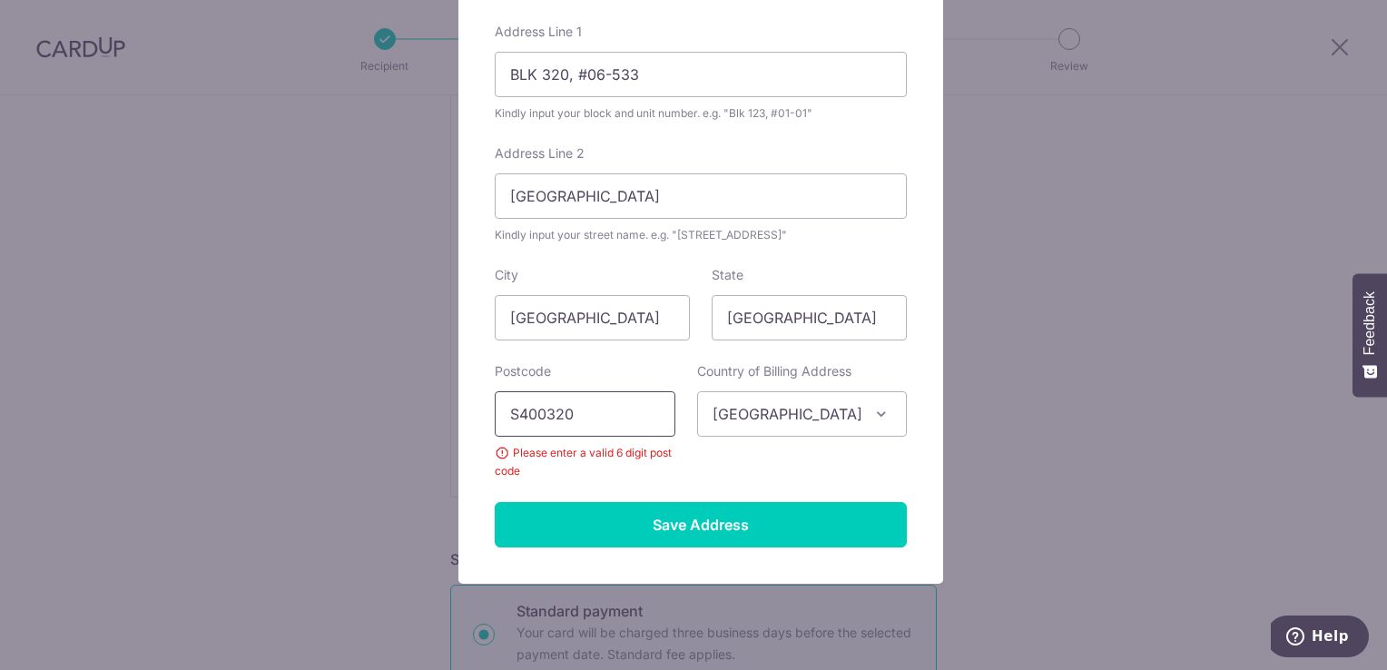
click at [516, 416] on input "S400320" at bounding box center [585, 413] width 181 height 45
click at [515, 416] on input "S400320" at bounding box center [585, 413] width 181 height 45
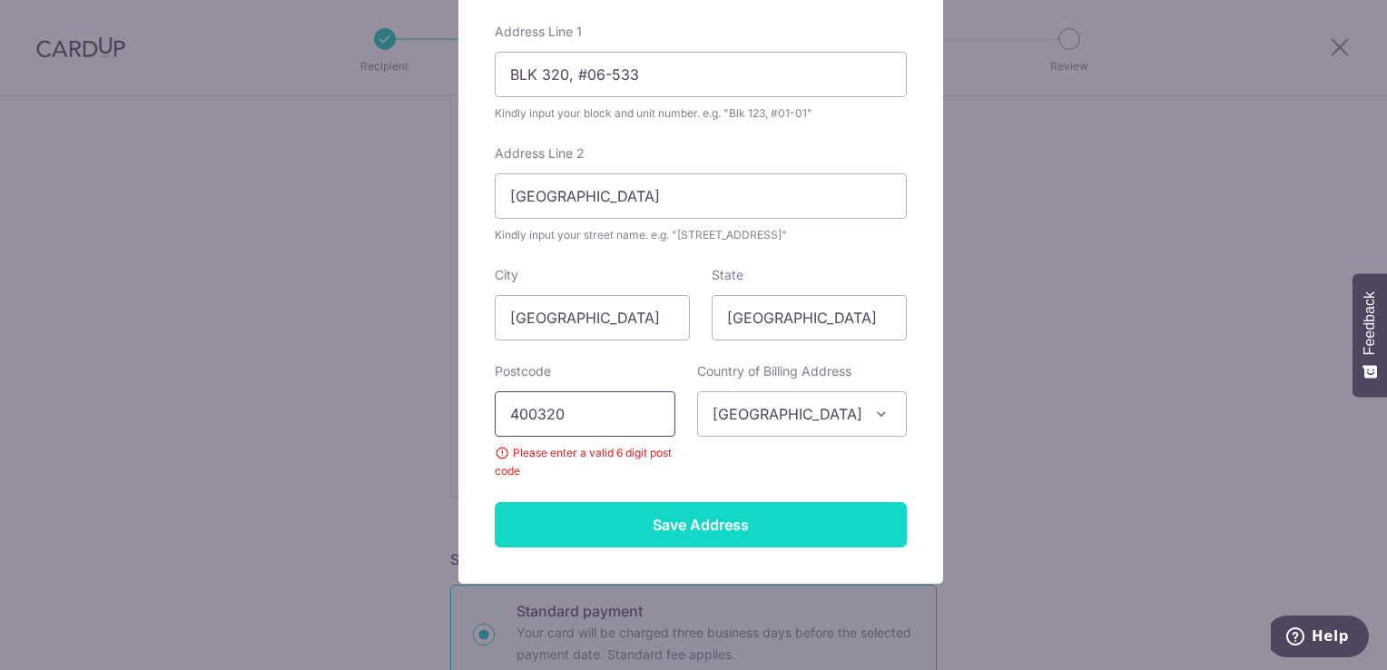
type input "400320"
click at [716, 515] on input "Save Address" at bounding box center [701, 524] width 412 height 45
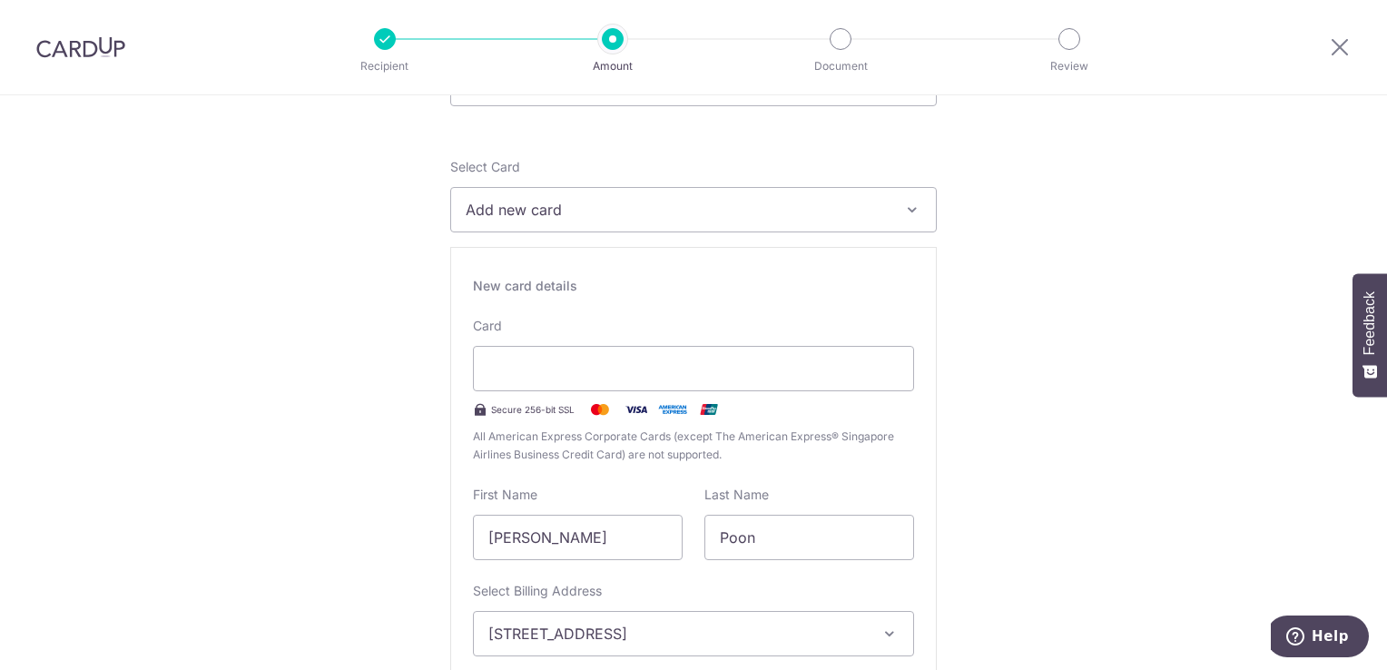
scroll to position [363, 0]
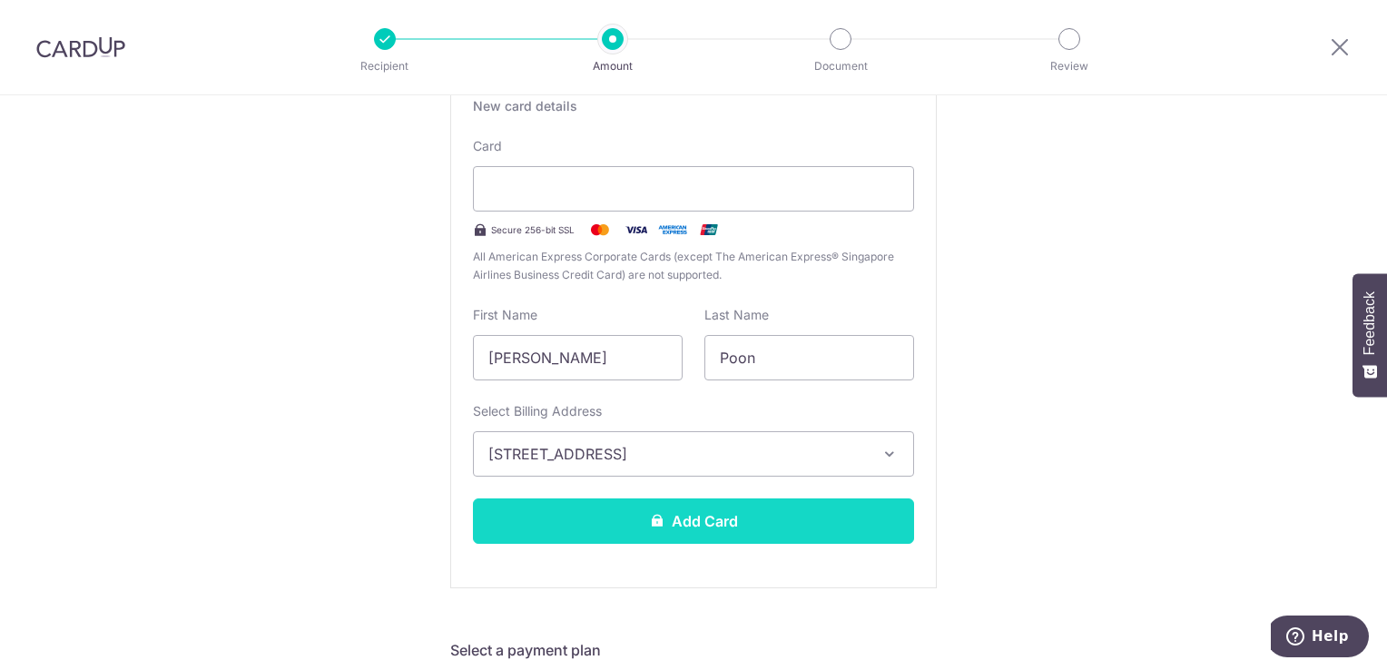
click at [668, 517] on button "Add Card" at bounding box center [693, 520] width 441 height 45
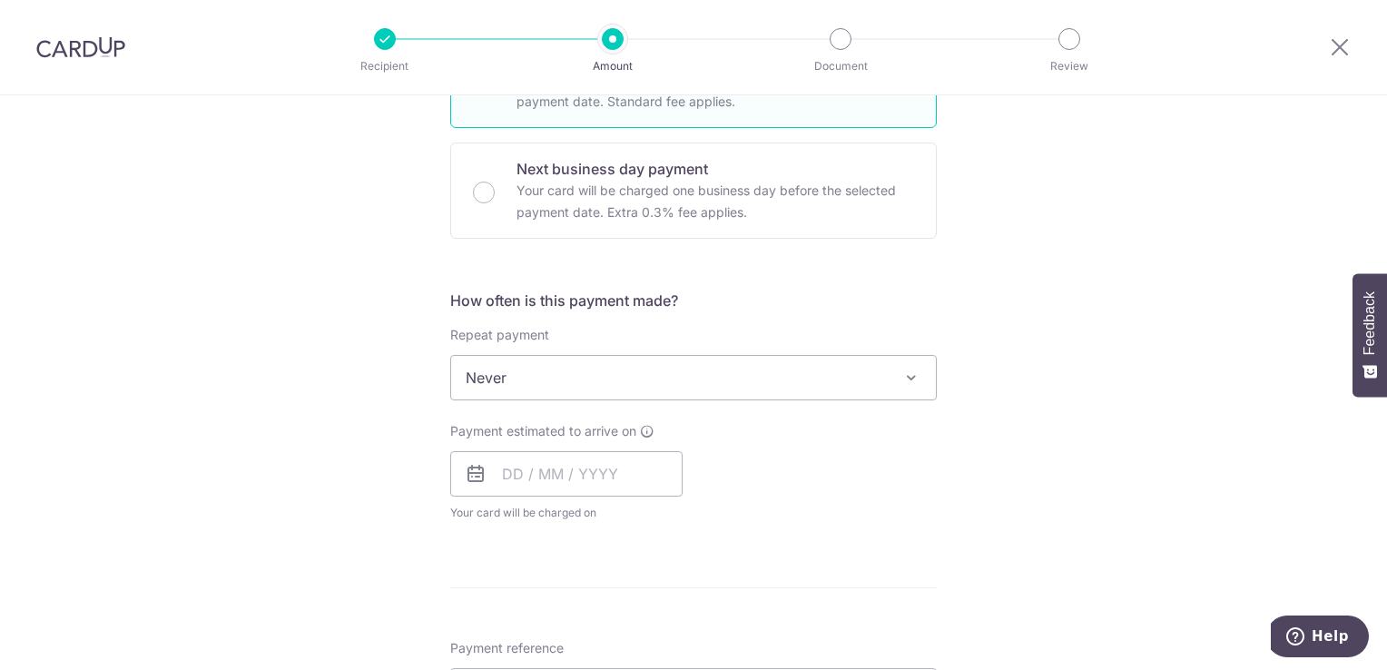
scroll to position [538, 0]
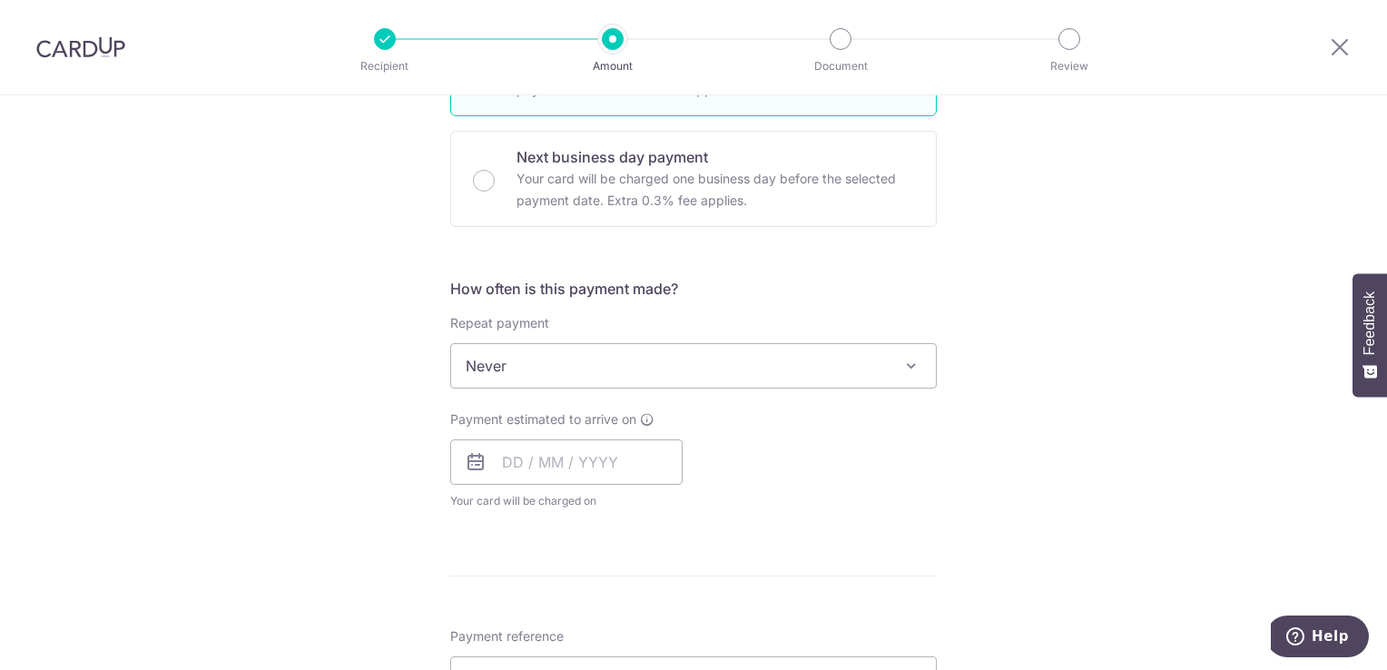
click at [782, 365] on span "Never" at bounding box center [693, 366] width 485 height 44
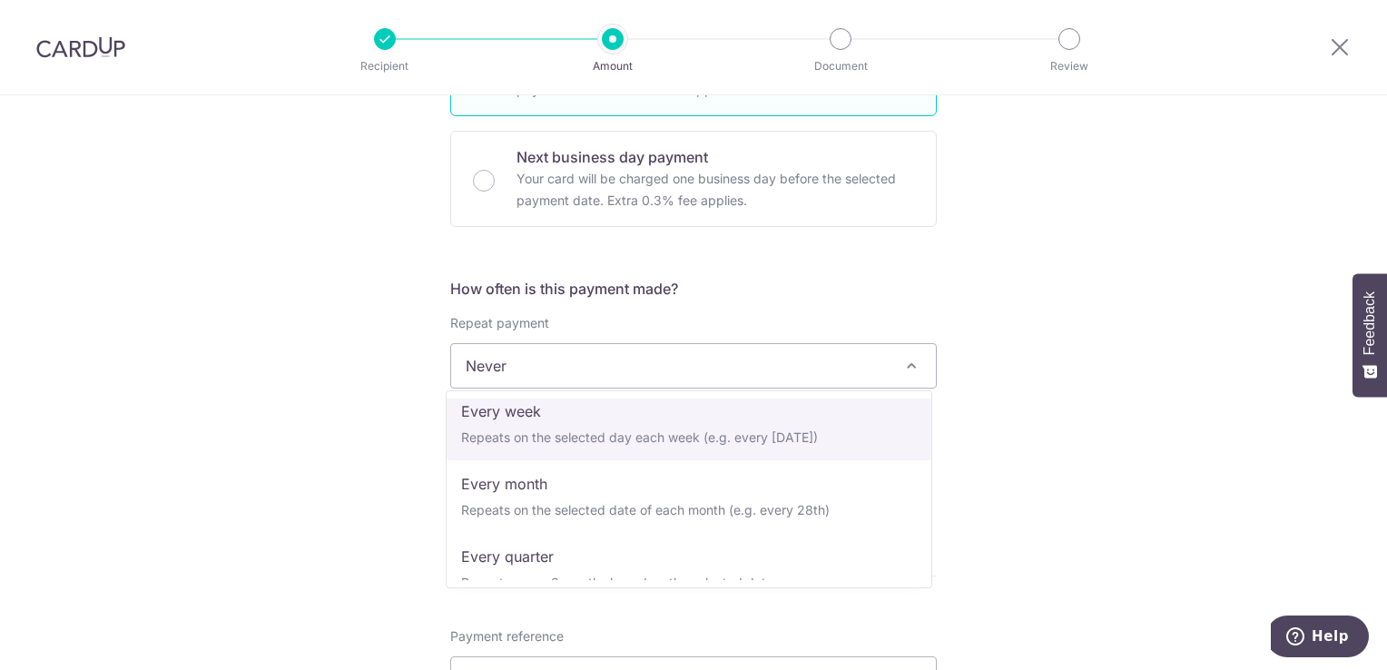
scroll to position [91, 0]
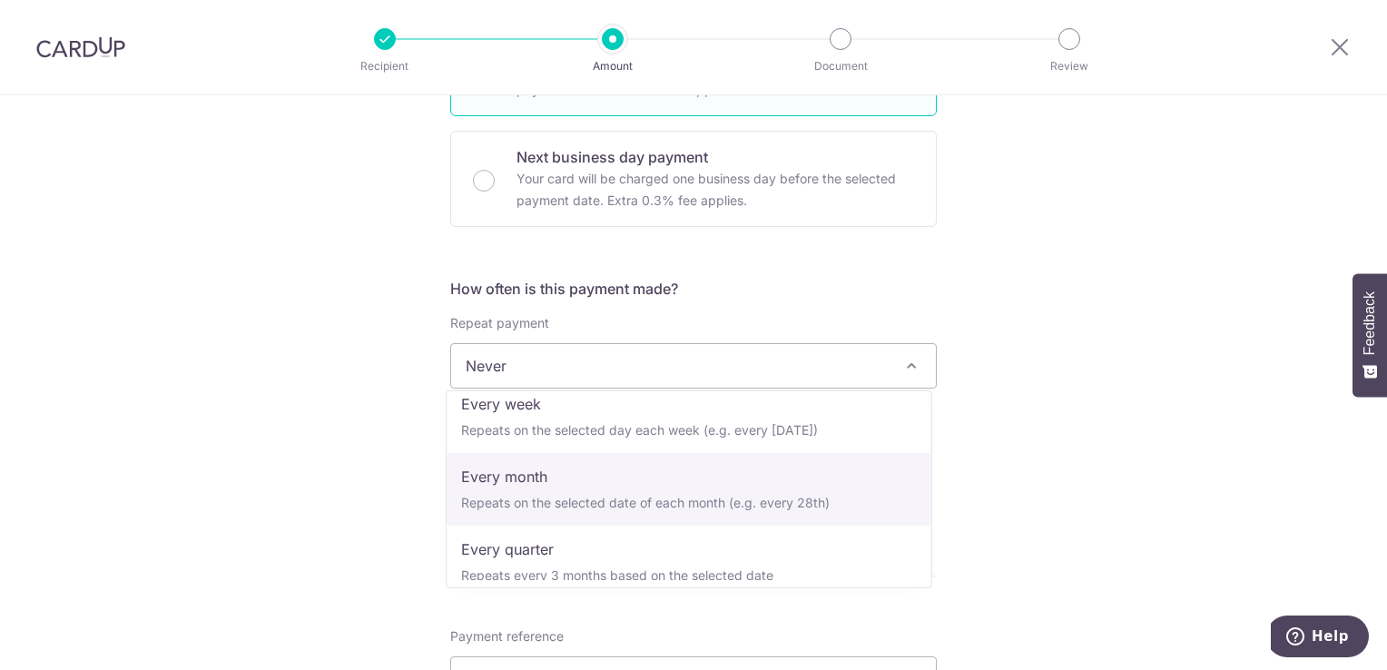
select select "3"
type input "[DATE]"
click at [0, 0] on div "[DATE]" at bounding box center [0, 0] width 0 height 0
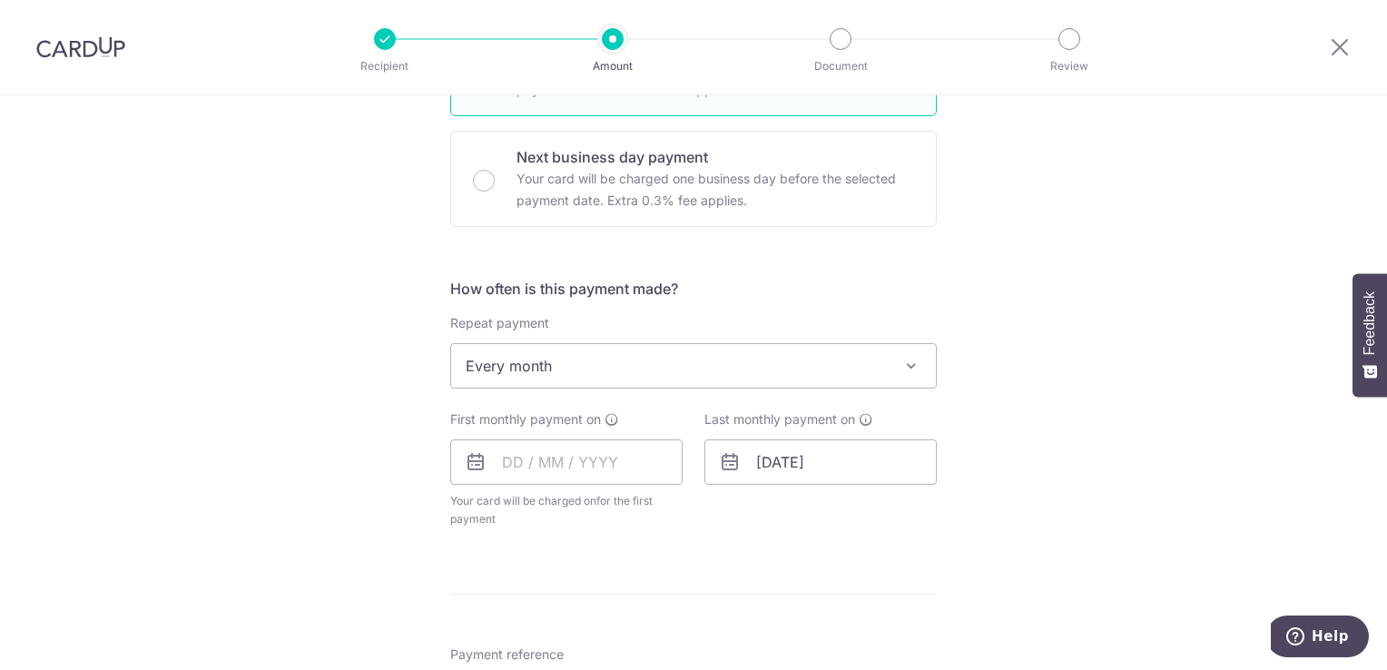
drag, startPoint x: 835, startPoint y: 498, endPoint x: 1085, endPoint y: 410, distance: 265.5
click at [1085, 410] on div "Tell us more about your payment Enter payment amount SGD 1,000.00 1000.00 Unabl…" at bounding box center [693, 396] width 1387 height 1678
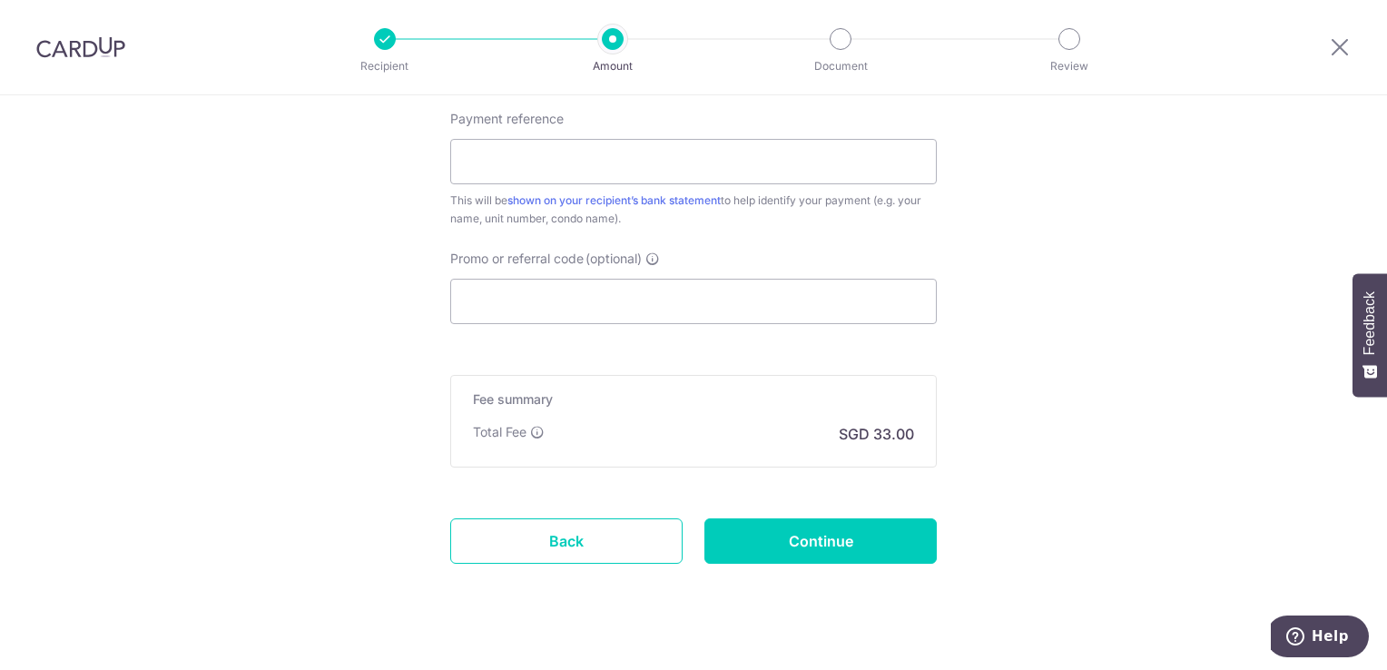
scroll to position [1101, 0]
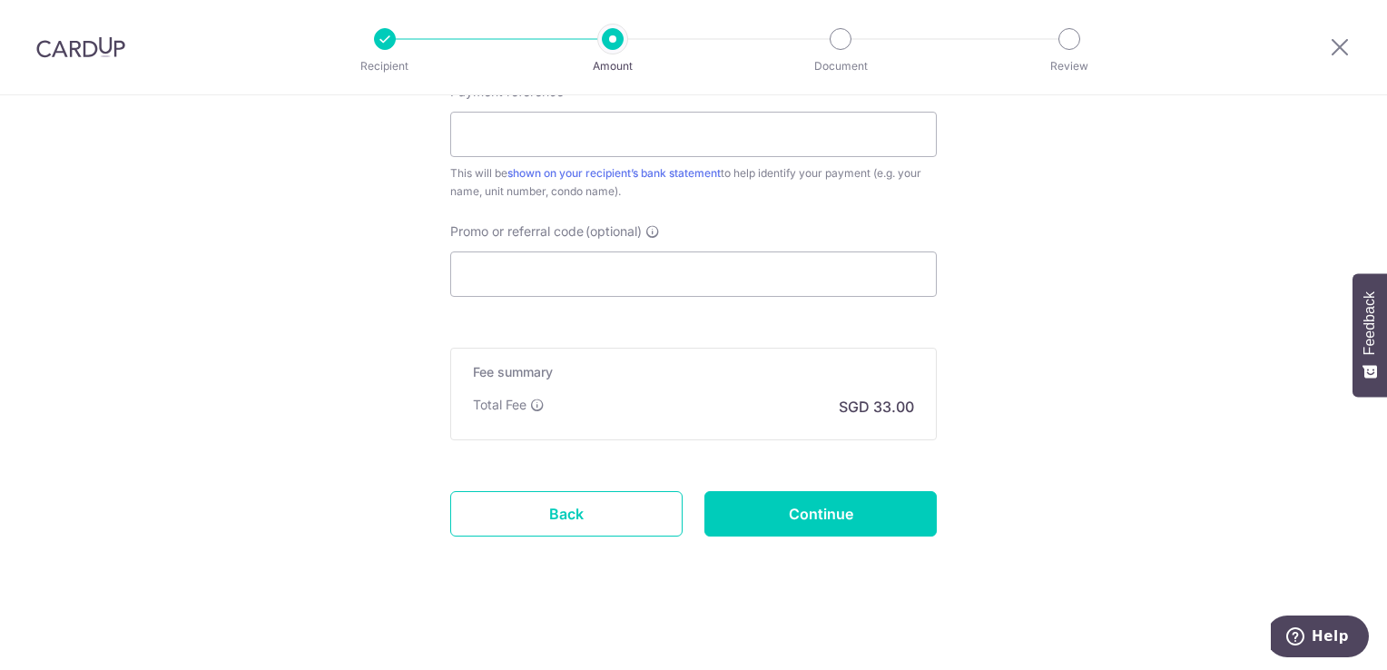
click at [809, 417] on div "Fee summary Base fee Extend fee Next-day fee Total Fee SGD 33.00" at bounding box center [693, 394] width 486 height 93
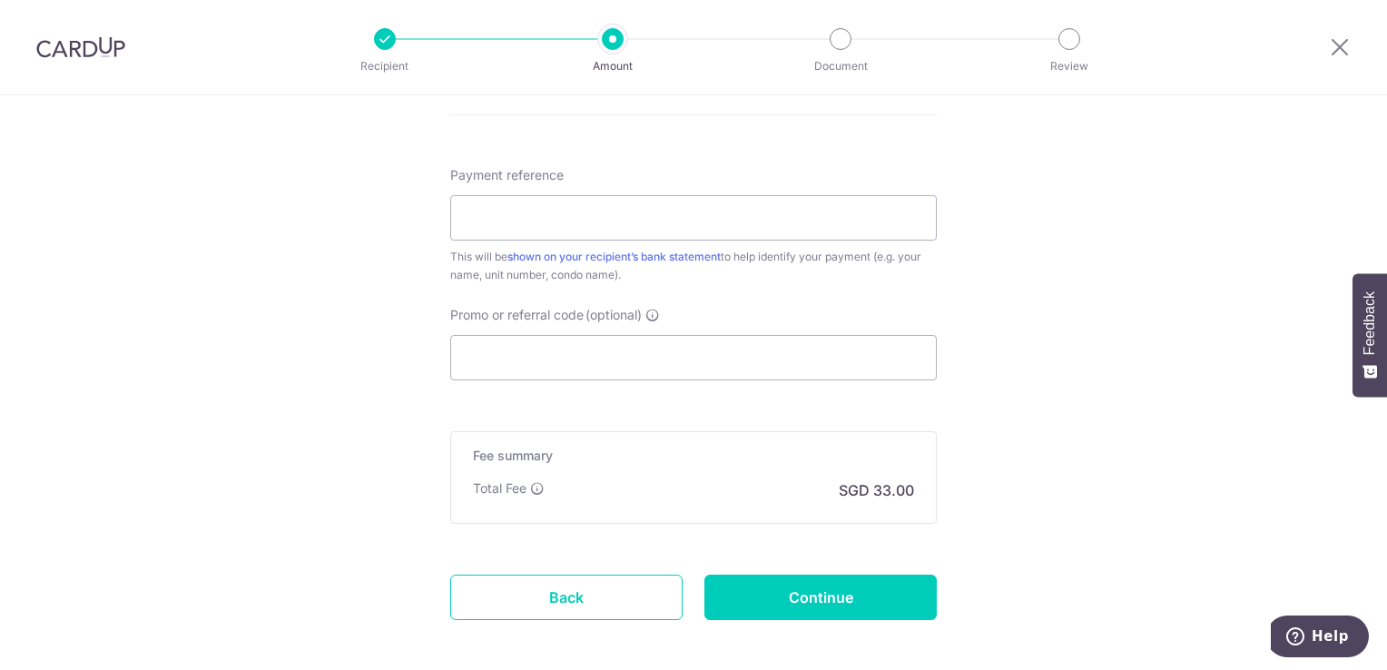
scroll to position [1010, 0]
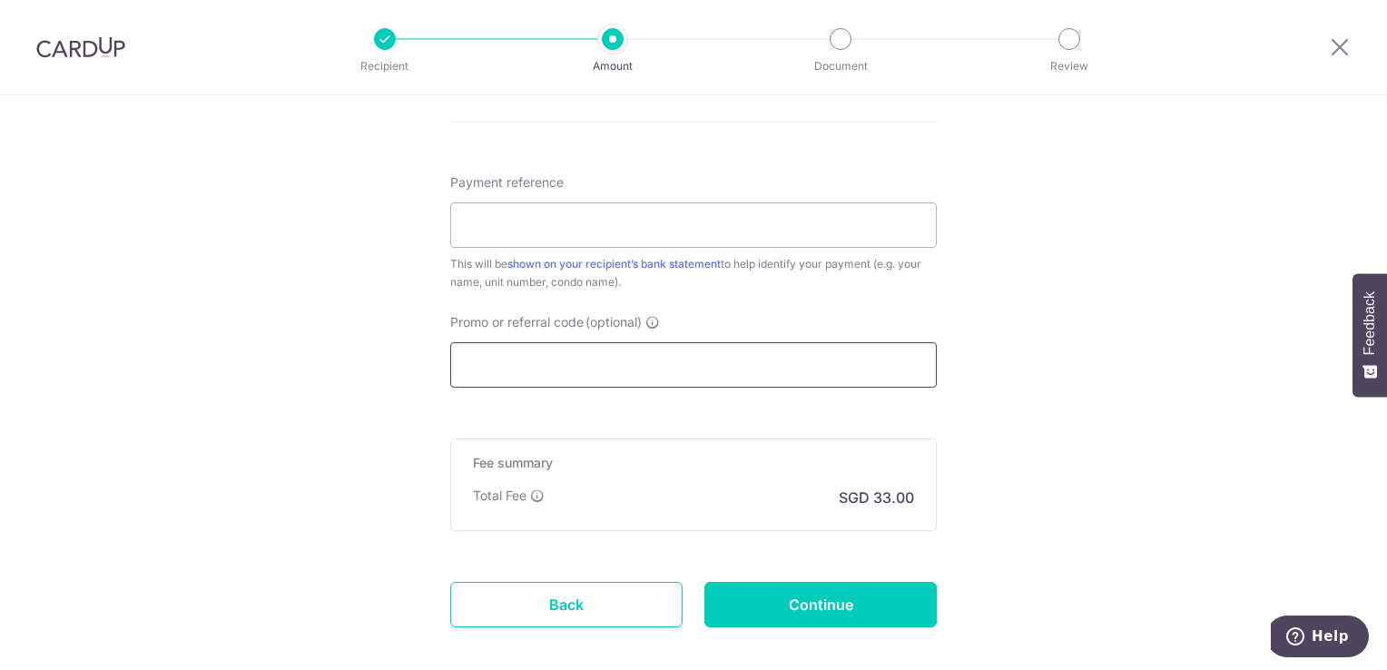
click at [670, 354] on input "Promo or referral code (optional)" at bounding box center [693, 364] width 486 height 45
click at [725, 226] on input "Payment reference" at bounding box center [693, 224] width 486 height 45
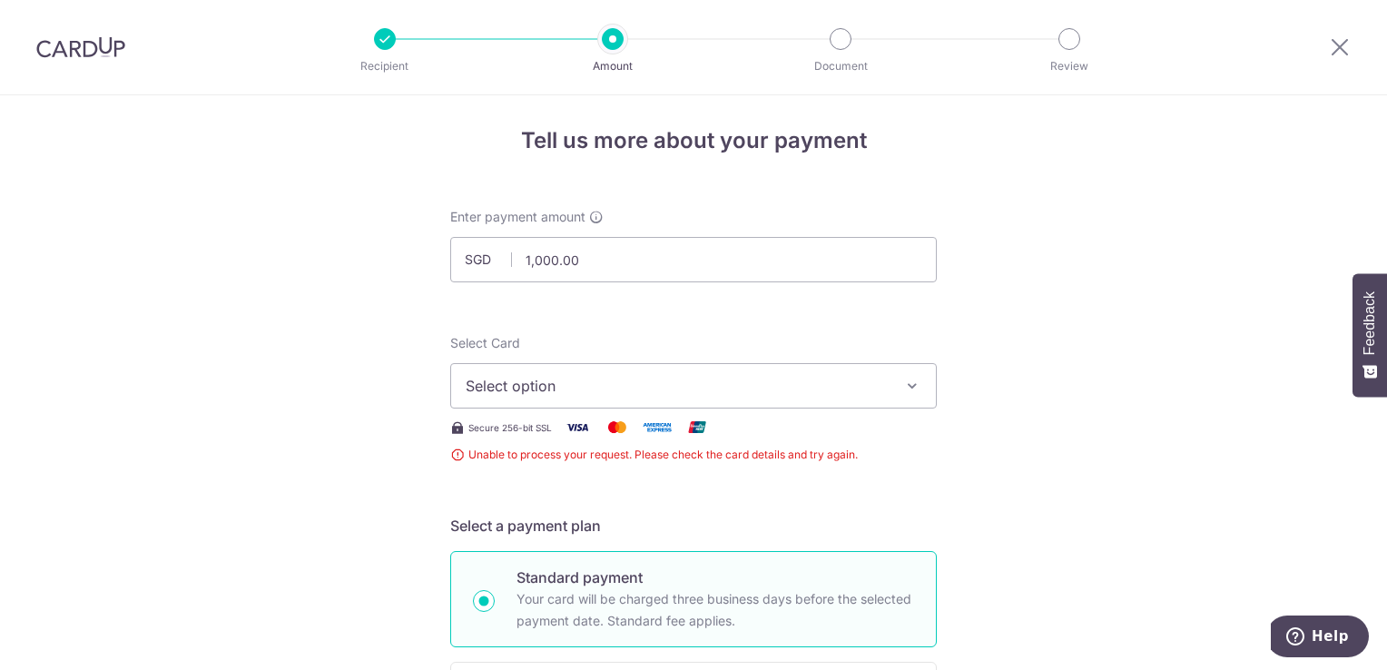
scroll to position [0, 0]
